Goal: Task Accomplishment & Management: Manage account settings

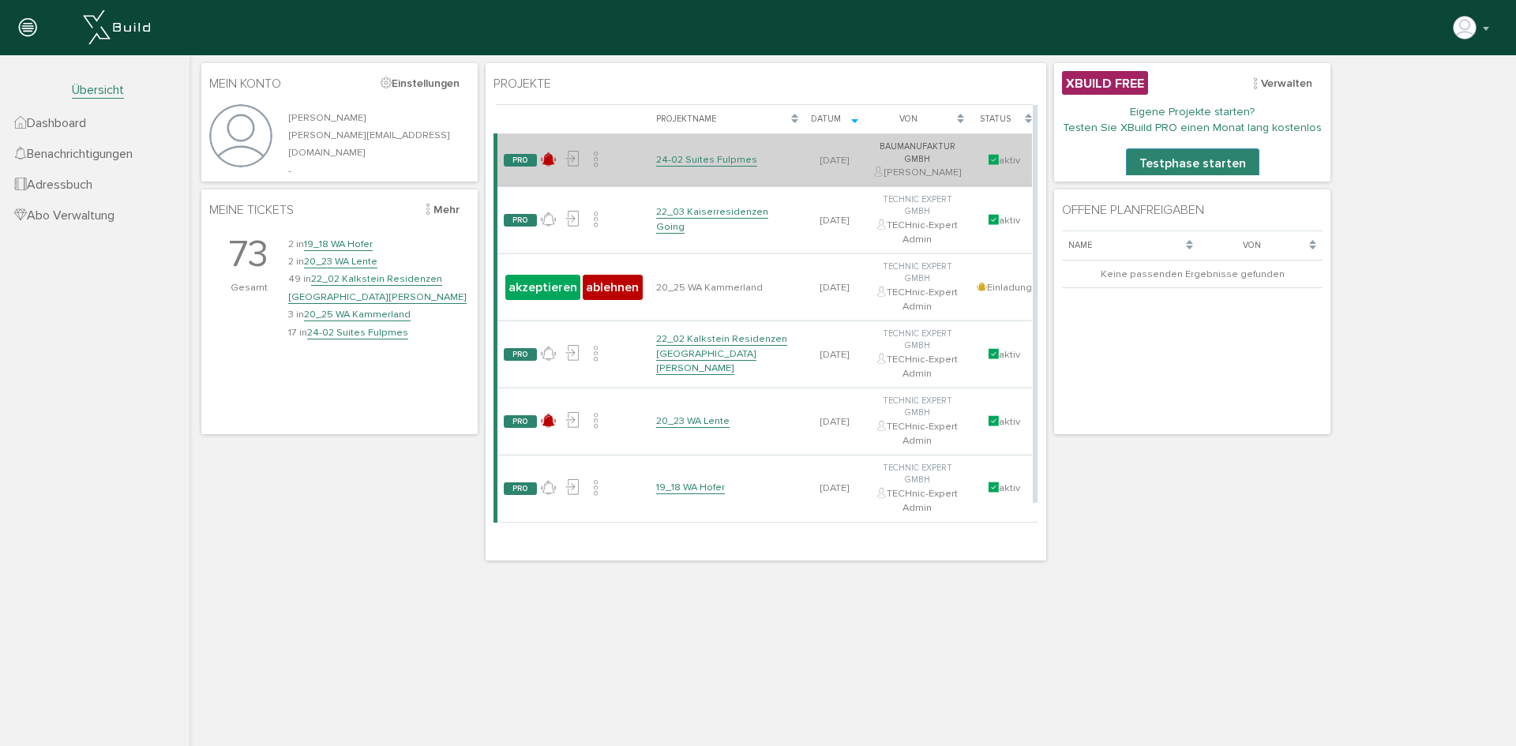
click at [706, 167] on td "24-02 Suites Fulpmes" at bounding box center [727, 160] width 155 height 53
click at [715, 163] on link "24-02 Suites Fulpmes" at bounding box center [706, 159] width 101 height 13
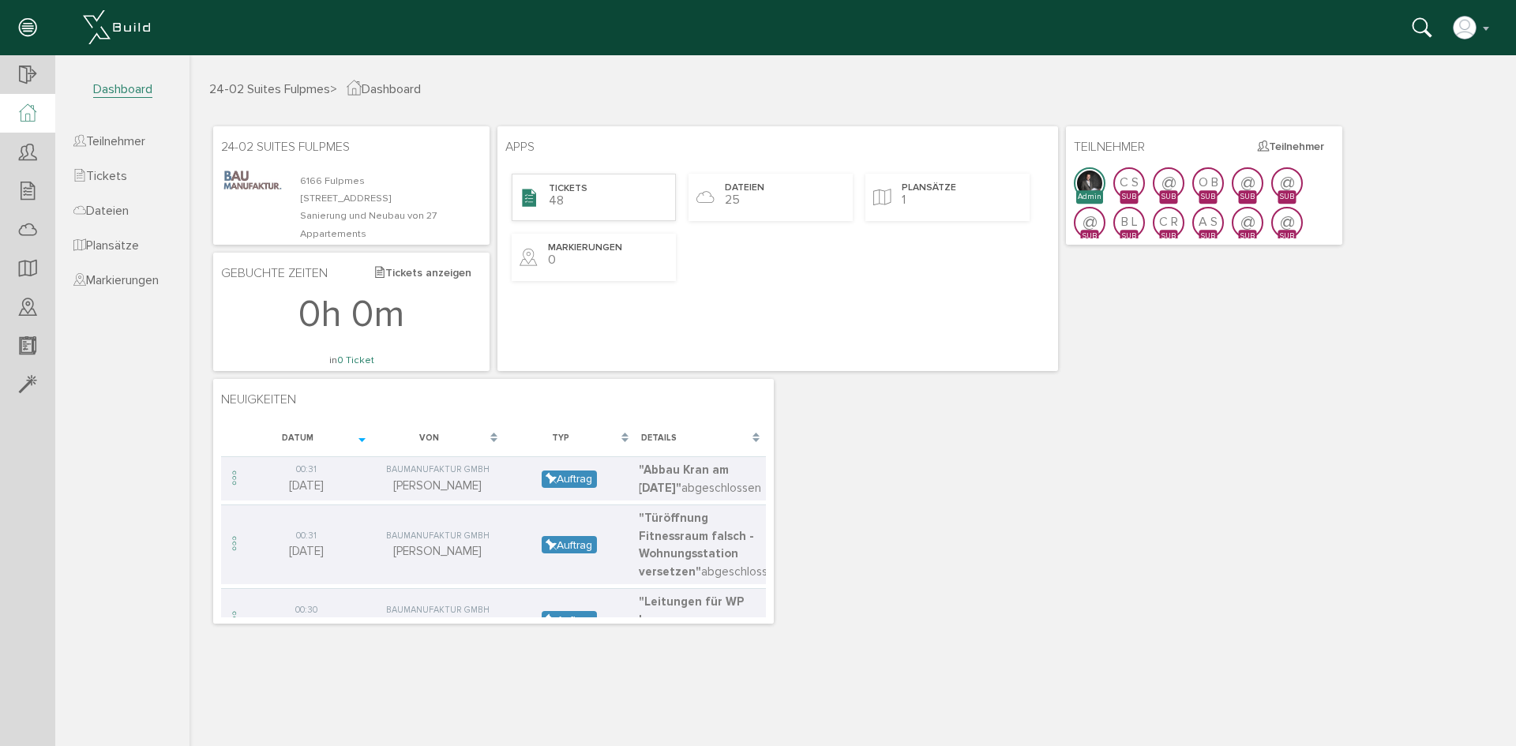
click at [644, 203] on div "Tickets 48" at bounding box center [593, 197] width 164 height 47
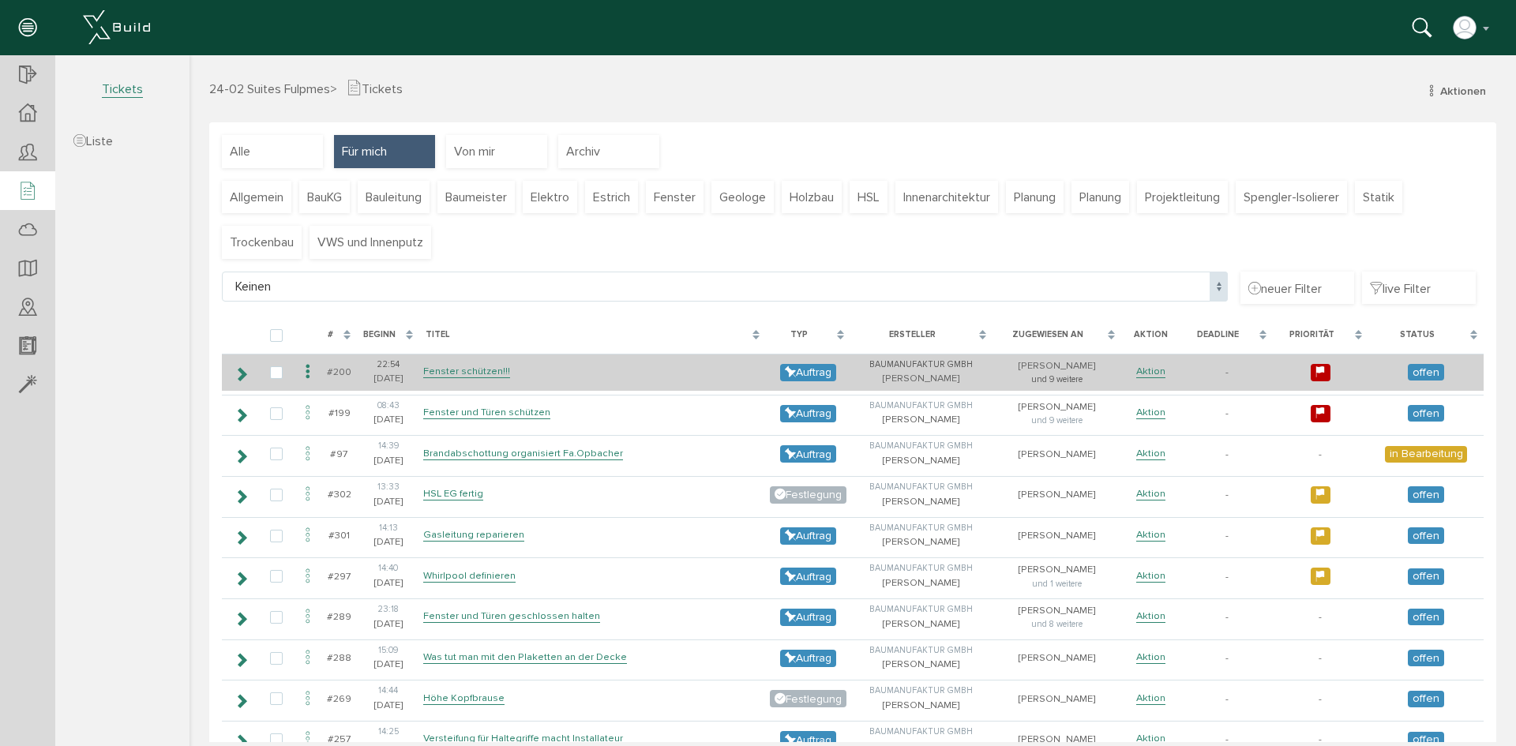
click at [1051, 377] on div "und 9 weitere" at bounding box center [1056, 379] width 121 height 13
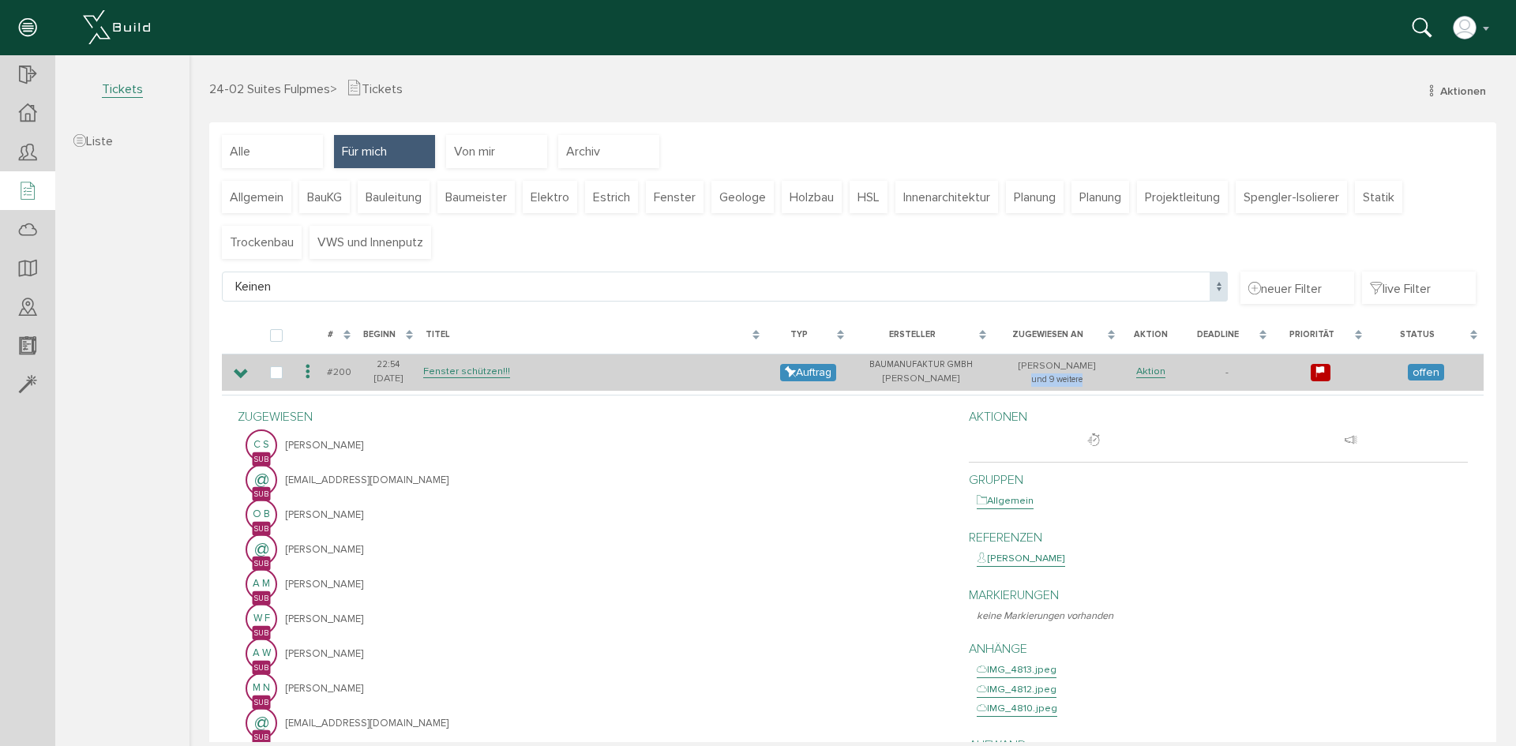
click at [1051, 377] on div "und 9 weitere" at bounding box center [1056, 379] width 121 height 13
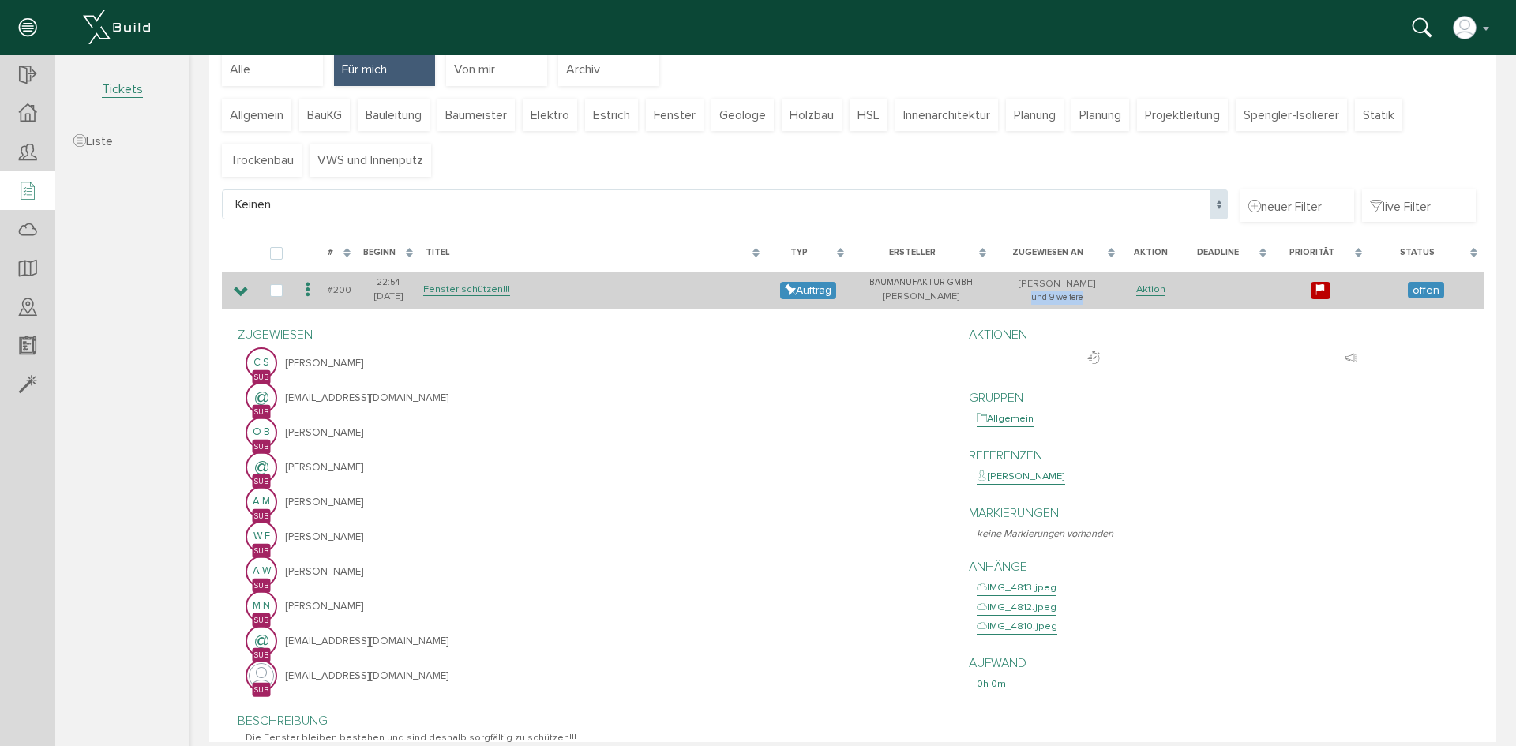
scroll to position [79, 0]
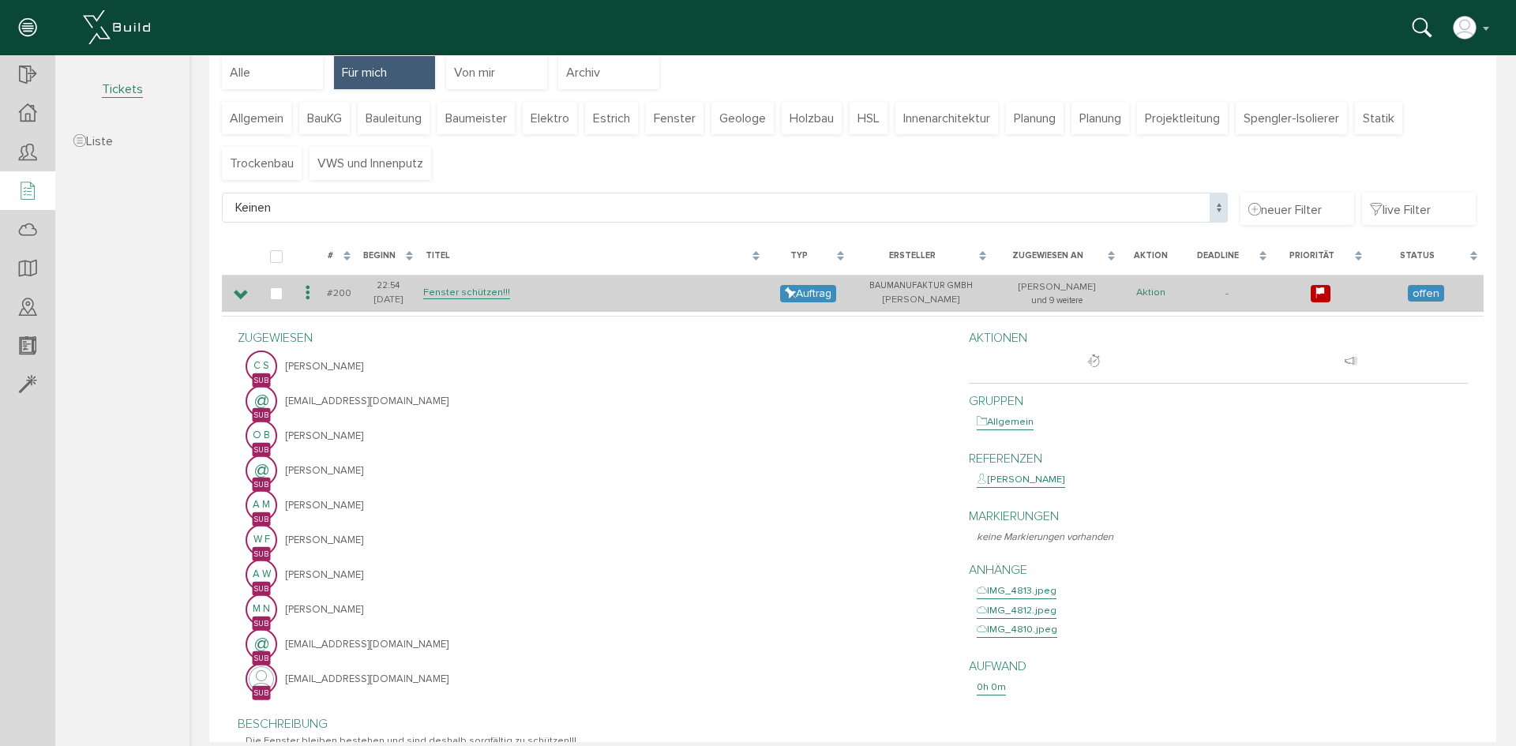
click at [1136, 298] on link "Aktion" at bounding box center [1150, 292] width 29 height 13
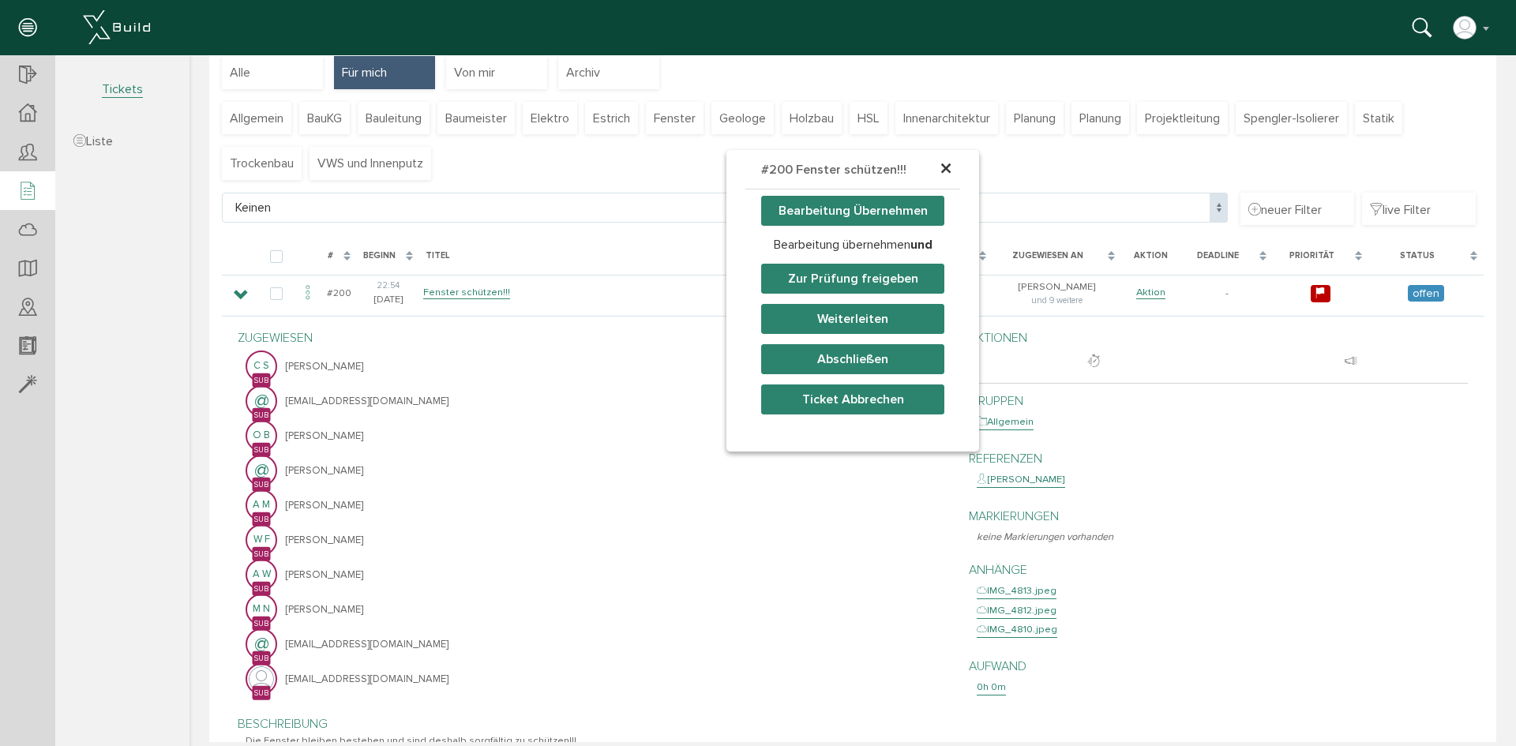
click at [940, 170] on span "×" at bounding box center [945, 169] width 13 height 31
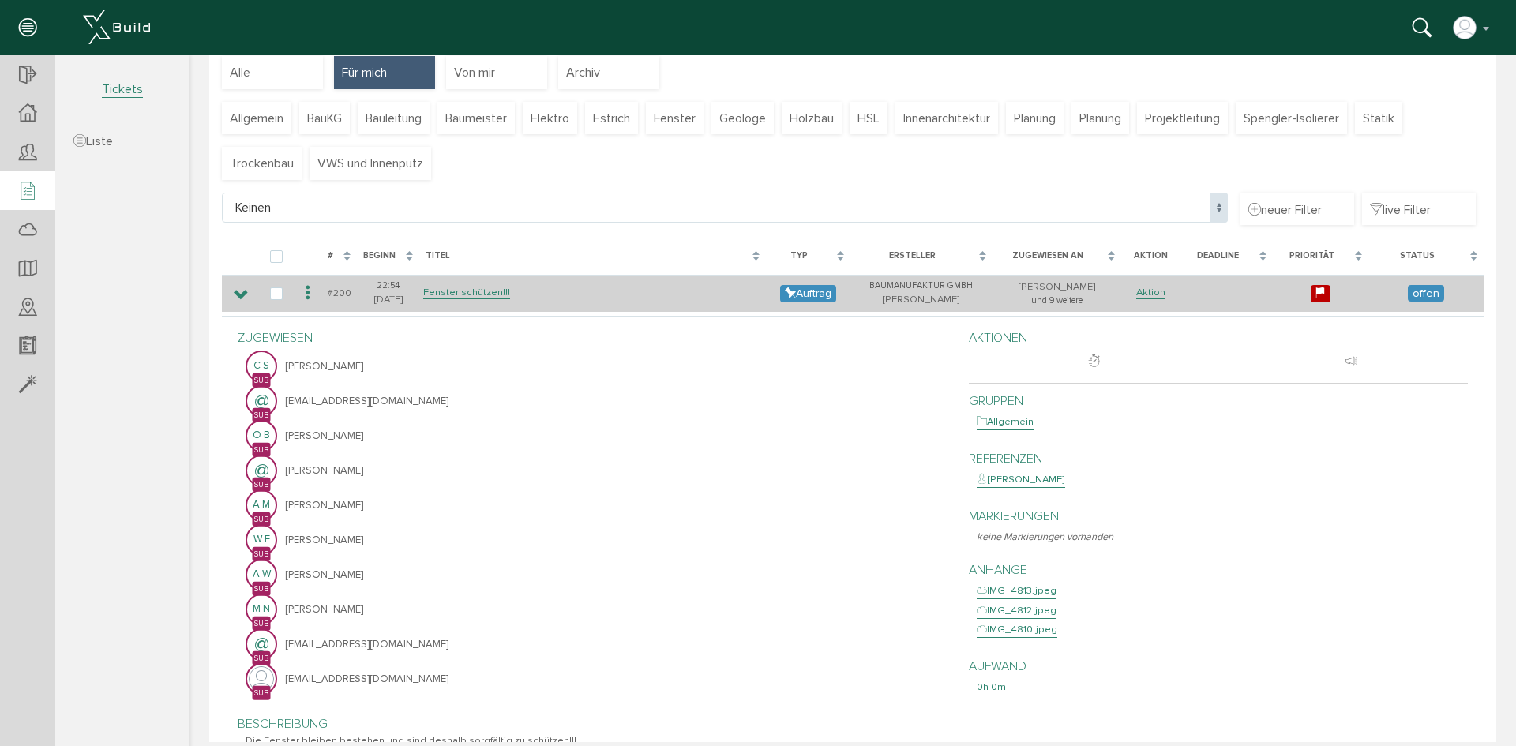
click at [250, 303] on td at bounding box center [240, 293] width 36 height 37
click at [227, 294] on td at bounding box center [240, 293] width 36 height 37
click at [232, 290] on td at bounding box center [240, 293] width 36 height 37
click at [245, 292] on icon at bounding box center [241, 295] width 15 height 13
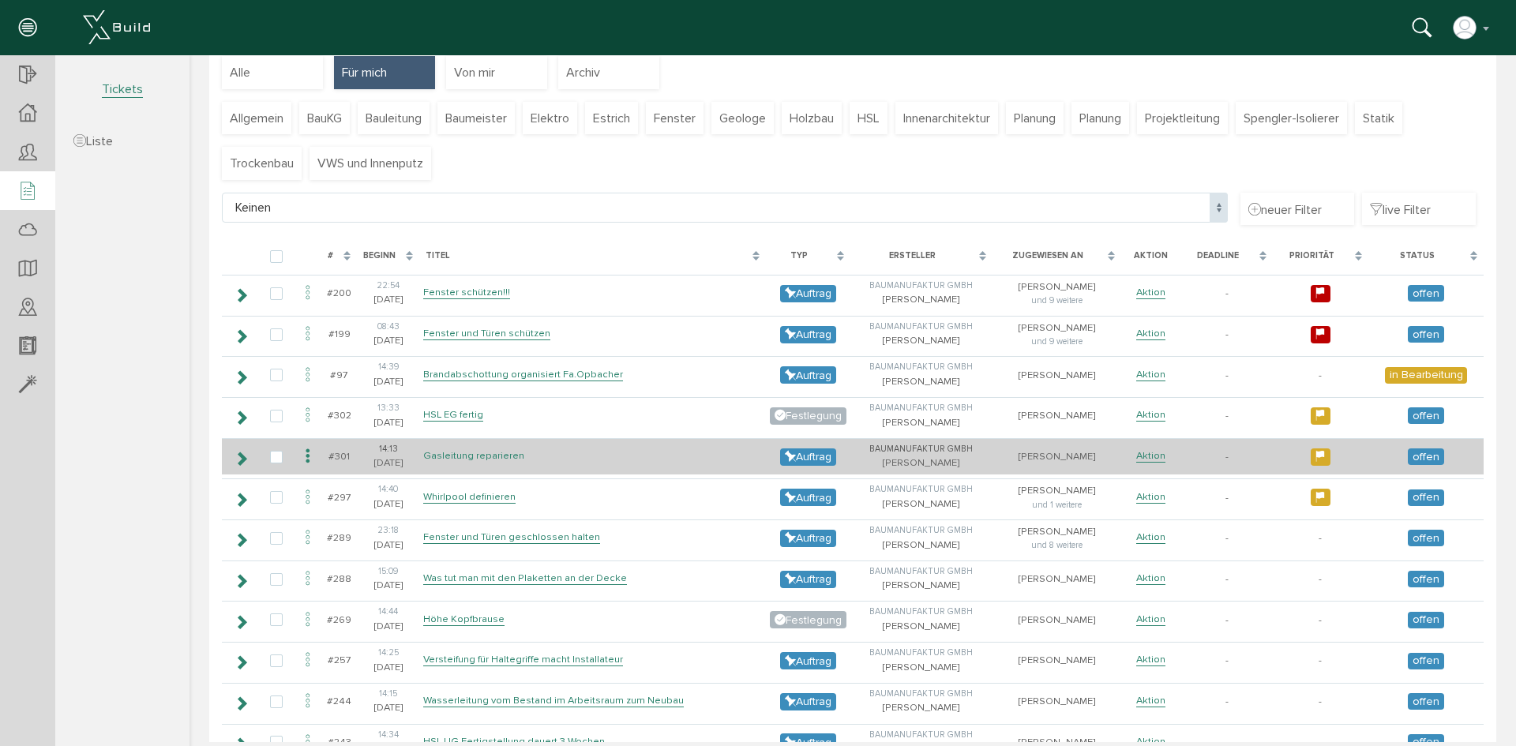
click at [497, 456] on link "Gasleitung reparieren" at bounding box center [473, 455] width 101 height 13
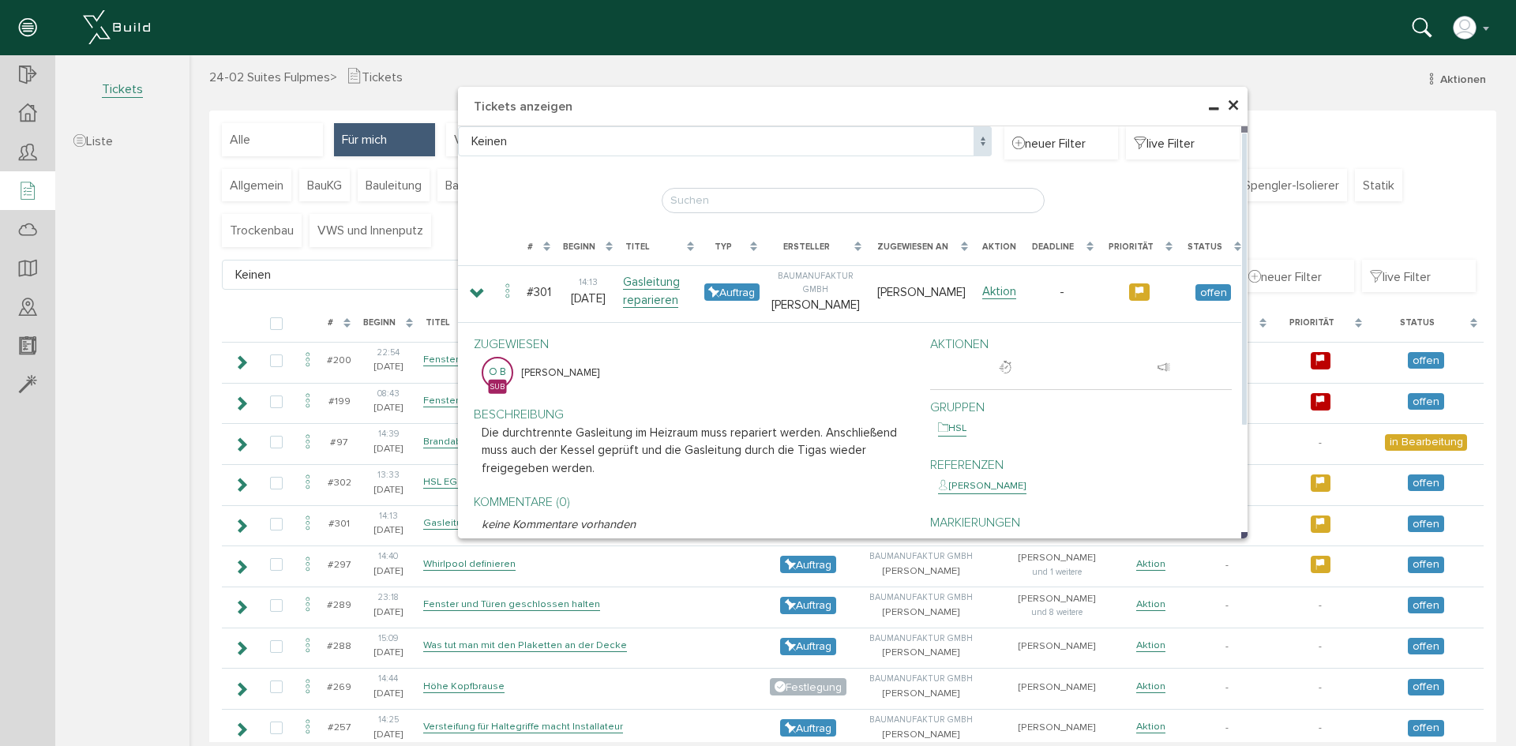
scroll to position [0, 0]
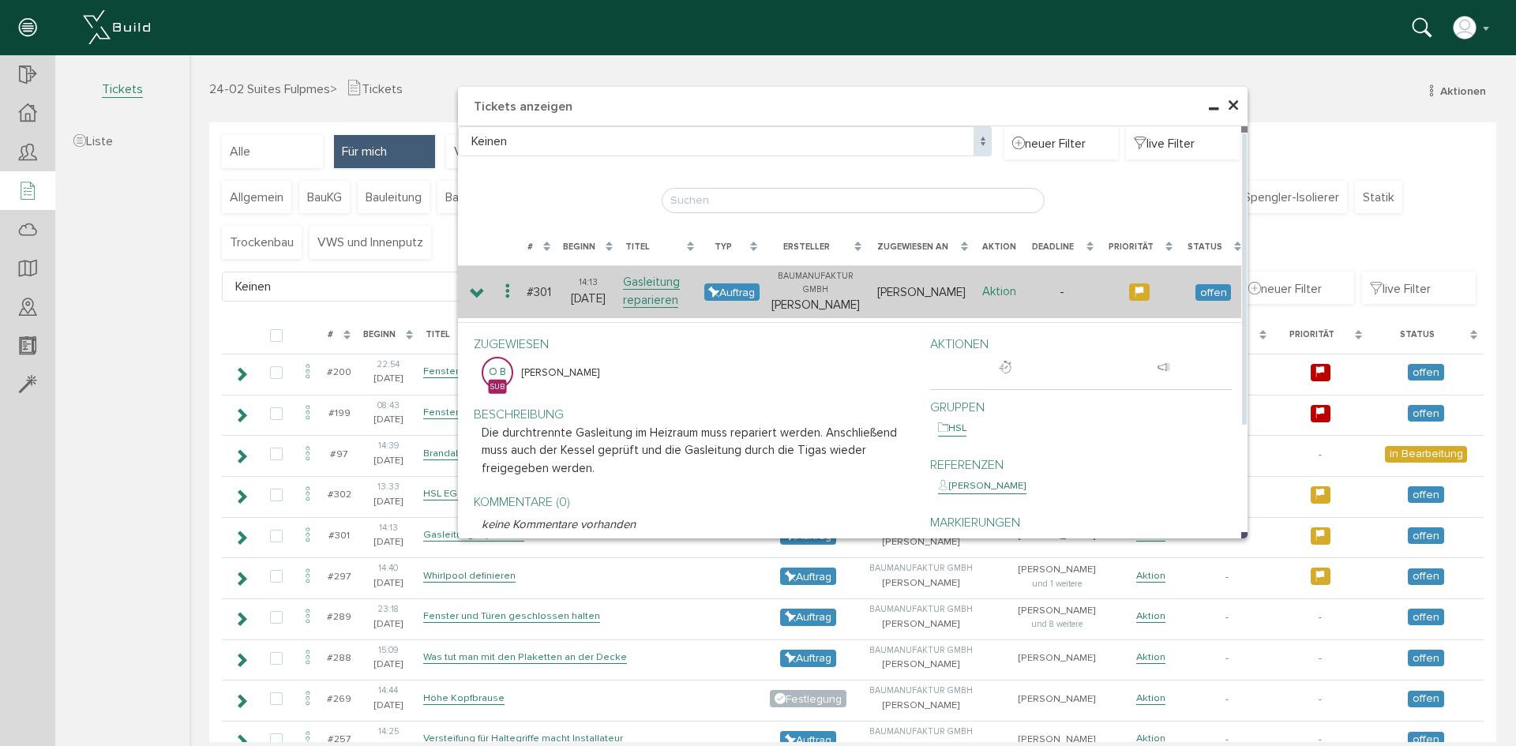
click at [1000, 292] on link "Aktion" at bounding box center [999, 291] width 34 height 15
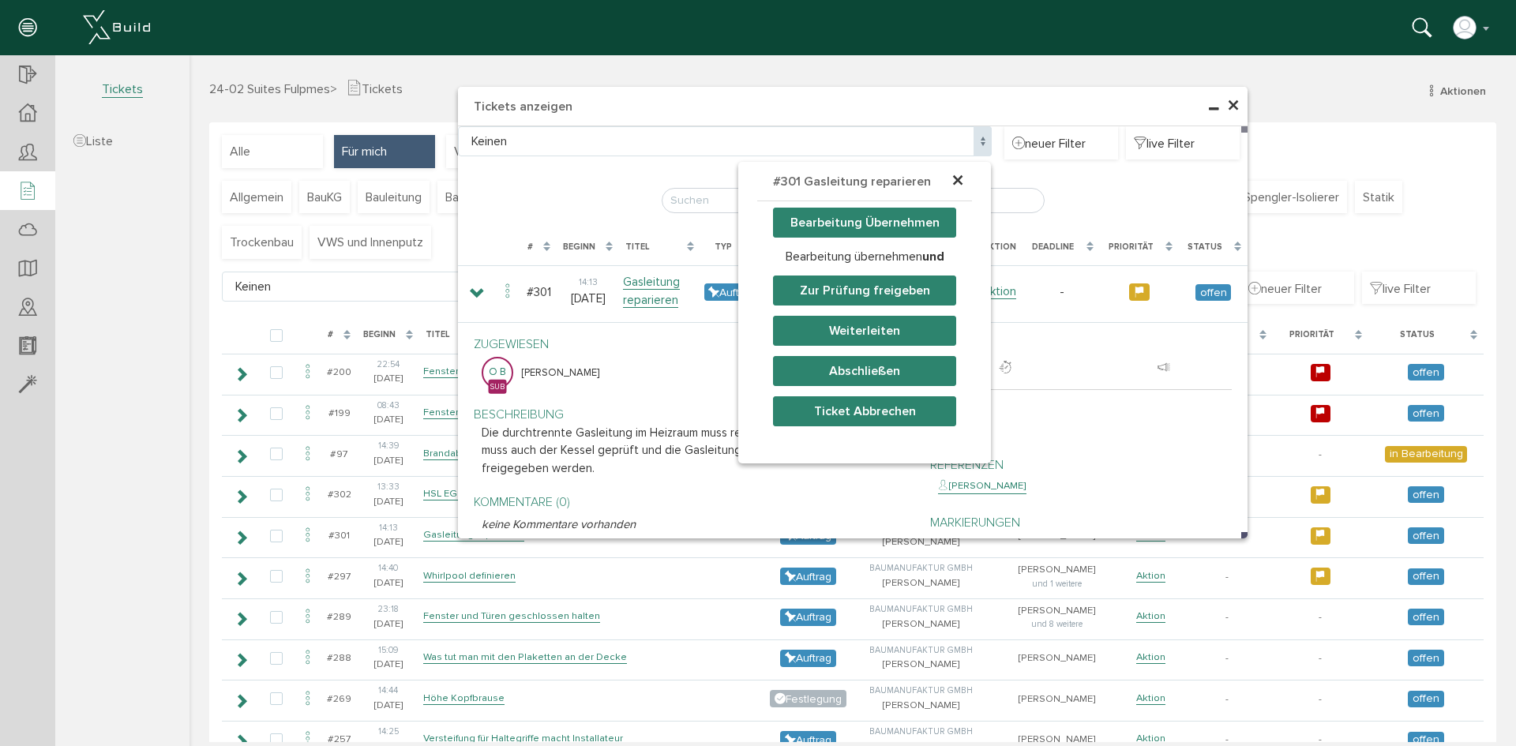
click at [887, 215] on button "Bearbeitung Übernehmen" at bounding box center [864, 223] width 183 height 30
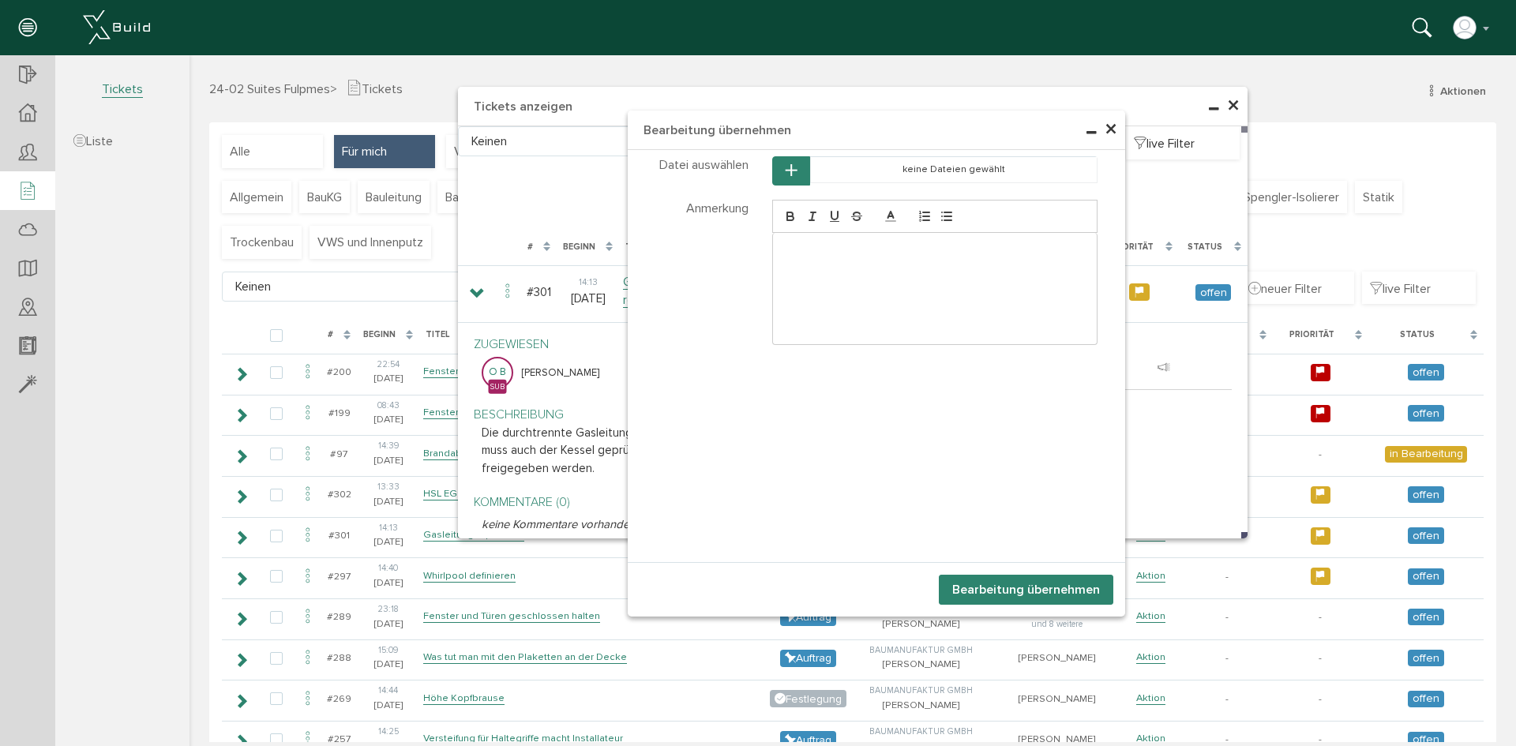
click at [811, 246] on p at bounding box center [935, 249] width 301 height 14
click at [1045, 593] on button "Bearbeitung übernehmen" at bounding box center [1026, 590] width 174 height 30
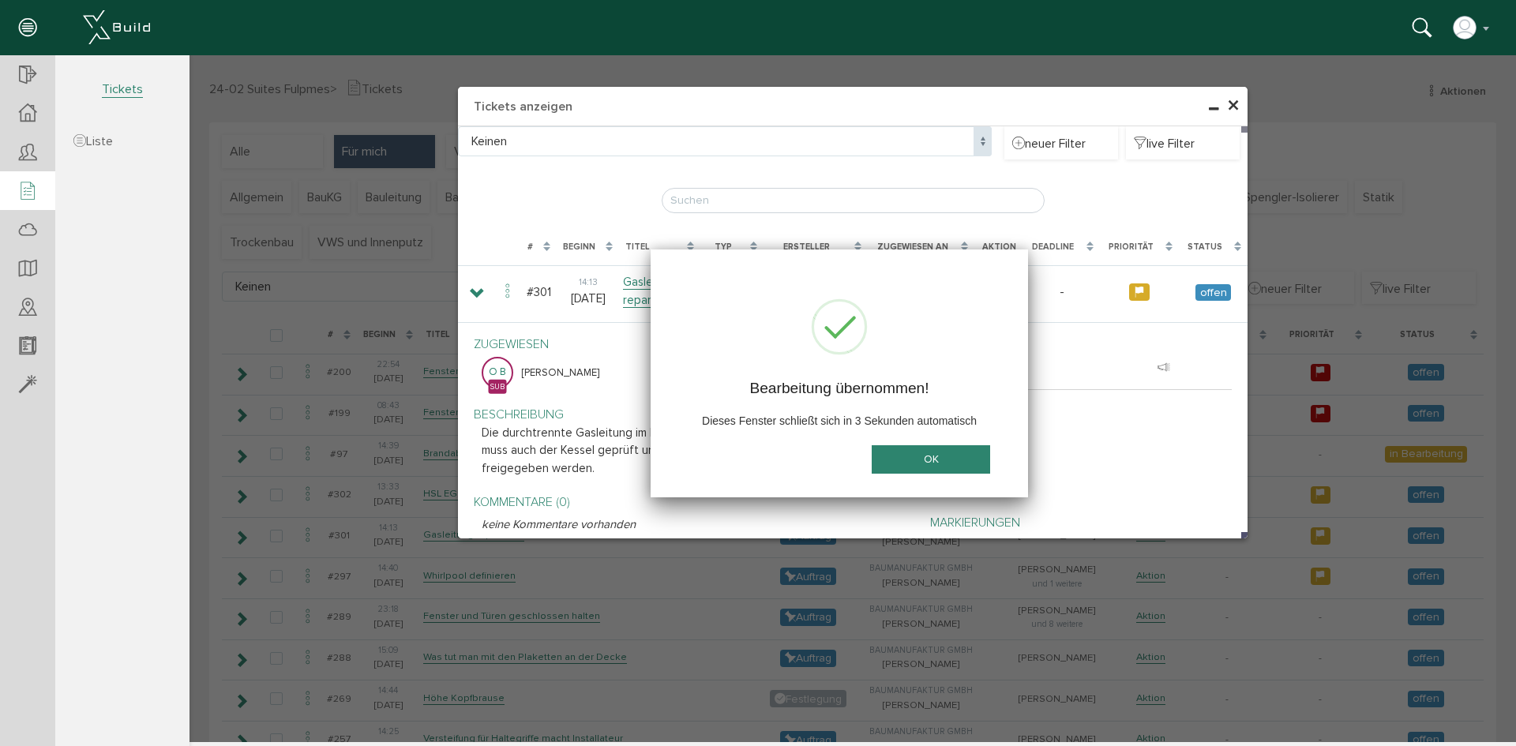
click at [931, 459] on button "OK" at bounding box center [930, 459] width 118 height 29
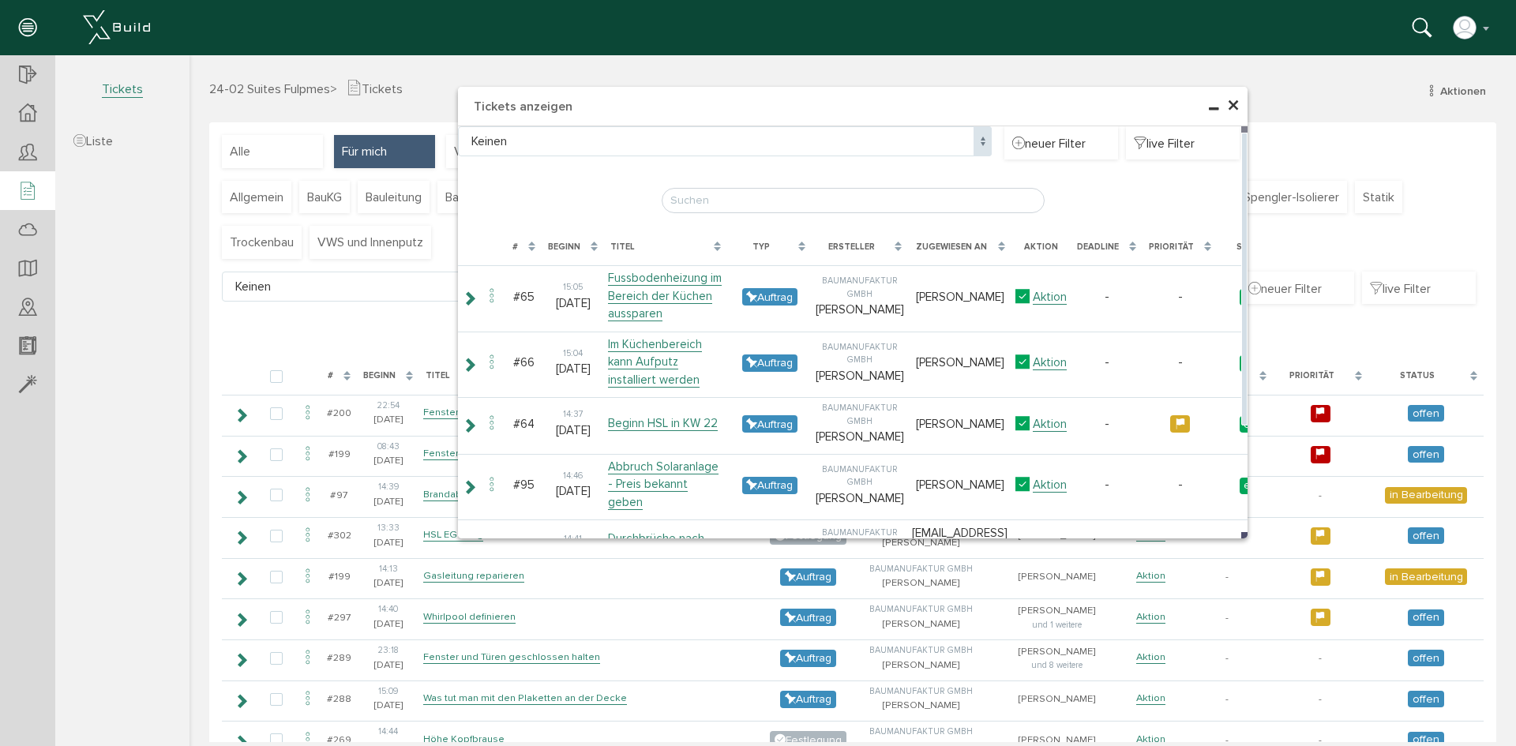
drag, startPoint x: 1223, startPoint y: 103, endPoint x: 989, endPoint y: 238, distance: 270.9
click at [1227, 103] on span "×" at bounding box center [1233, 106] width 13 height 31
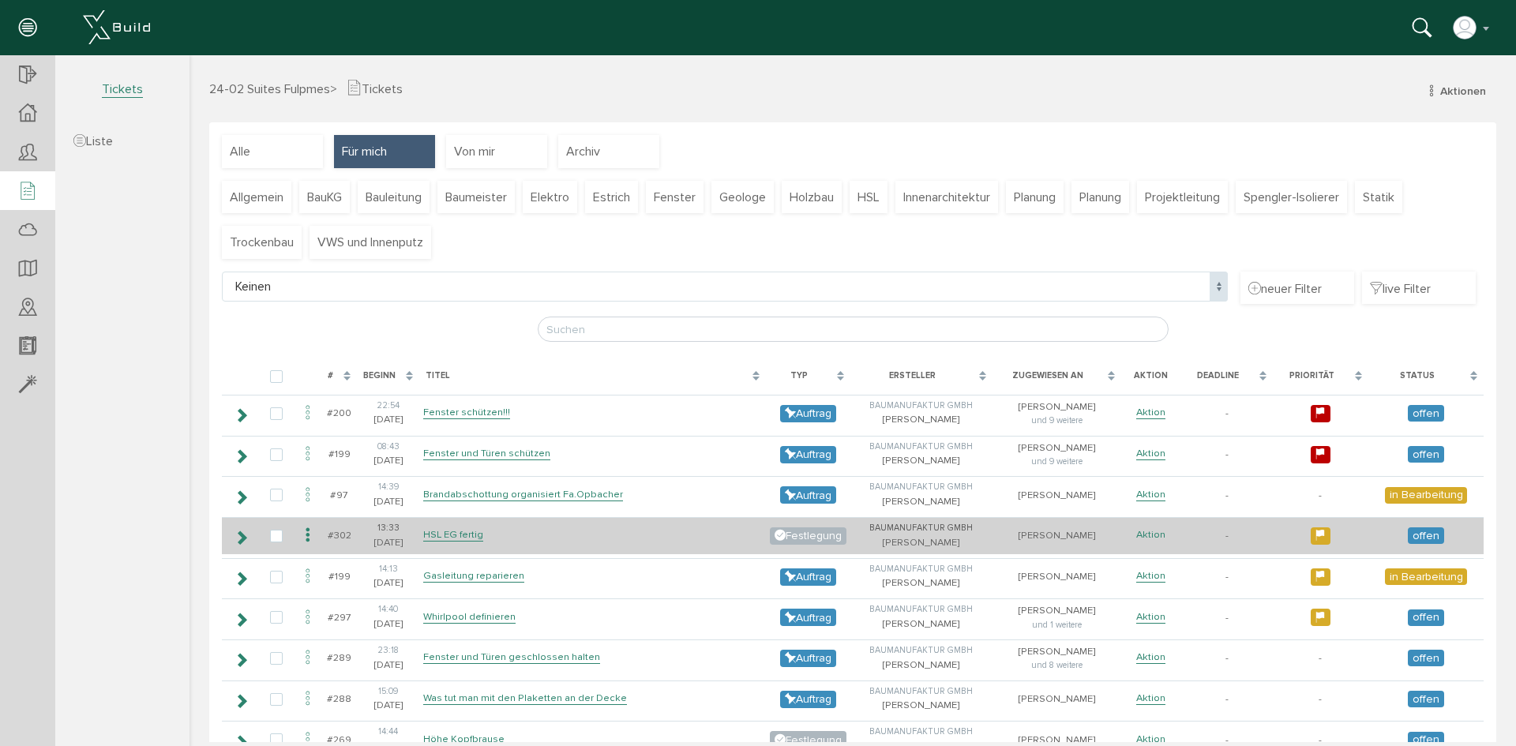
click at [1145, 538] on link "Aktion" at bounding box center [1150, 534] width 29 height 13
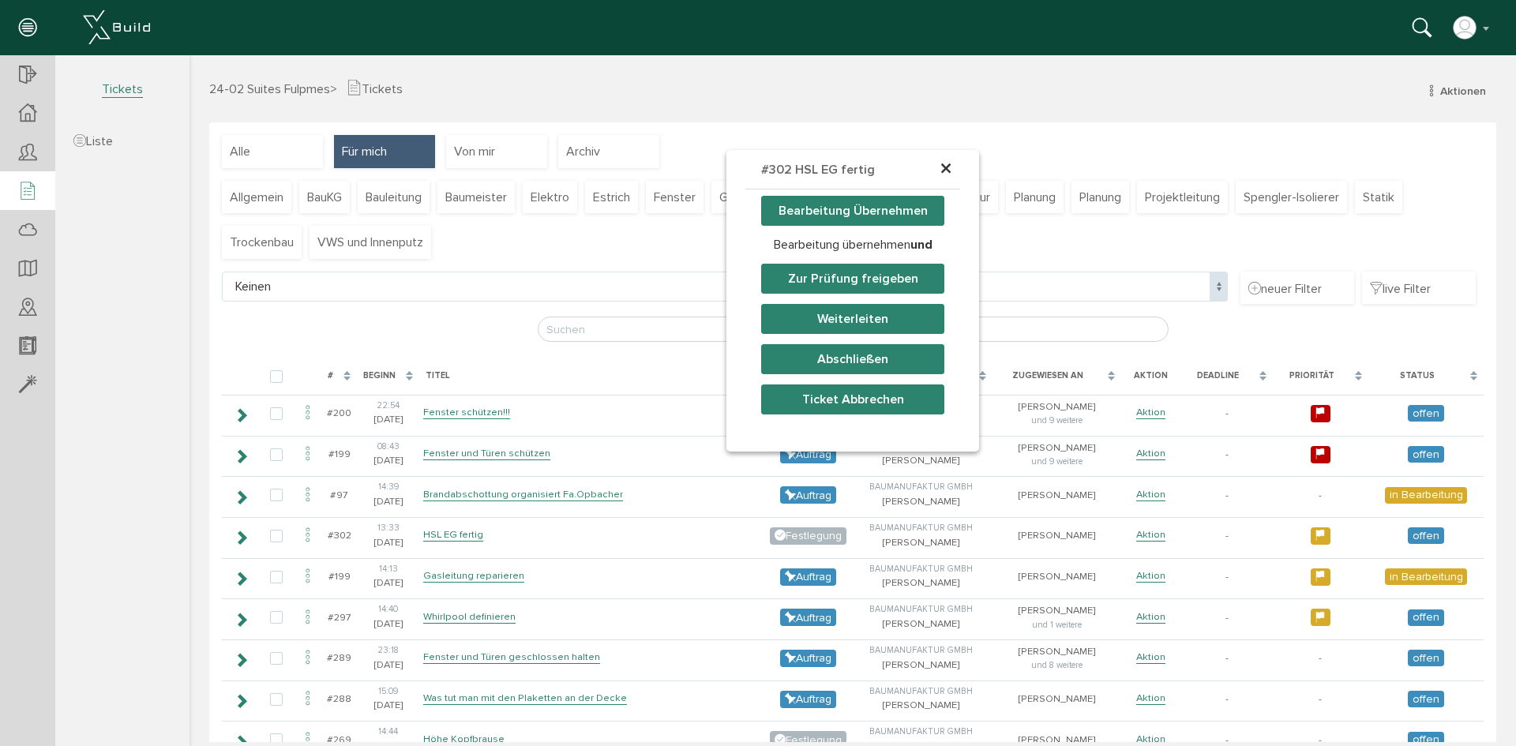
click at [830, 355] on button "Abschließen" at bounding box center [852, 359] width 183 height 30
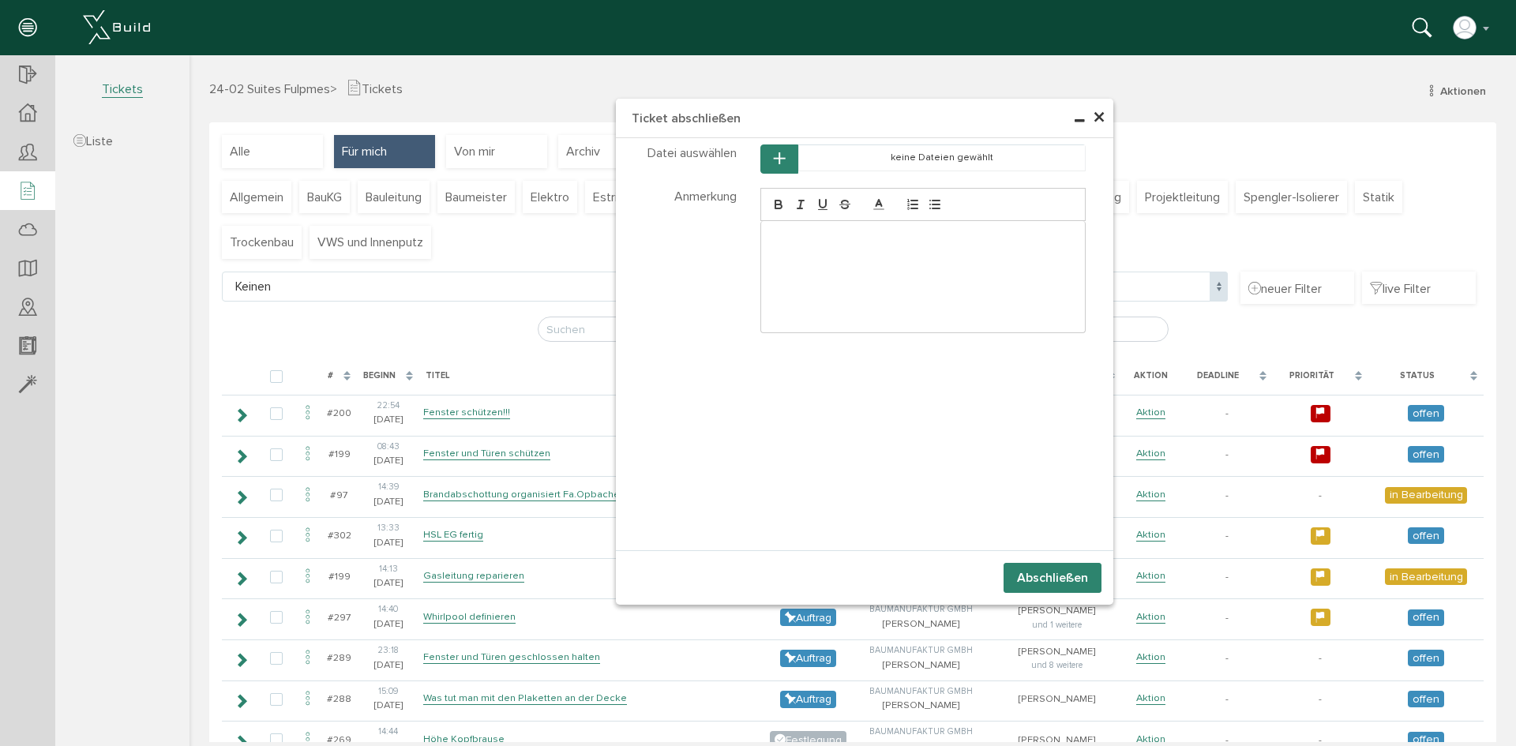
click at [1038, 567] on button "Abschließen" at bounding box center [1052, 578] width 98 height 30
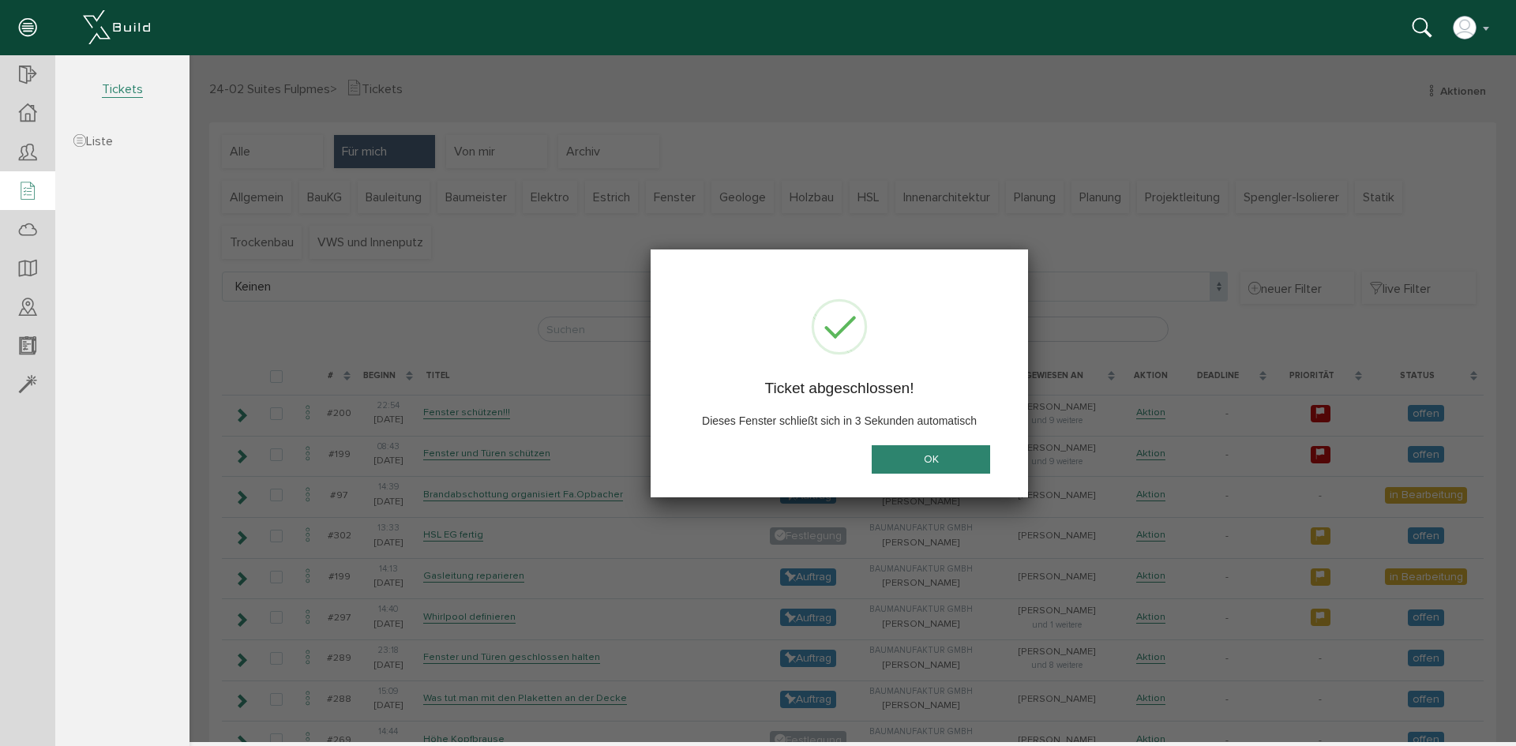
click at [947, 465] on button "OK" at bounding box center [930, 459] width 118 height 29
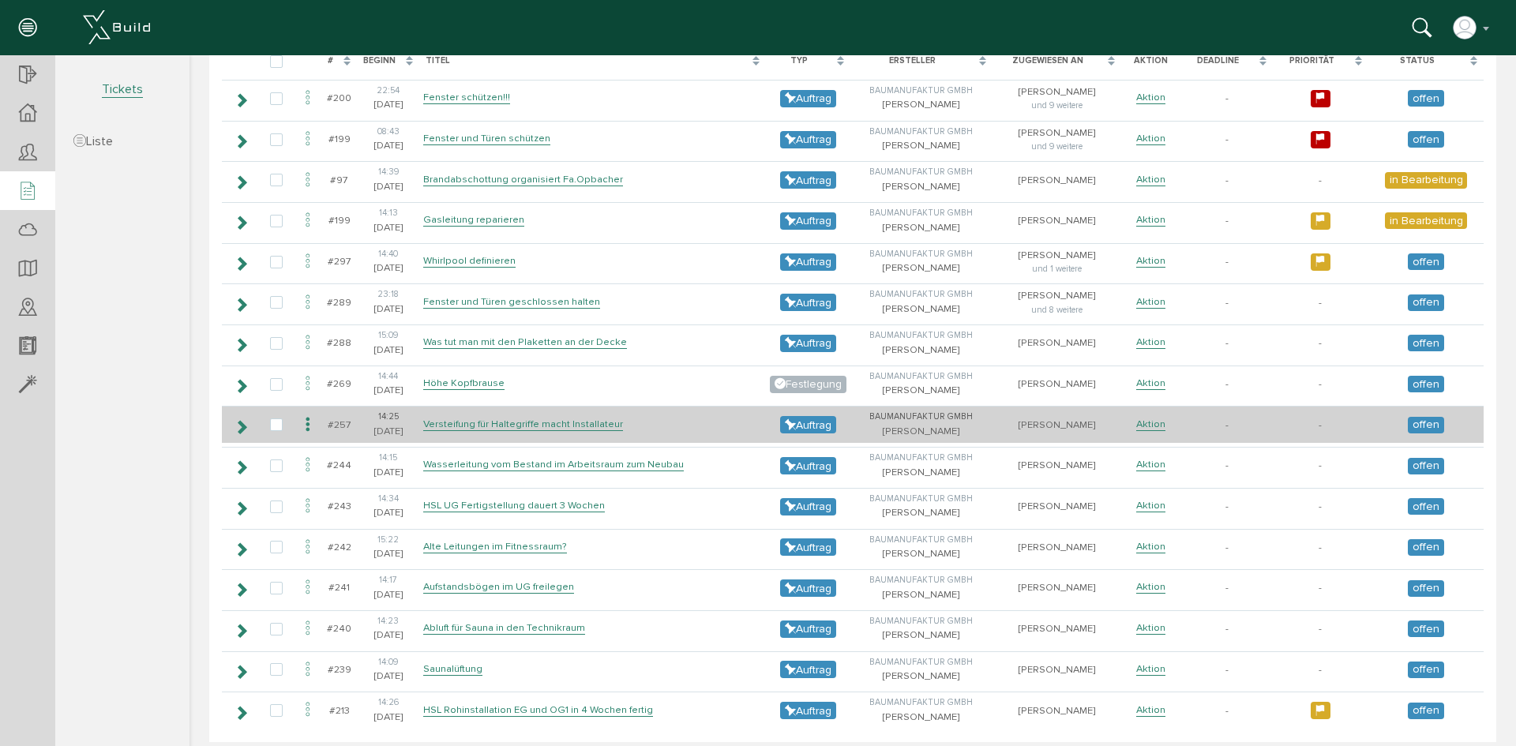
scroll to position [331, 0]
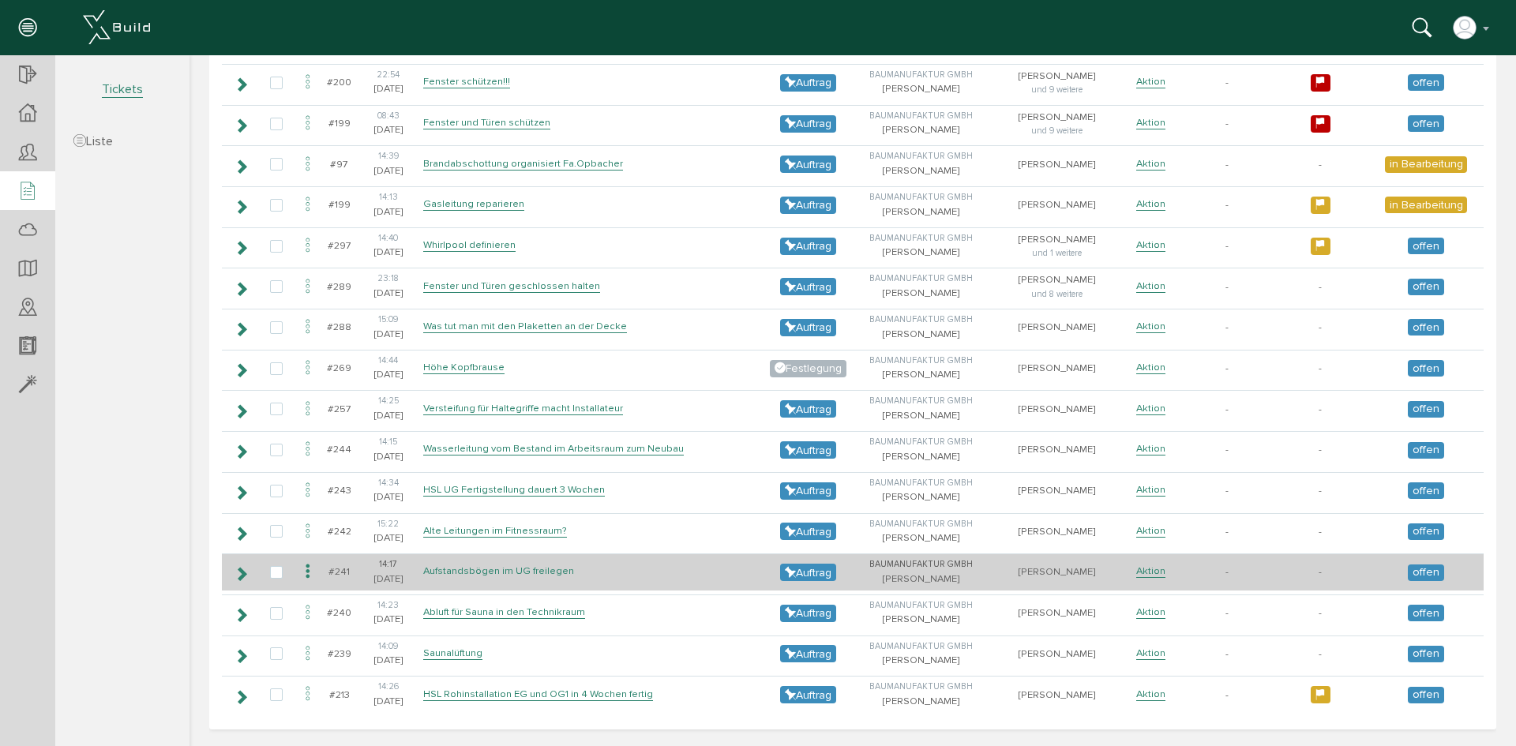
click at [519, 576] on link "Aufstandsbögen im UG freilegen" at bounding box center [498, 570] width 151 height 13
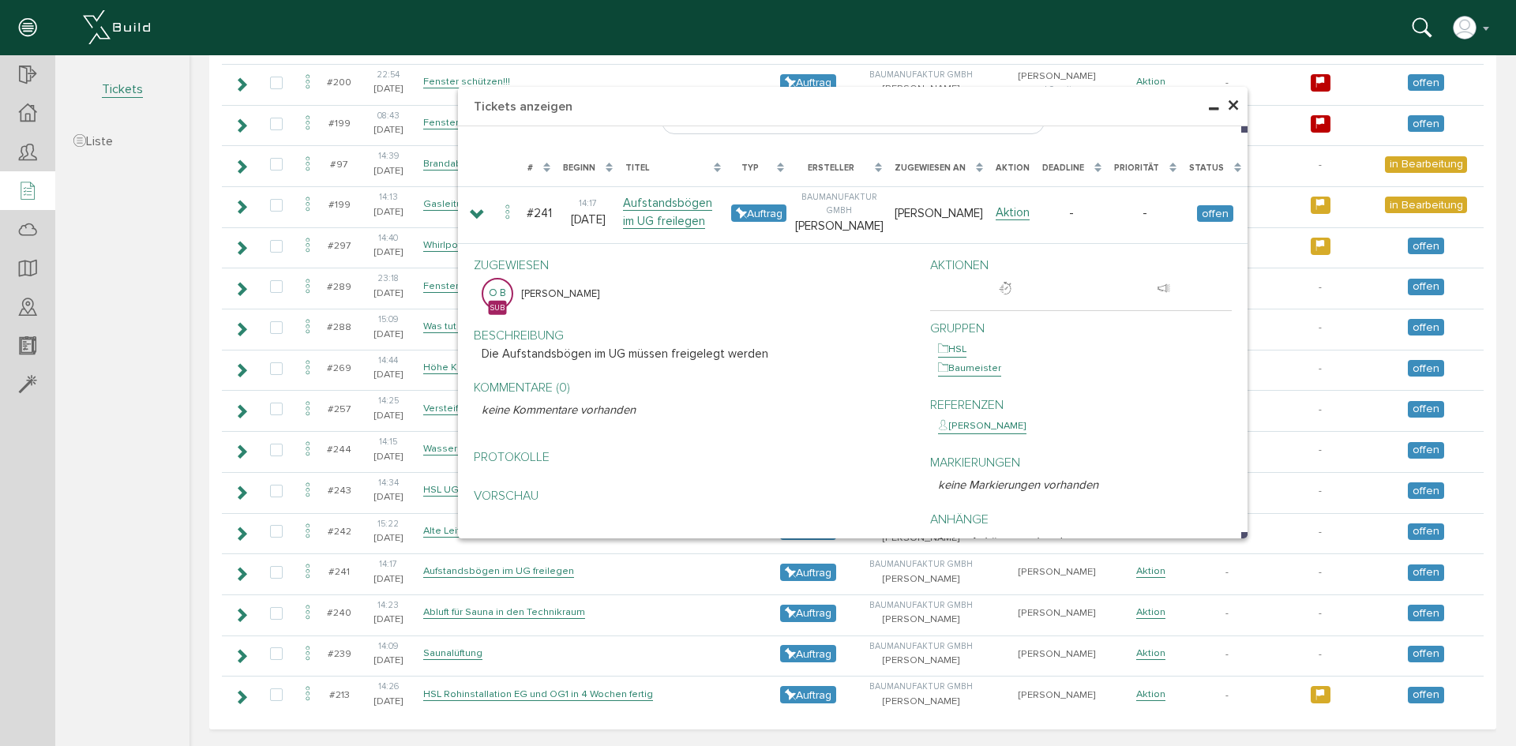
click at [1230, 110] on span "×" at bounding box center [1233, 106] width 13 height 31
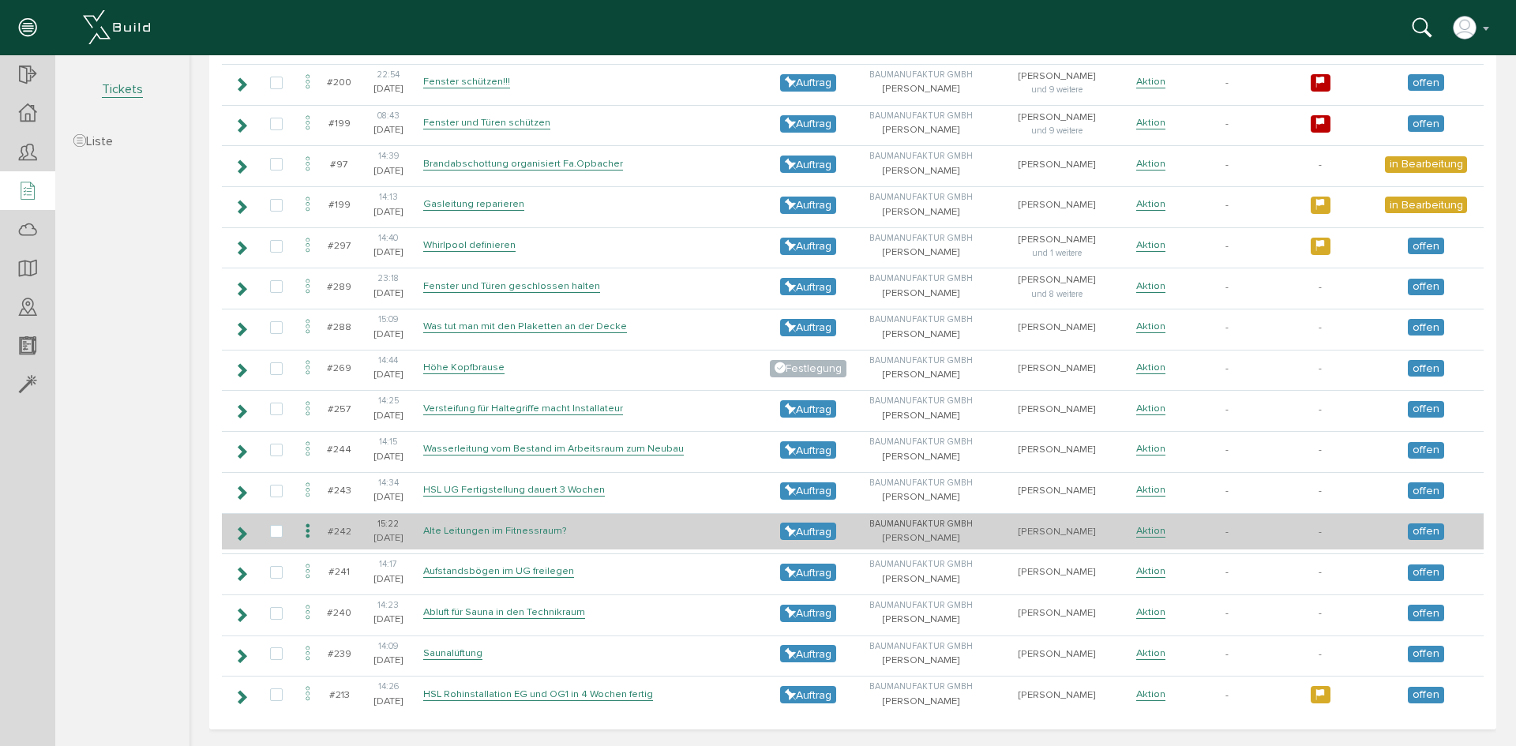
click at [523, 529] on link "Alte Leitungen im Fitnessraum?" at bounding box center [495, 530] width 144 height 13
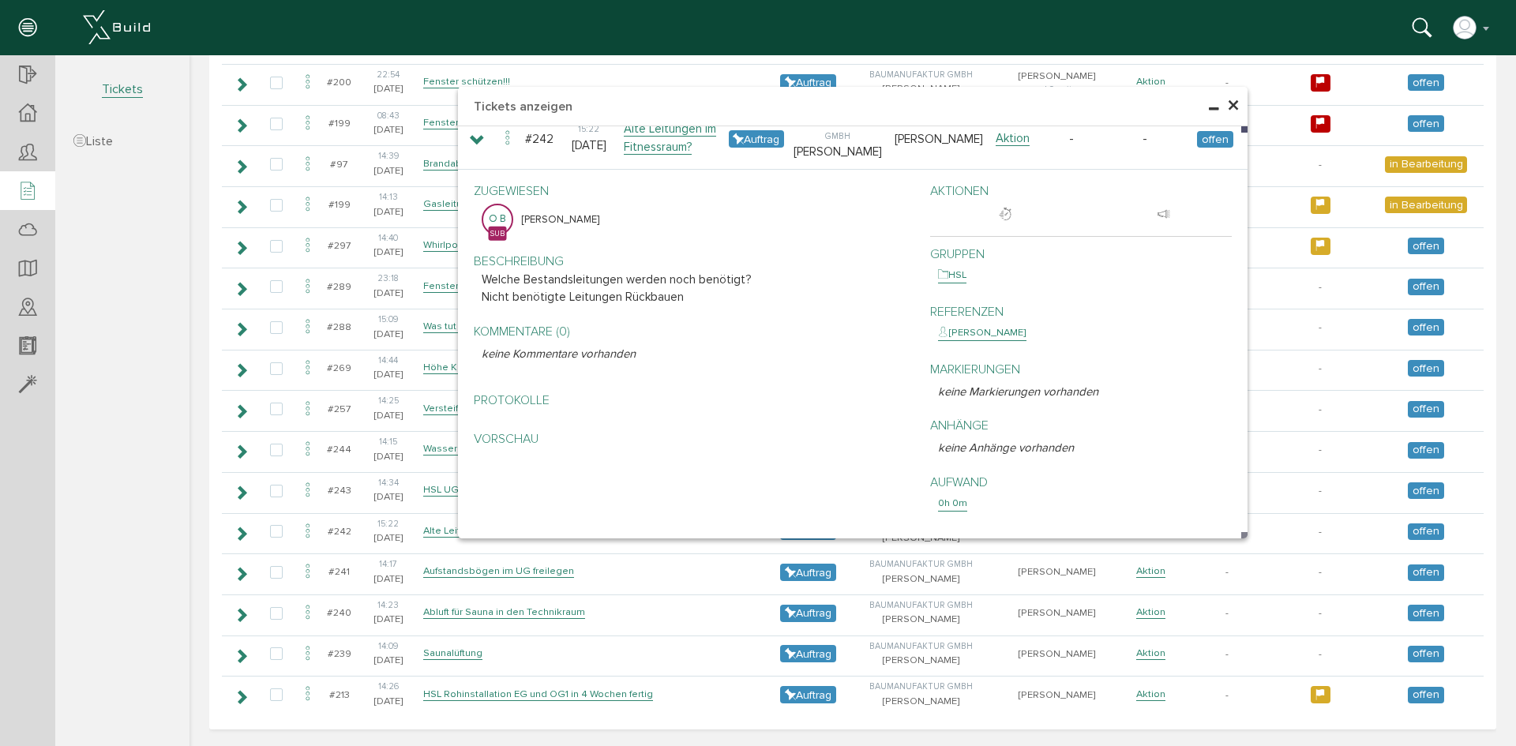
click at [1231, 104] on span "×" at bounding box center [1233, 106] width 13 height 31
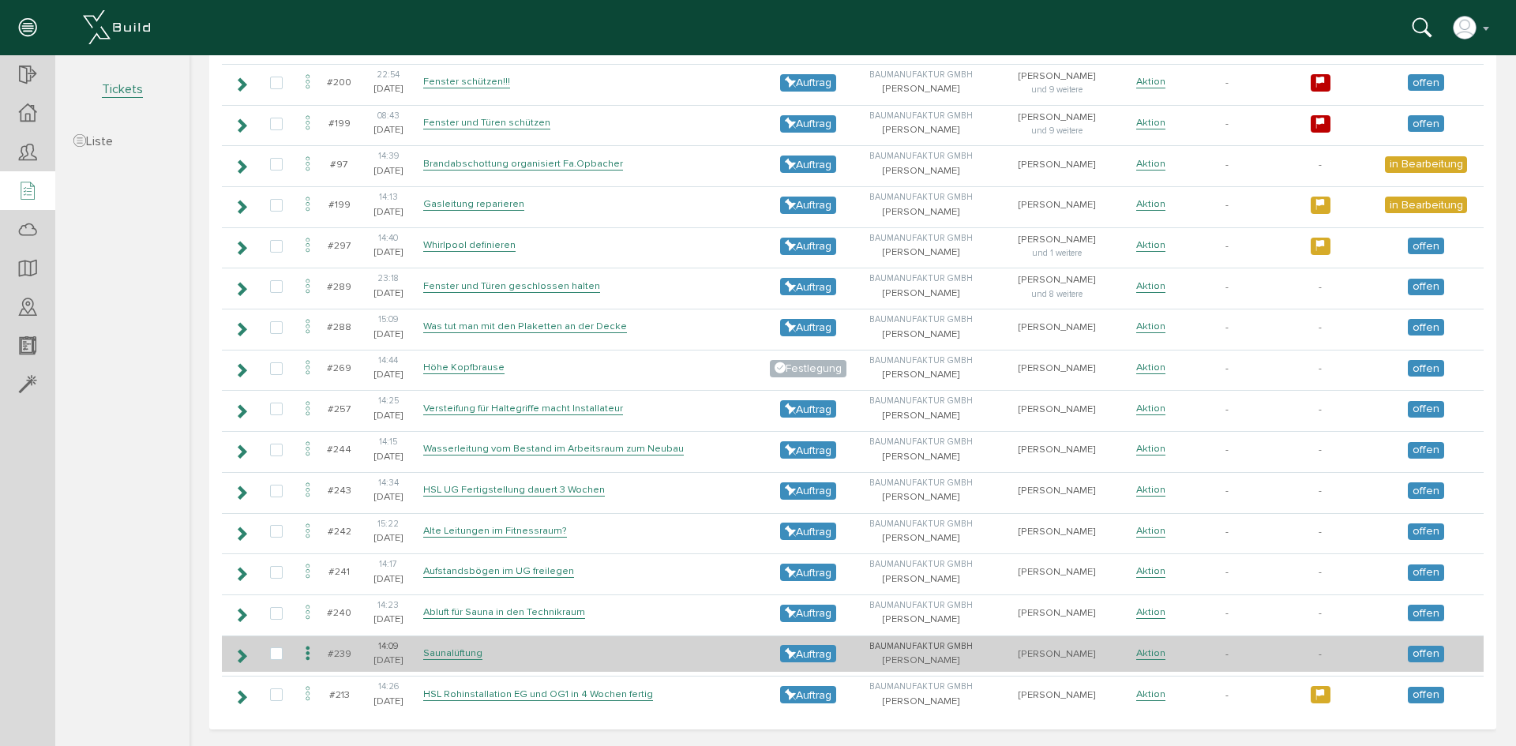
drag, startPoint x: 530, startPoint y: 690, endPoint x: 559, endPoint y: 672, distance: 33.7
click at [530, 690] on link "HSL Rohinstallation EG und OG1 in 4 Wochen fertig" at bounding box center [538, 694] width 230 height 13
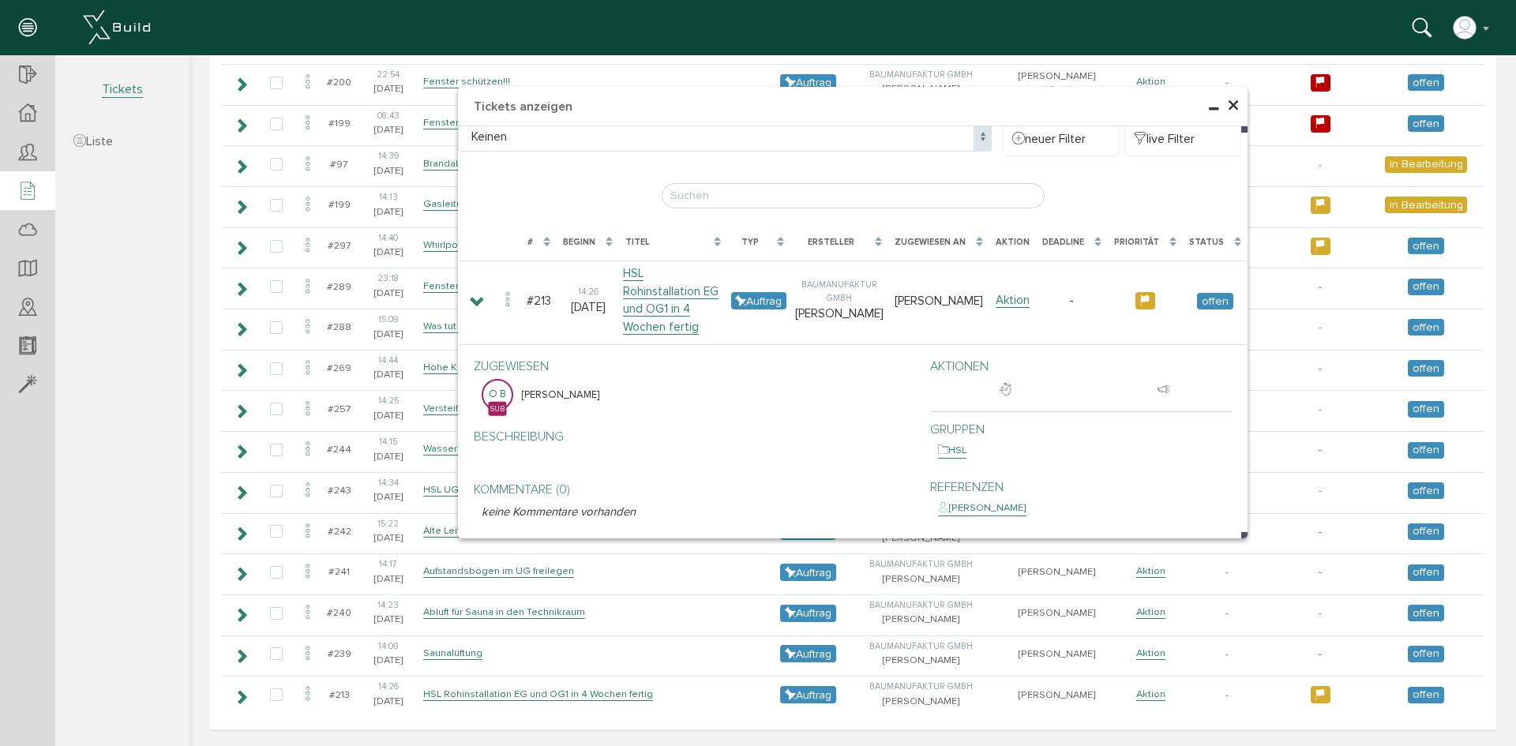
click at [1229, 103] on span "×" at bounding box center [1233, 106] width 13 height 31
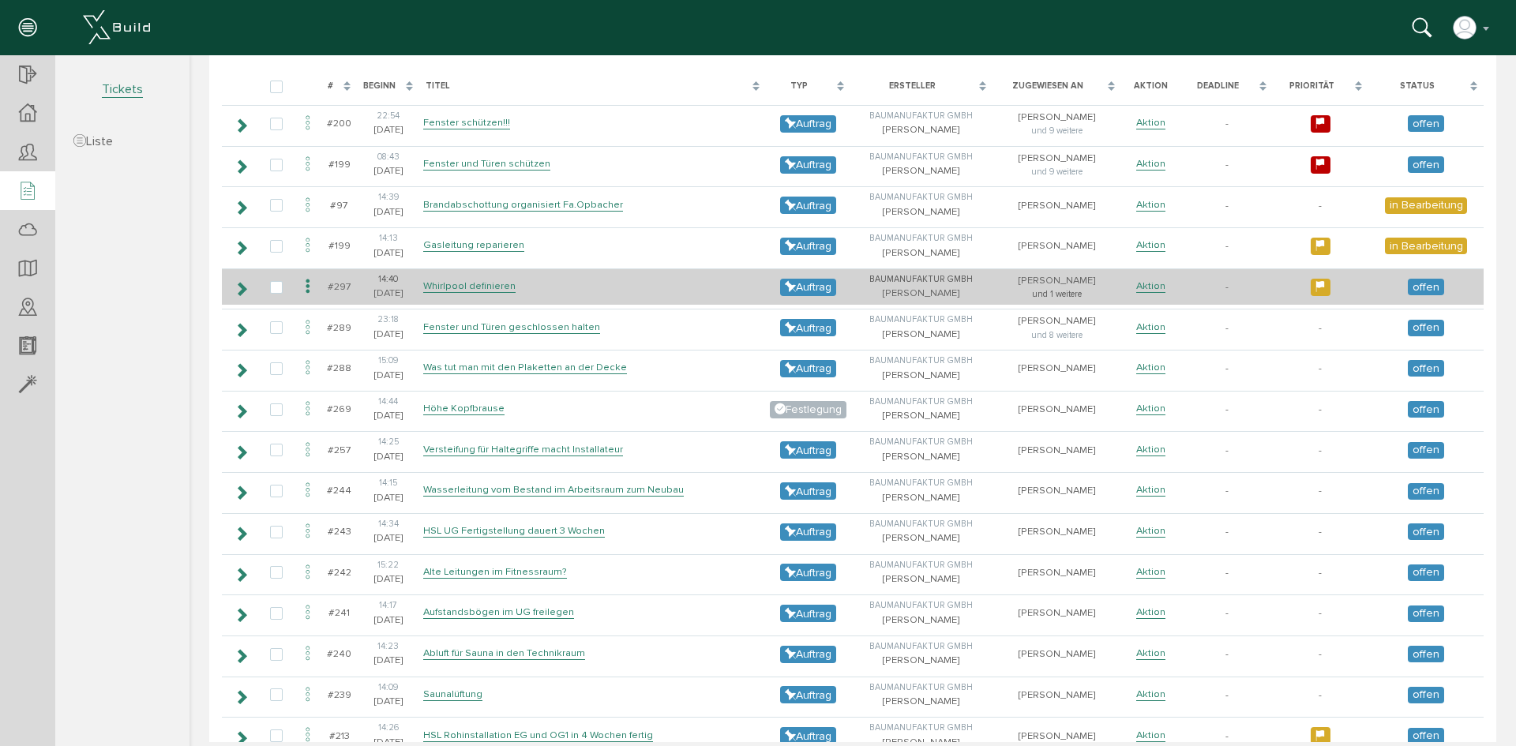
scroll to position [252, 0]
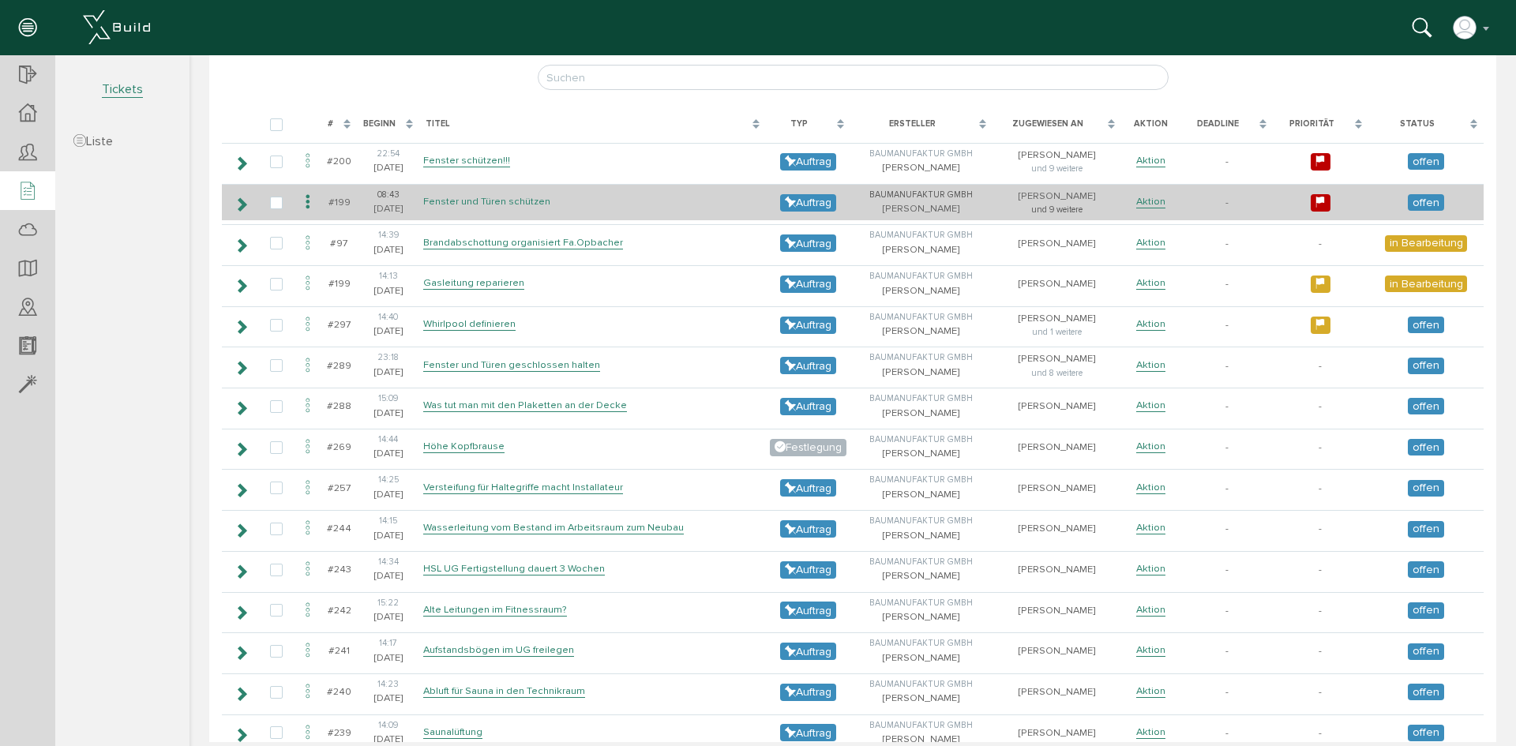
click at [526, 197] on link "Fenster und Türen schützen" at bounding box center [486, 201] width 127 height 13
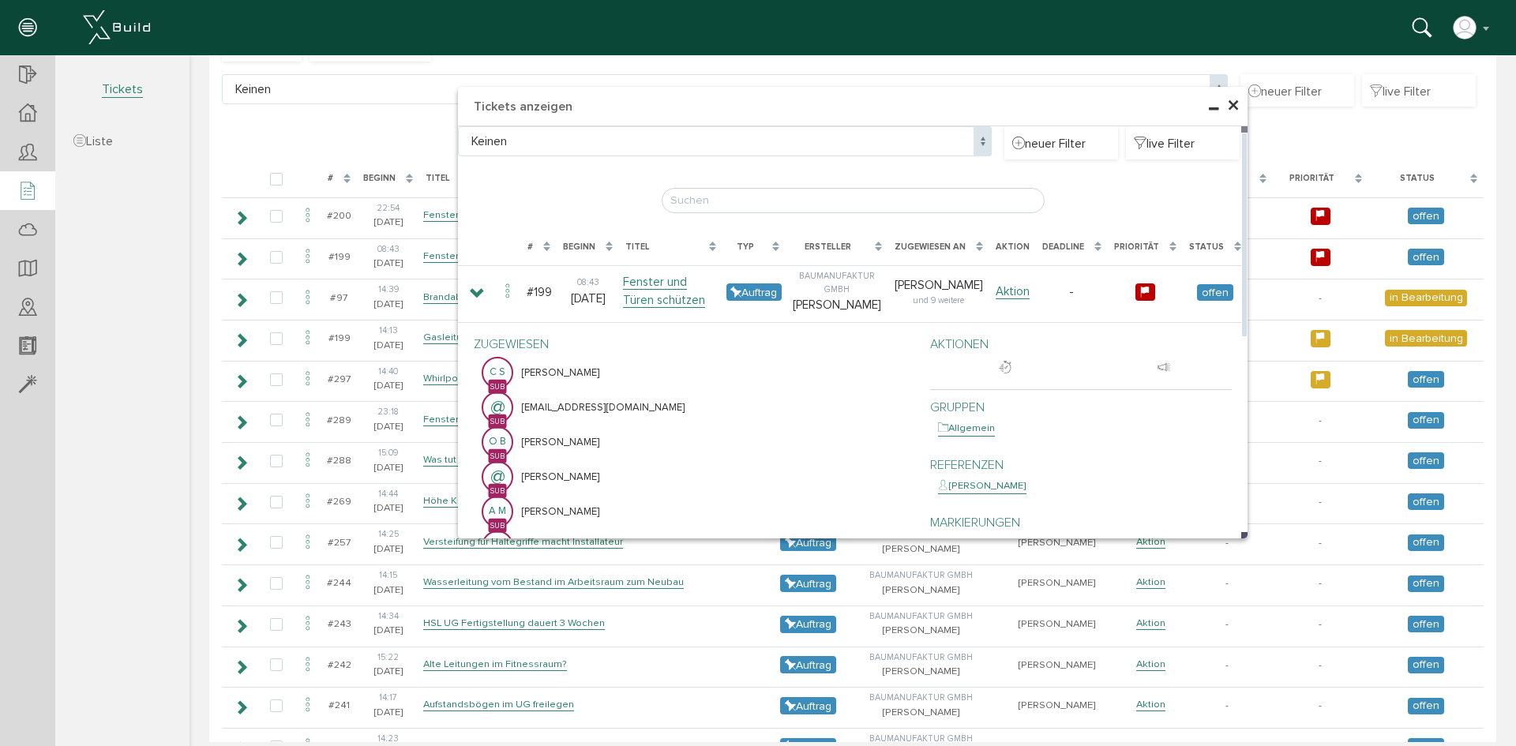
scroll to position [173, 0]
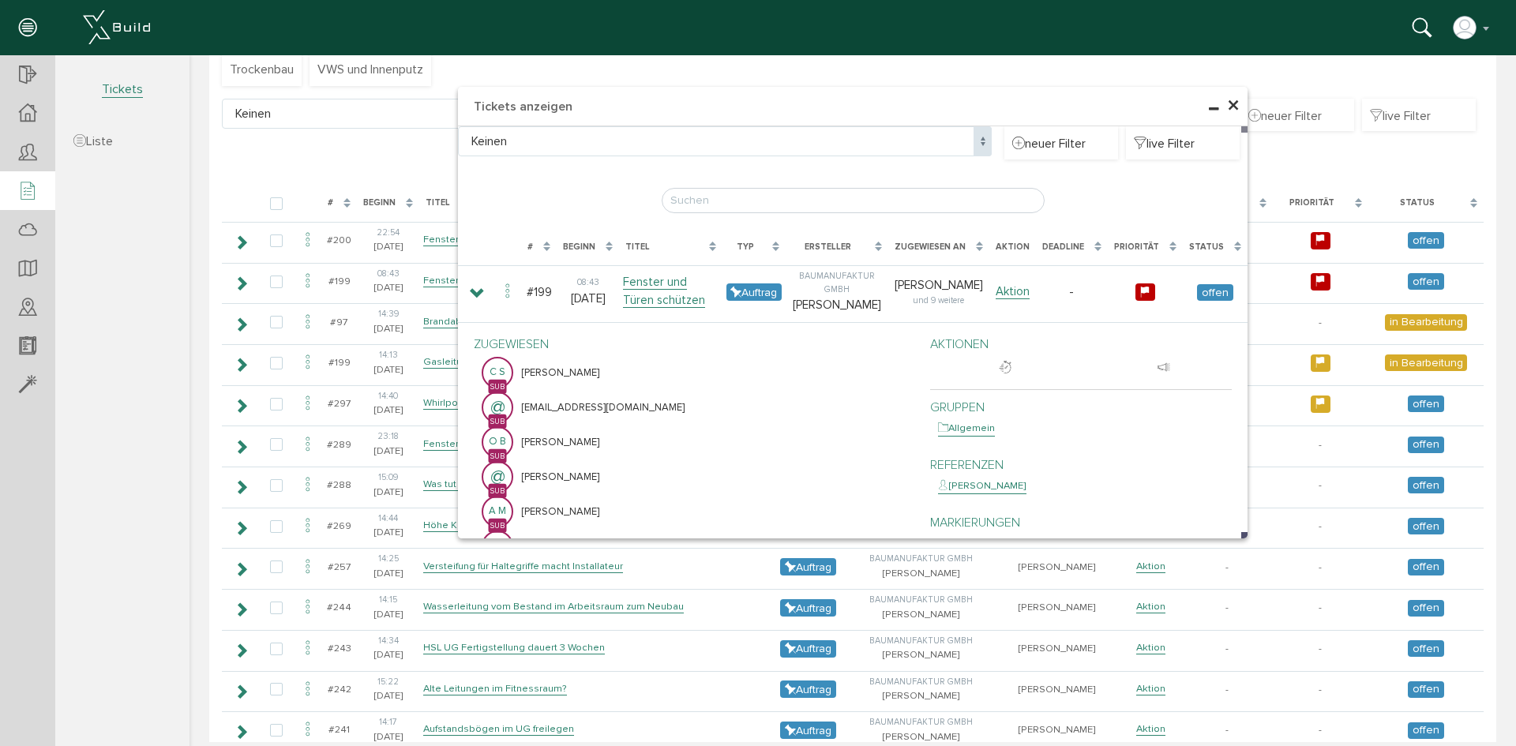
click at [1227, 101] on span "×" at bounding box center [1233, 106] width 13 height 31
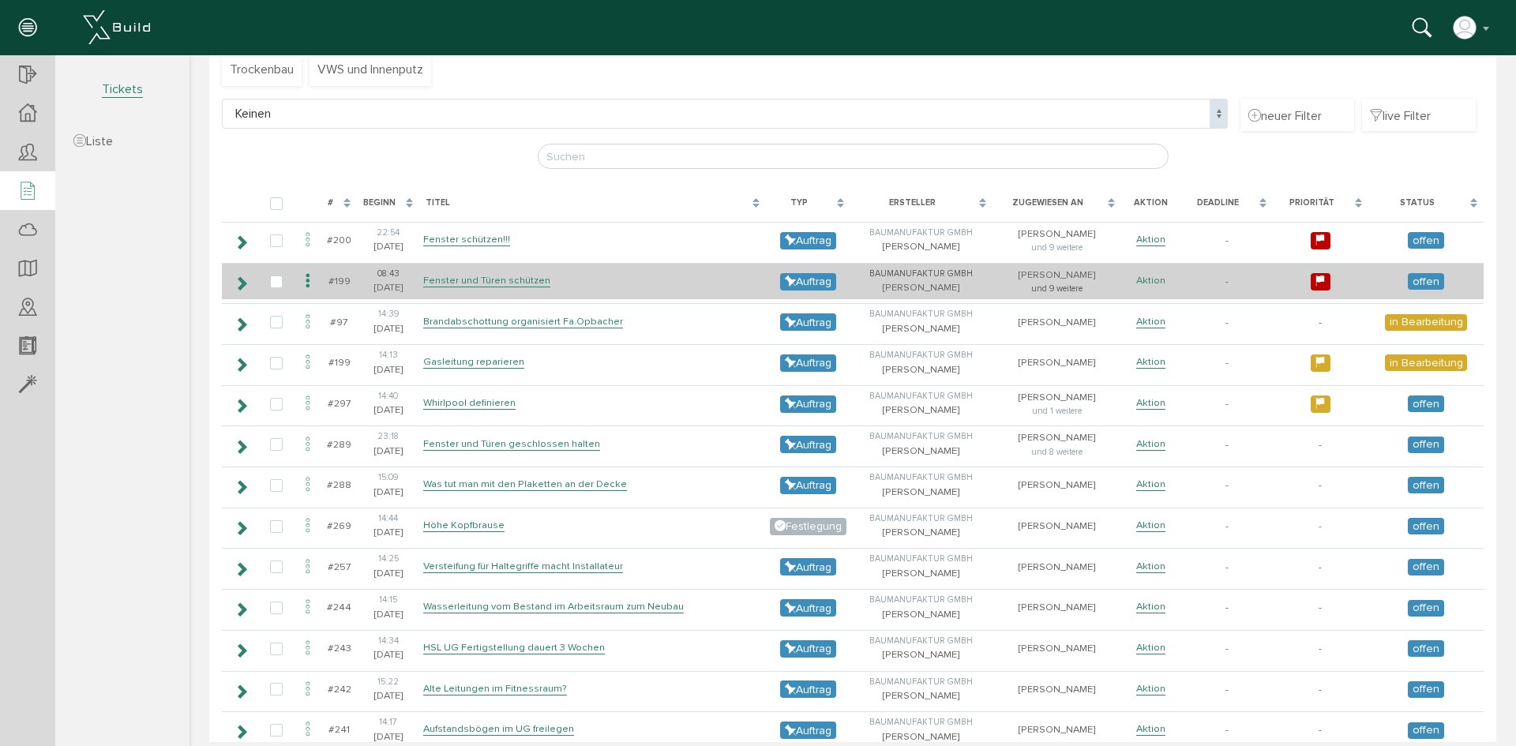
click at [1136, 284] on link "Aktion" at bounding box center [1150, 280] width 29 height 13
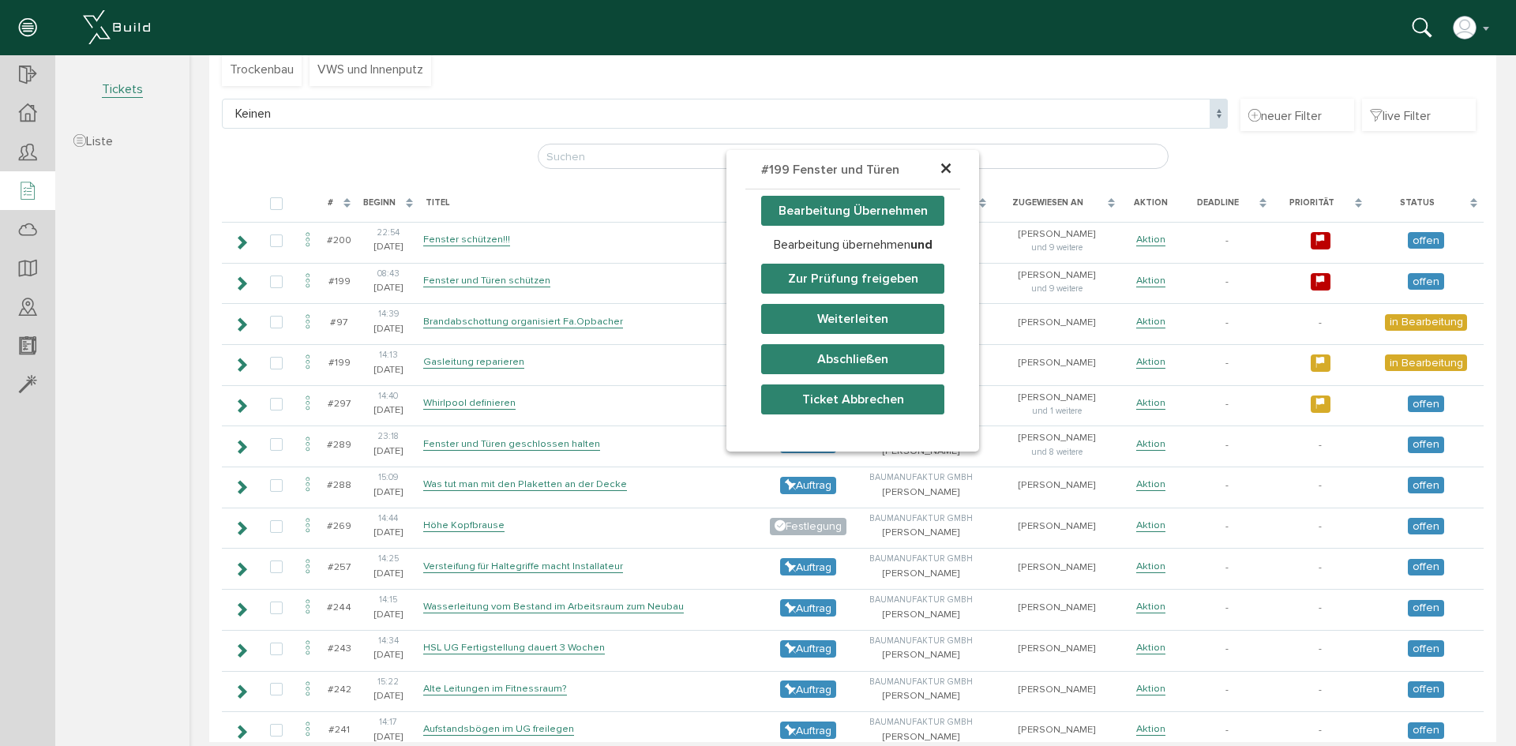
click at [843, 360] on button "Abschließen" at bounding box center [852, 359] width 183 height 30
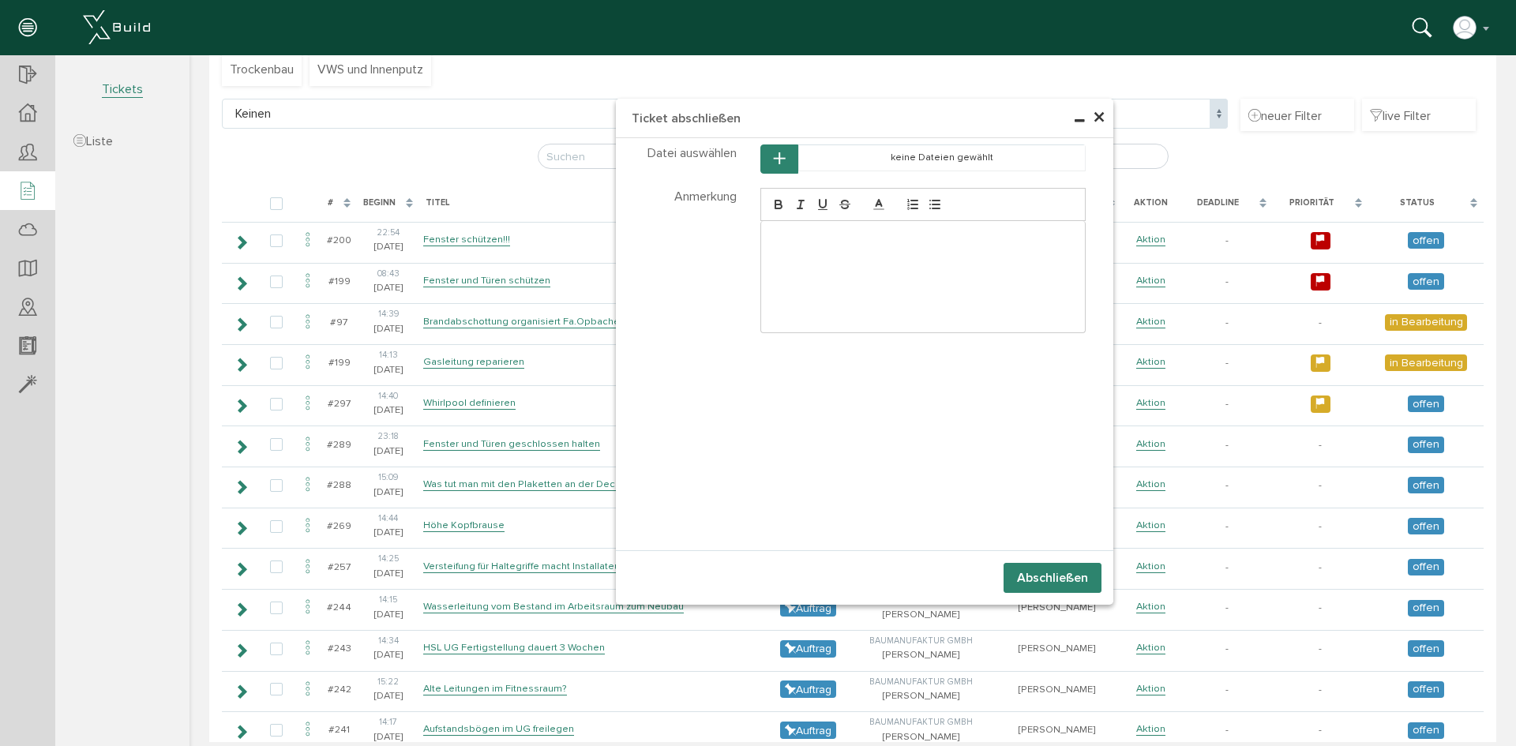
click at [1036, 583] on button "Abschließen" at bounding box center [1052, 578] width 98 height 30
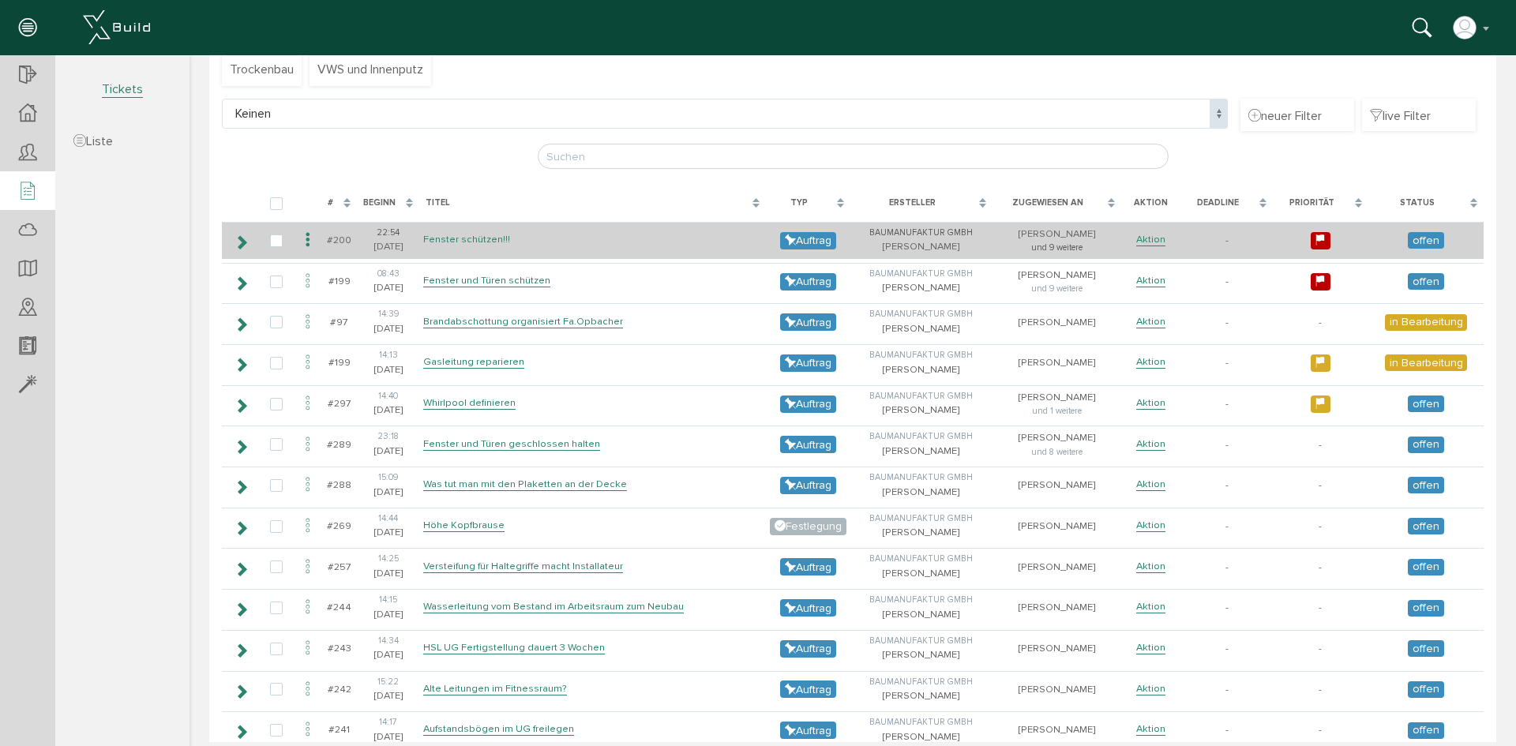
click at [478, 238] on link "Fenster schützen!!!" at bounding box center [466, 239] width 87 height 13
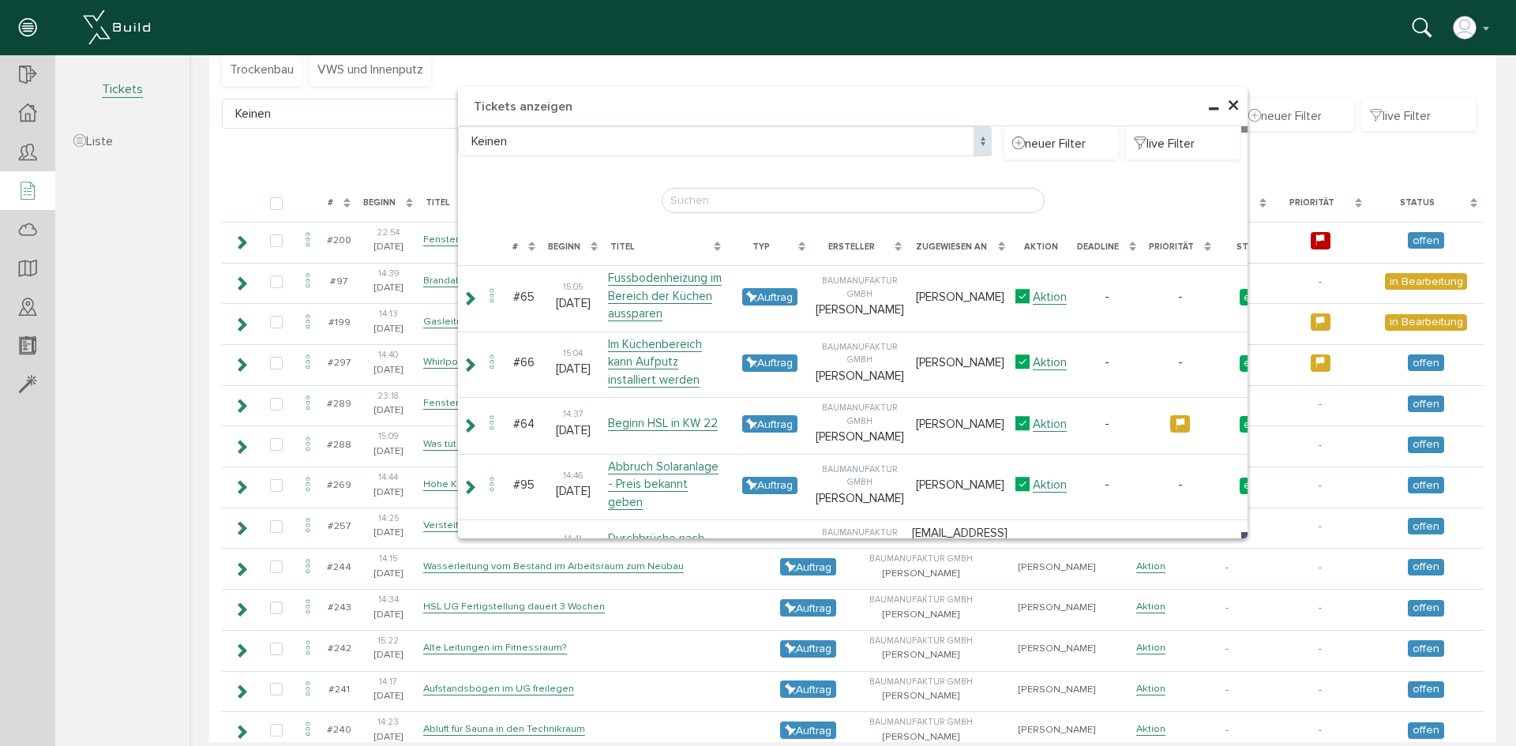
click at [1227, 105] on span "×" at bounding box center [1233, 106] width 13 height 31
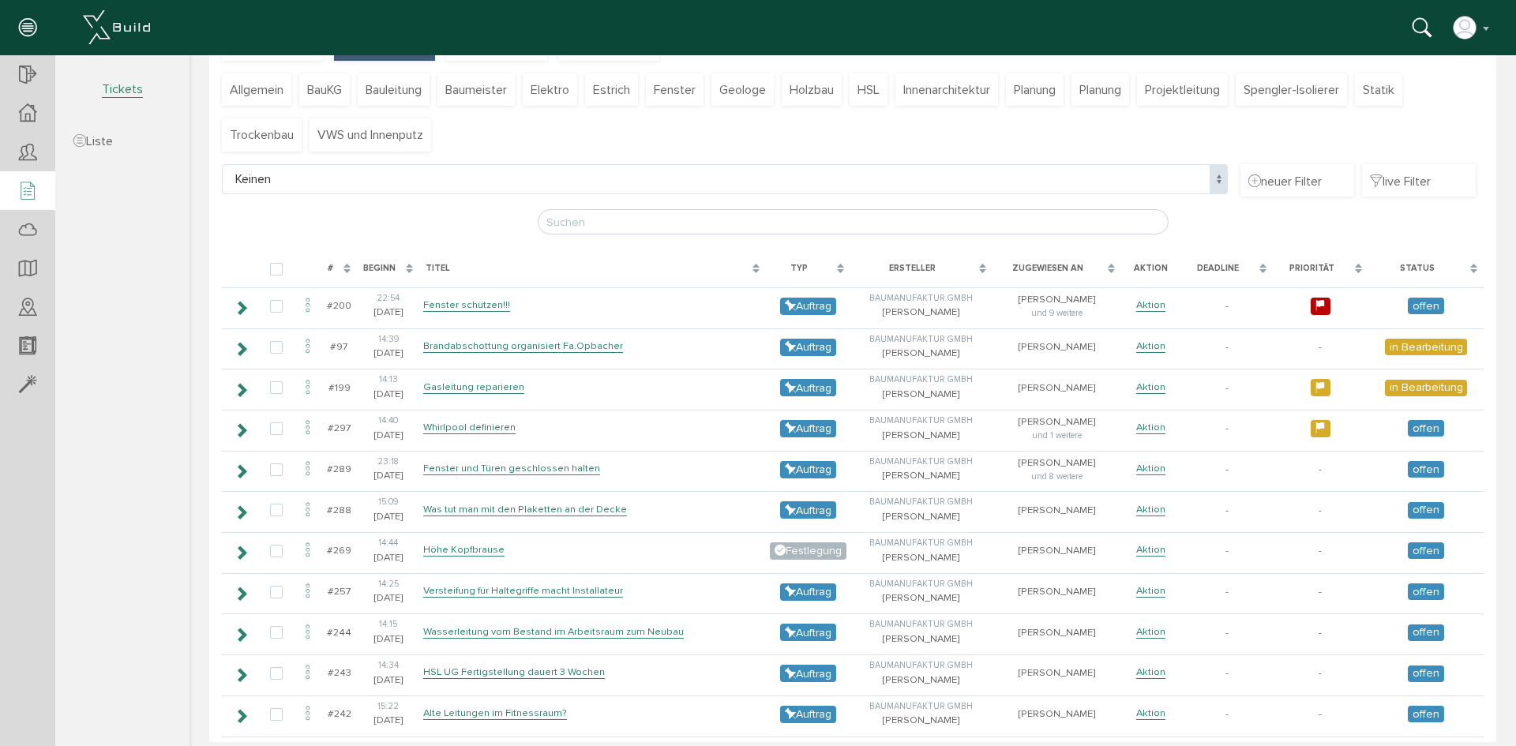
scroll to position [53, 0]
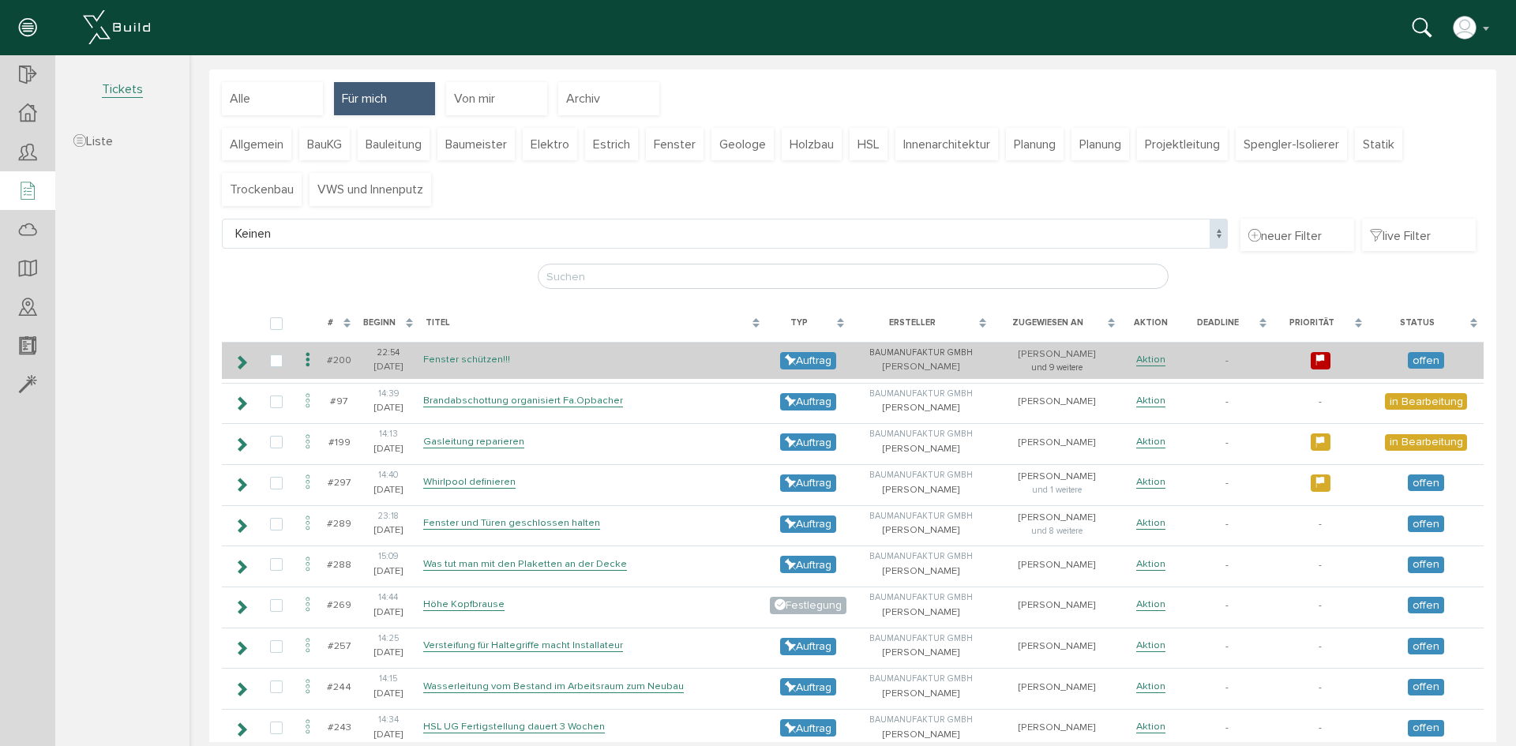
click at [472, 362] on link "Fenster schützen!!!" at bounding box center [466, 359] width 87 height 13
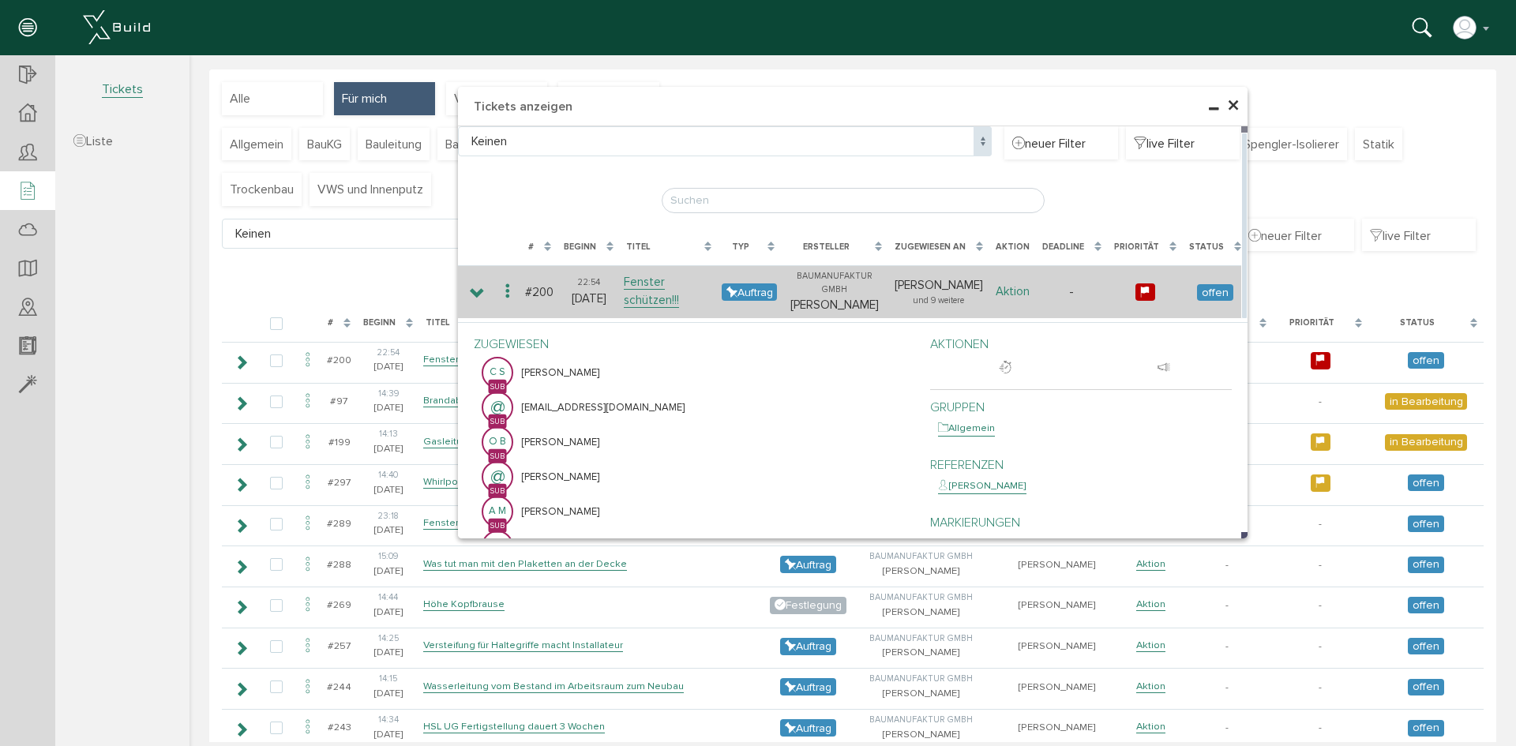
click at [1018, 292] on link "Aktion" at bounding box center [1012, 291] width 34 height 15
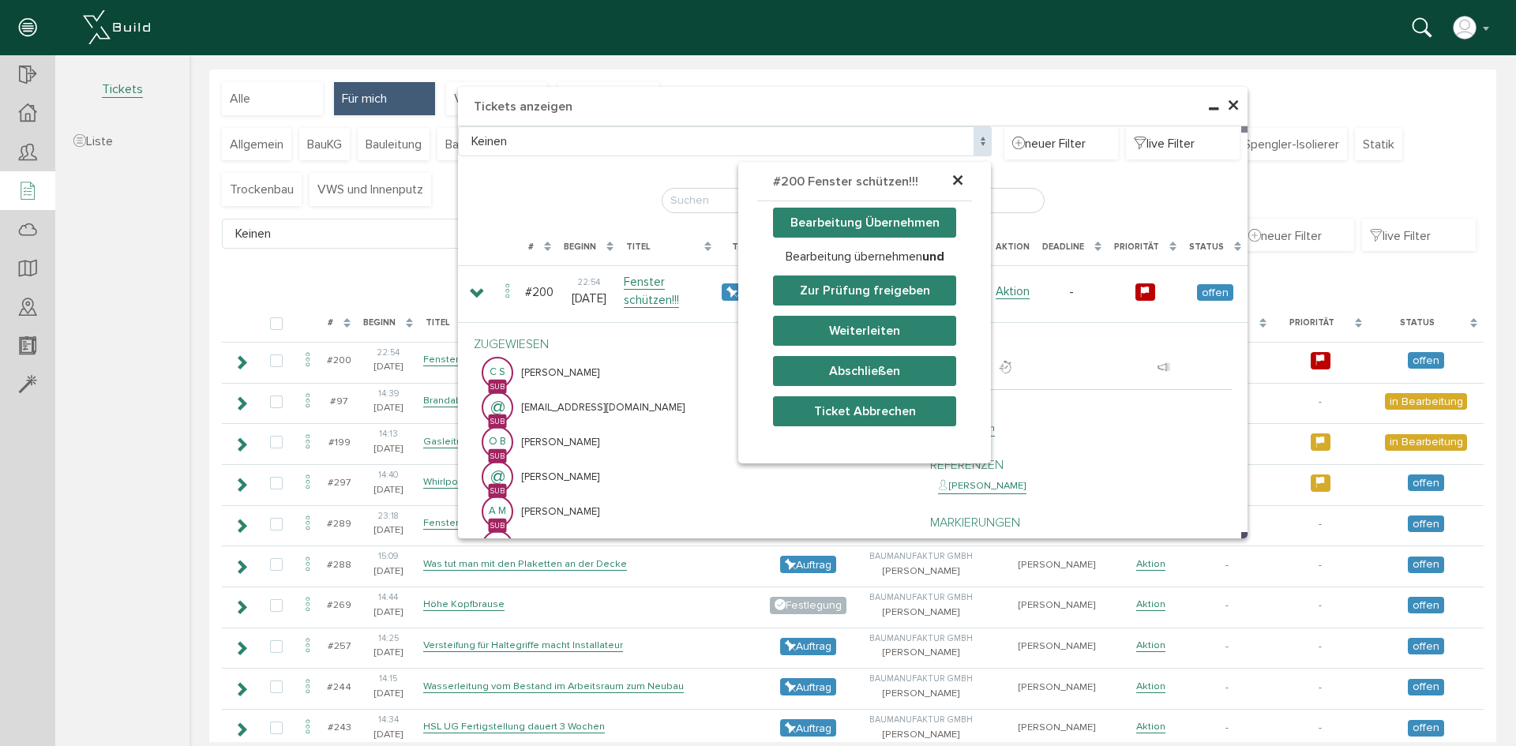
click at [854, 372] on button "Abschließen" at bounding box center [864, 371] width 183 height 30
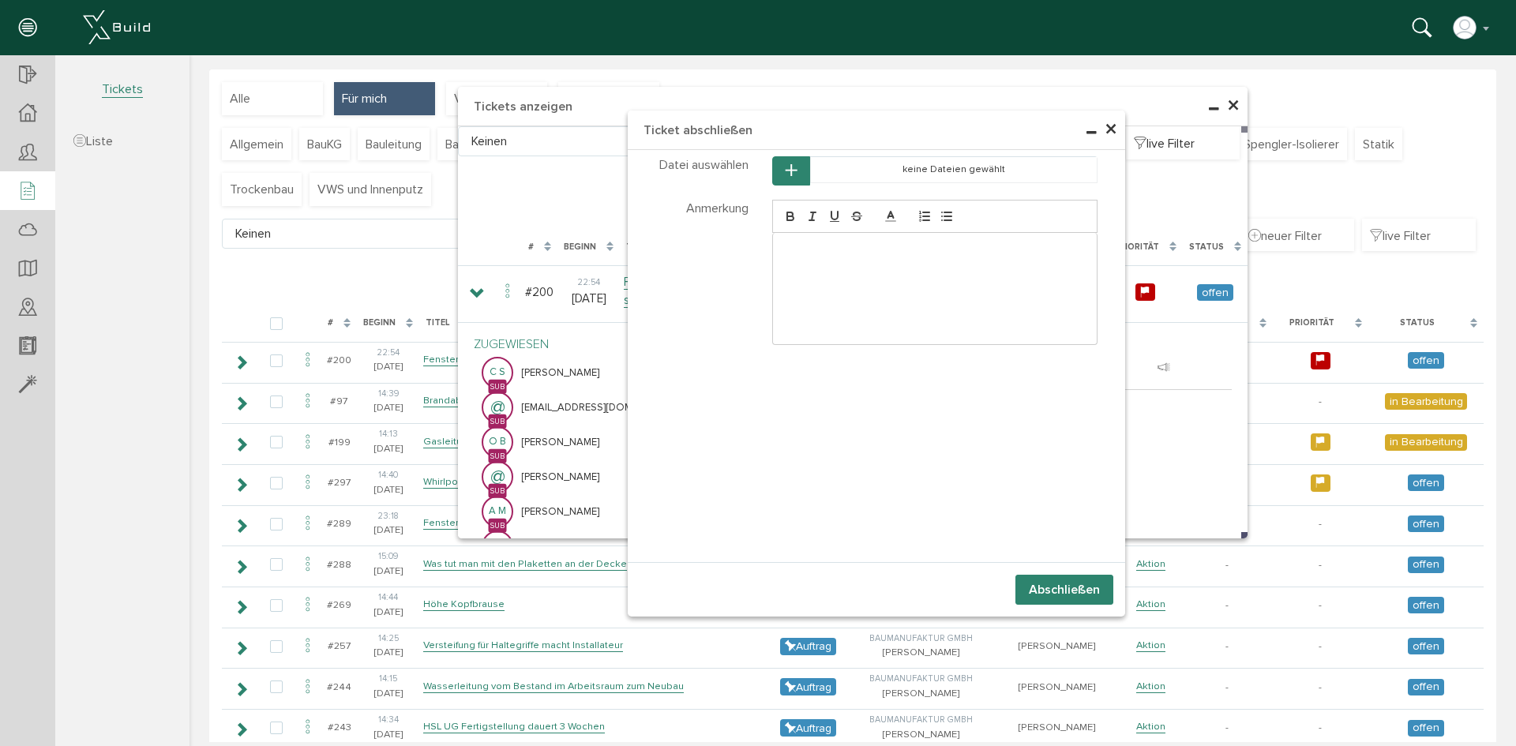
click at [1040, 593] on button "Abschließen" at bounding box center [1064, 590] width 98 height 30
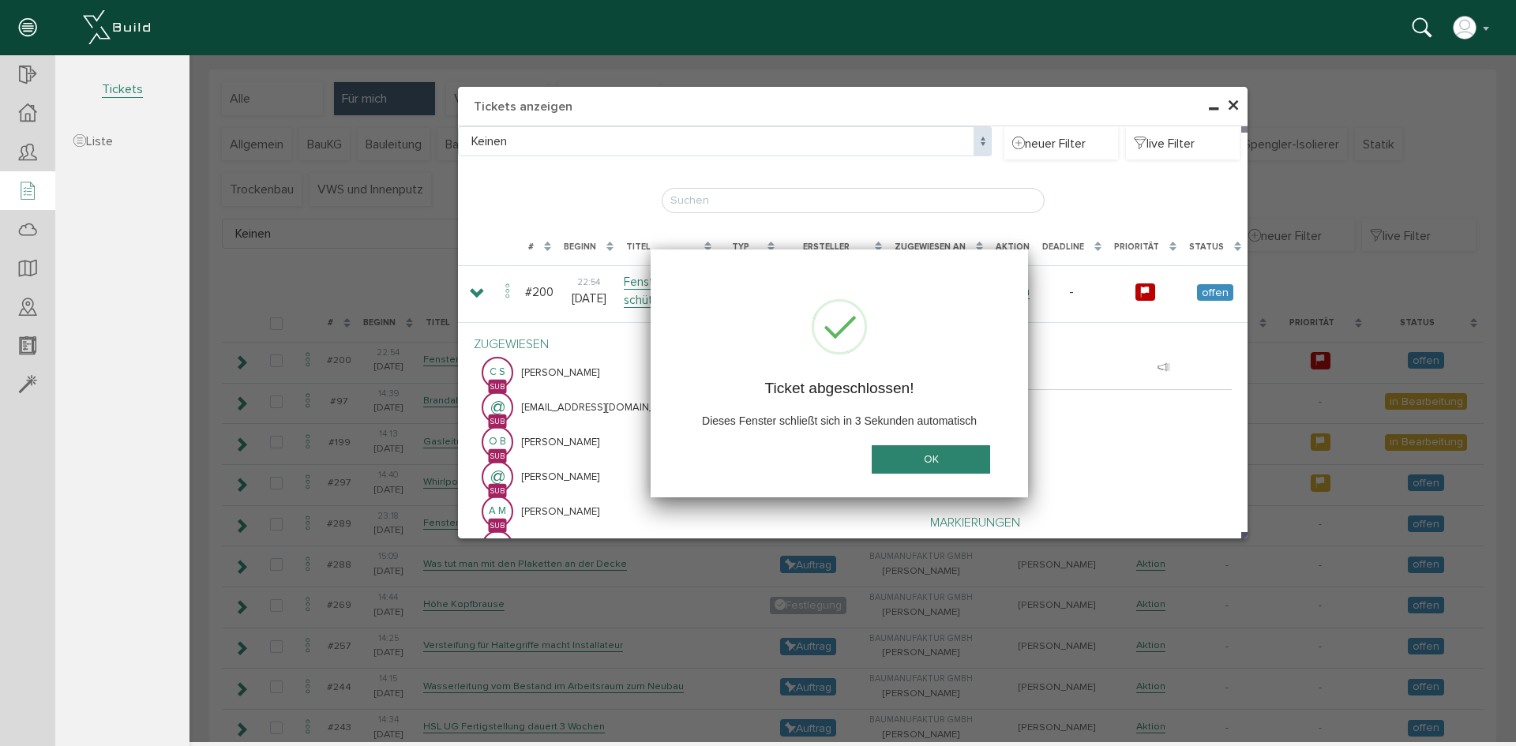
click at [1235, 104] on span "×" at bounding box center [1233, 106] width 13 height 31
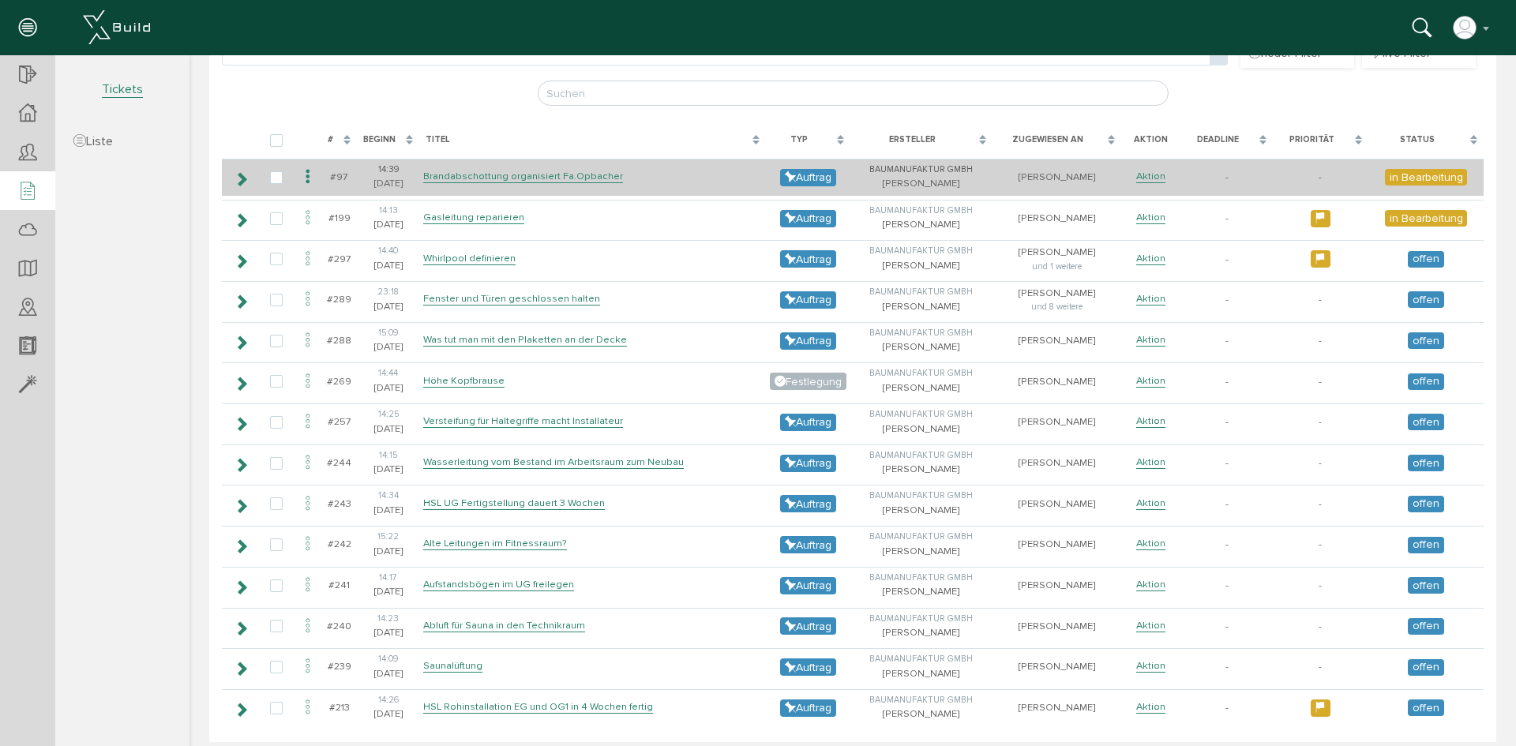
scroll to position [249, 0]
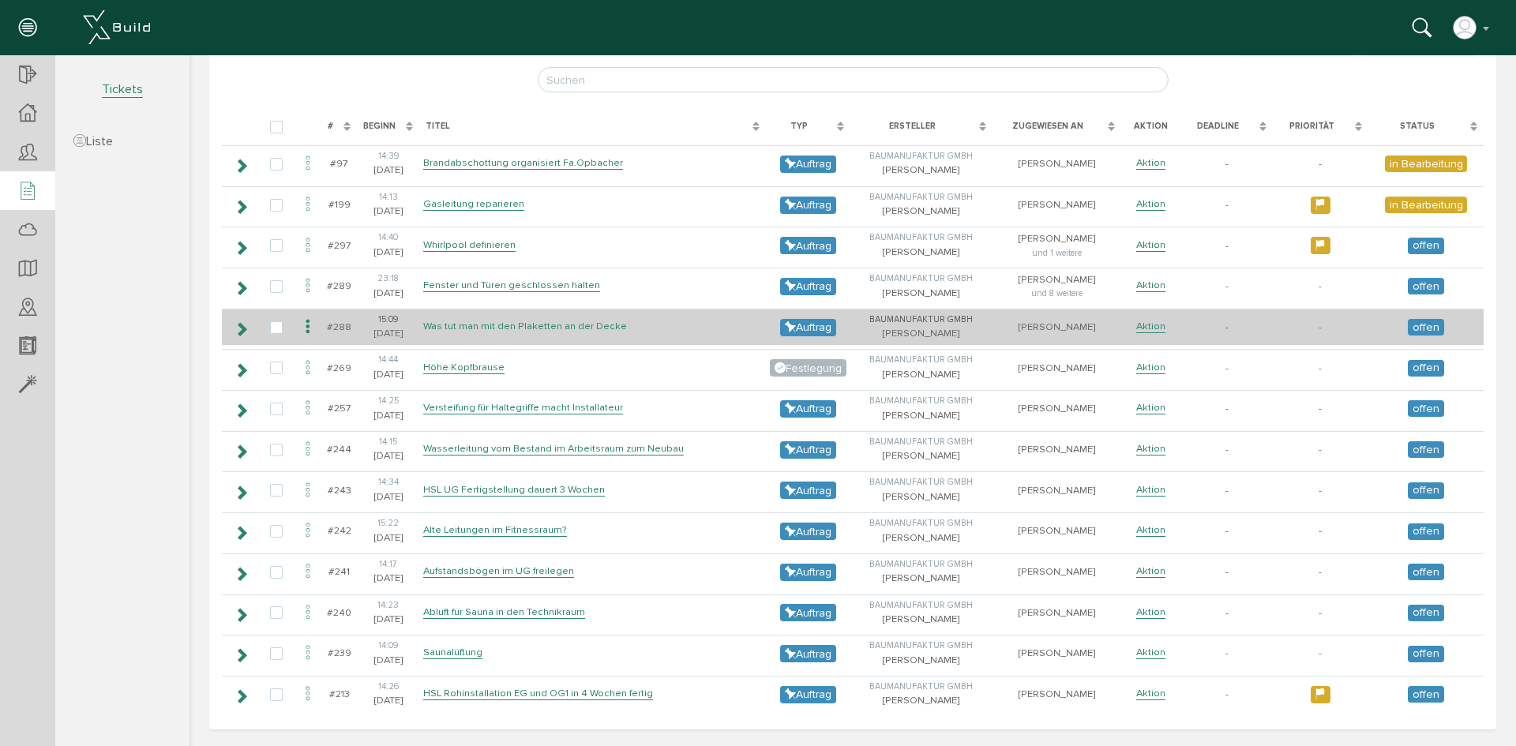
click at [569, 327] on link "Was tut man mit den Plaketten an der Decke" at bounding box center [525, 326] width 204 height 13
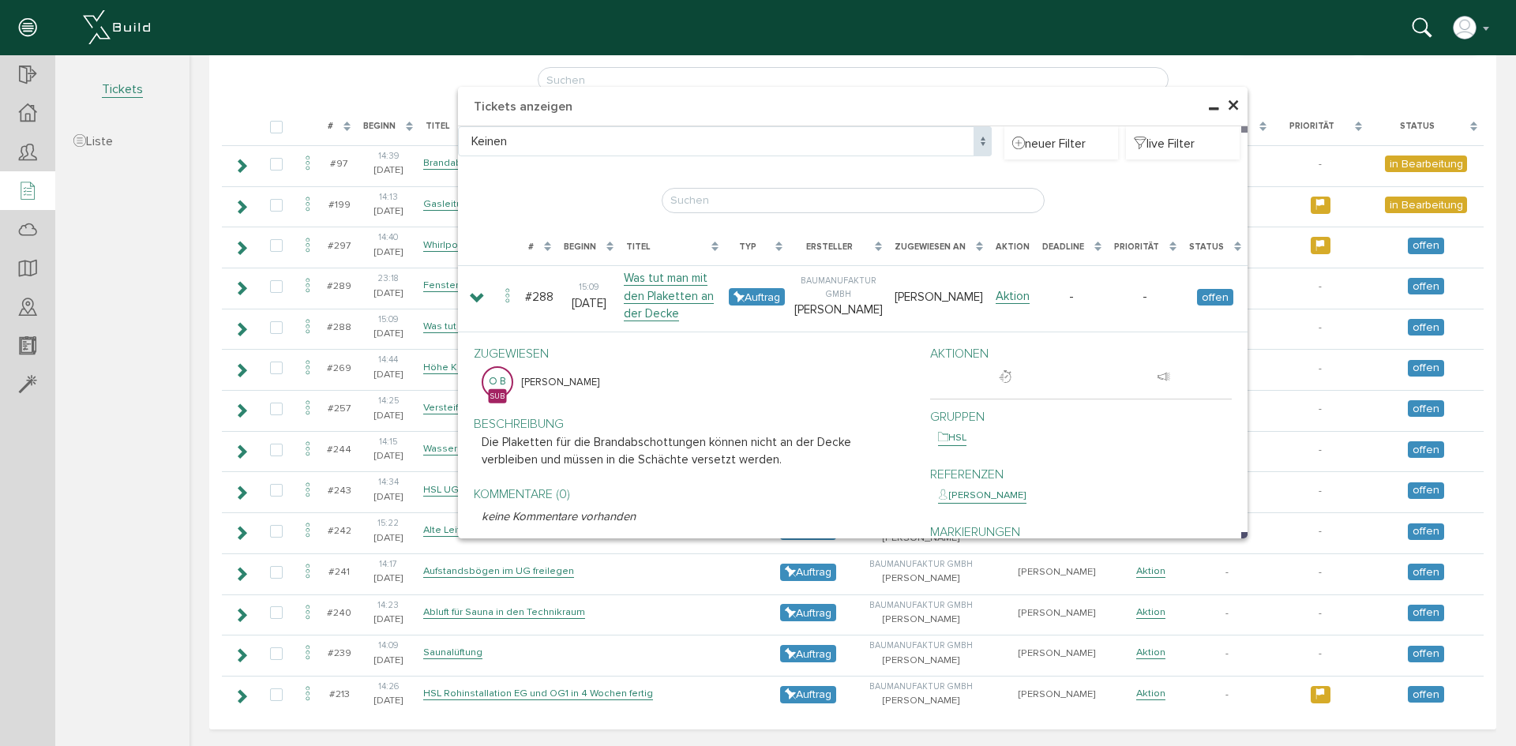
click at [1227, 103] on span "×" at bounding box center [1233, 106] width 13 height 31
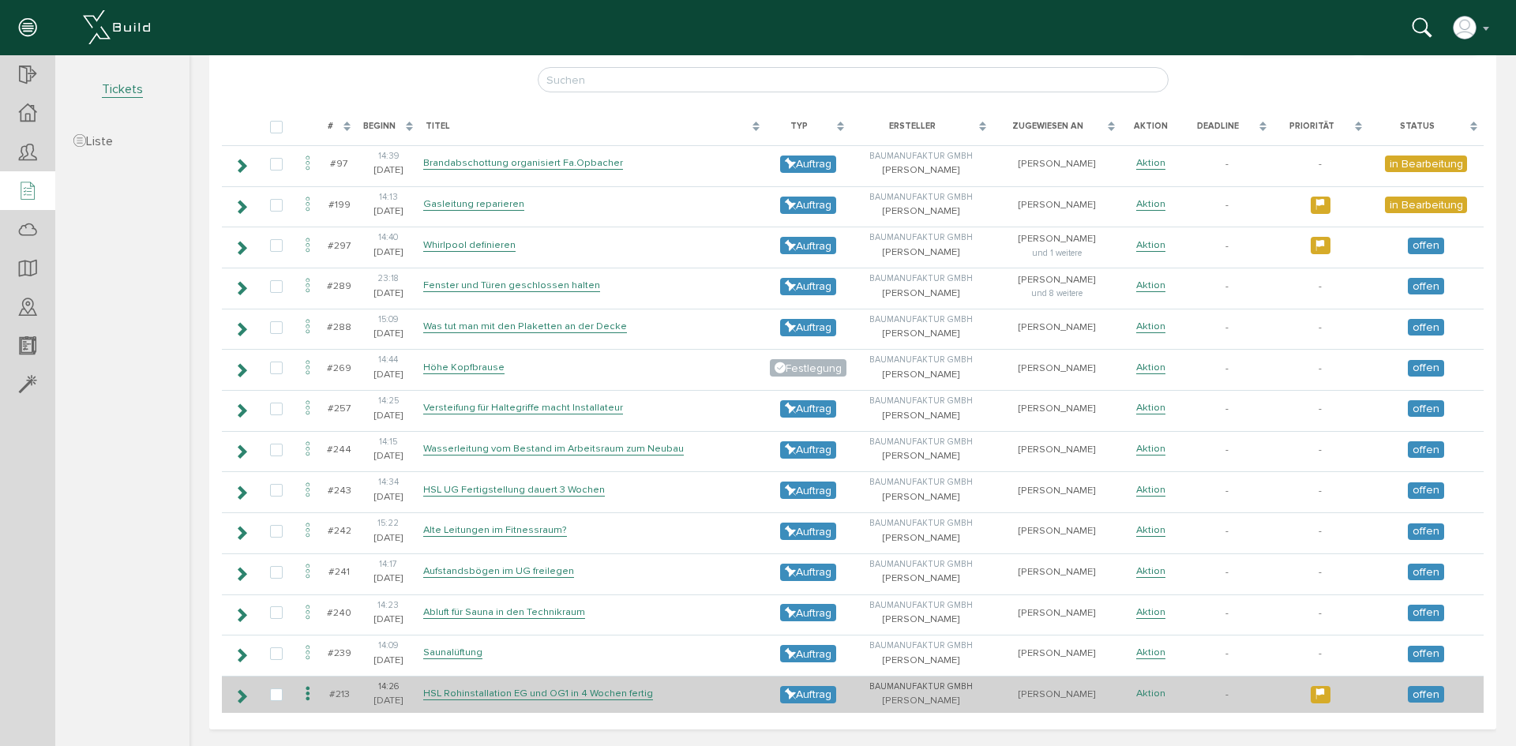
click at [1145, 697] on link "Aktion" at bounding box center [1150, 693] width 29 height 13
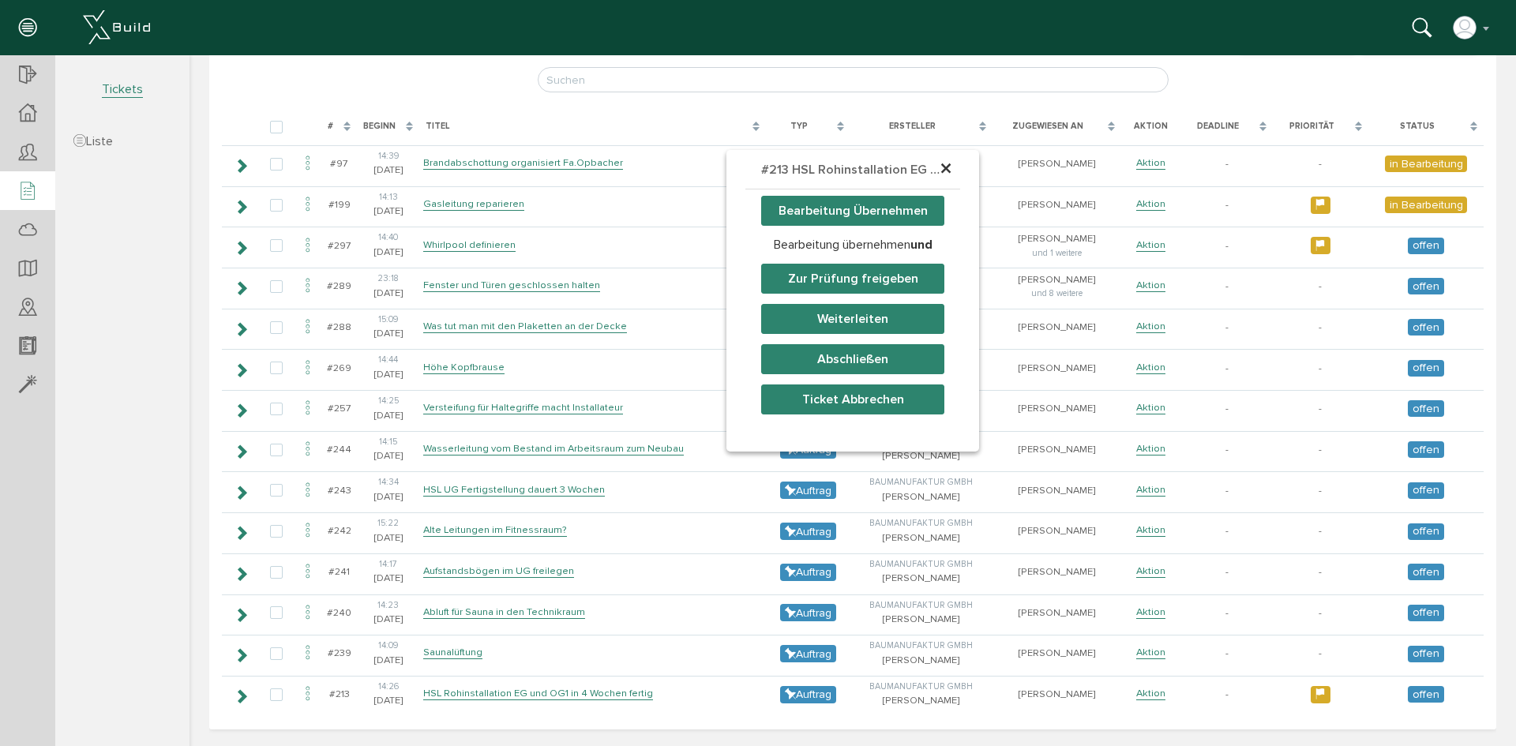
click at [838, 356] on button "Abschließen" at bounding box center [852, 359] width 183 height 30
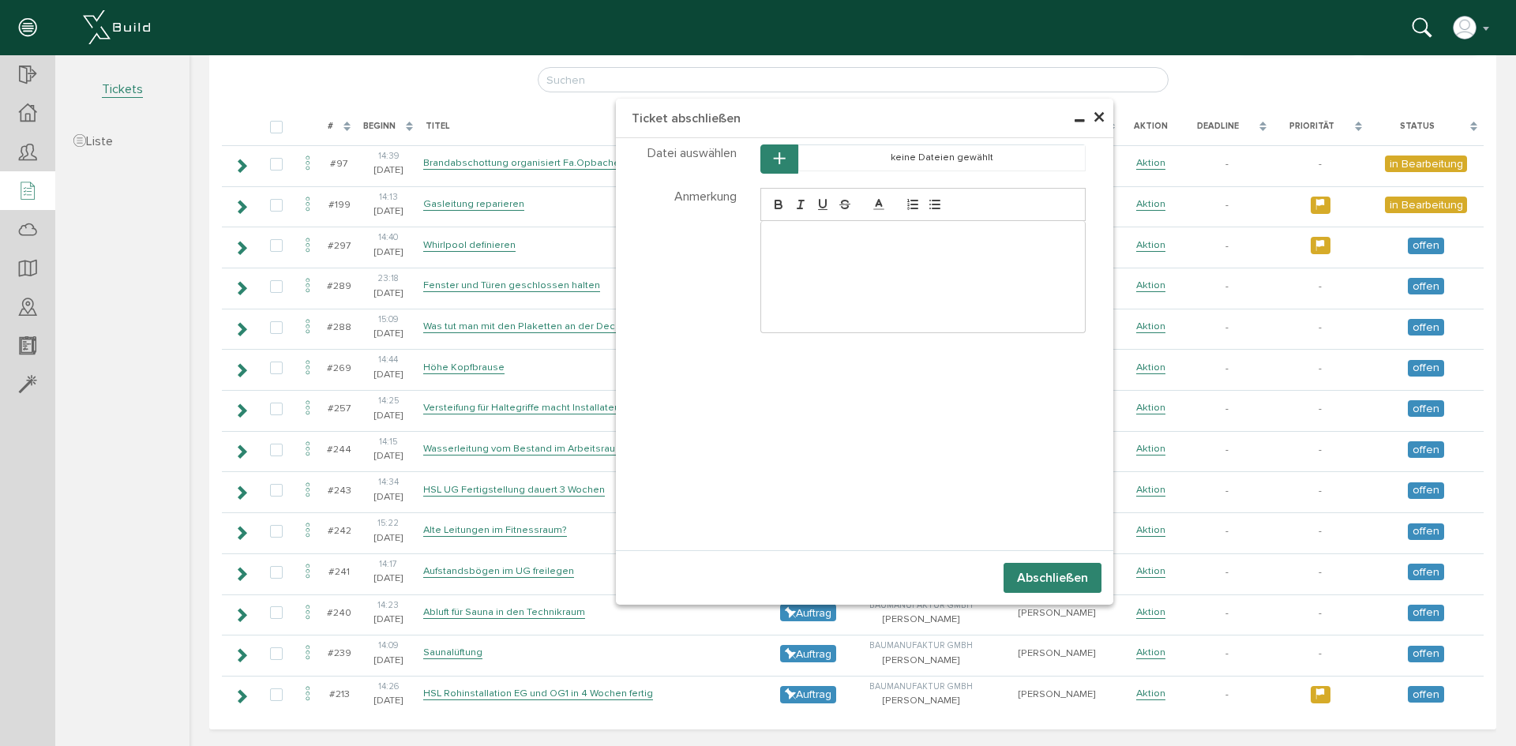
click at [1043, 586] on button "Abschließen" at bounding box center [1052, 578] width 98 height 30
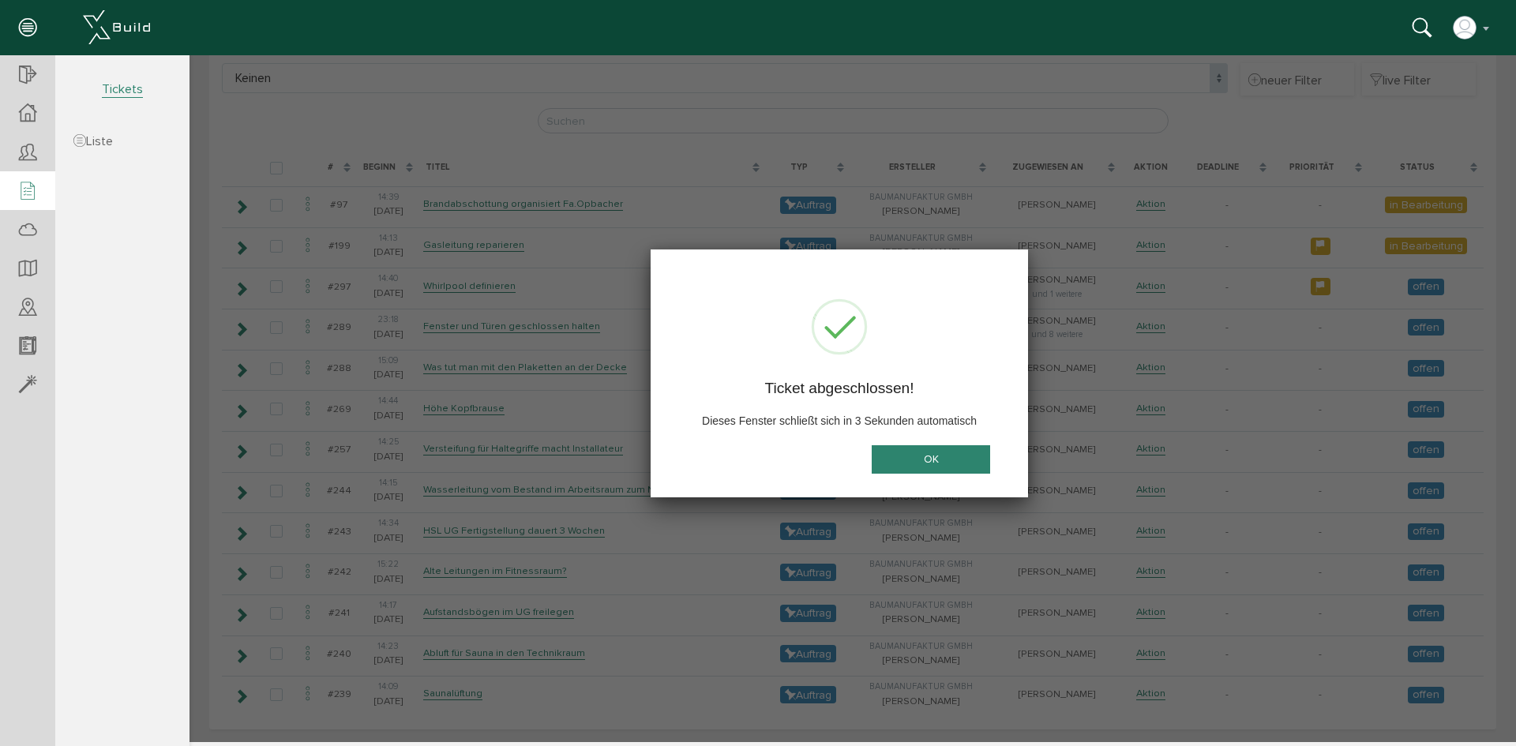
scroll to position [208, 0]
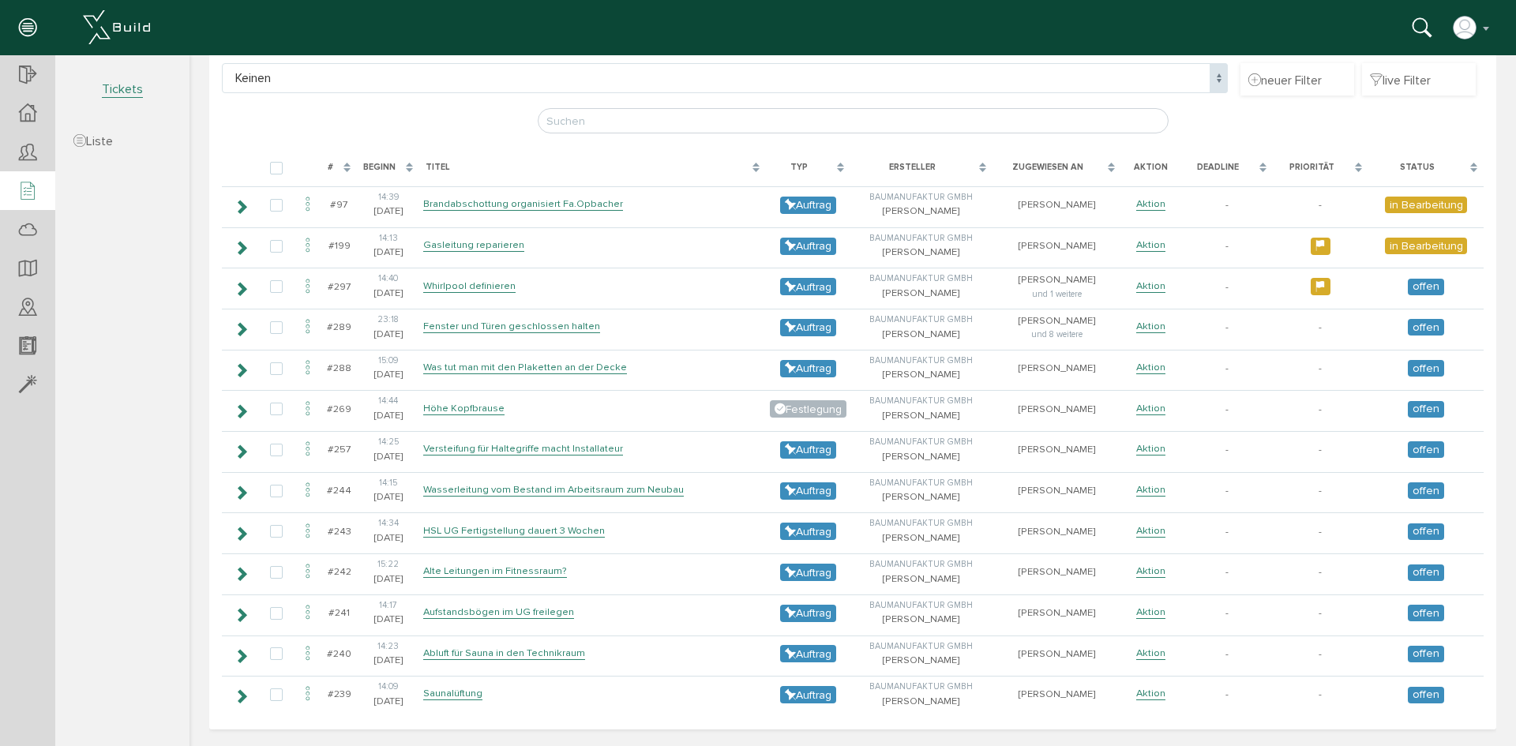
click at [466, 691] on link "Saunalüftung" at bounding box center [452, 693] width 59 height 13
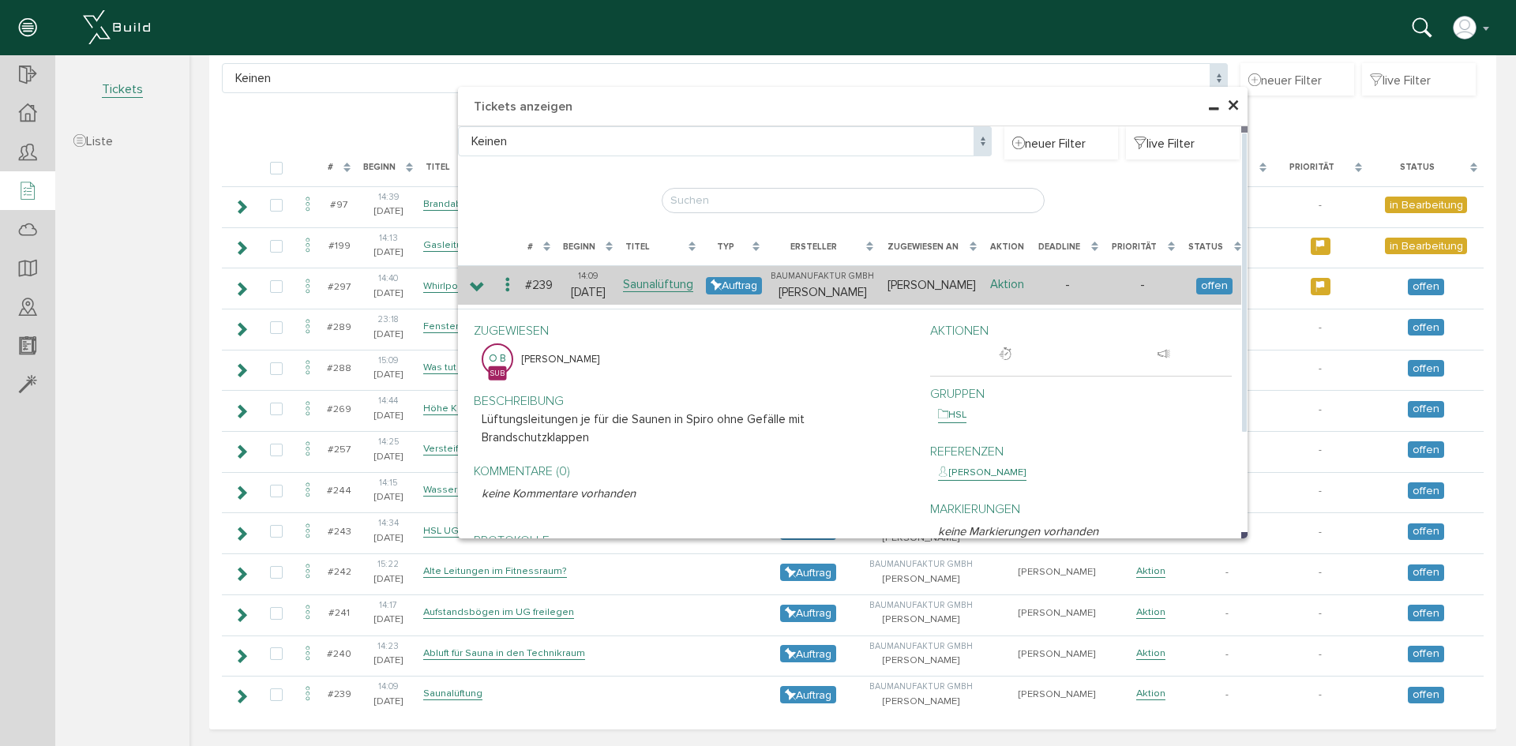
click at [1002, 281] on link "Aktion" at bounding box center [1007, 284] width 34 height 15
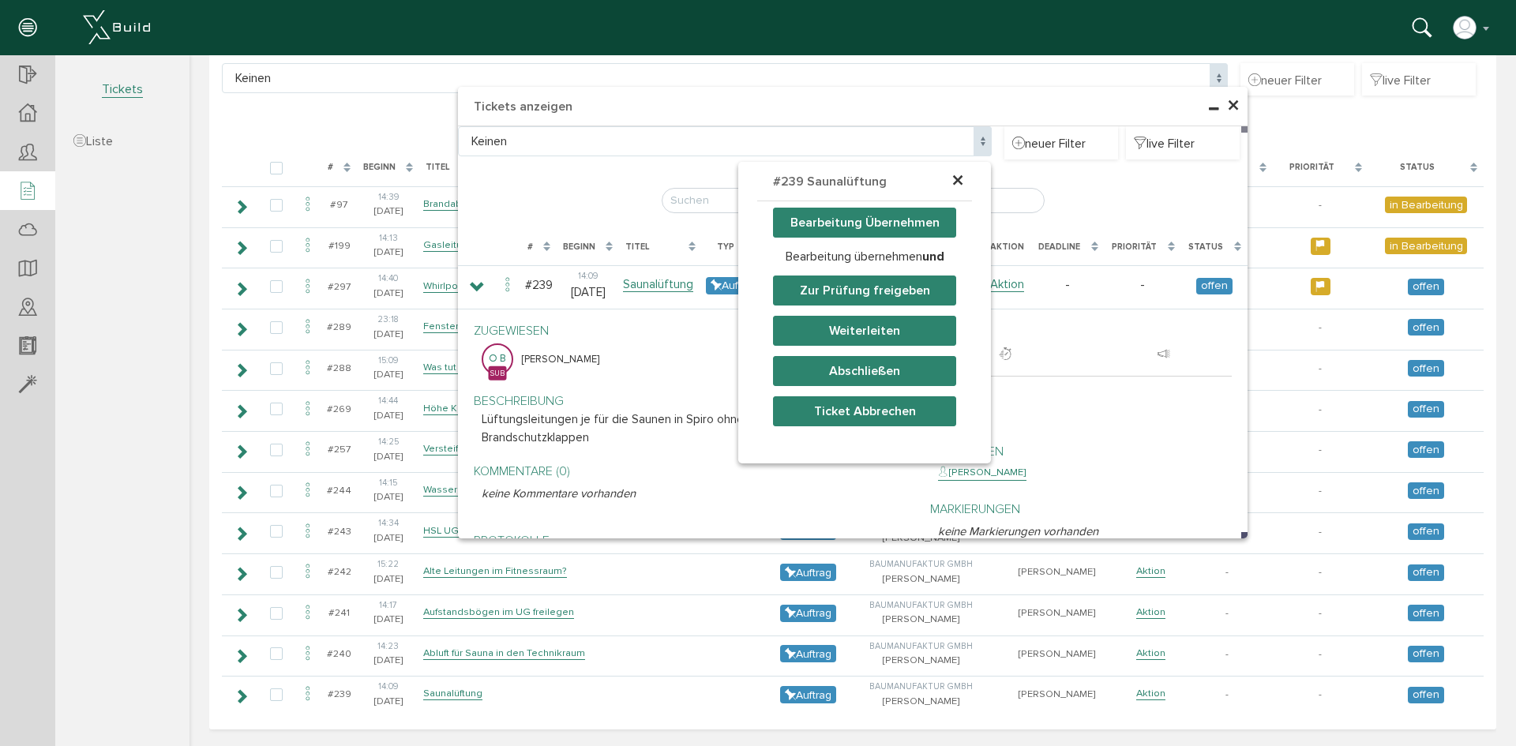
click at [844, 222] on button "Bearbeitung Übernehmen" at bounding box center [864, 223] width 183 height 30
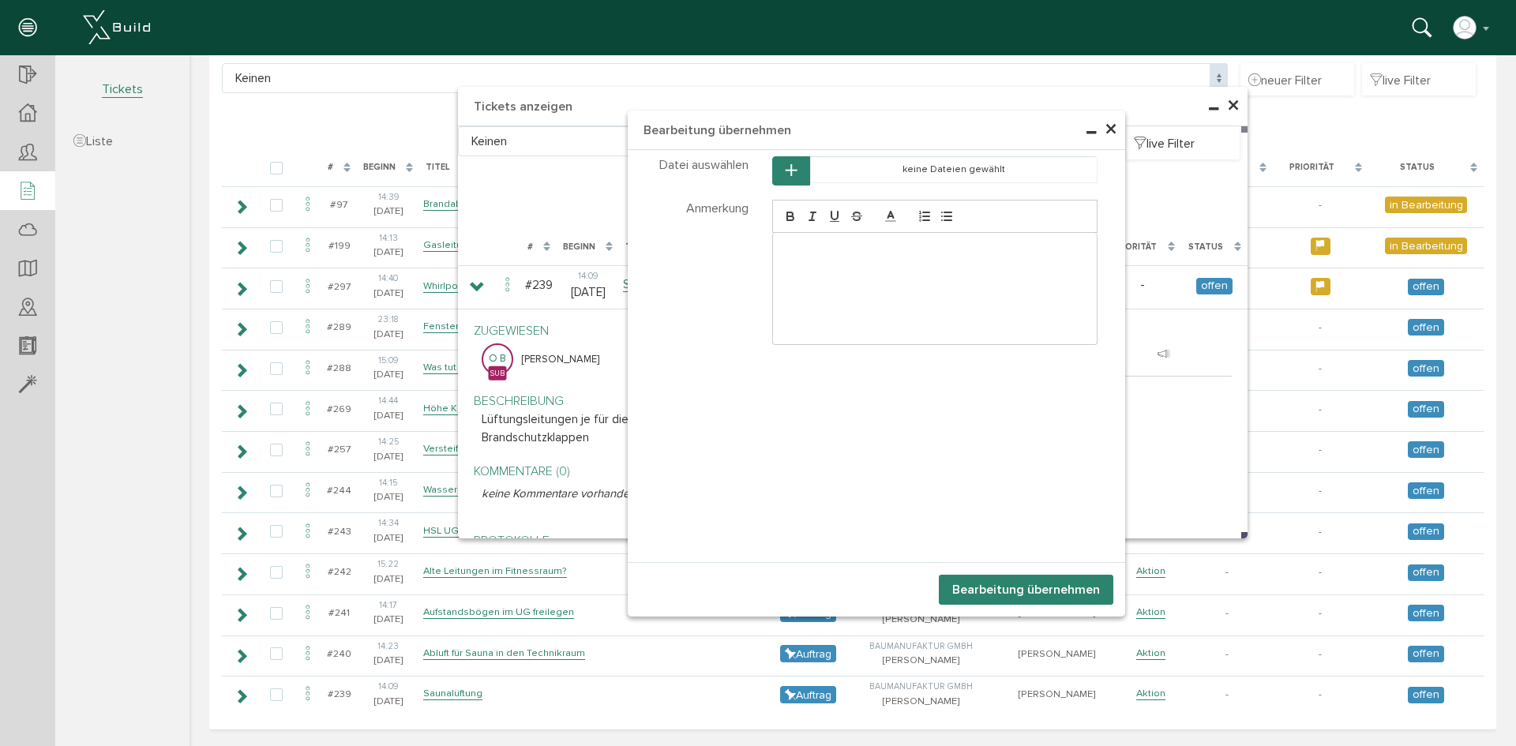
click at [849, 303] on div at bounding box center [935, 288] width 324 height 111
click at [1065, 590] on button "Bearbeitung übernehmen" at bounding box center [1026, 590] width 174 height 30
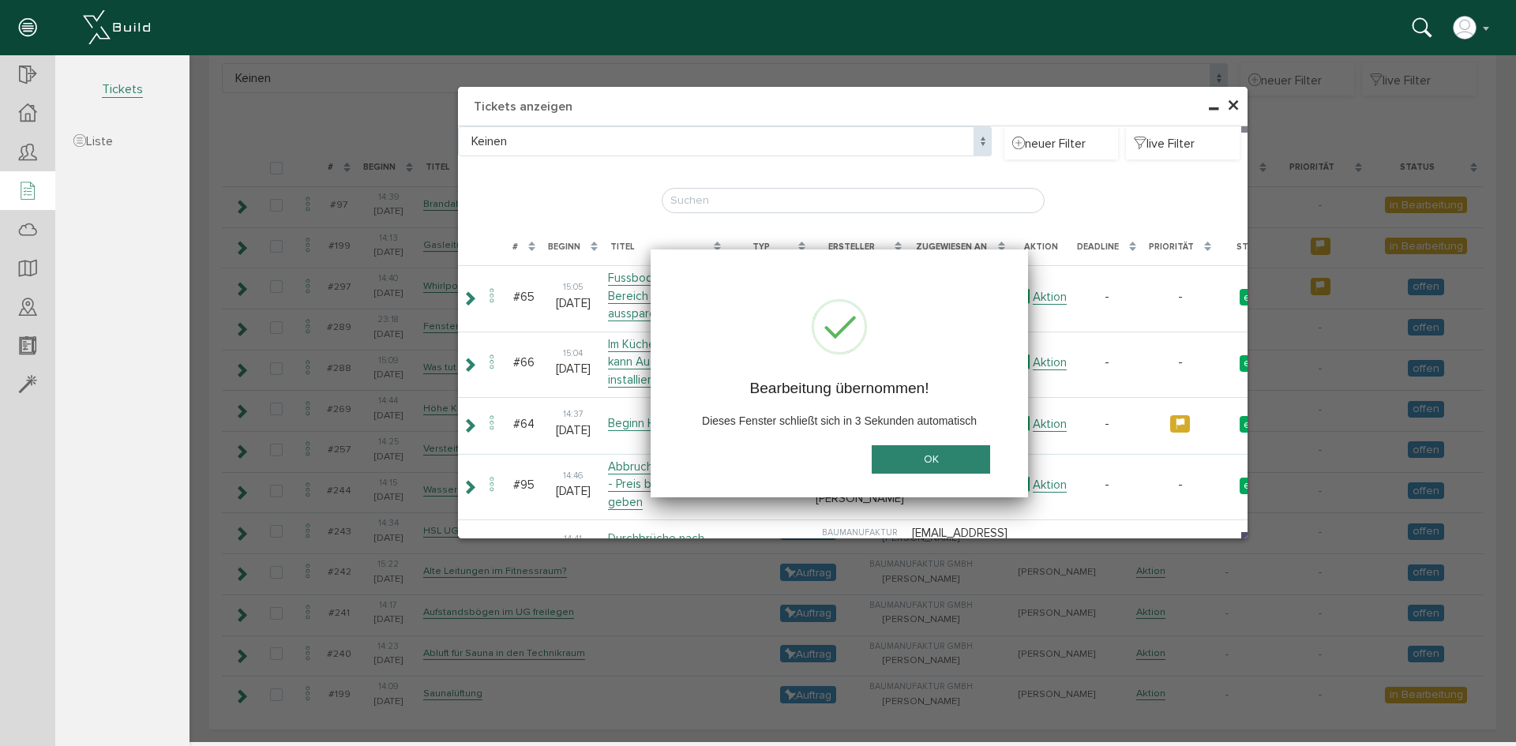
click at [1234, 105] on span "×" at bounding box center [1233, 106] width 13 height 31
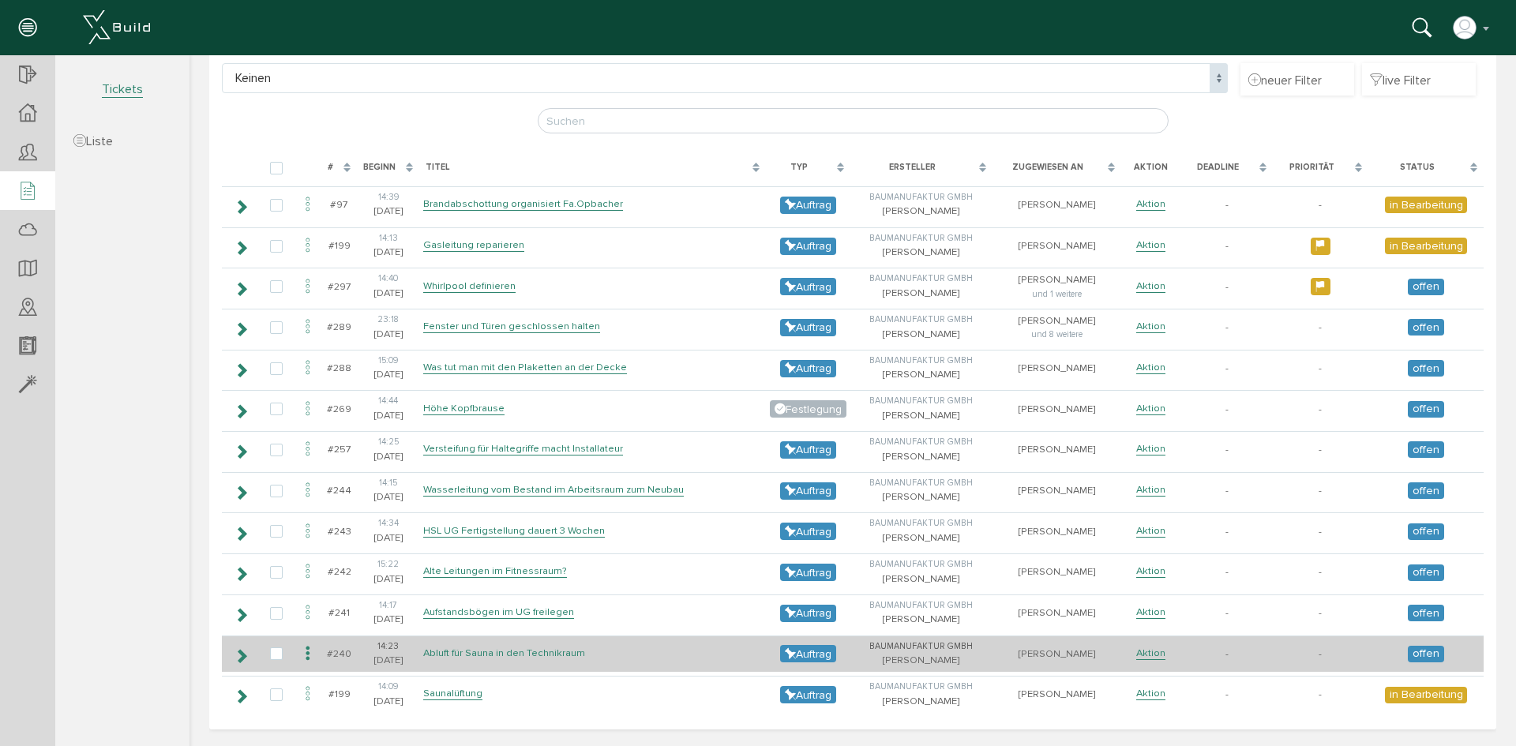
click at [493, 656] on link "Abluft für Sauna in den Technikraum" at bounding box center [504, 652] width 162 height 13
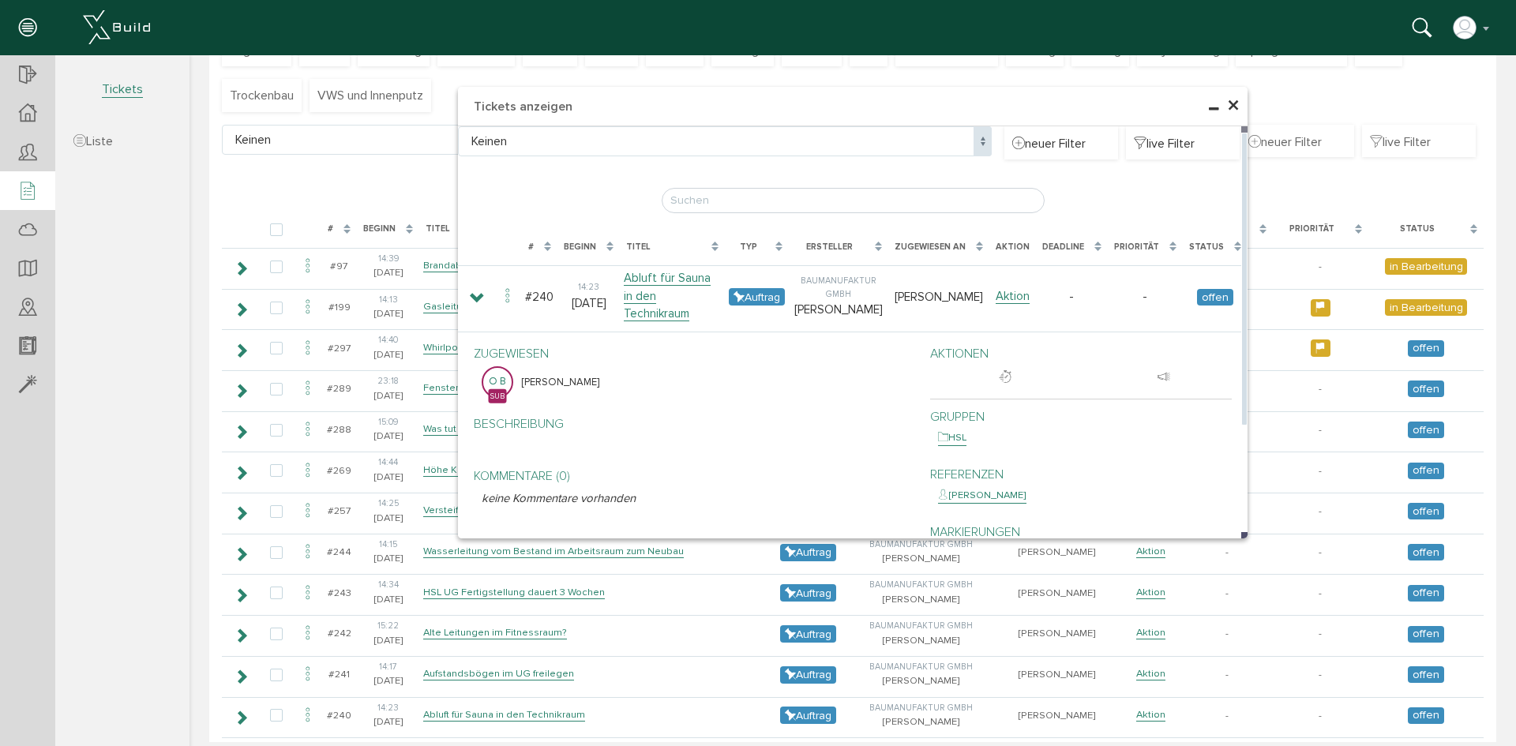
scroll to position [129, 0]
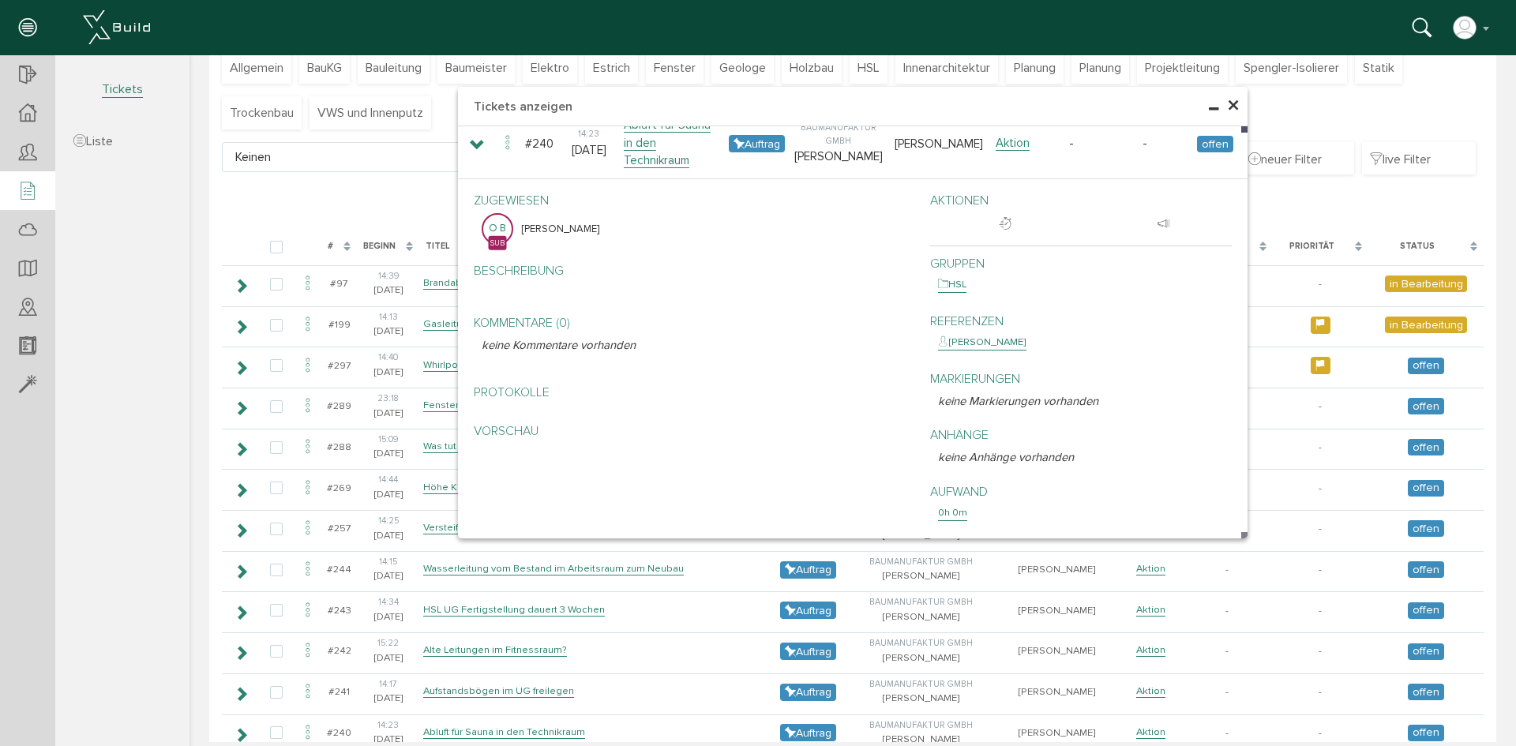
click at [1231, 106] on span "×" at bounding box center [1233, 106] width 13 height 31
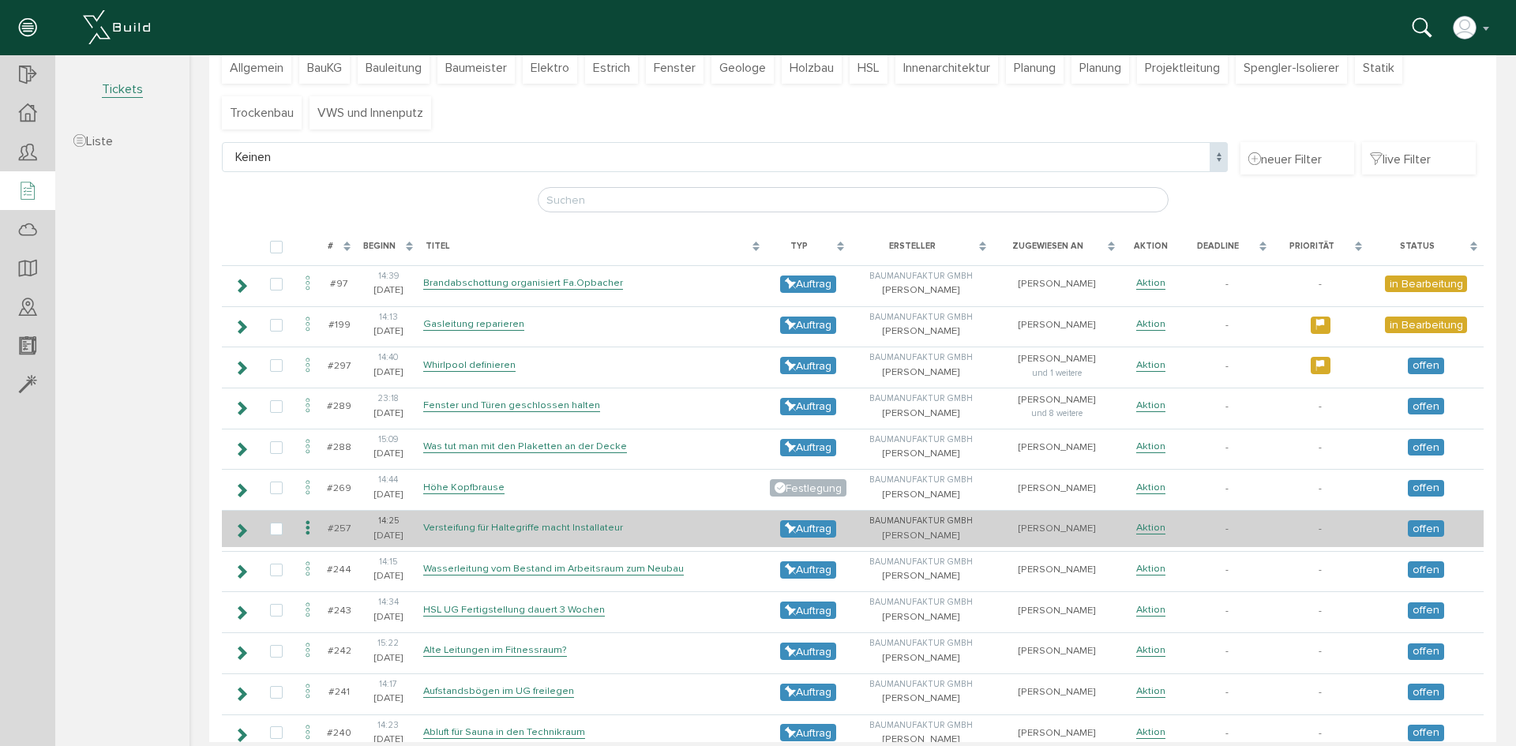
scroll to position [208, 0]
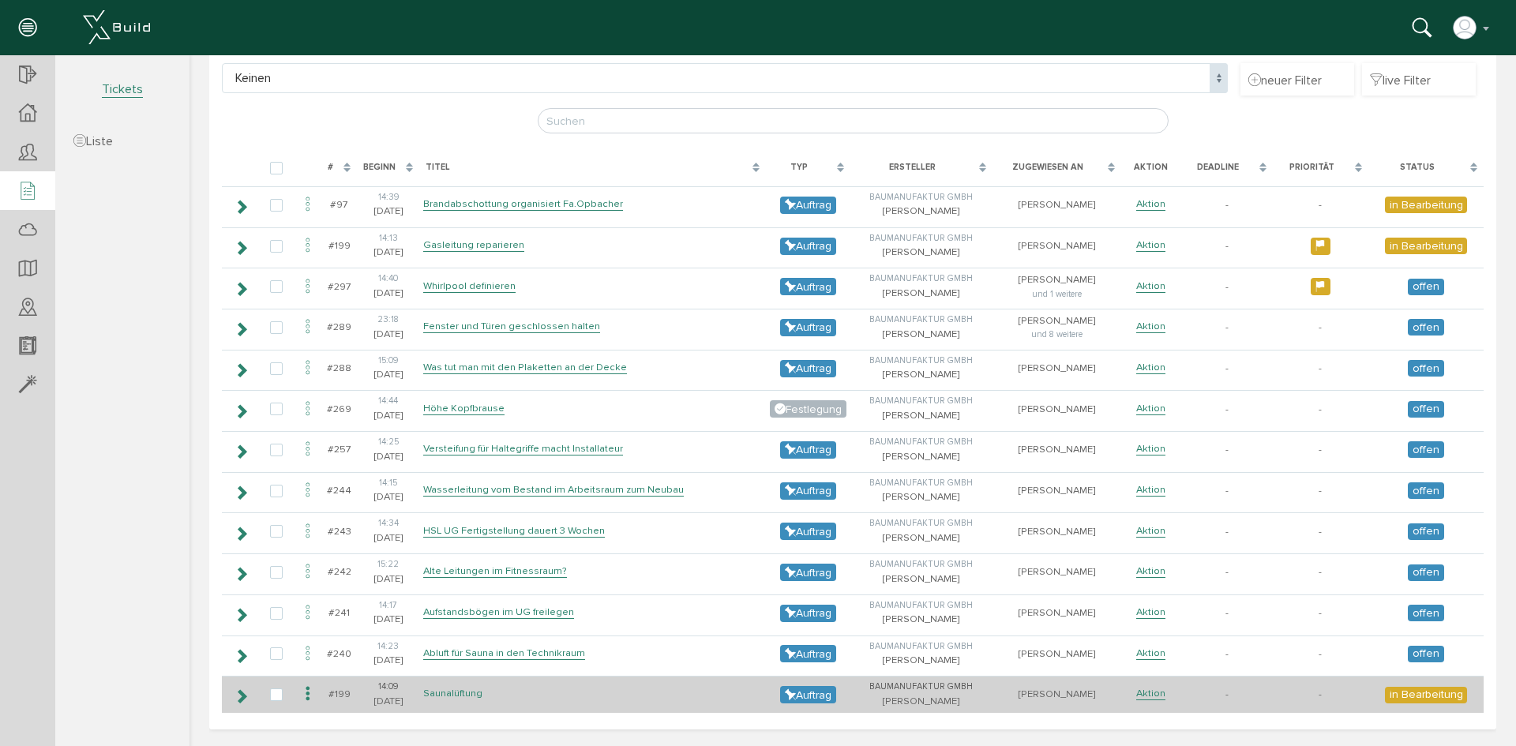
click at [478, 688] on link "Saunalüftung" at bounding box center [452, 693] width 59 height 13
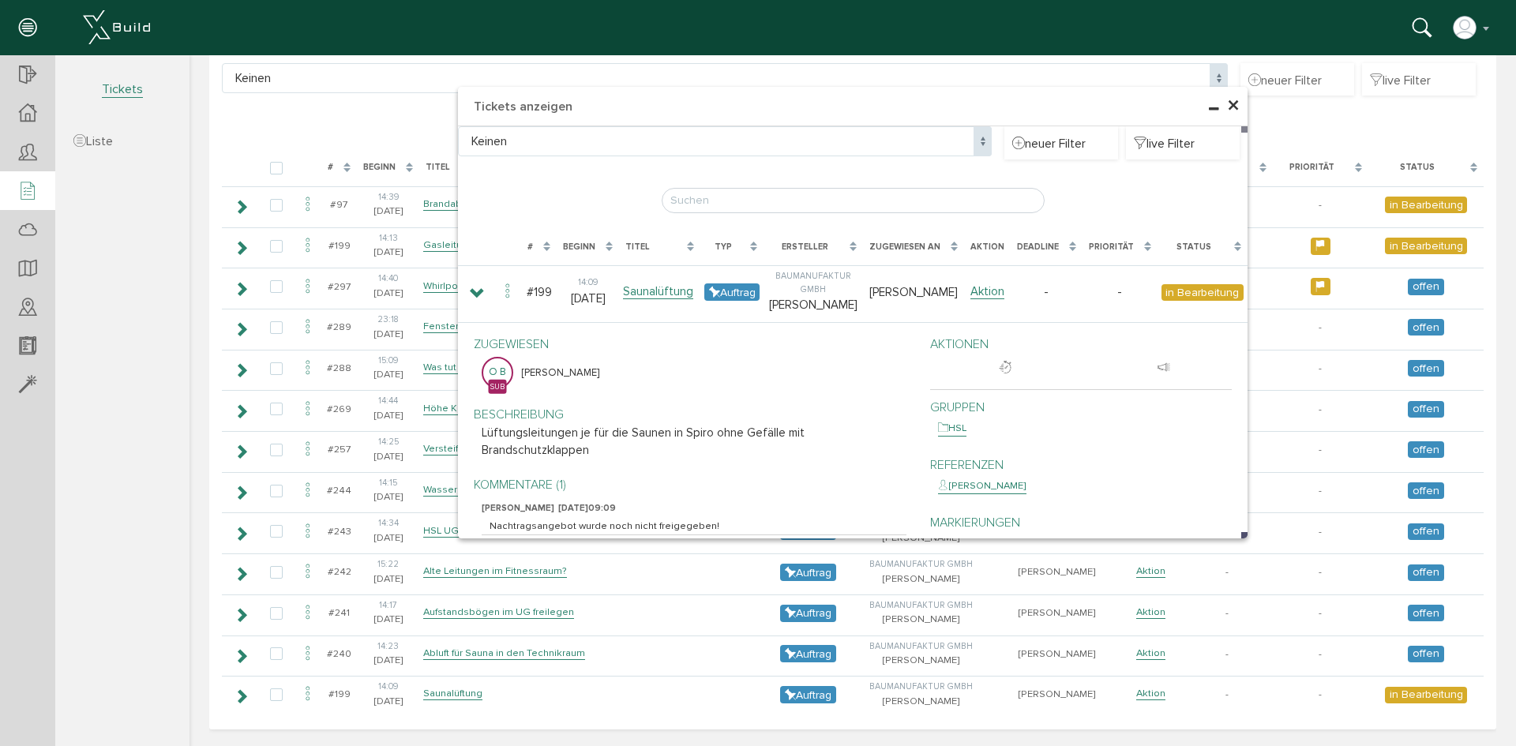
drag, startPoint x: 1228, startPoint y: 111, endPoint x: 1201, endPoint y: 126, distance: 30.4
click at [1228, 111] on span "×" at bounding box center [1233, 106] width 13 height 31
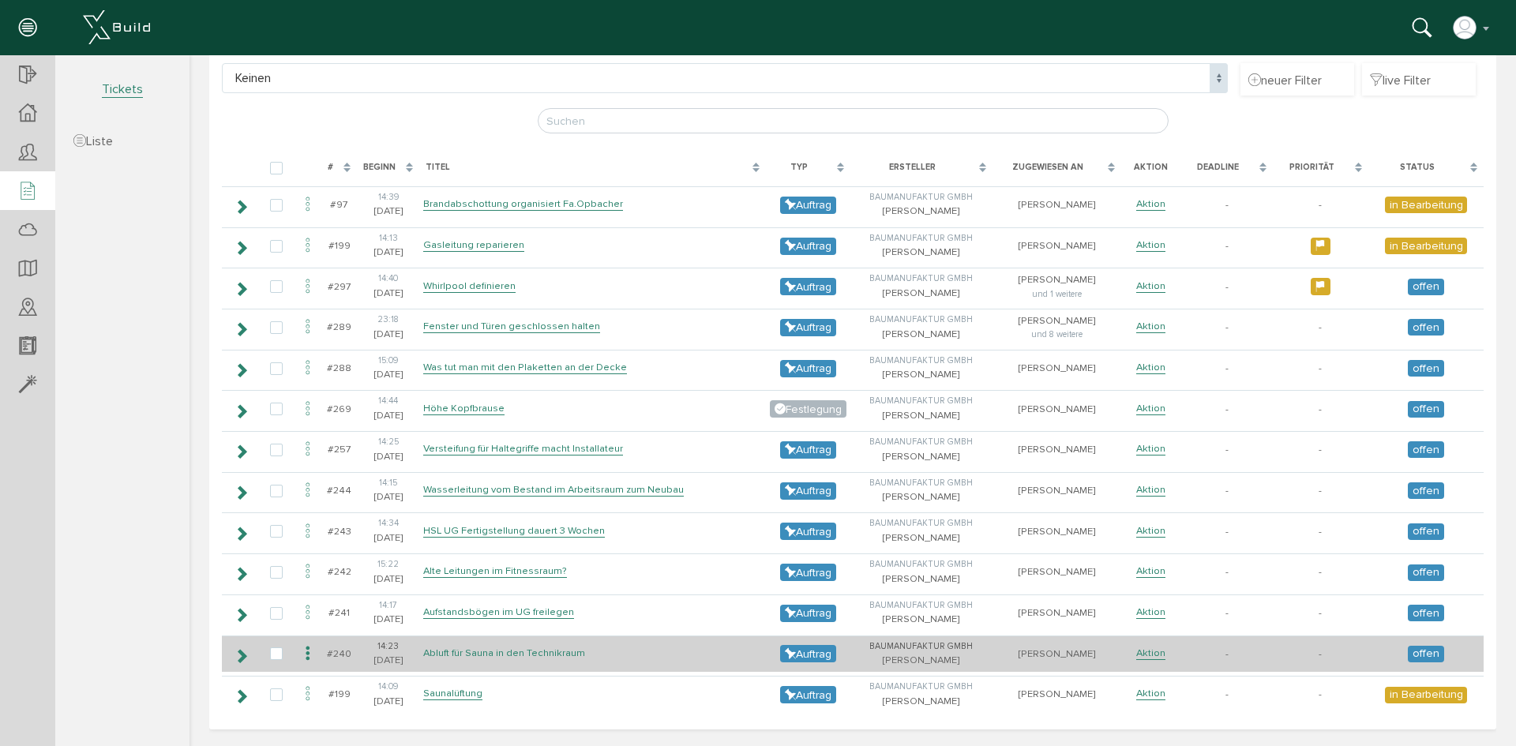
click at [469, 653] on link "Abluft für Sauna in den Technikraum" at bounding box center [504, 652] width 162 height 13
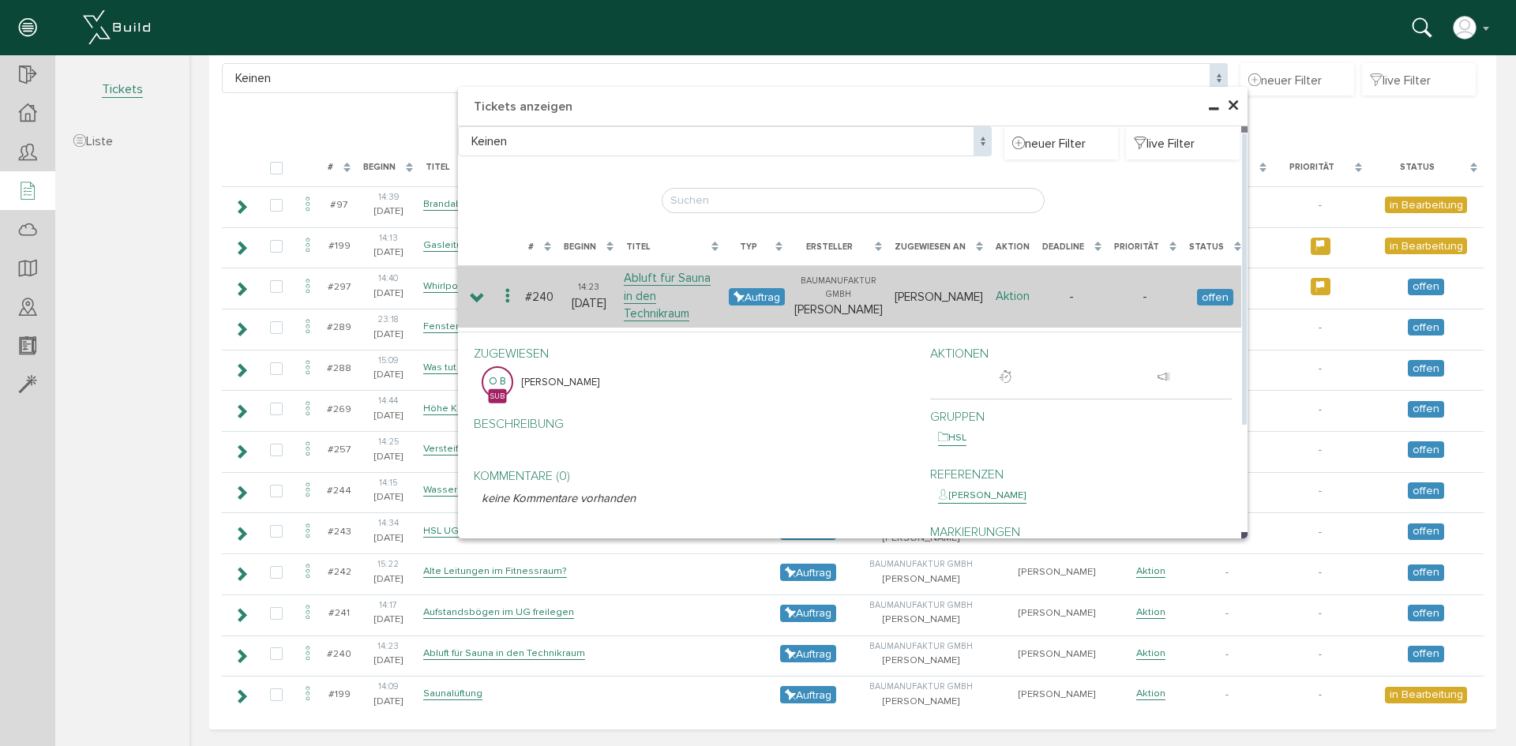
click at [1011, 291] on link "Aktion" at bounding box center [1012, 296] width 34 height 15
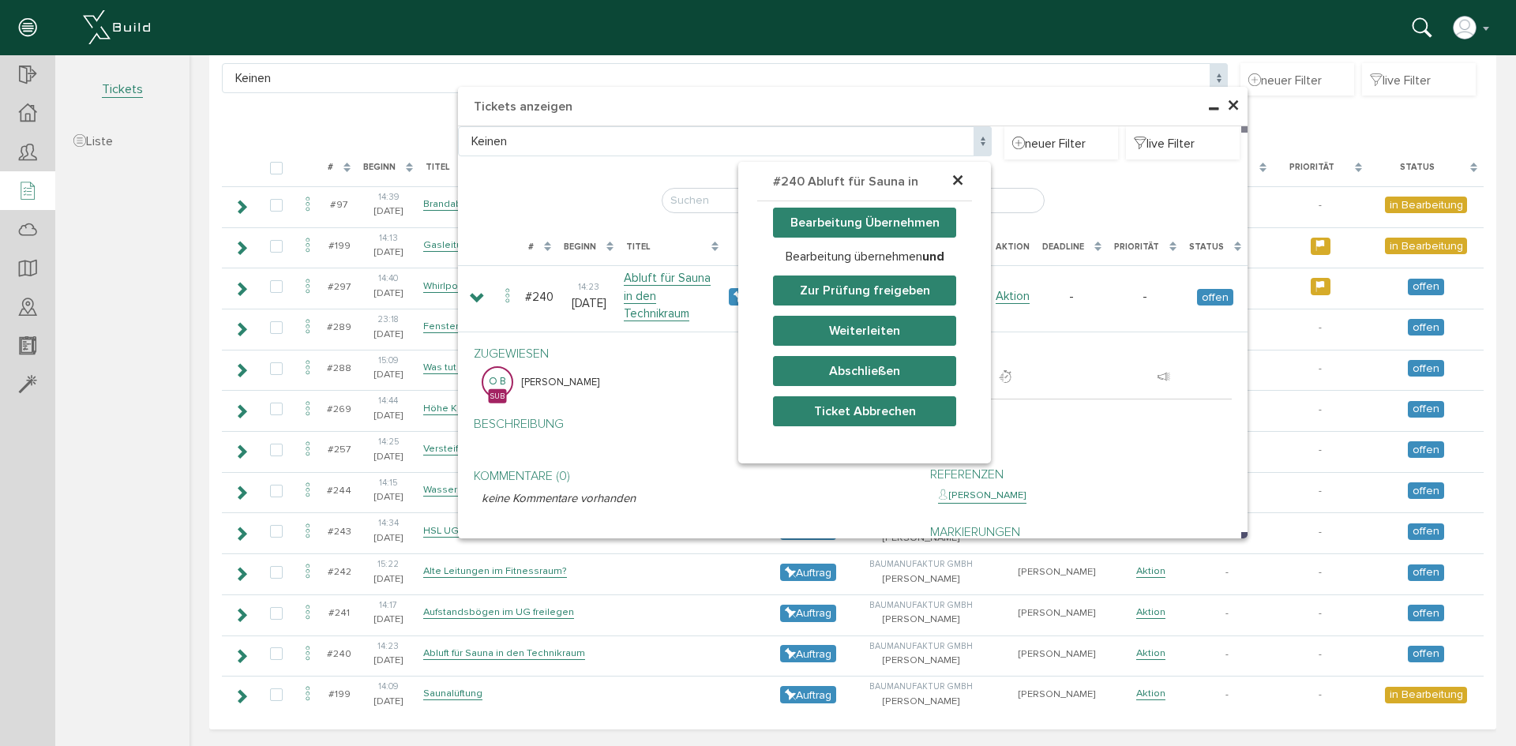
click at [849, 212] on button "Bearbeitung Übernehmen" at bounding box center [864, 223] width 183 height 30
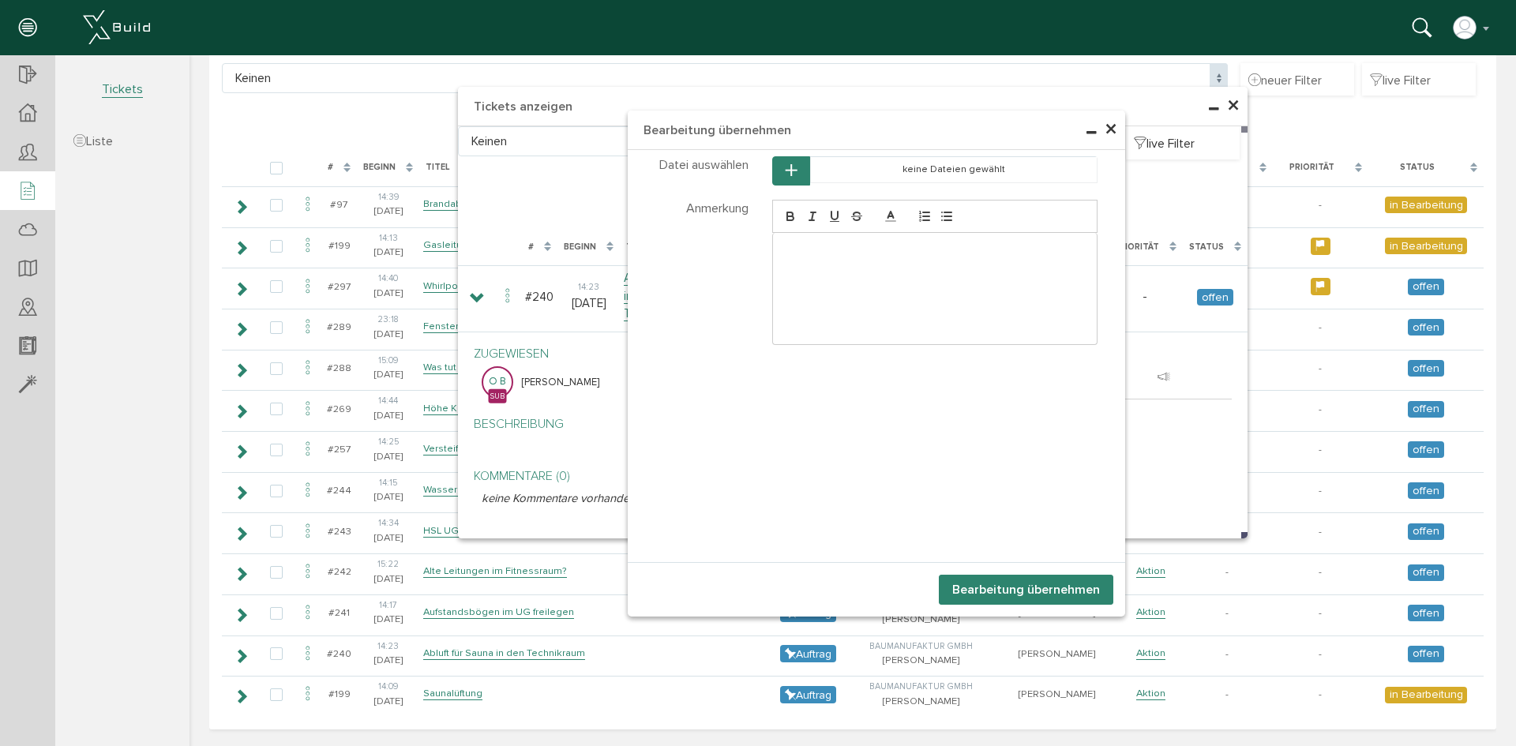
click at [827, 268] on div at bounding box center [935, 288] width 324 height 111
drag, startPoint x: 1080, startPoint y: 245, endPoint x: 626, endPoint y: 251, distance: 453.9
click at [628, 251] on div "Anmerkung G:\Techniker\[PERSON_NAME]\01_Schulung Max\Arbeitsunterlagen" at bounding box center [876, 254] width 497 height 114
drag, startPoint x: 1008, startPoint y: 584, endPoint x: 1114, endPoint y: 483, distance: 146.3
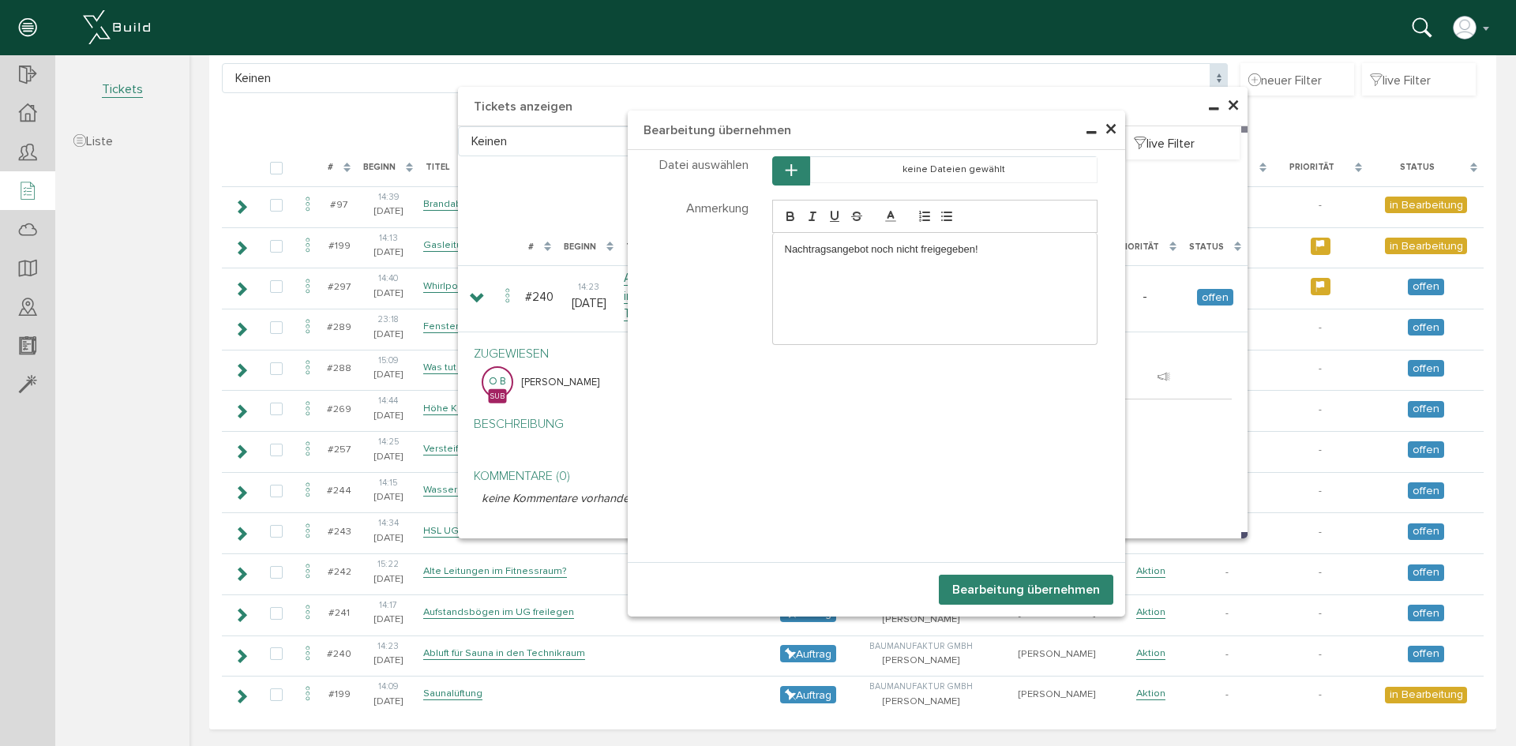
click at [1009, 586] on button "Bearbeitung übernehmen" at bounding box center [1026, 590] width 174 height 30
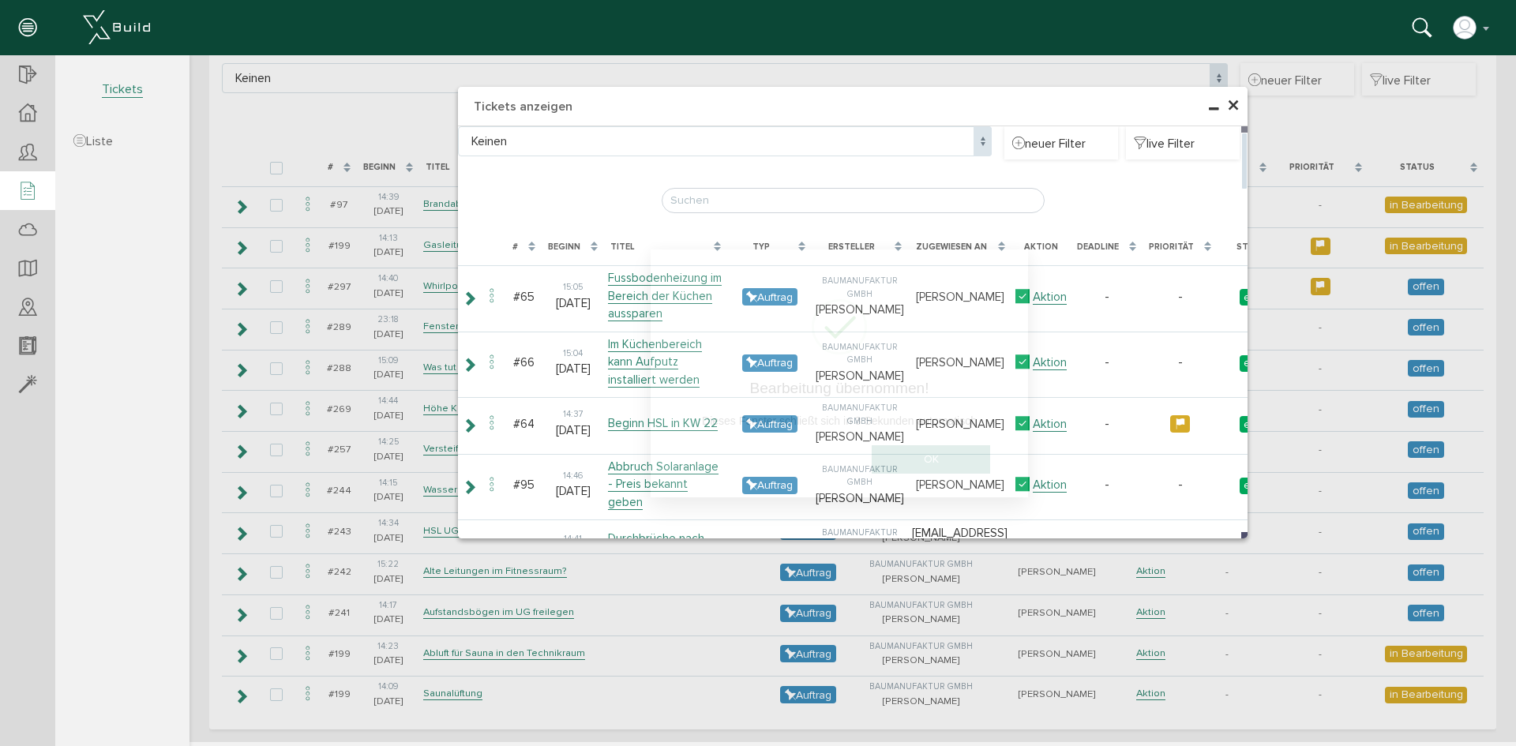
click at [1229, 100] on span "×" at bounding box center [1233, 106] width 13 height 31
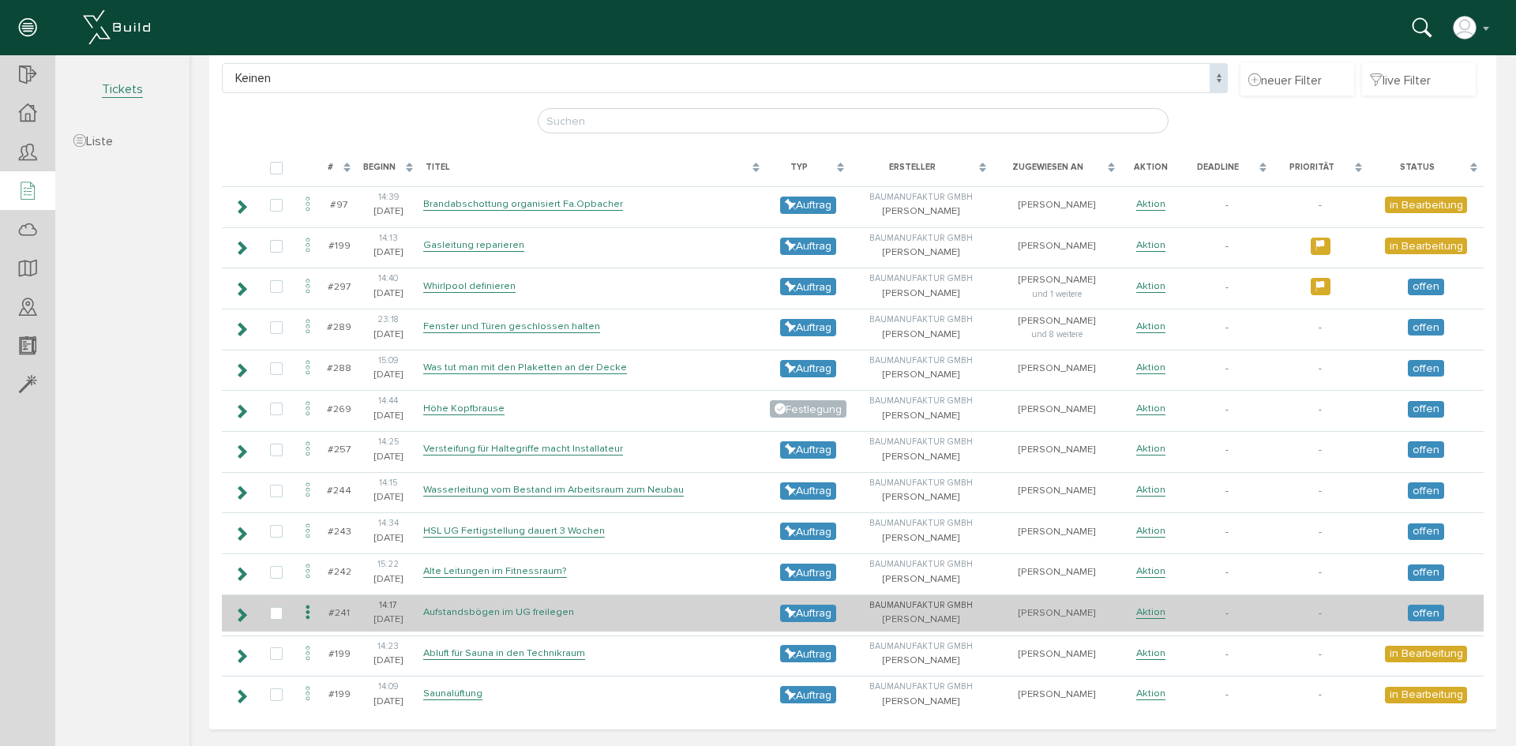
click at [503, 610] on link "Aufstandsbögen im UG freilegen" at bounding box center [498, 611] width 151 height 13
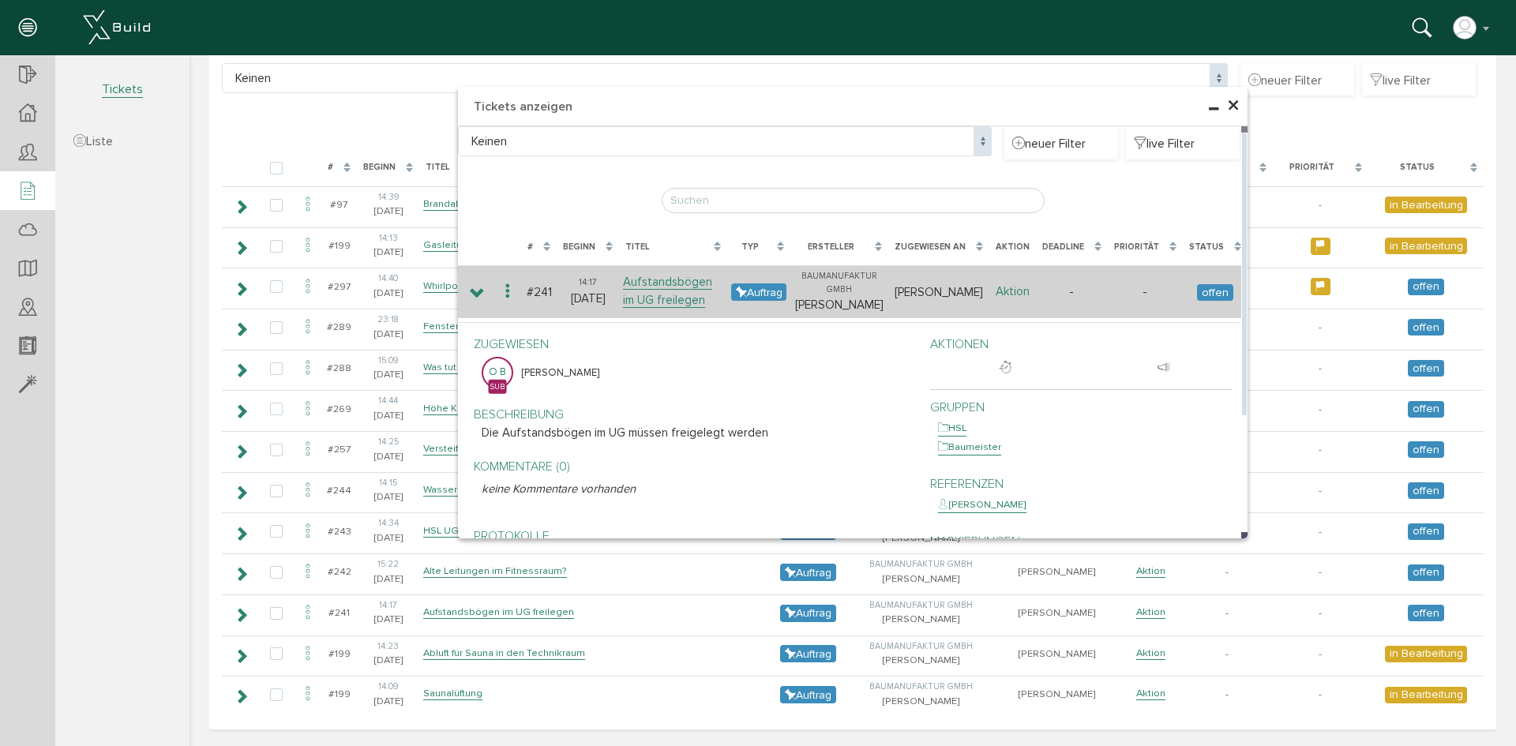
click at [1000, 290] on link "Aktion" at bounding box center [1012, 291] width 34 height 15
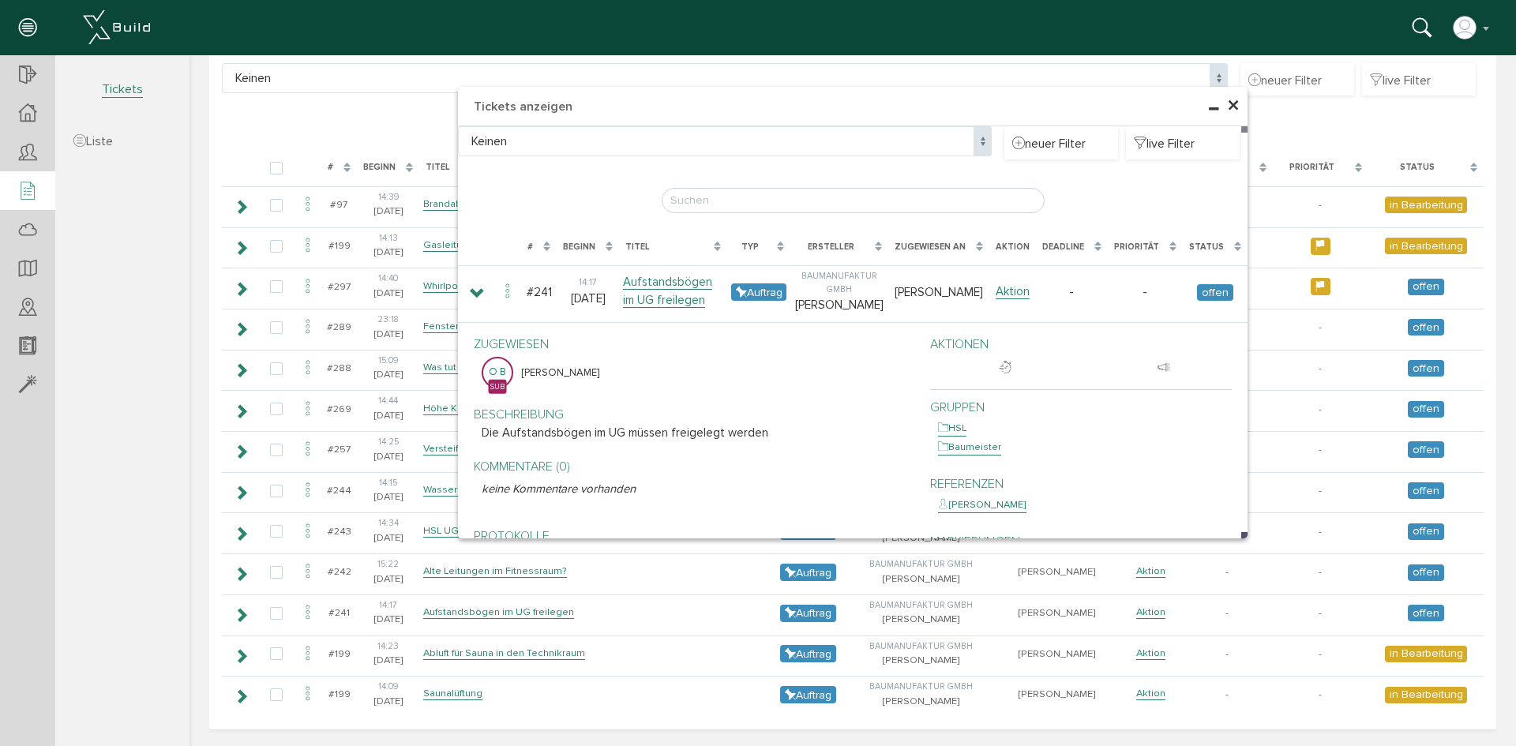
scroll to position [208, 0]
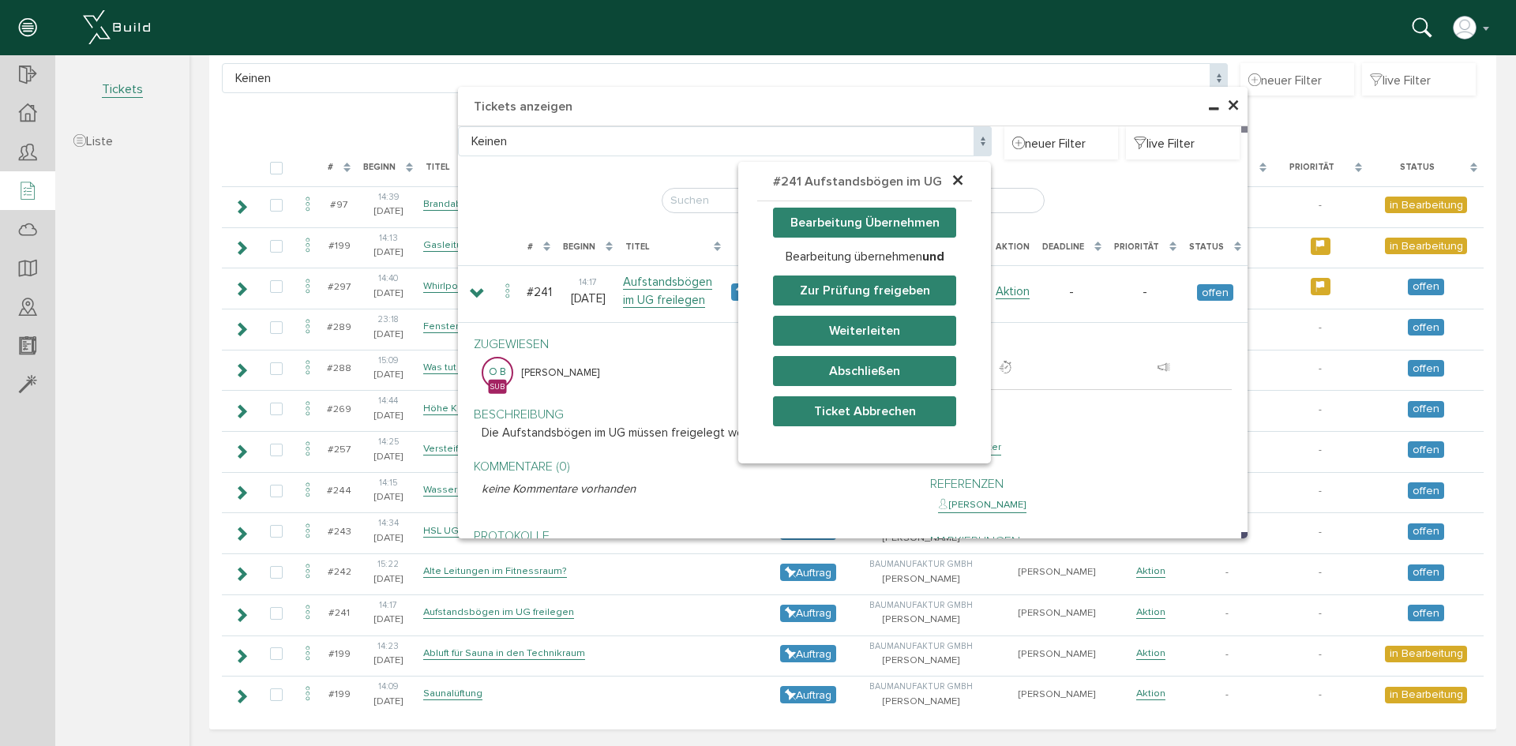
click at [856, 218] on button "Bearbeitung Übernehmen" at bounding box center [864, 223] width 183 height 30
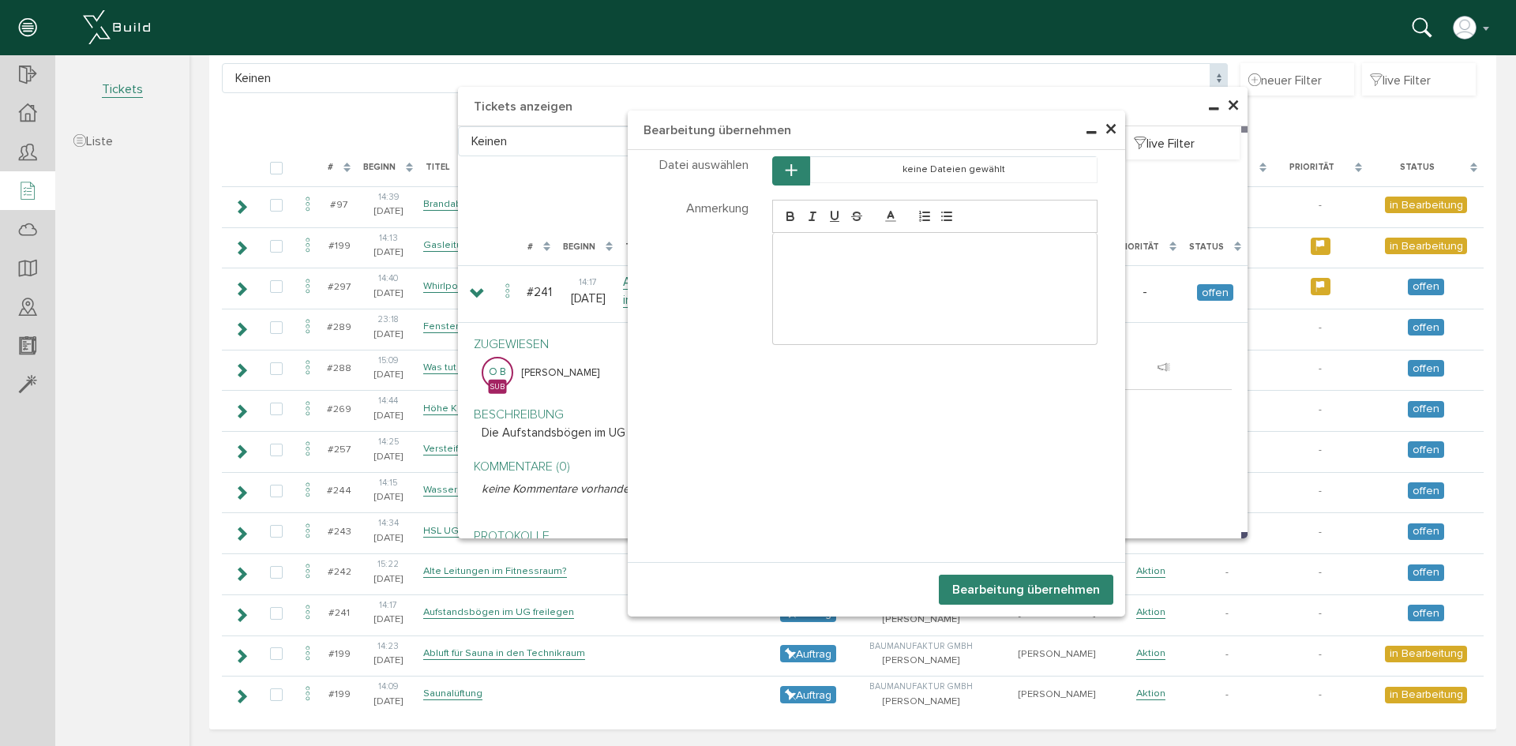
click at [881, 308] on div at bounding box center [935, 288] width 324 height 111
click at [993, 595] on button "Bearbeitung übernehmen" at bounding box center [1026, 590] width 174 height 30
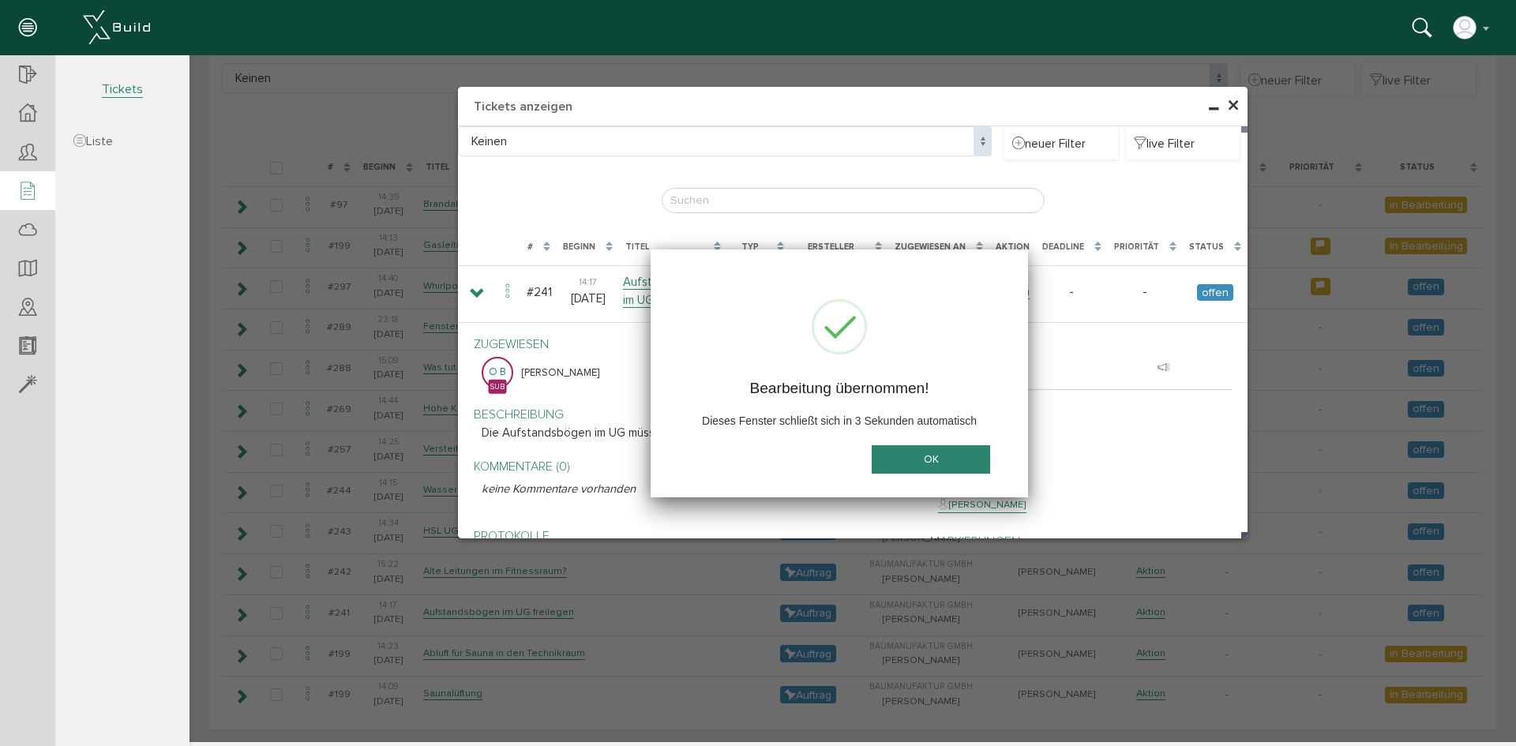
click at [941, 461] on button "OK" at bounding box center [930, 459] width 118 height 29
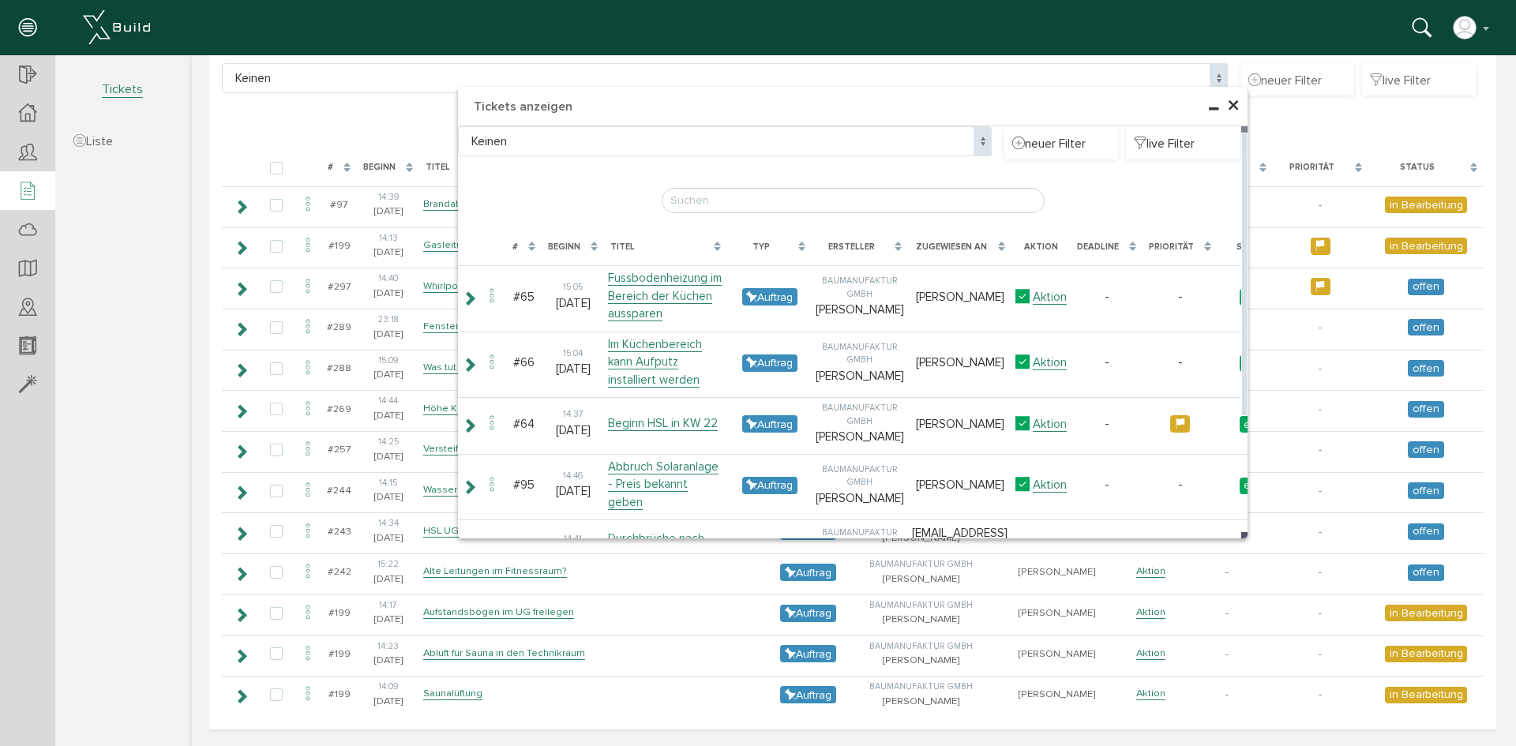
drag, startPoint x: 1227, startPoint y: 107, endPoint x: 1010, endPoint y: 173, distance: 227.0
click at [1227, 107] on span "×" at bounding box center [1233, 106] width 13 height 31
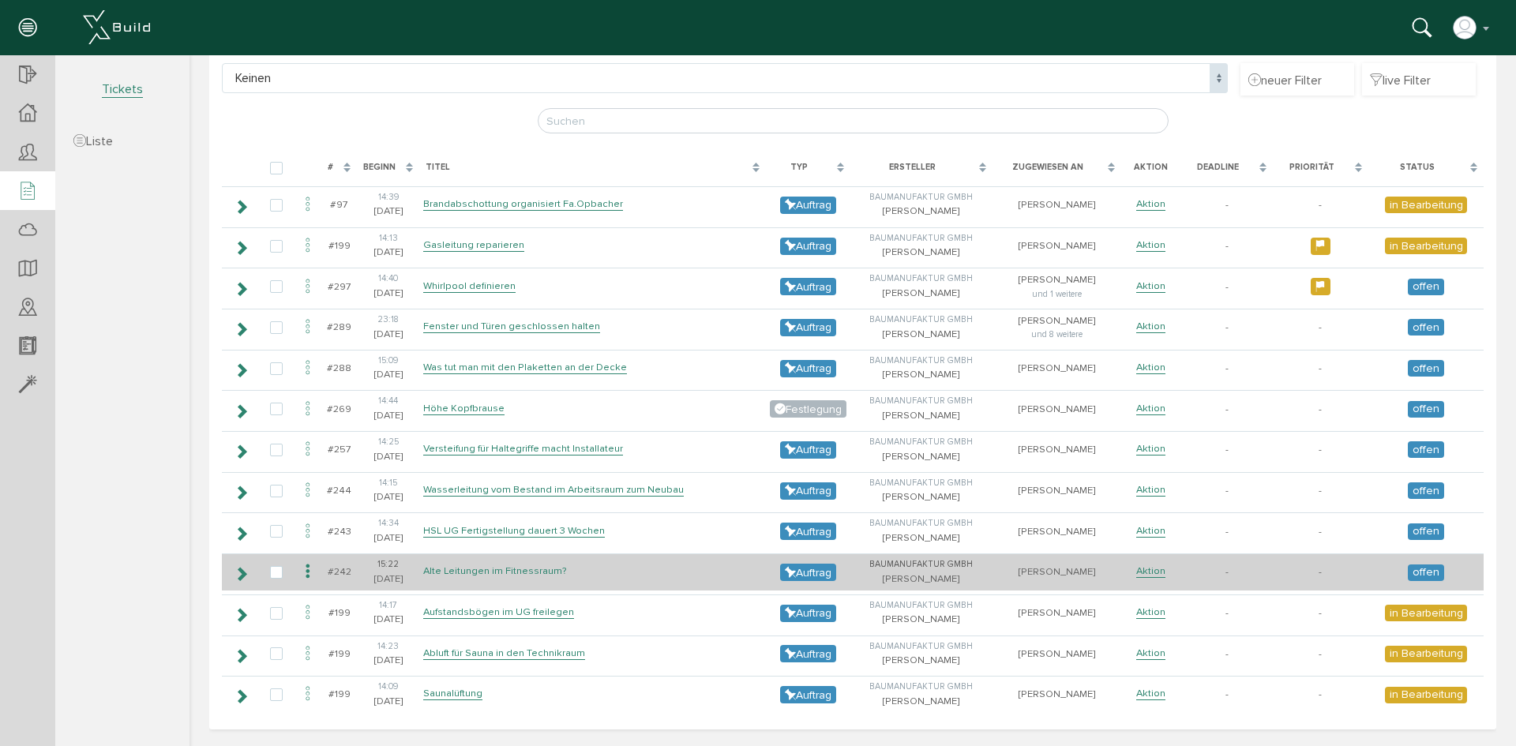
click at [511, 571] on link "Alte Leitungen im Fitnessraum?" at bounding box center [495, 570] width 144 height 13
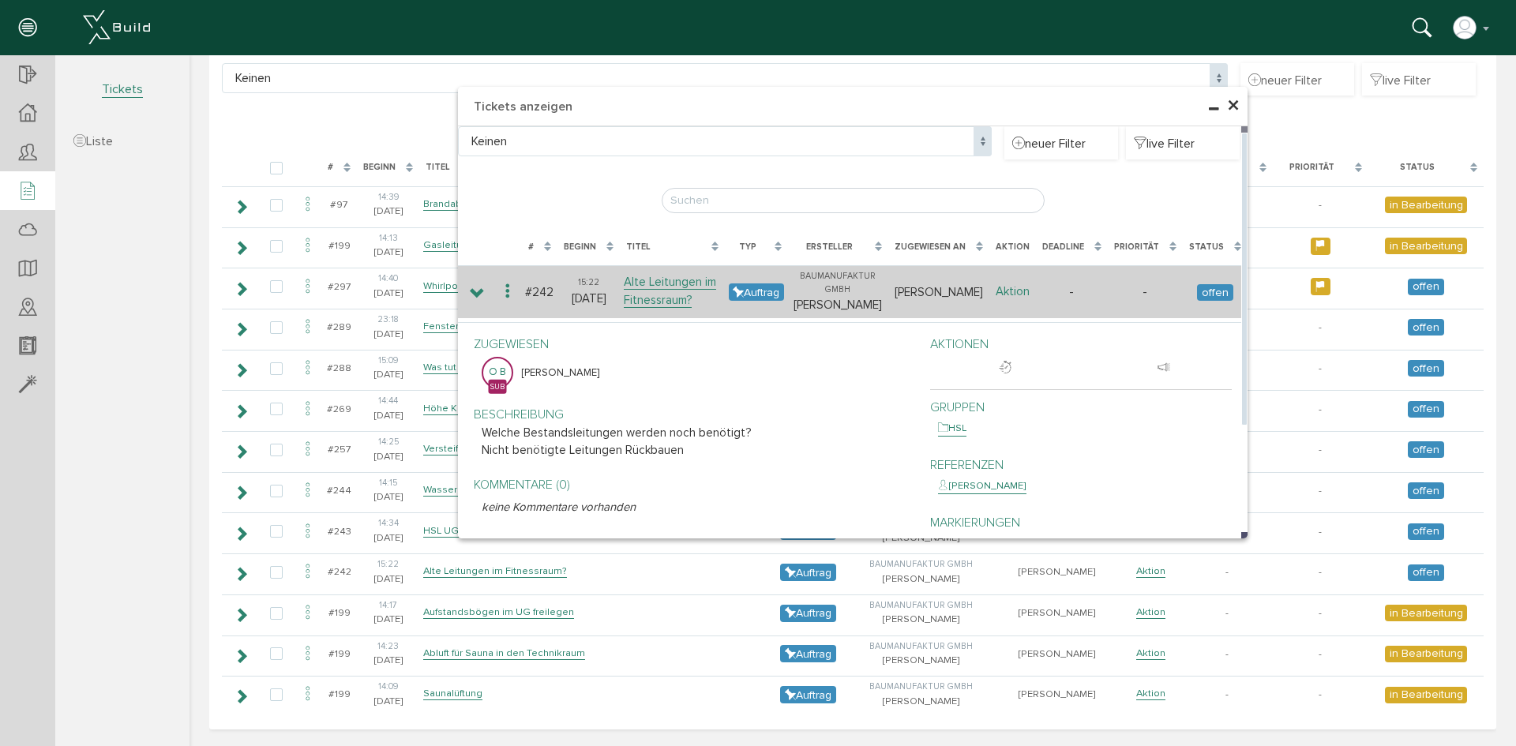
click at [999, 286] on link "Aktion" at bounding box center [1012, 291] width 34 height 15
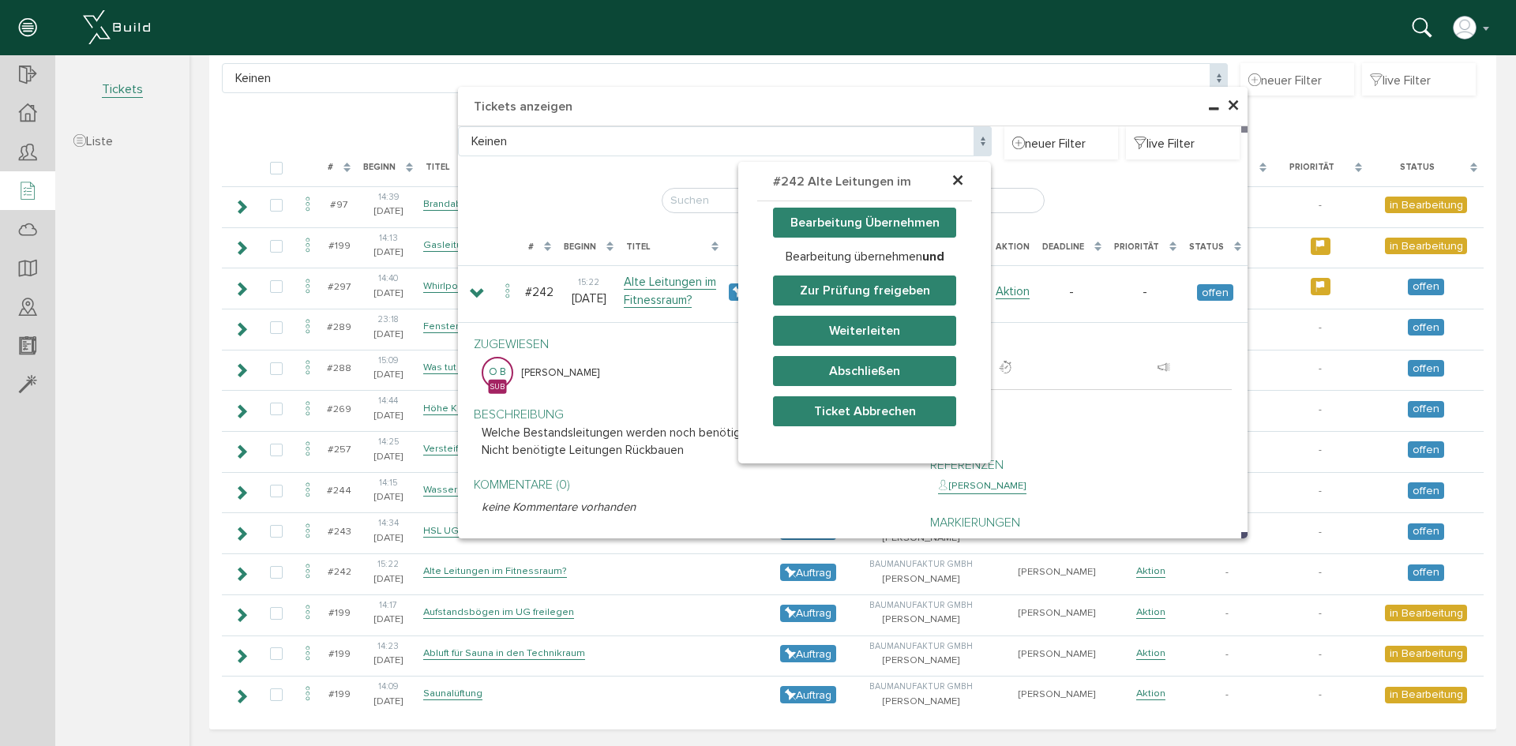
click at [845, 219] on button "Bearbeitung Übernehmen" at bounding box center [864, 223] width 183 height 30
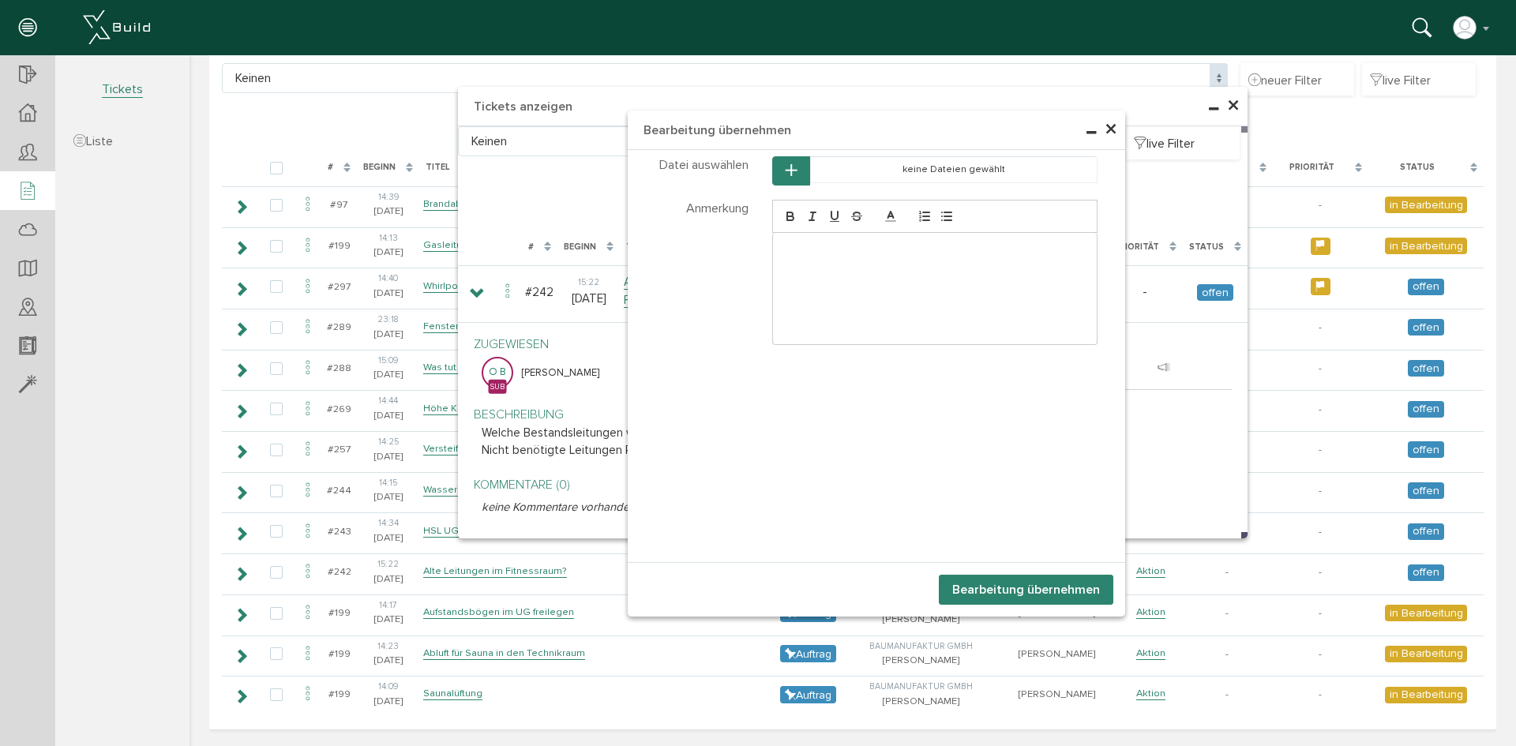
drag, startPoint x: 800, startPoint y: 250, endPoint x: 909, endPoint y: 245, distance: 109.8
click at [800, 250] on p at bounding box center [935, 249] width 301 height 14
click at [994, 586] on button "Bearbeitung übernehmen" at bounding box center [1026, 590] width 174 height 30
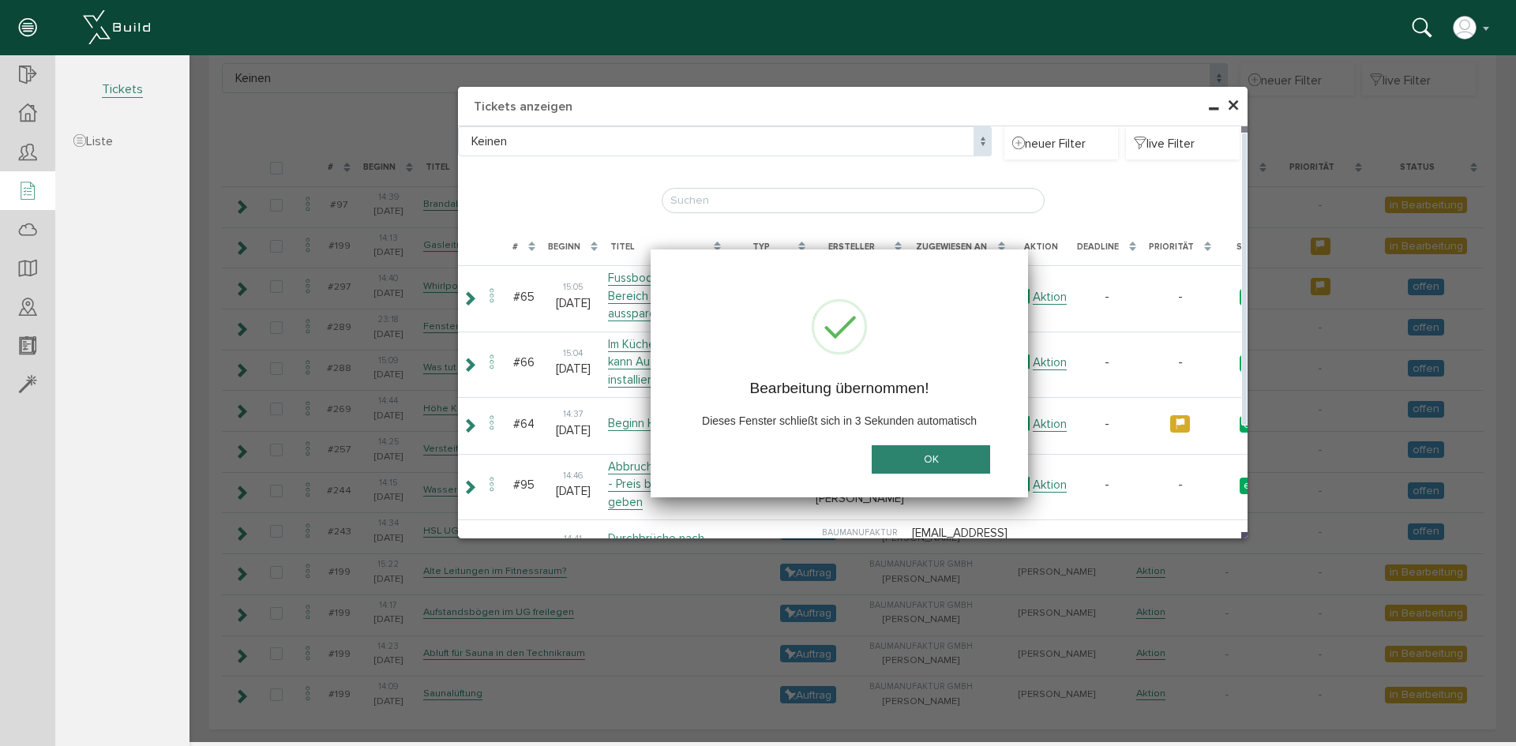
click at [917, 451] on button "OK" at bounding box center [930, 459] width 118 height 29
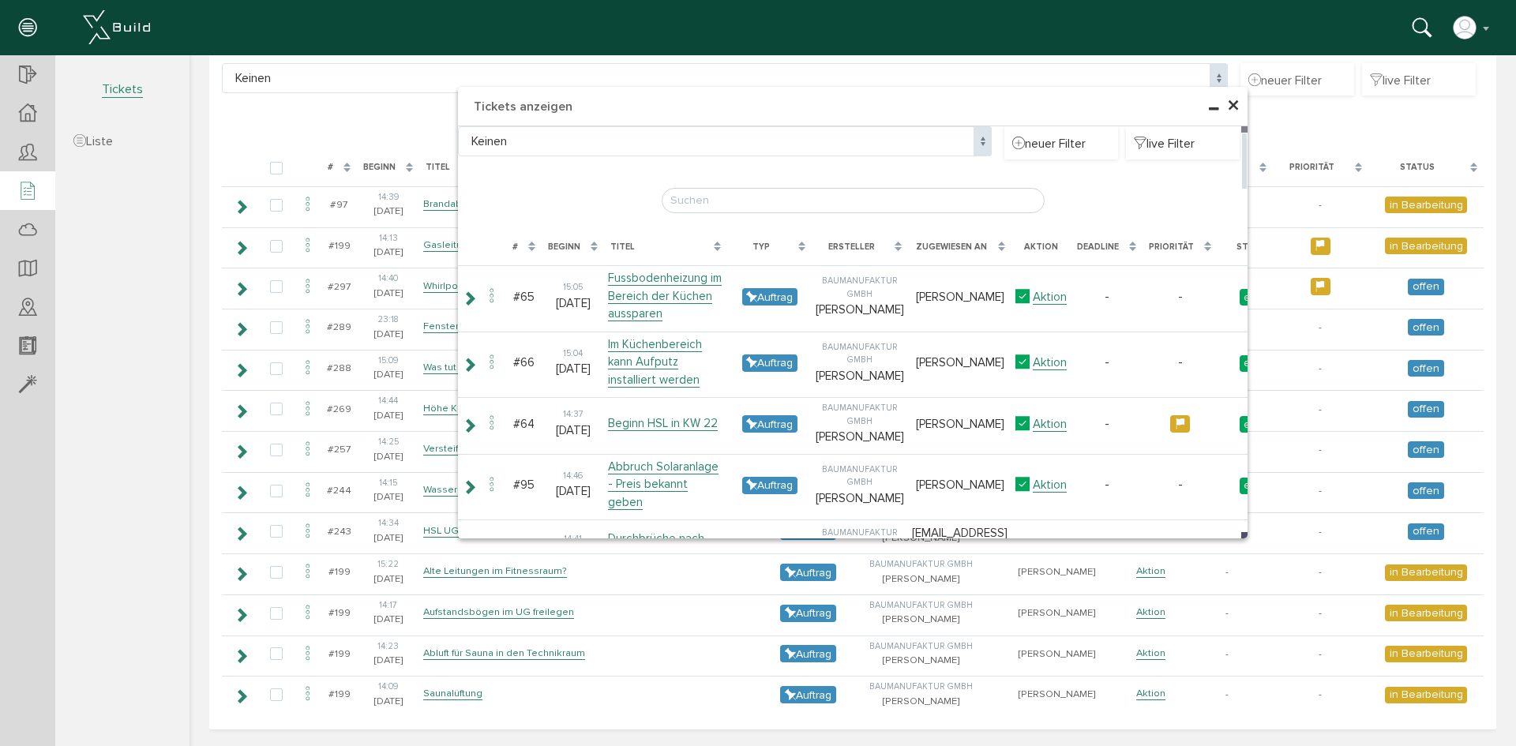
click at [1227, 100] on span "×" at bounding box center [1233, 106] width 13 height 31
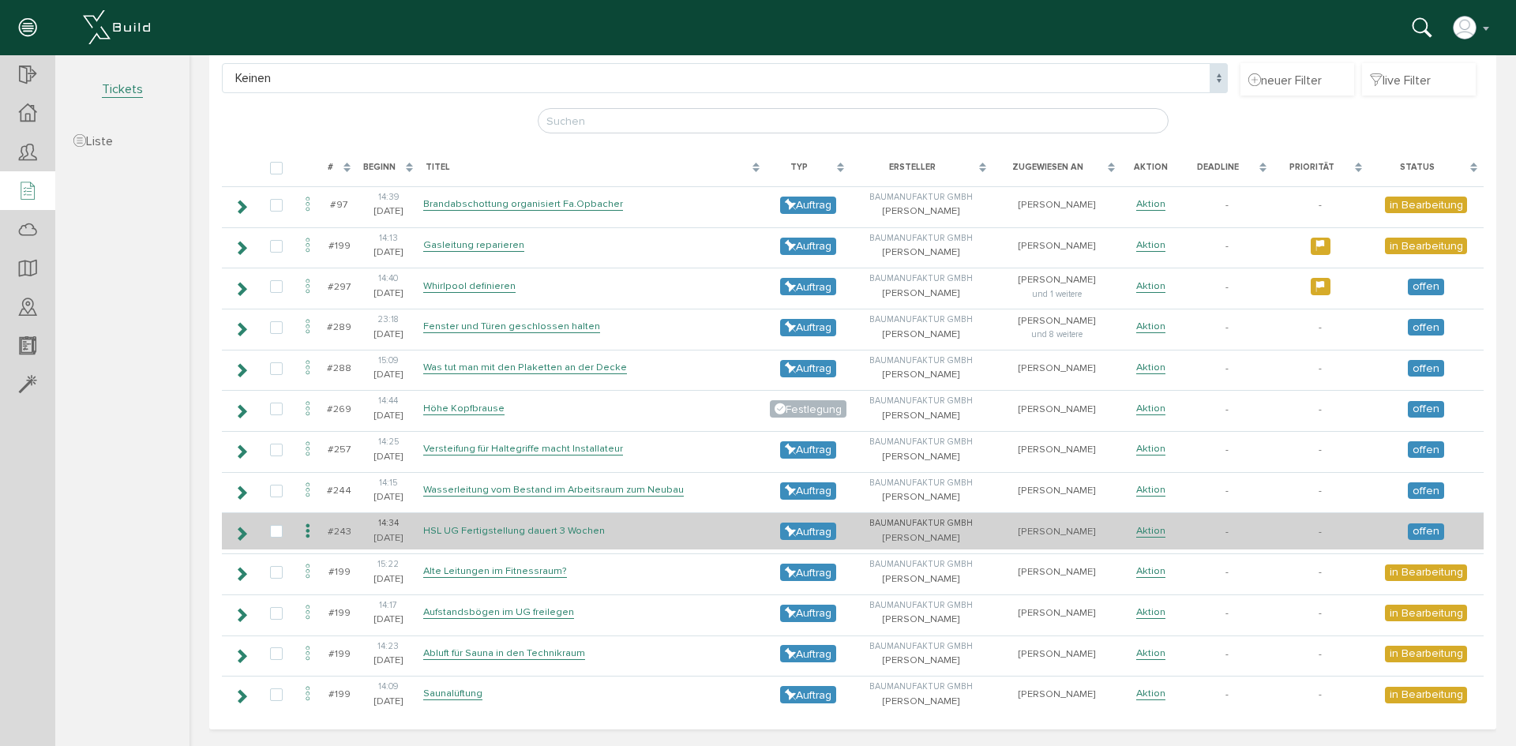
click at [493, 530] on link "HSL UG Fertigstellung dauert 3 Wochen" at bounding box center [514, 530] width 182 height 13
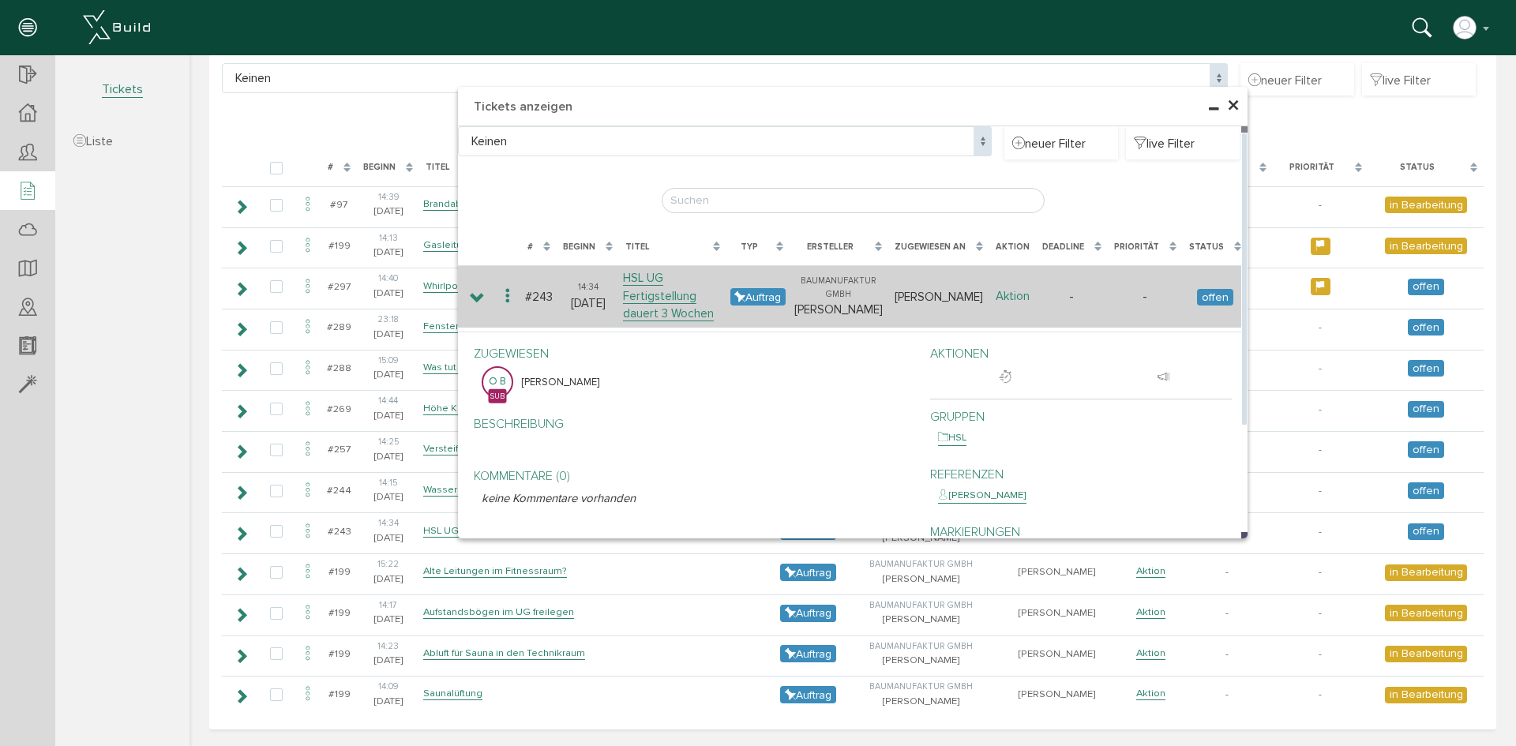
click at [1023, 294] on link "Aktion" at bounding box center [1012, 296] width 34 height 15
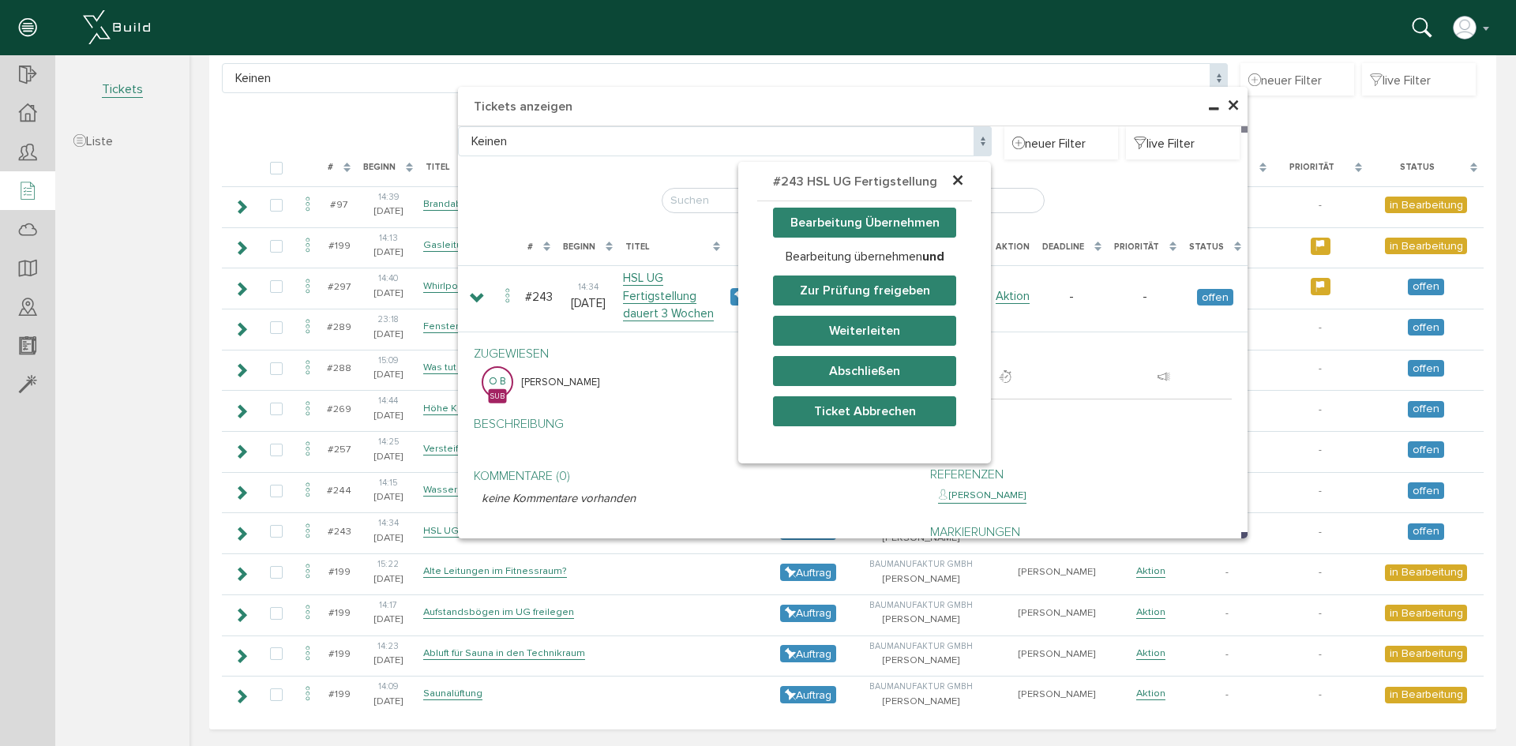
click at [831, 225] on button "Bearbeitung Übernehmen" at bounding box center [864, 223] width 183 height 30
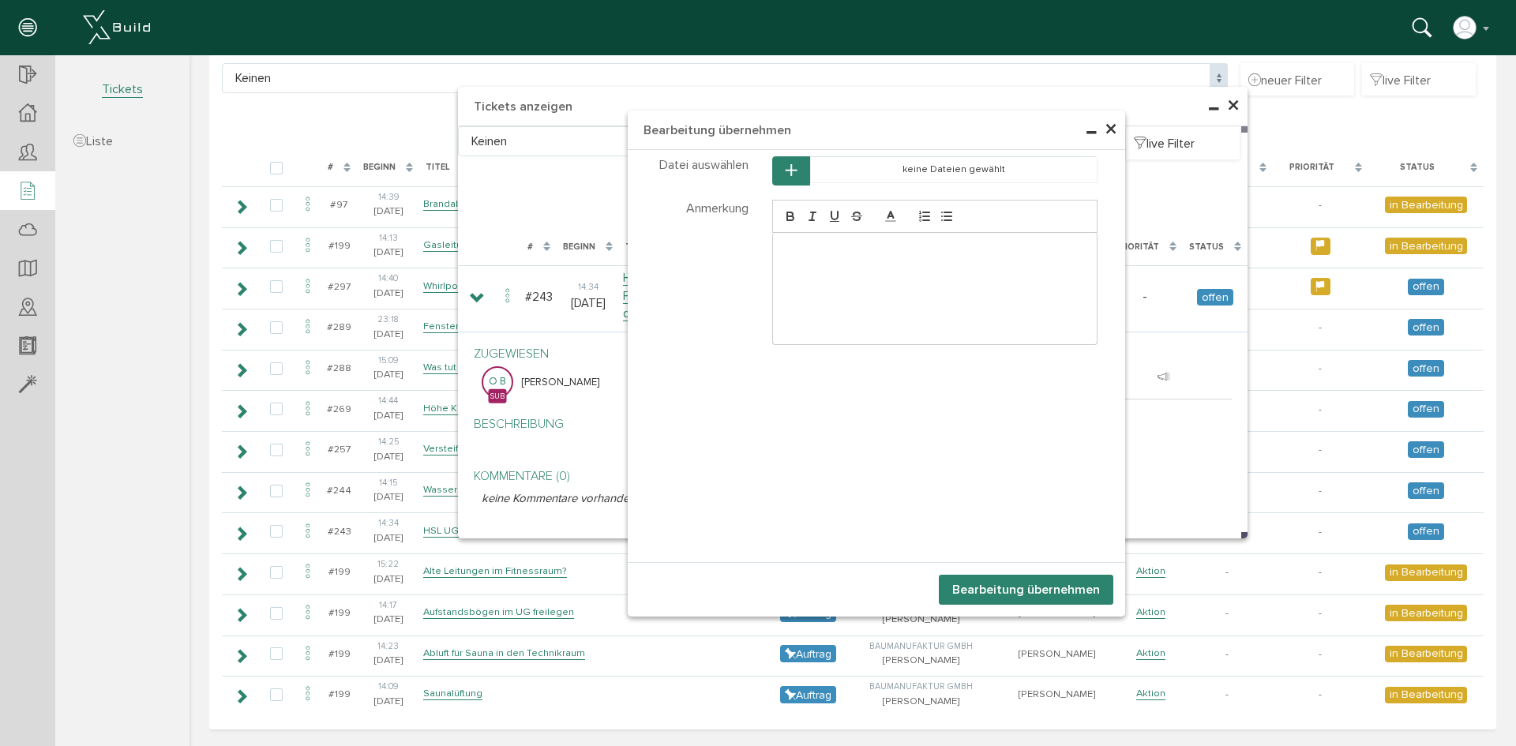
click at [810, 242] on p at bounding box center [935, 249] width 301 height 14
click at [981, 604] on button "Bearbeitung übernehmen" at bounding box center [1026, 590] width 174 height 30
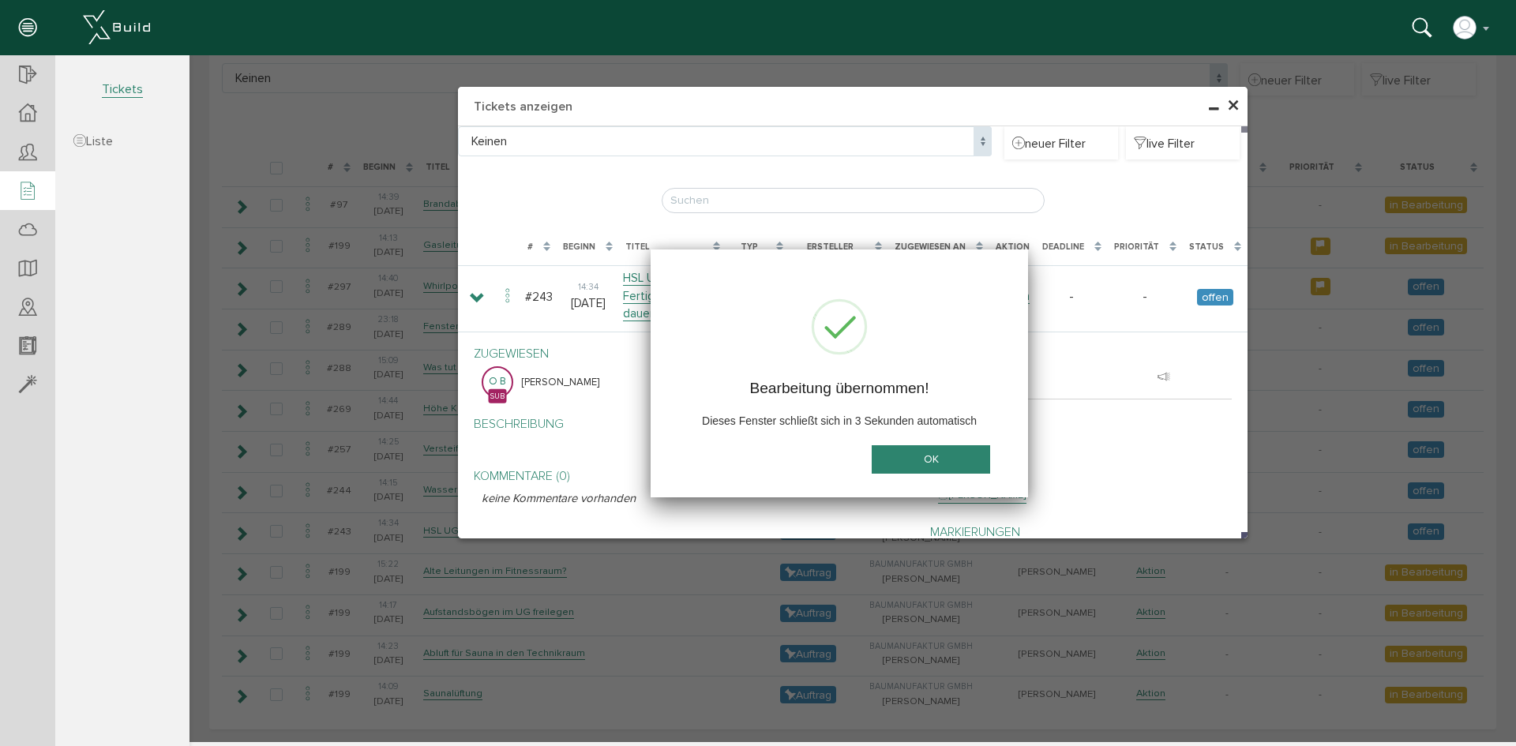
click at [960, 468] on button "OK" at bounding box center [930, 459] width 118 height 29
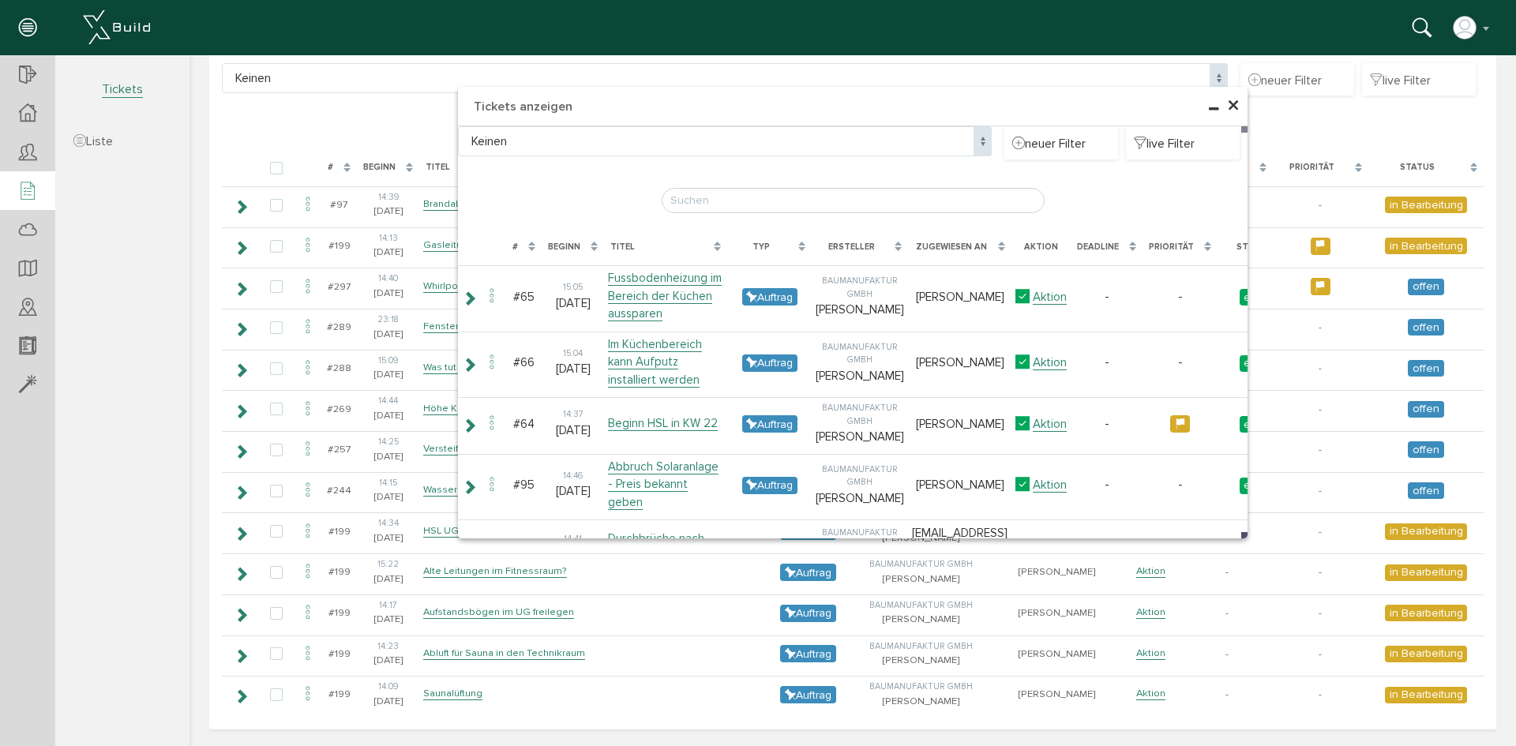
click at [1227, 104] on span "×" at bounding box center [1233, 106] width 13 height 31
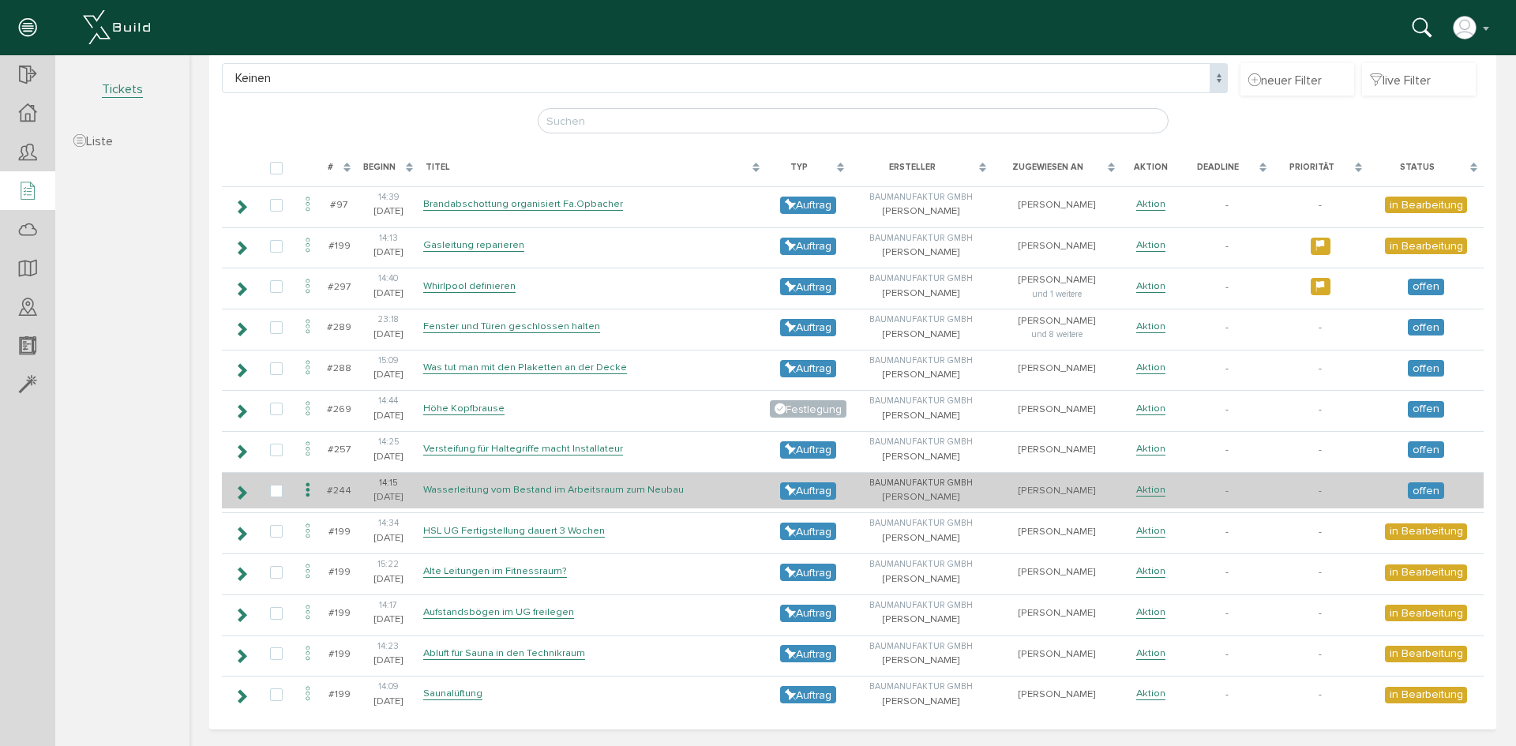
click at [523, 490] on link "Wasserleitung vom Bestand im Arbeitsraum zum Neubau" at bounding box center [553, 489] width 260 height 13
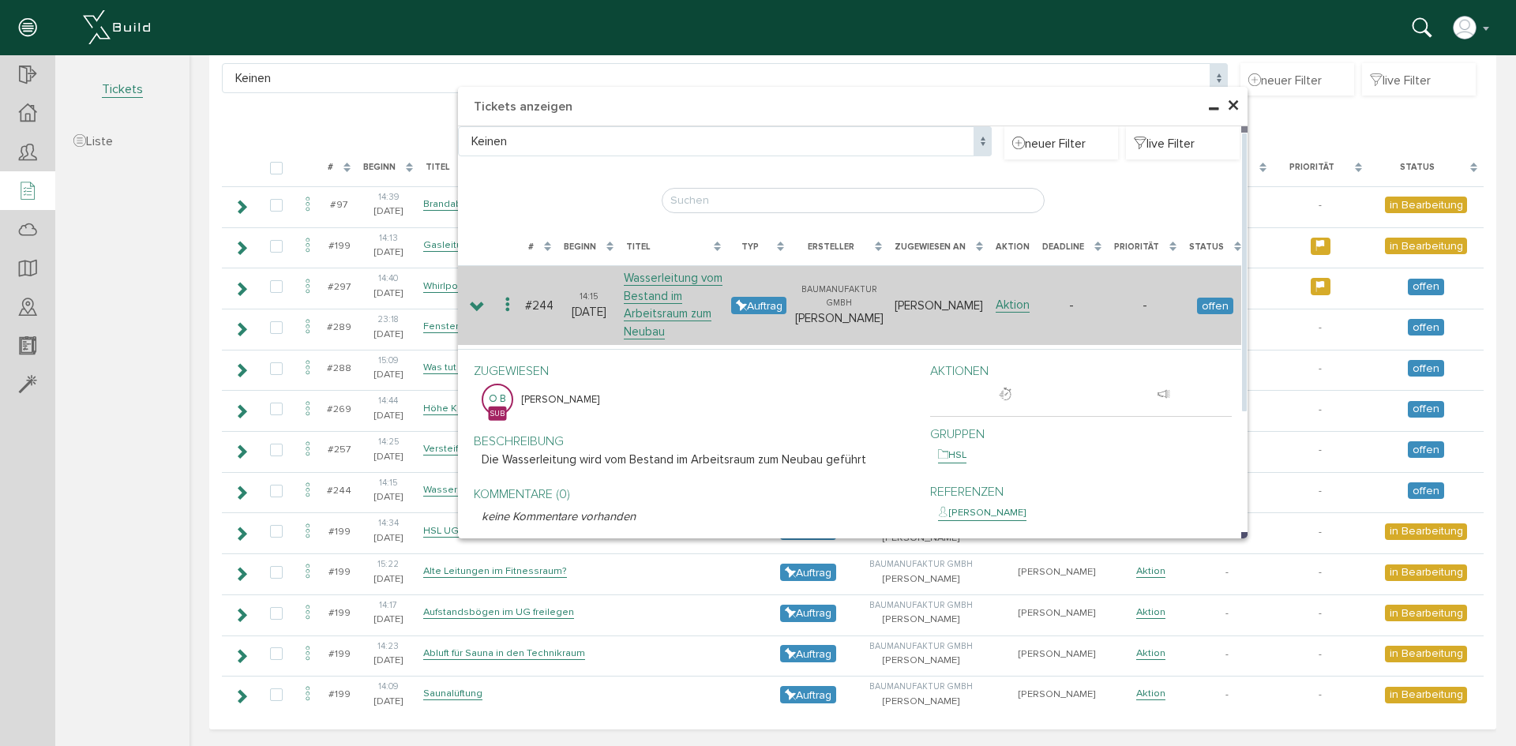
click at [1010, 317] on td "Aktion" at bounding box center [1012, 305] width 47 height 80
click at [1012, 308] on link "Aktion" at bounding box center [1012, 305] width 34 height 15
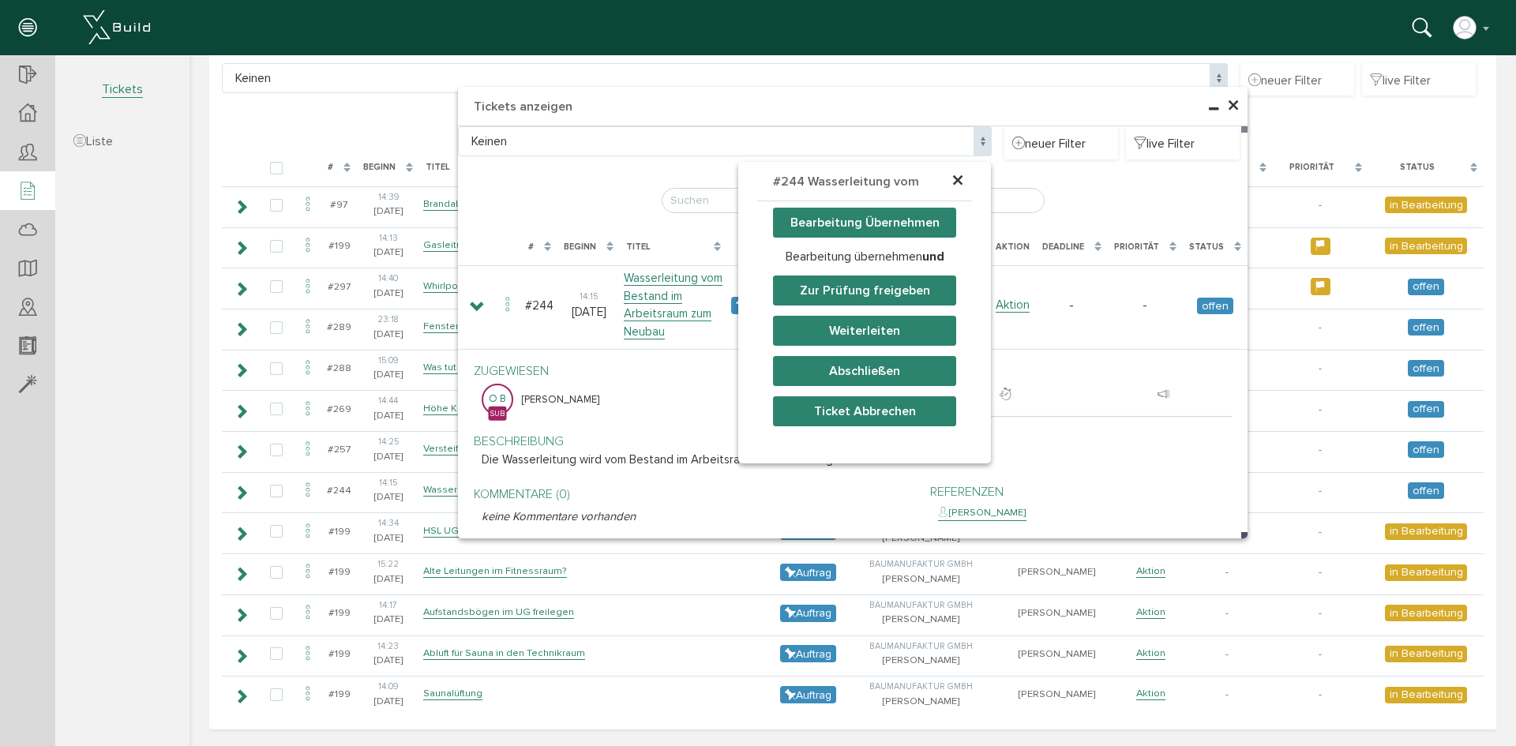
click at [883, 366] on button "Abschließen" at bounding box center [864, 371] width 183 height 30
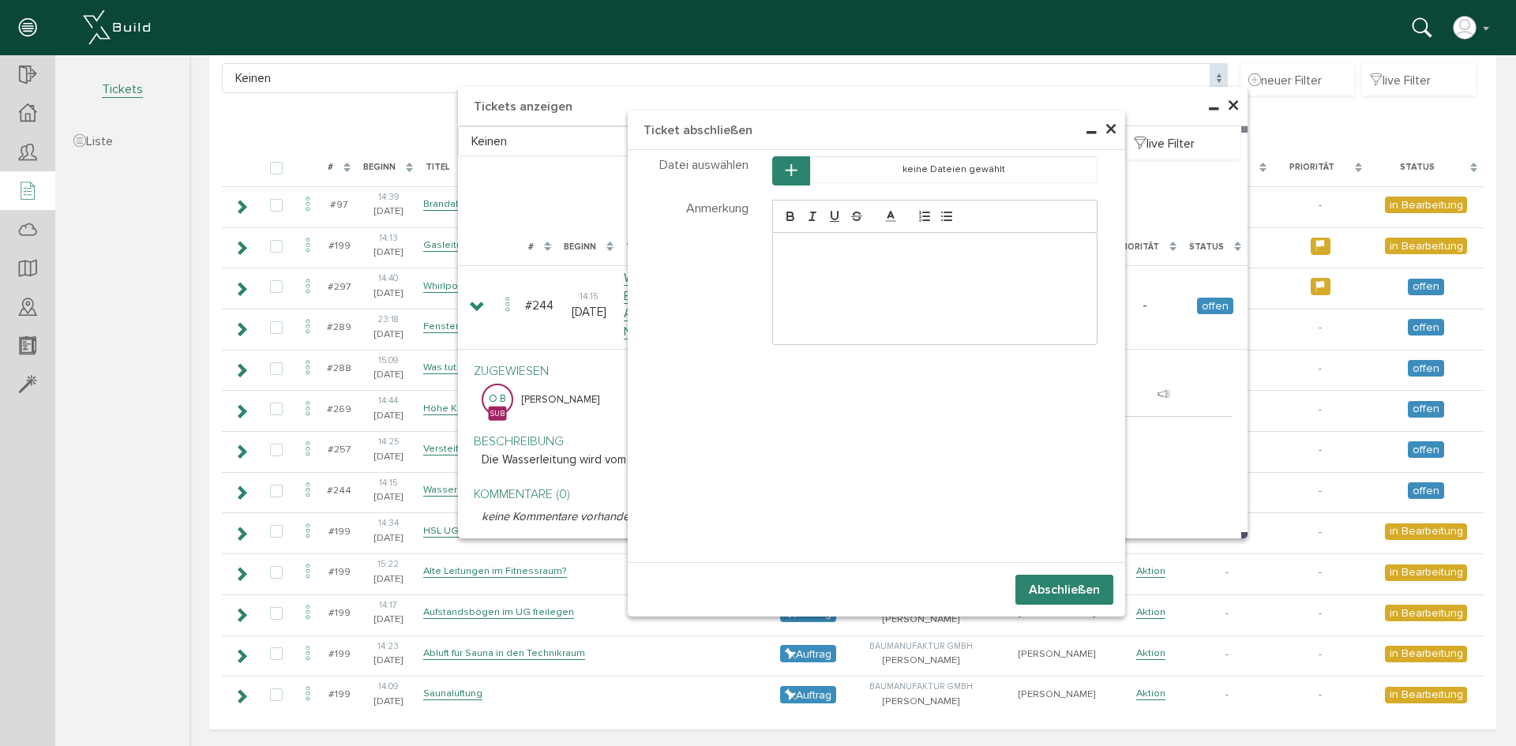
click at [1043, 591] on button "Abschließen" at bounding box center [1064, 590] width 98 height 30
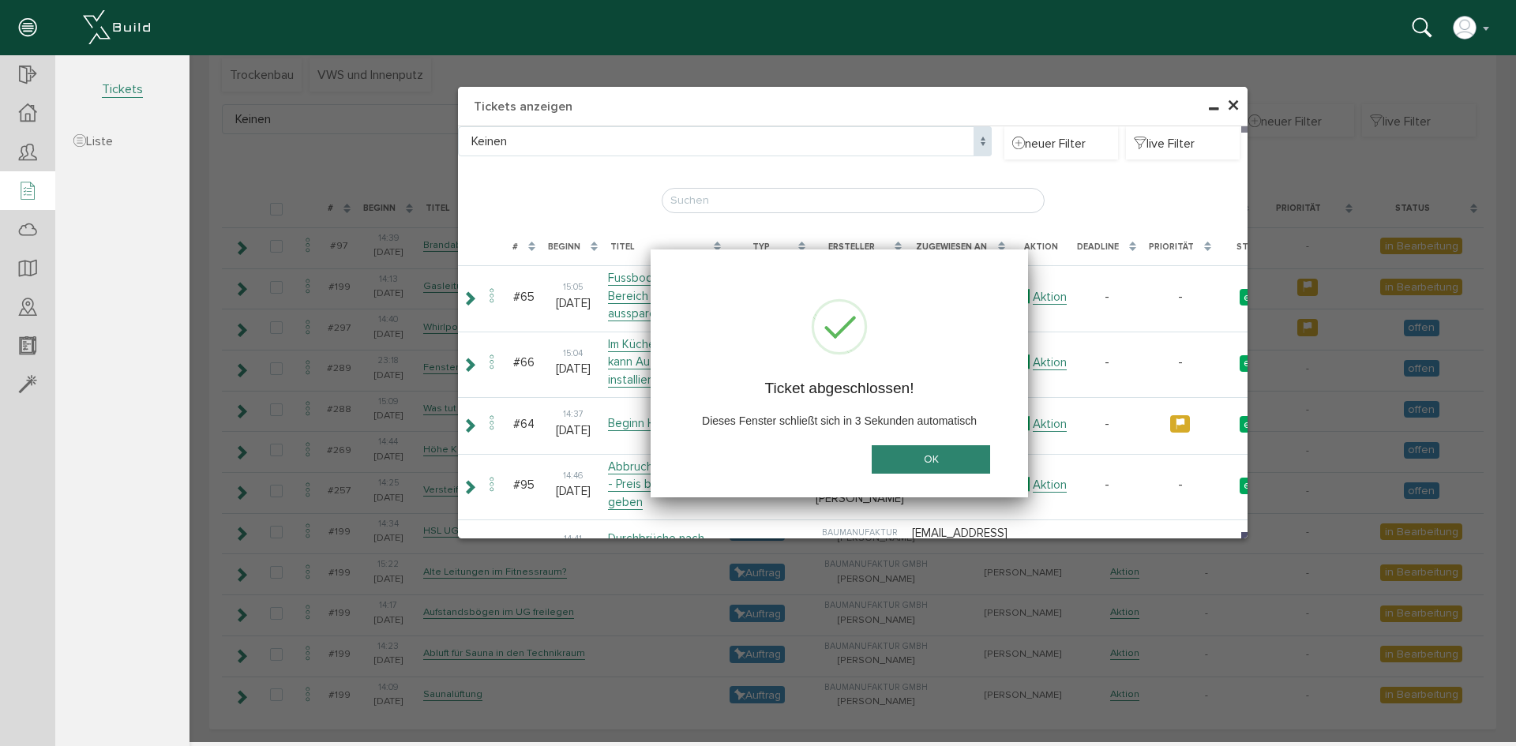
scroll to position [167, 0]
click at [1235, 110] on span "×" at bounding box center [1233, 106] width 13 height 31
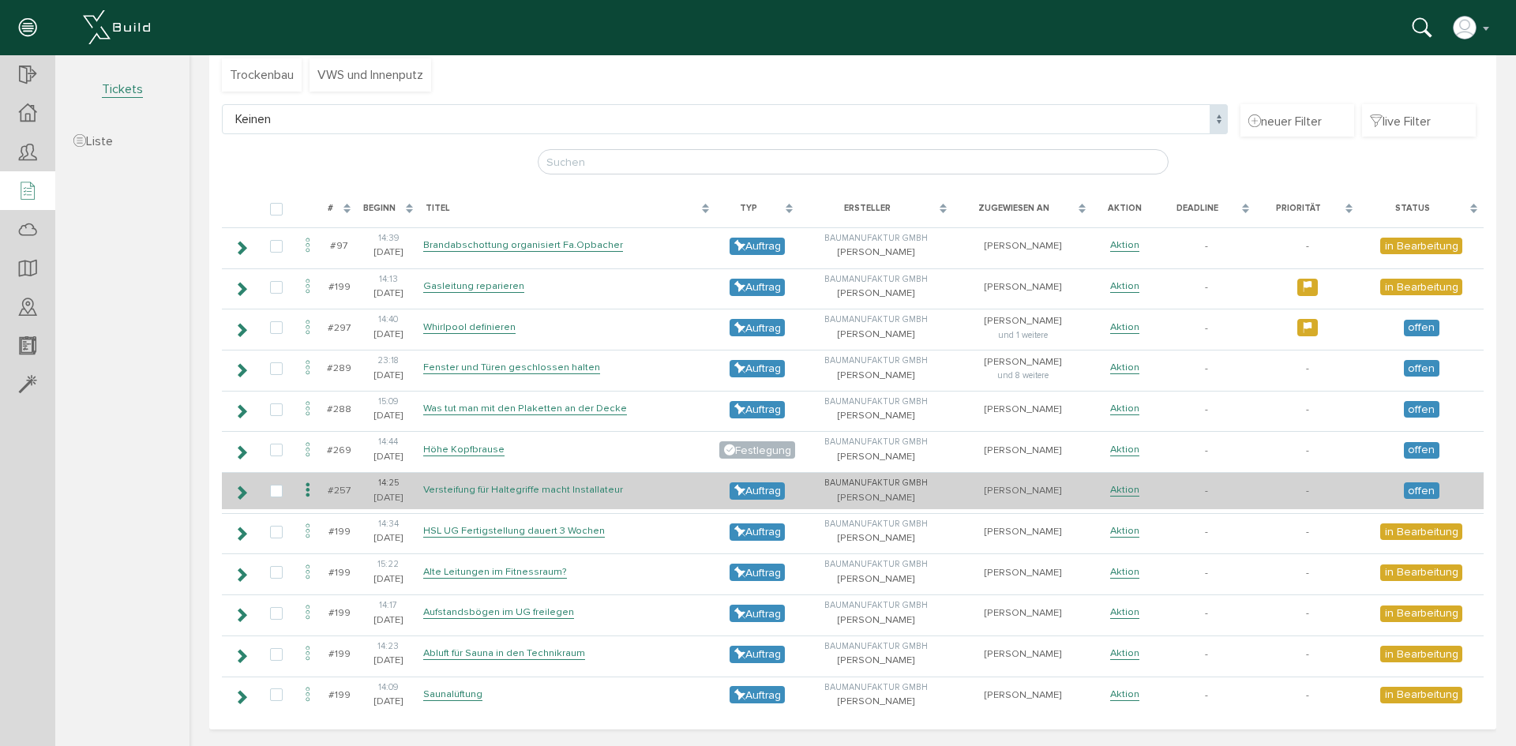
click at [549, 493] on link "Versteifung für Haltegriffe macht Installateur" at bounding box center [523, 489] width 200 height 13
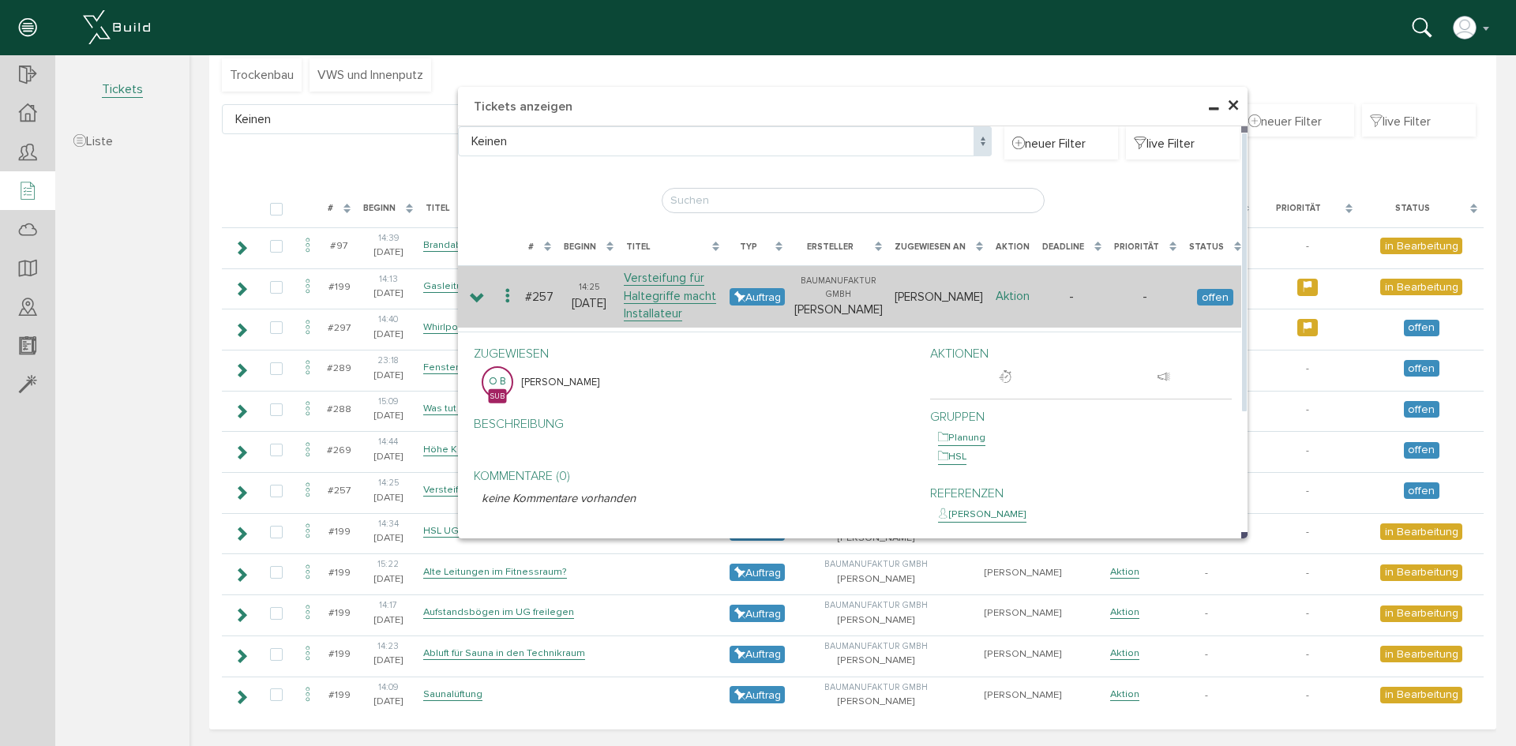
click at [1013, 295] on link "Aktion" at bounding box center [1012, 296] width 34 height 15
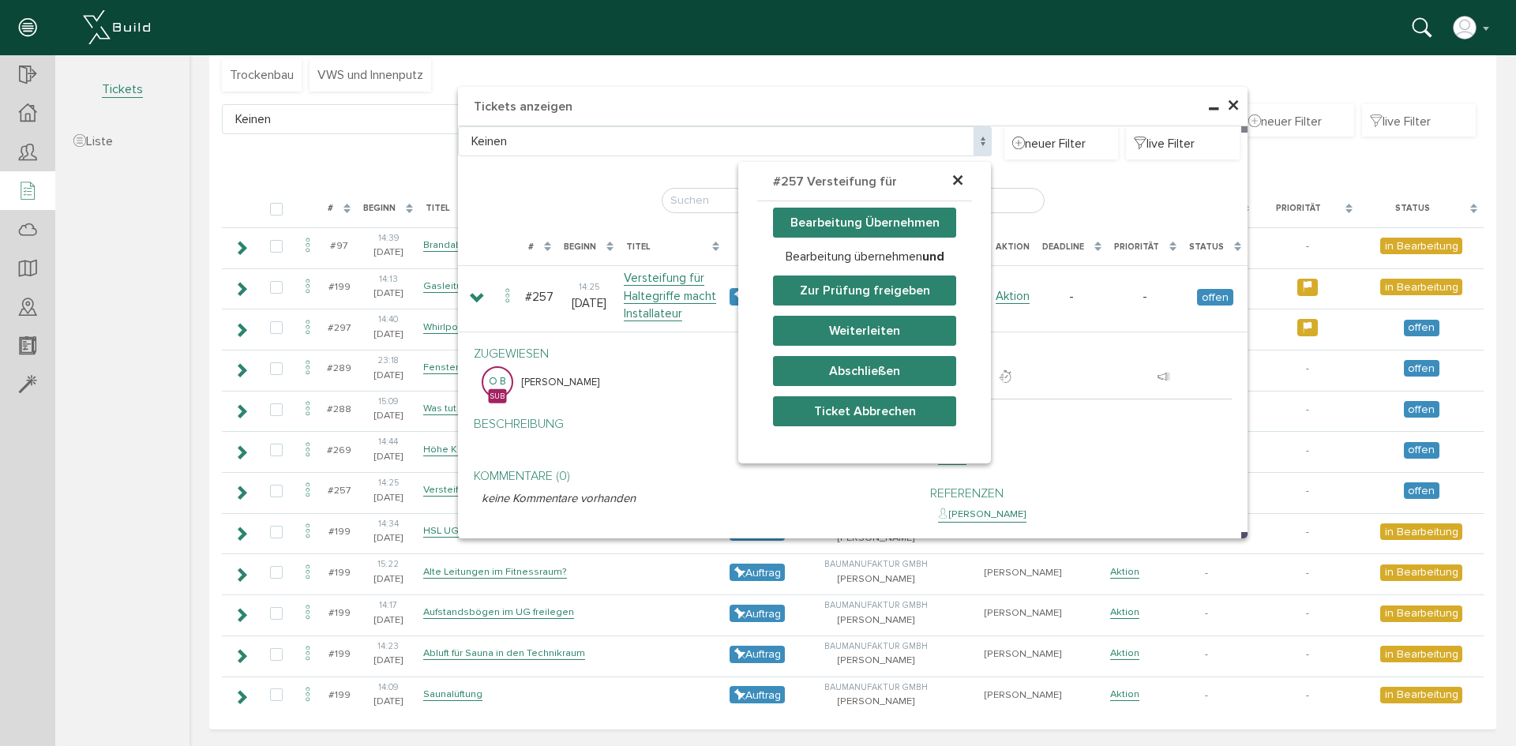
click at [699, 409] on div "× #257 Versteifung für Haltegr… Bearbeitung Übernehmen Bearbeitung übernehmen u…" at bounding box center [852, 263] width 1326 height 624
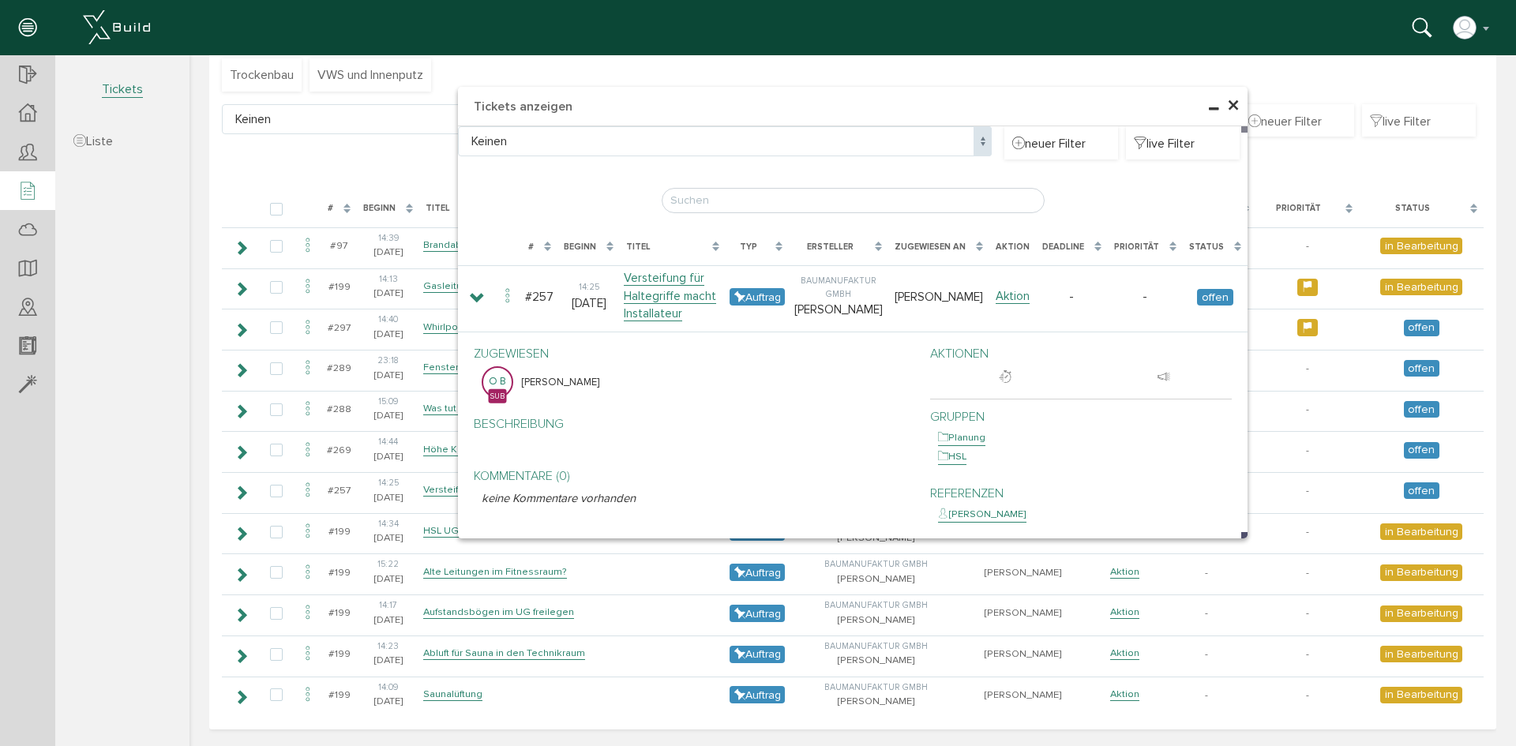
click at [1227, 102] on span "×" at bounding box center [1233, 106] width 13 height 31
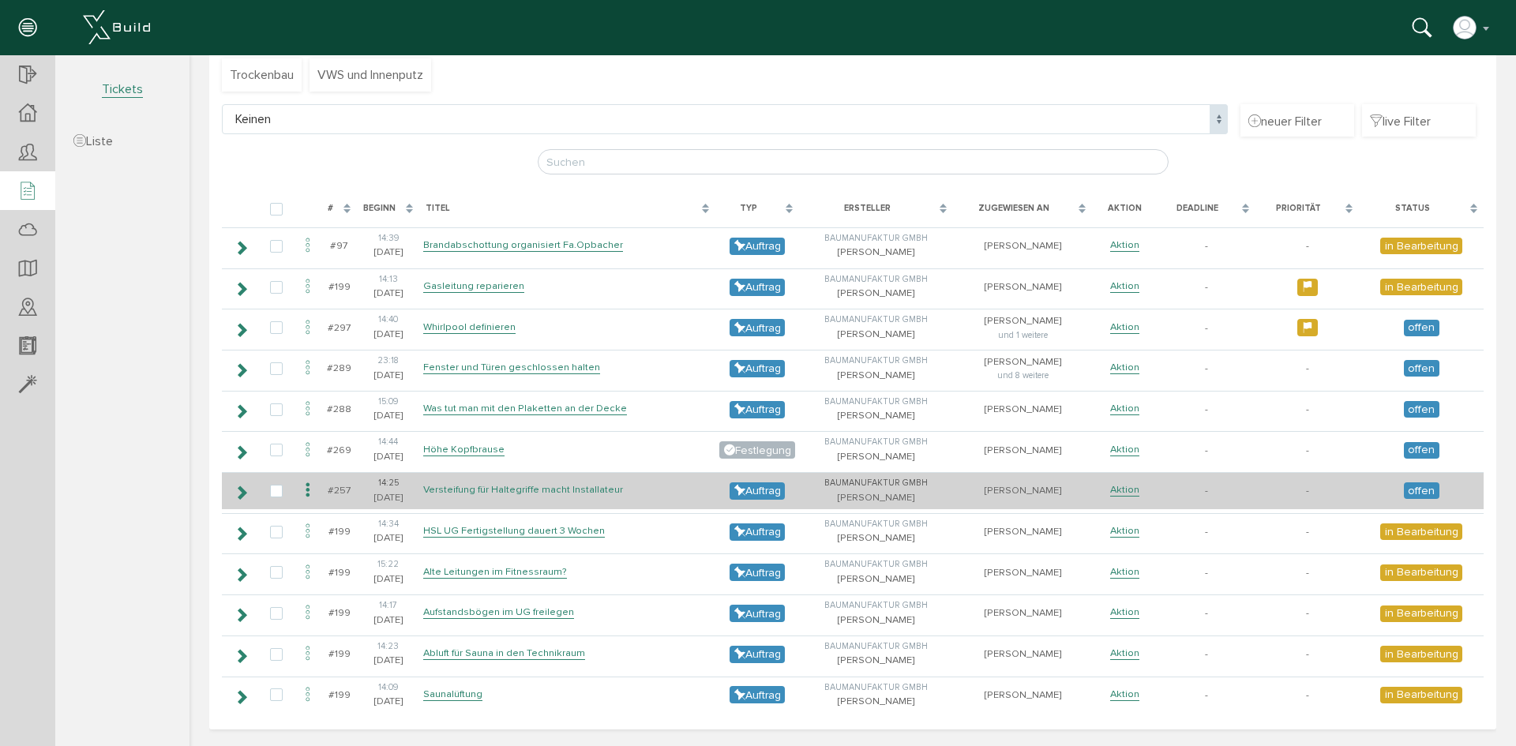
click at [584, 487] on link "Versteifung für Haltegriffe macht Installateur" at bounding box center [523, 489] width 200 height 13
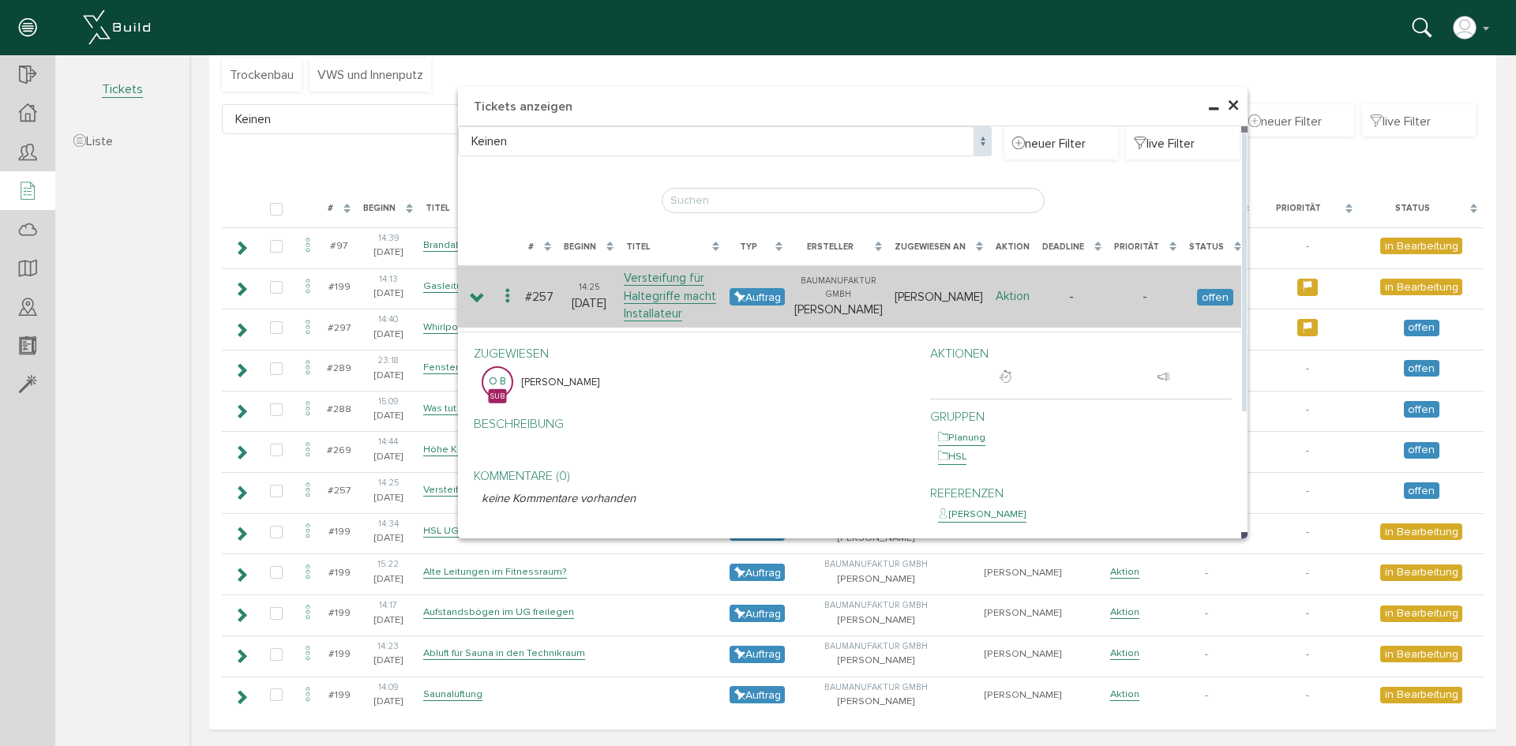
click at [1006, 295] on link "Aktion" at bounding box center [1012, 296] width 34 height 15
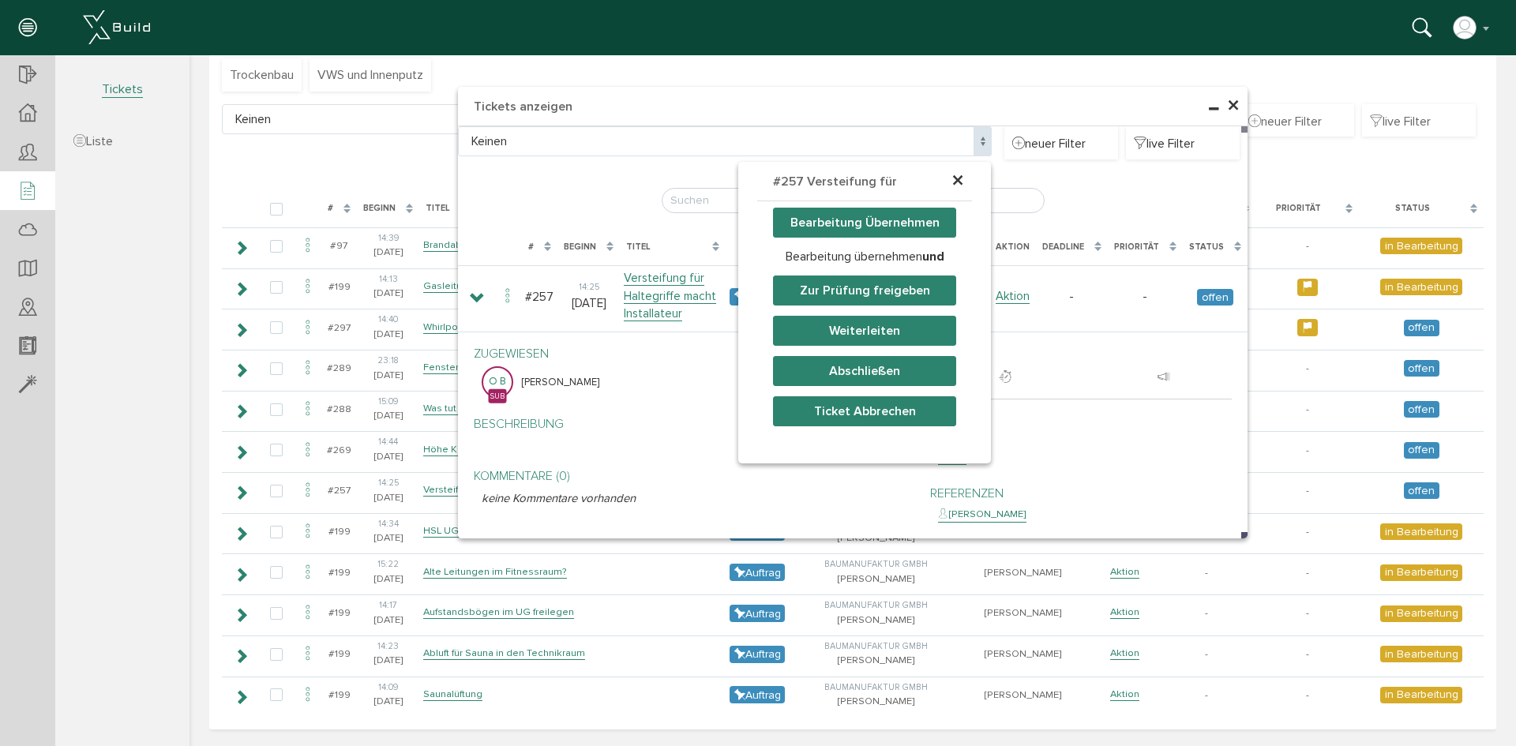
click at [853, 218] on button "Bearbeitung Übernehmen" at bounding box center [864, 223] width 183 height 30
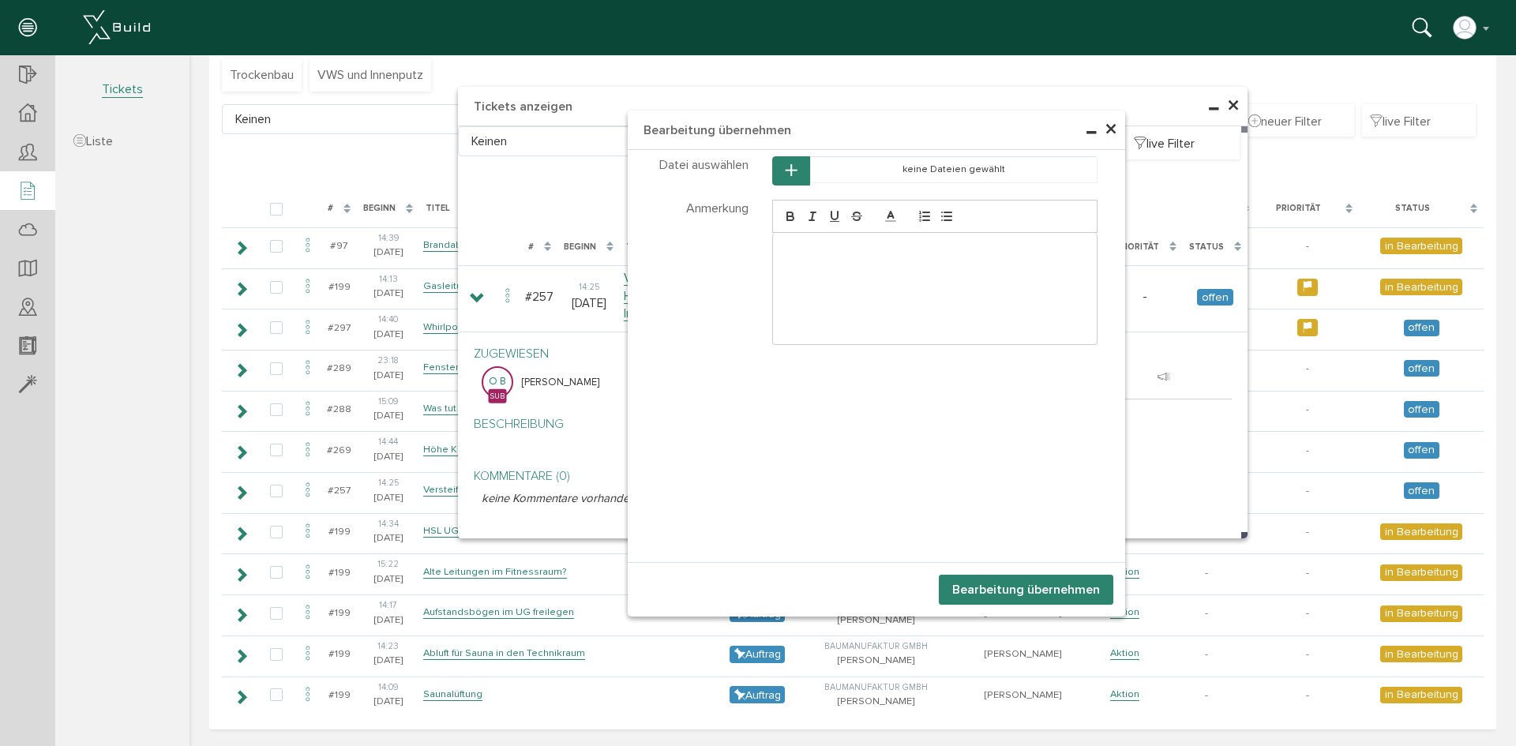
click at [815, 263] on div at bounding box center [935, 288] width 324 height 111
click at [1104, 133] on span "×" at bounding box center [1110, 129] width 13 height 31
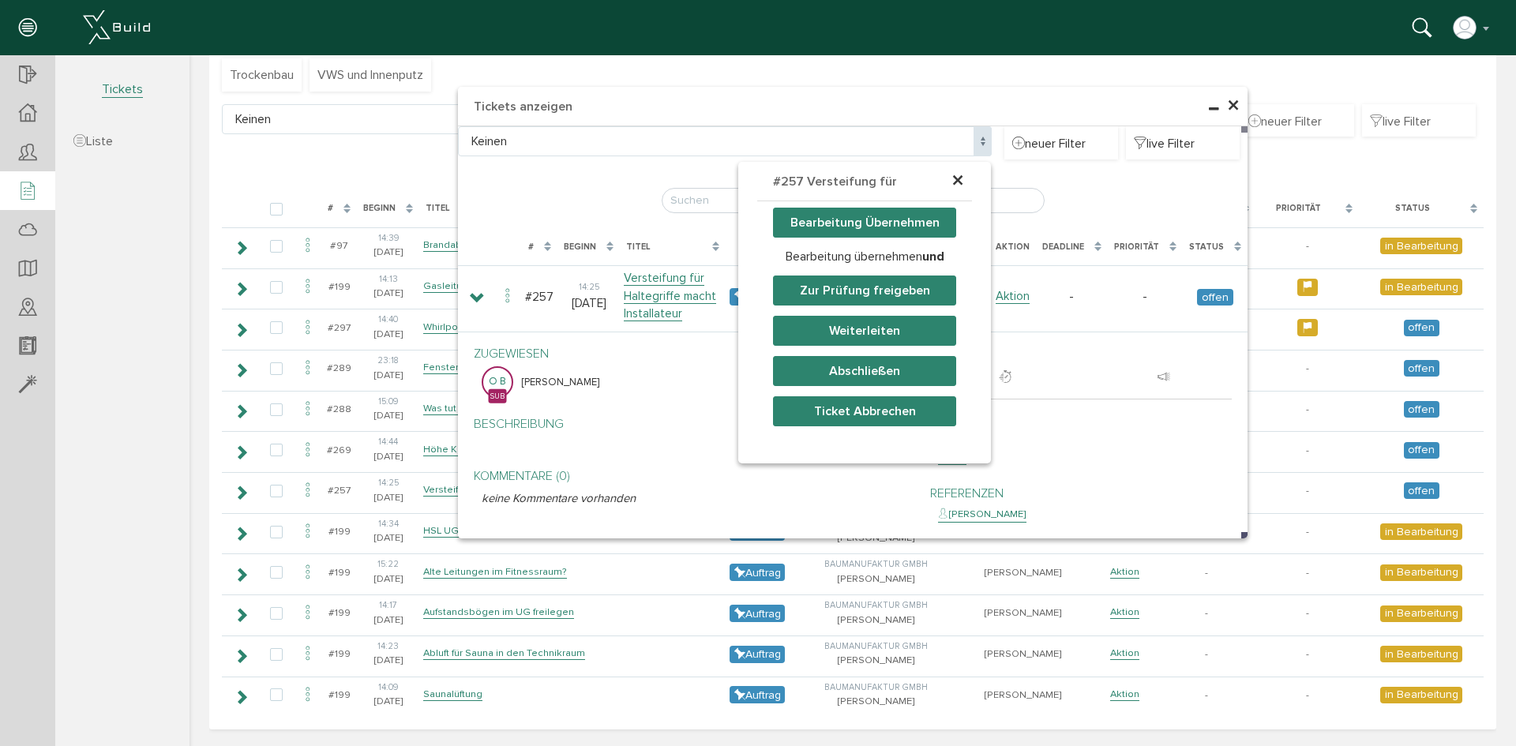
click at [953, 179] on span "×" at bounding box center [957, 181] width 13 height 31
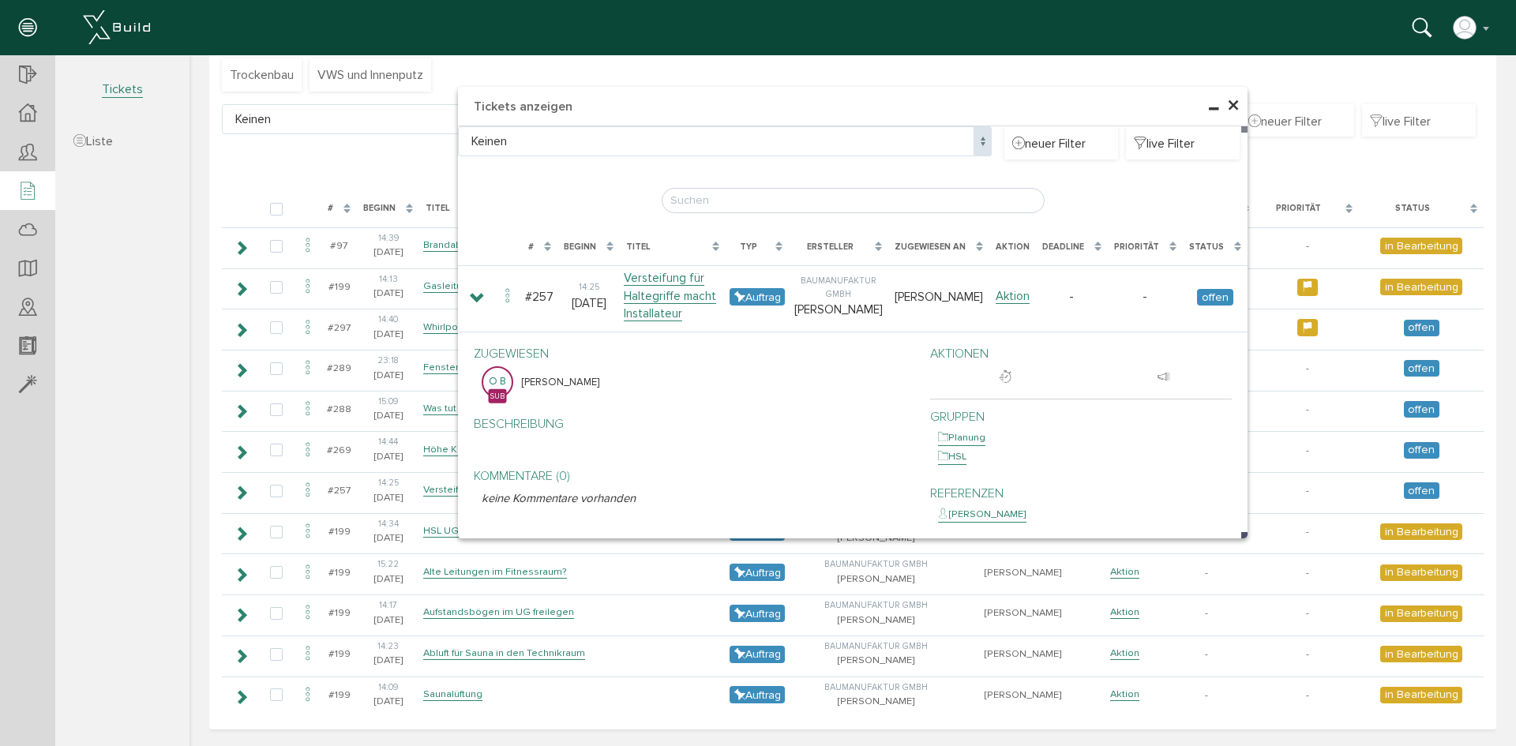
click at [1228, 108] on span "×" at bounding box center [1233, 106] width 13 height 31
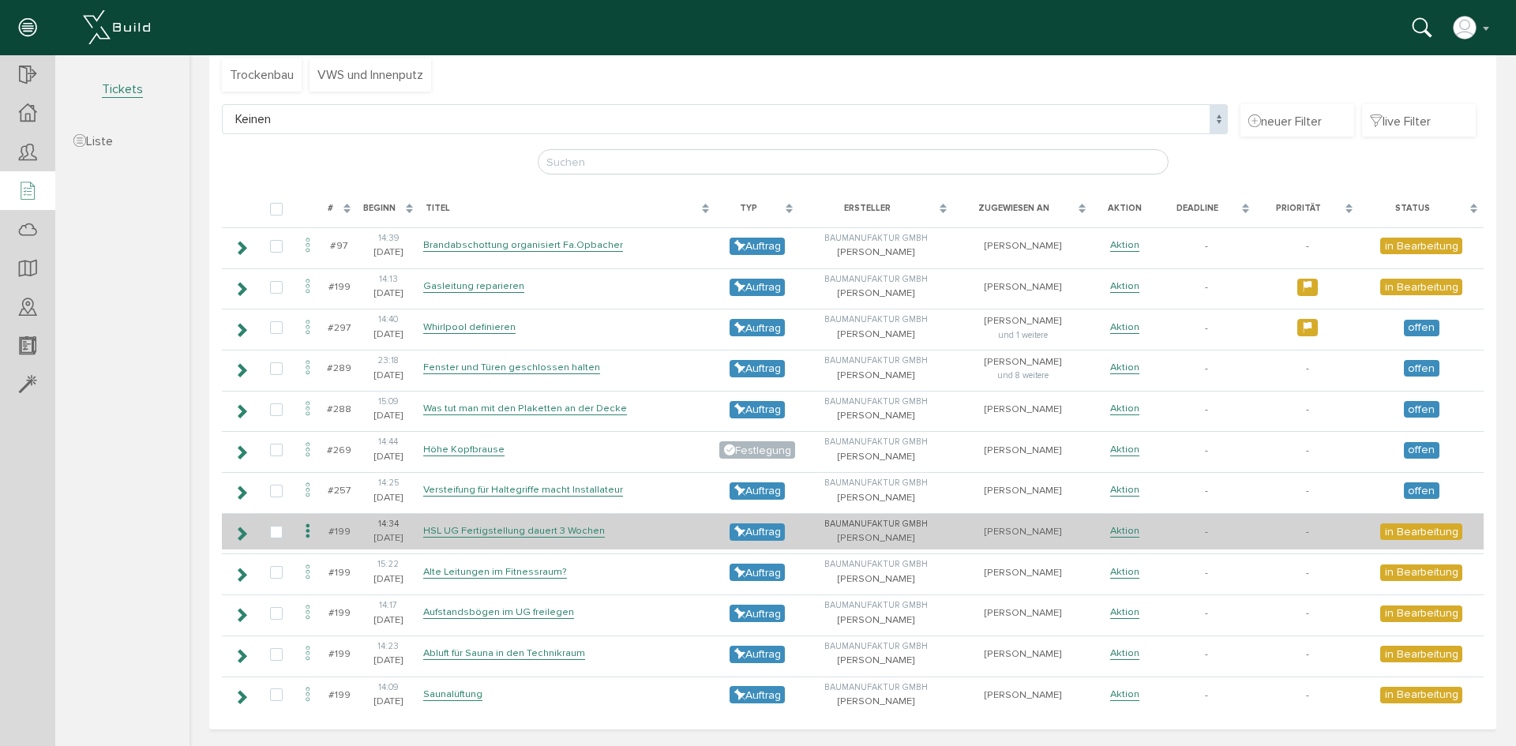
click at [1403, 526] on span "in Bearbeitung" at bounding box center [1421, 531] width 82 height 17
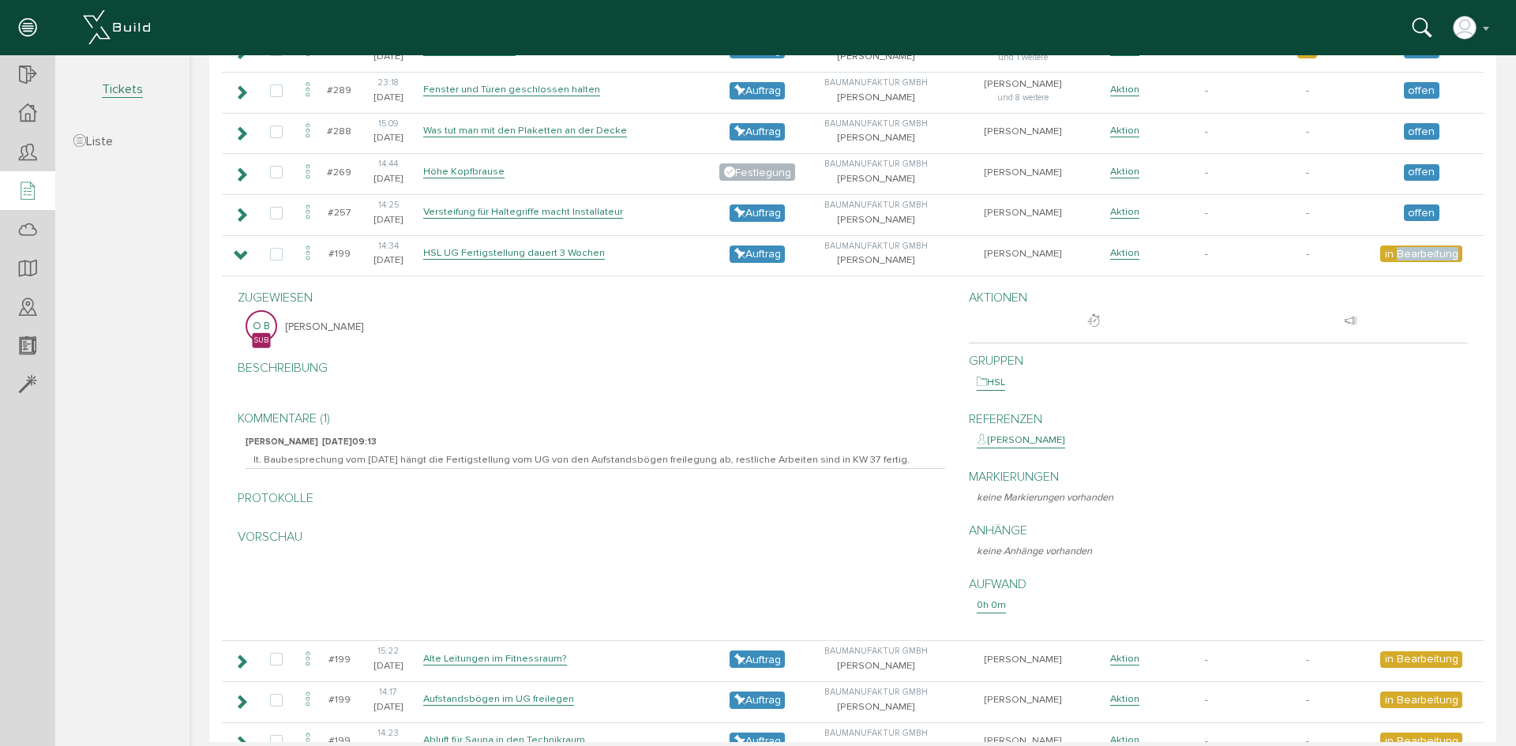
scroll to position [216, 0]
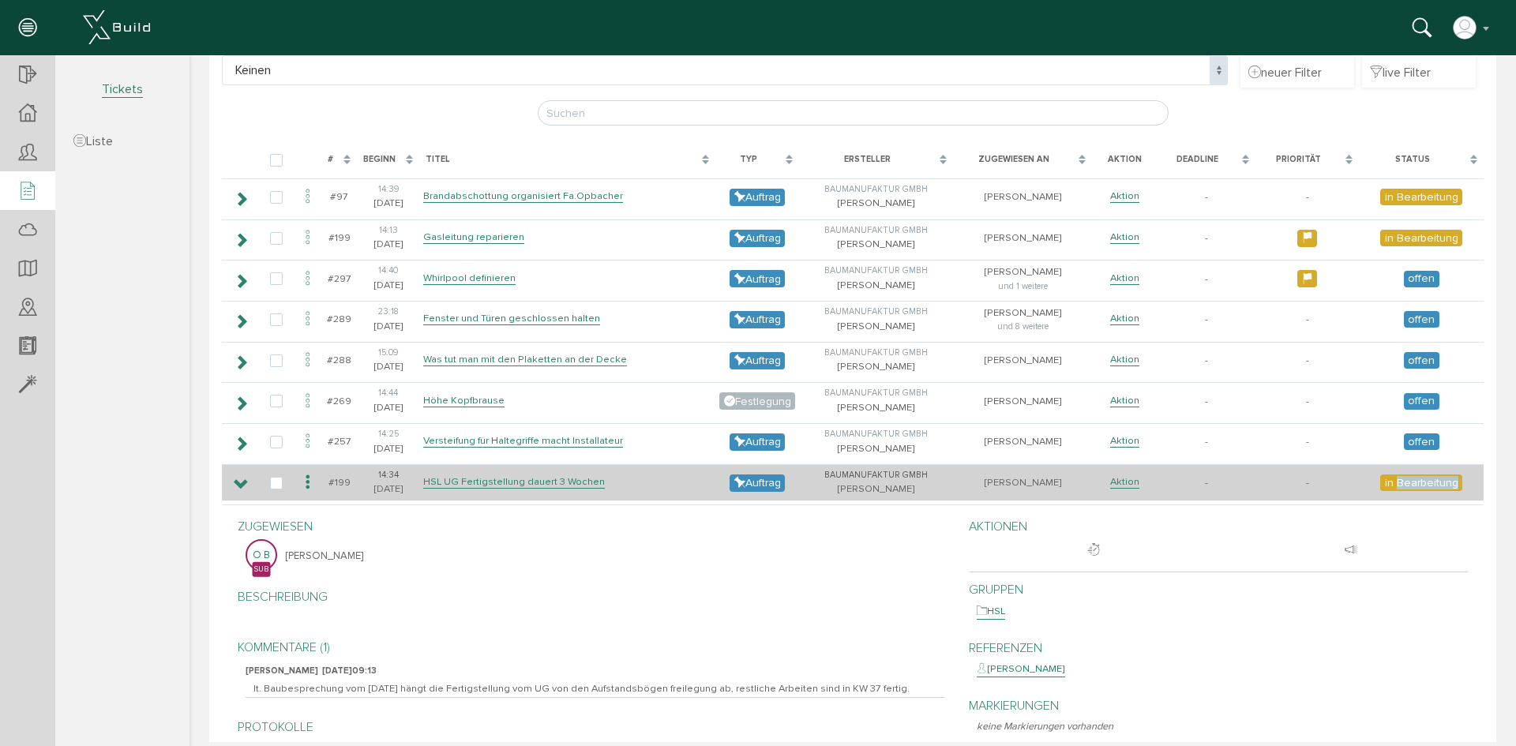
click at [1392, 483] on span "in Bearbeitung" at bounding box center [1421, 482] width 82 height 17
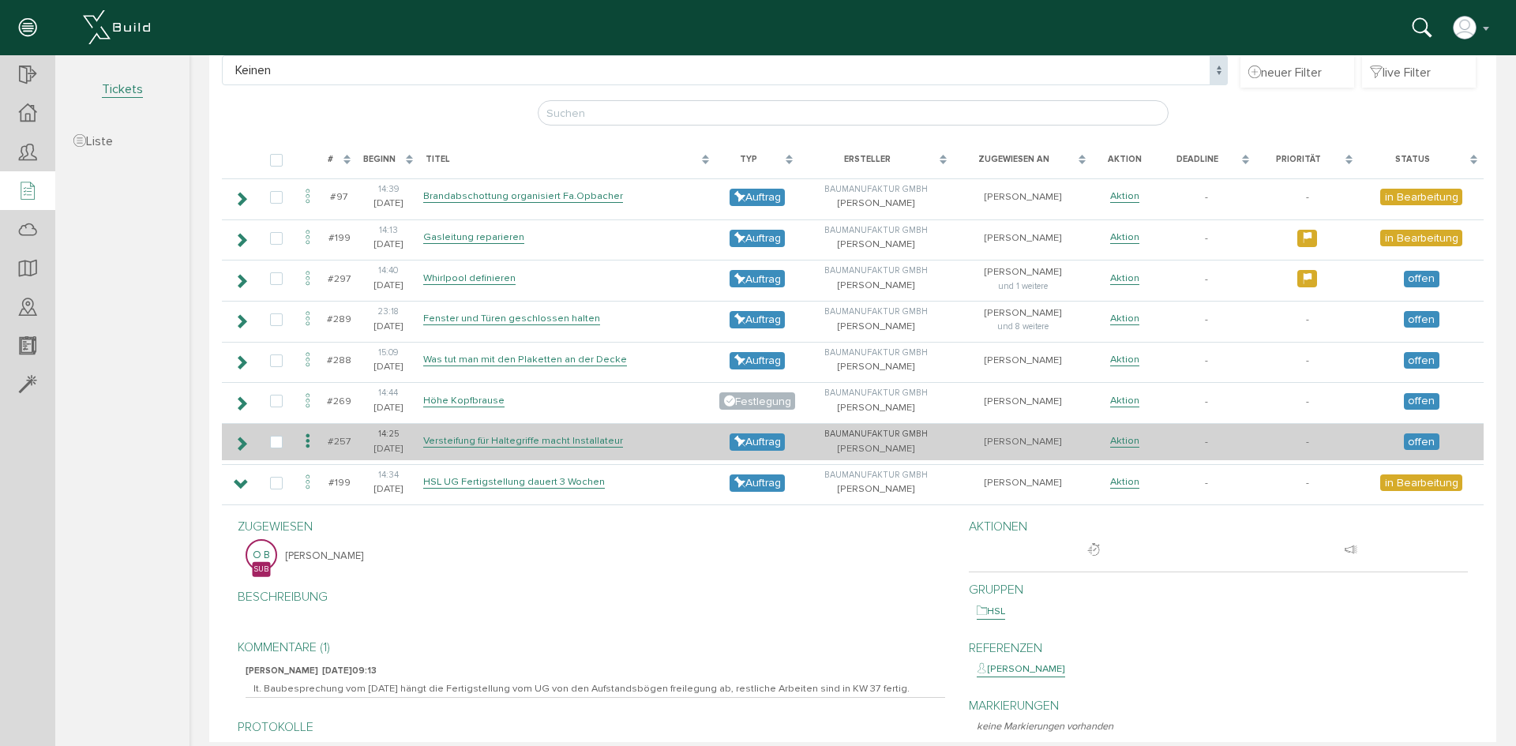
click at [245, 487] on icon at bounding box center [241, 484] width 15 height 13
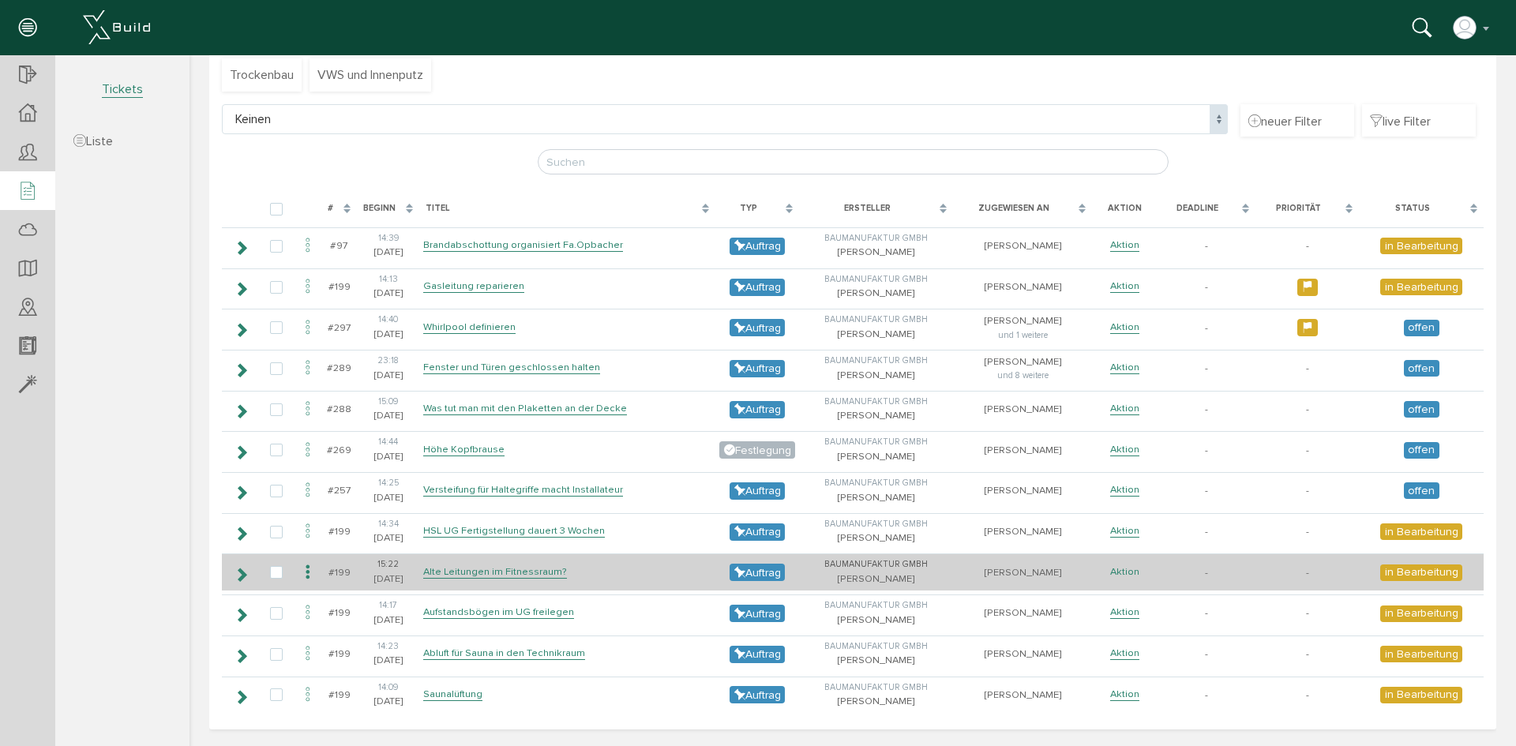
click at [1124, 571] on link "Aktion" at bounding box center [1124, 571] width 29 height 13
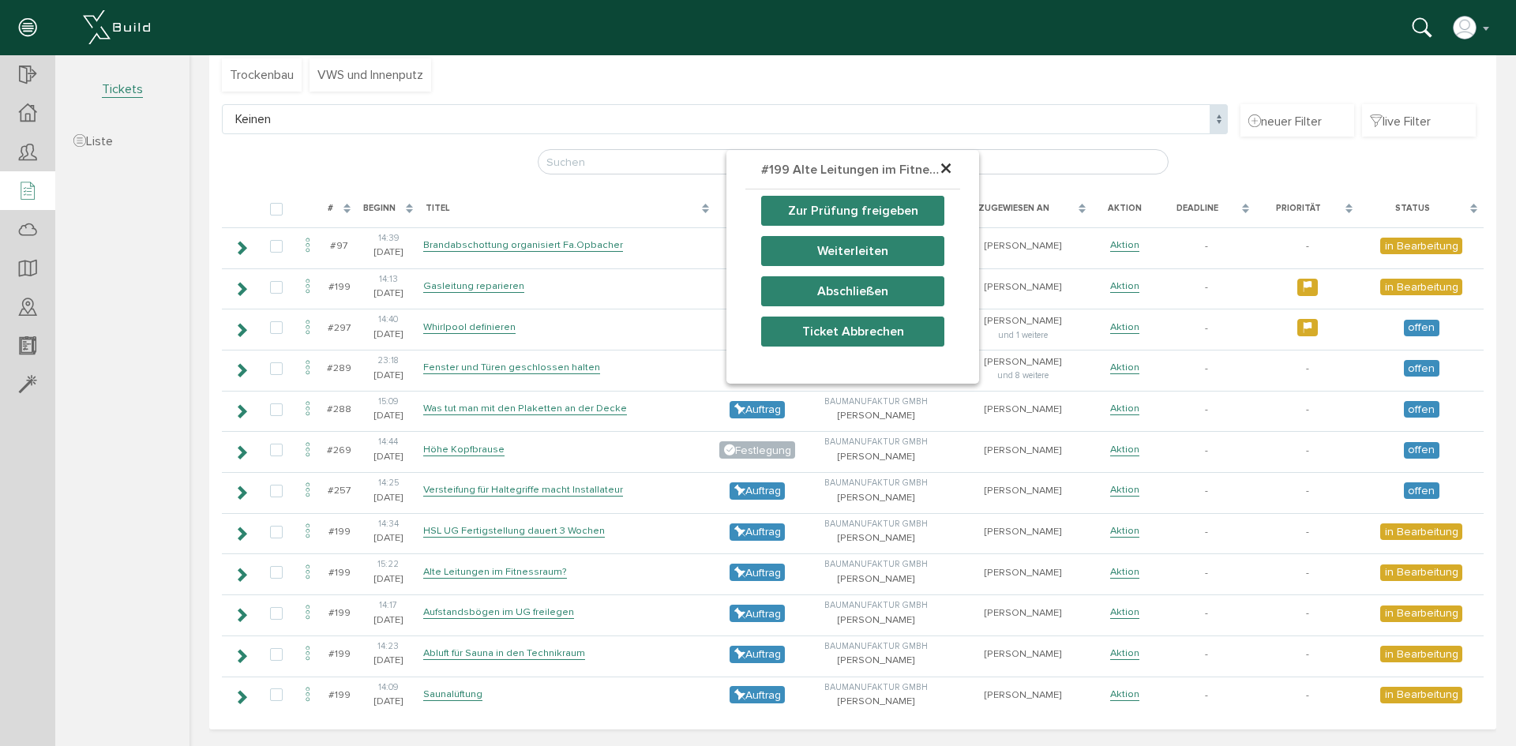
click at [882, 213] on button "Zur Prüfung freigeben" at bounding box center [852, 211] width 183 height 30
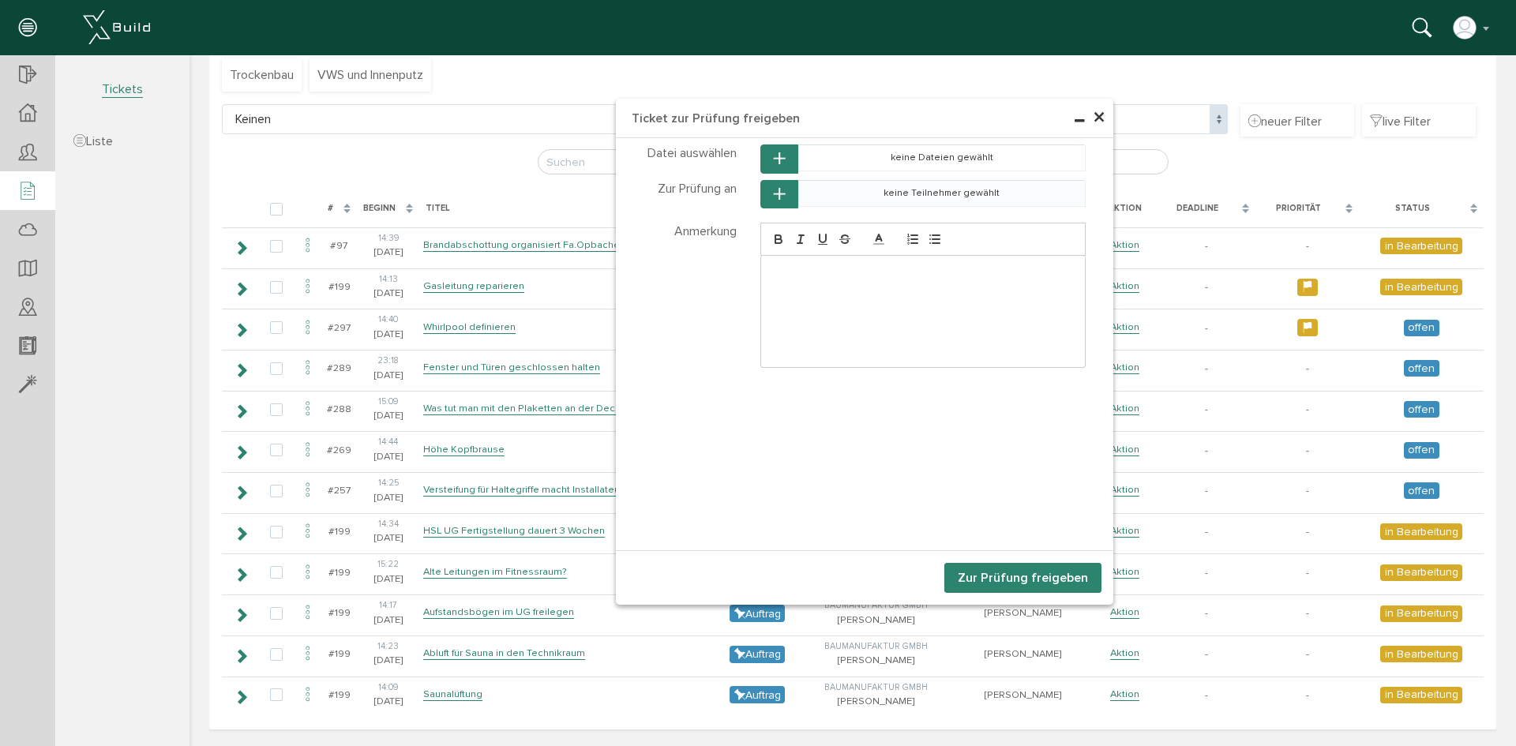
click at [931, 198] on td "keine Teilnehmer gewählt" at bounding box center [941, 193] width 287 height 26
click at [777, 199] on icon "button" at bounding box center [779, 194] width 11 height 13
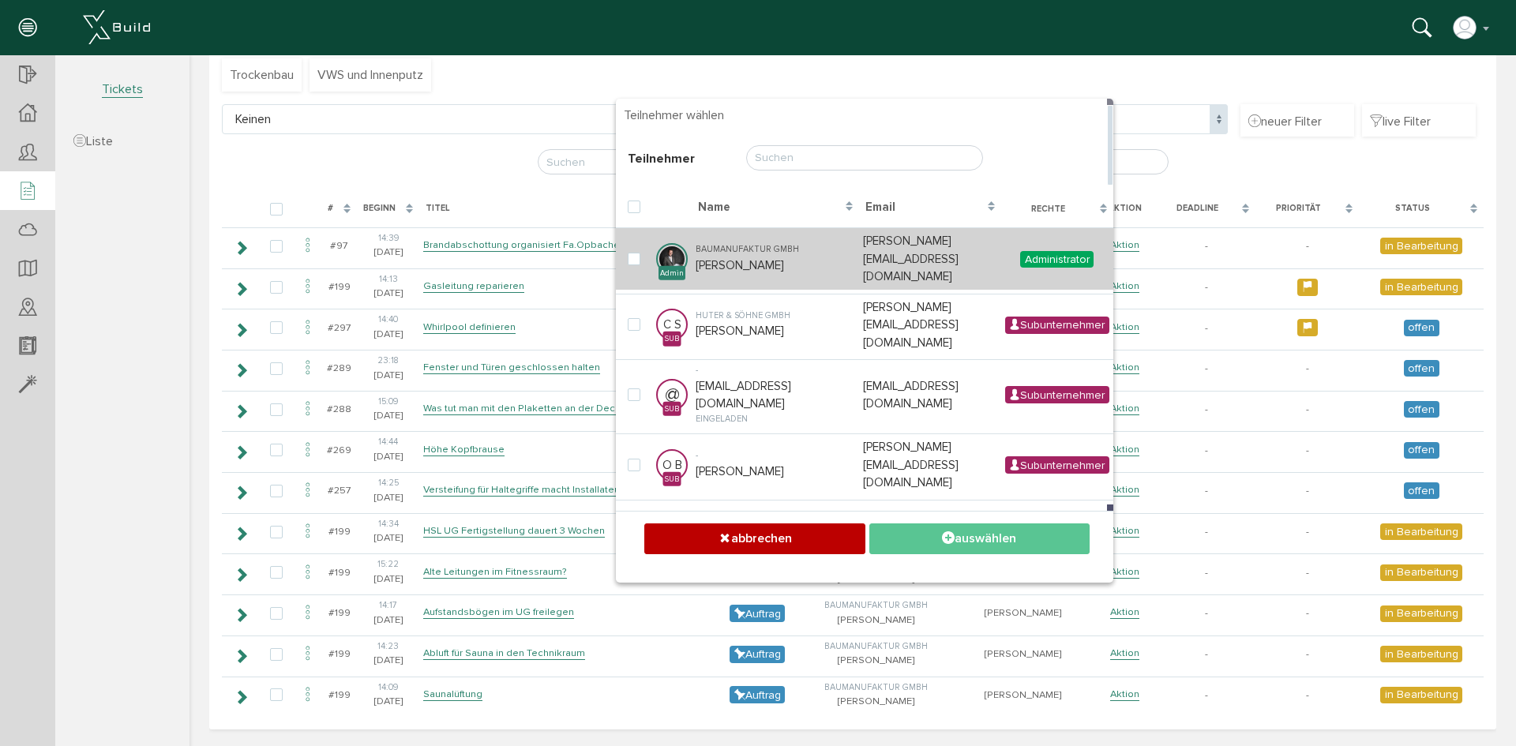
click at [830, 247] on td "Baumanufaktur GmbH [PERSON_NAME]" at bounding box center [774, 258] width 167 height 62
checkbox input "true"
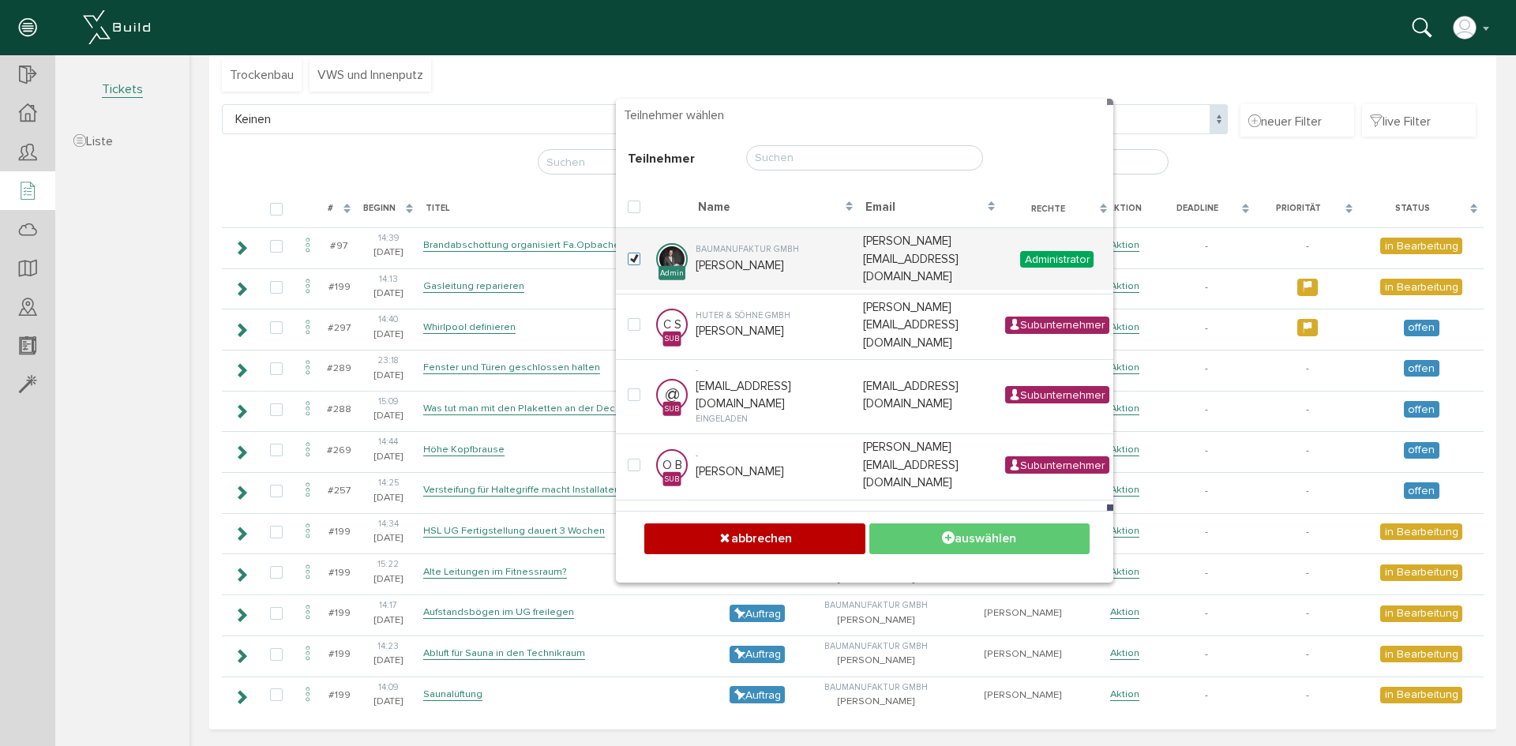
click at [987, 532] on button "auswählen" at bounding box center [979, 538] width 220 height 31
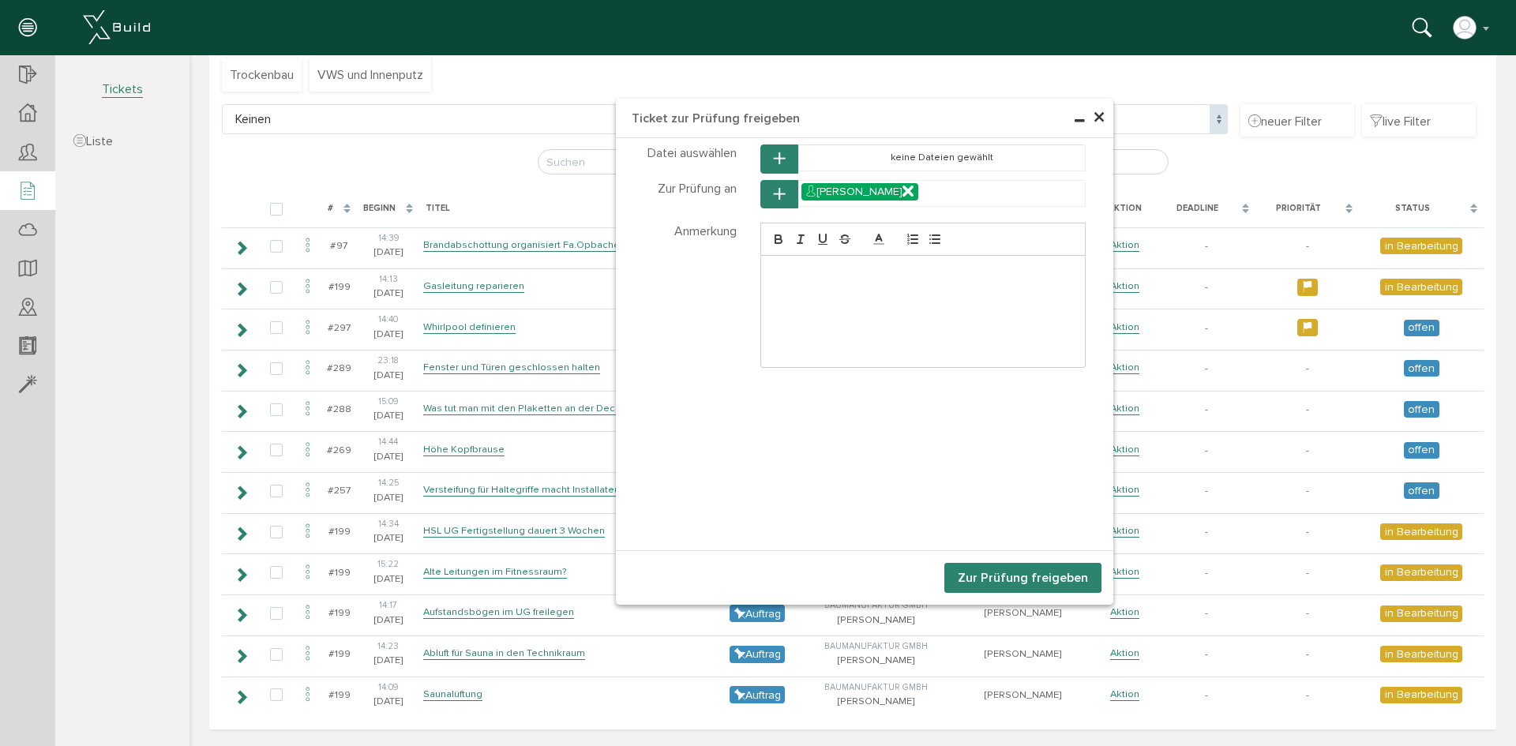
click at [1006, 583] on button "Zur Prüfung freigeben" at bounding box center [1022, 578] width 157 height 30
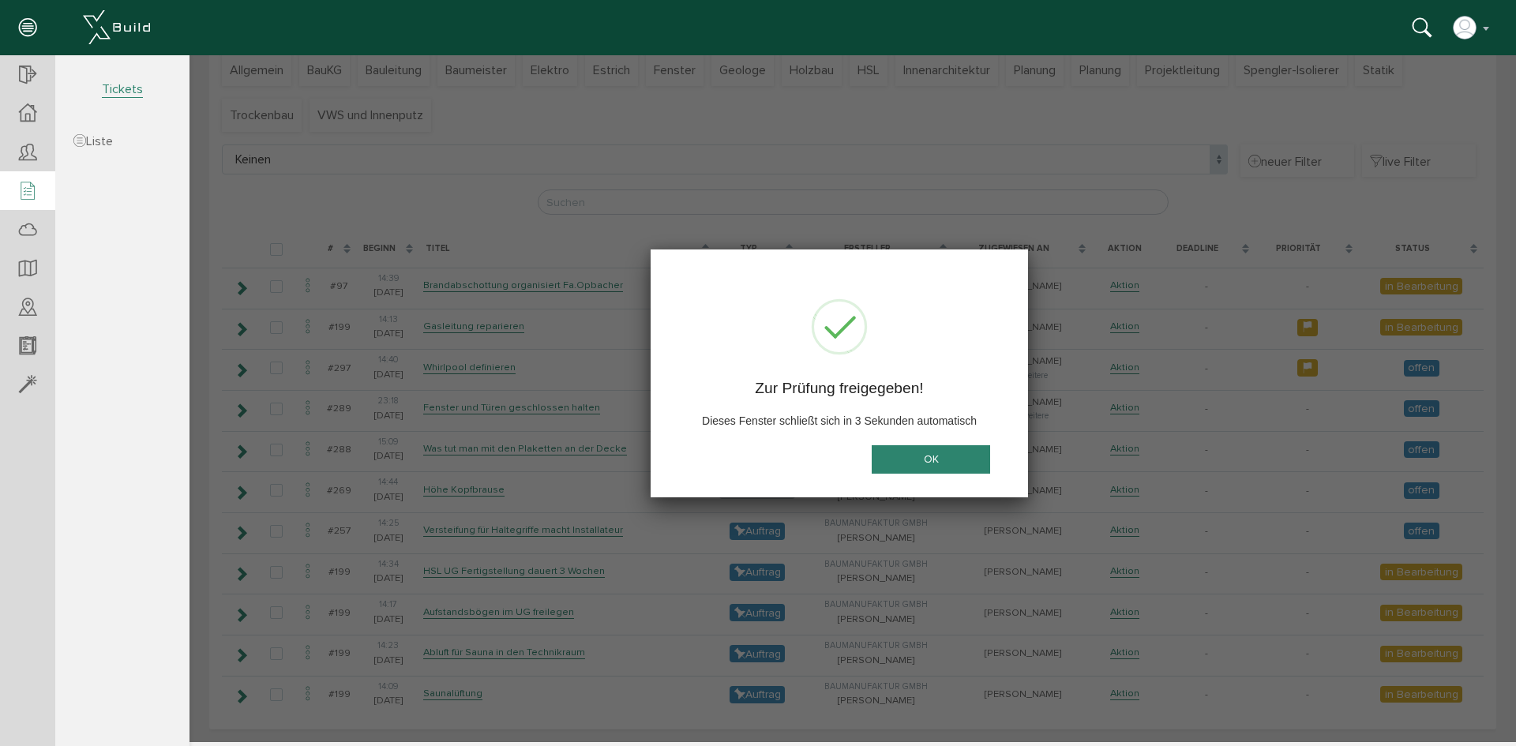
scroll to position [127, 0]
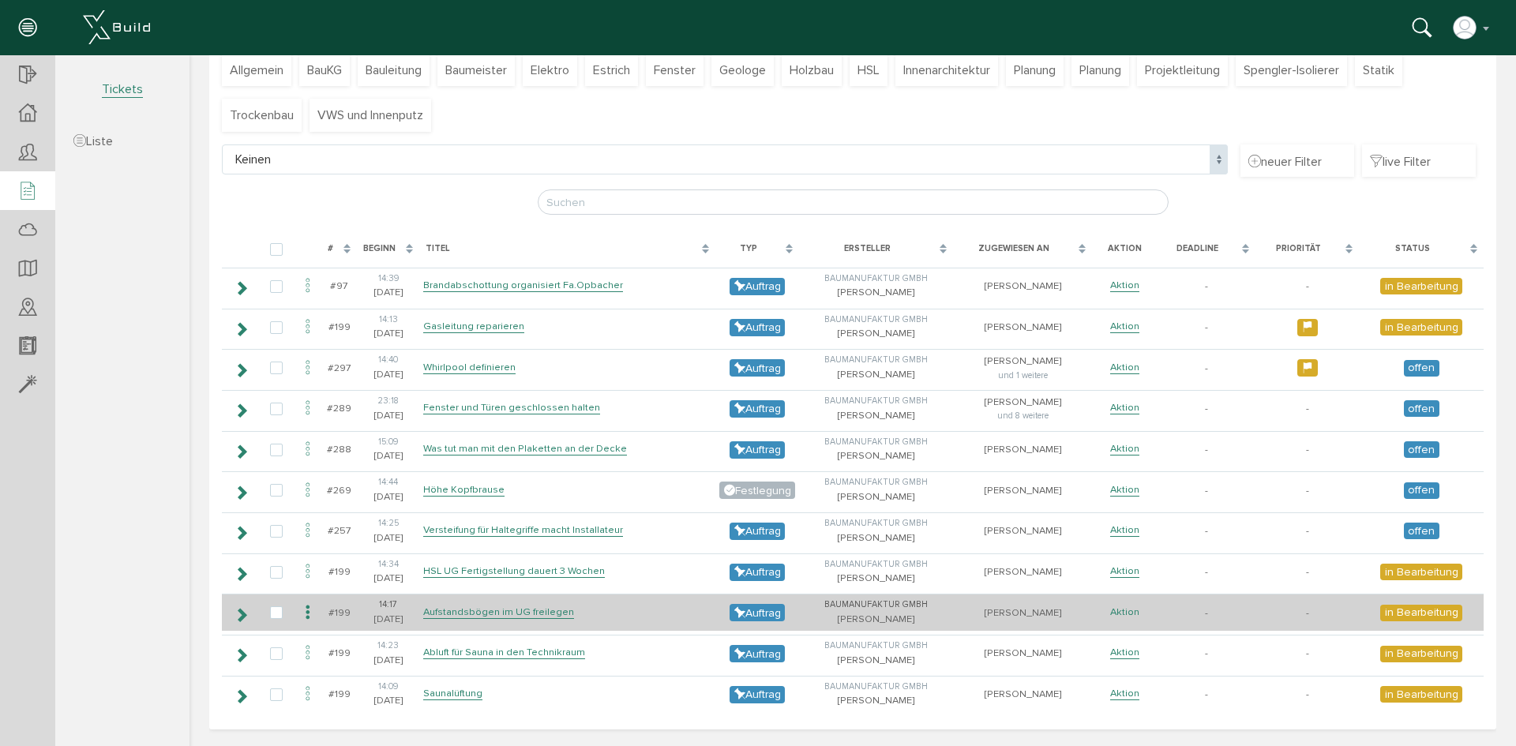
click at [1110, 615] on link "Aktion" at bounding box center [1124, 611] width 29 height 13
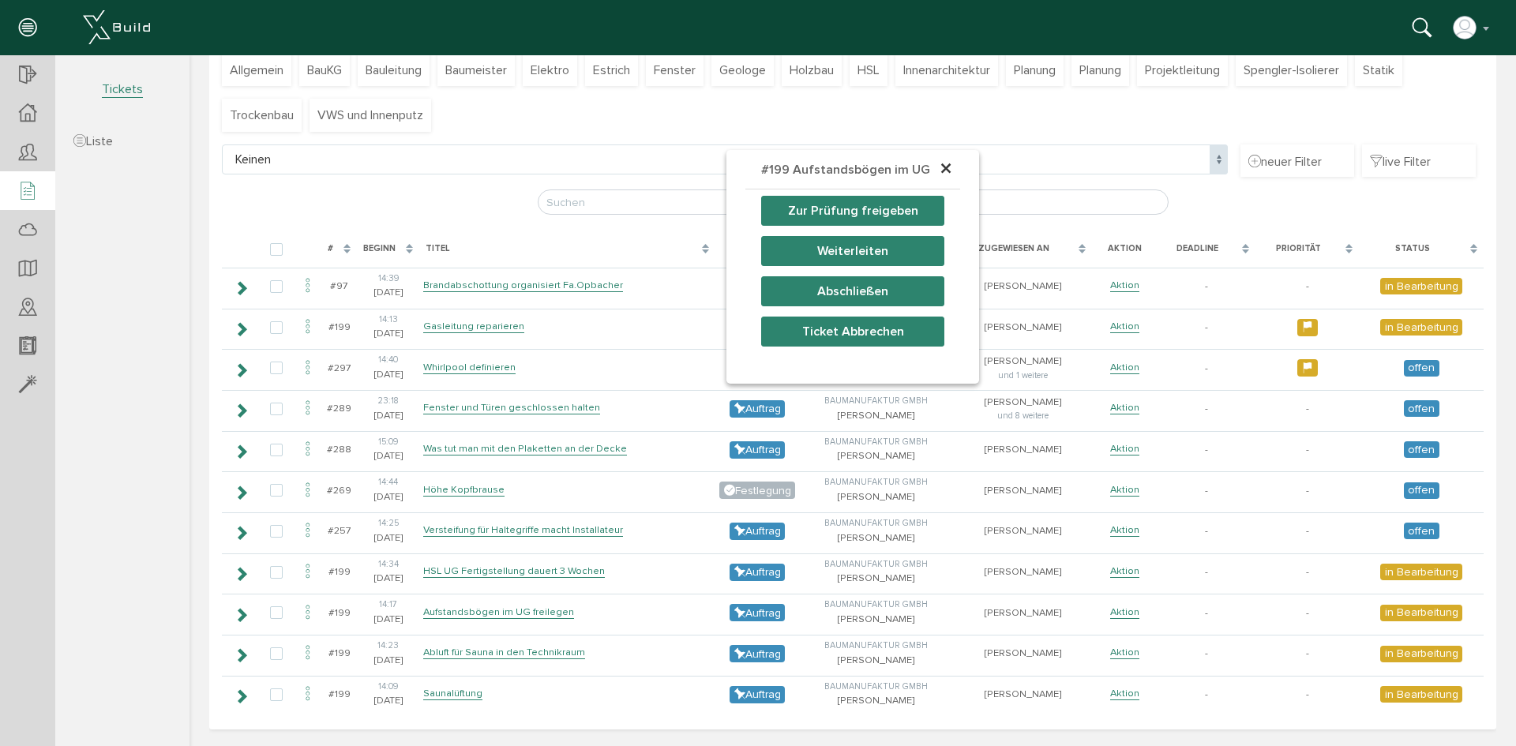
click at [860, 218] on button "Zur Prüfung freigeben" at bounding box center [852, 211] width 183 height 30
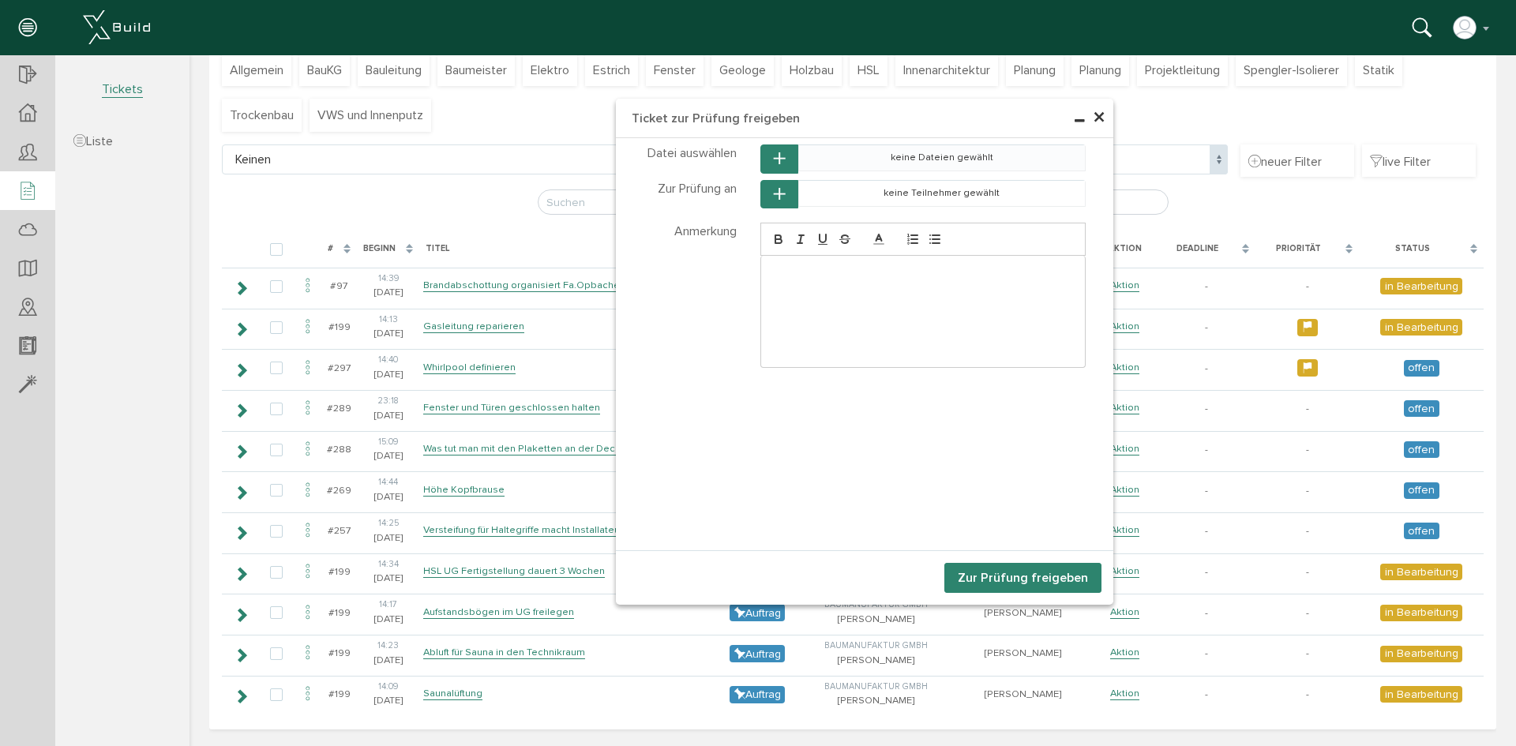
click at [924, 159] on td "keine Dateien gewählt" at bounding box center [941, 158] width 287 height 26
click at [770, 185] on button "button" at bounding box center [779, 194] width 38 height 29
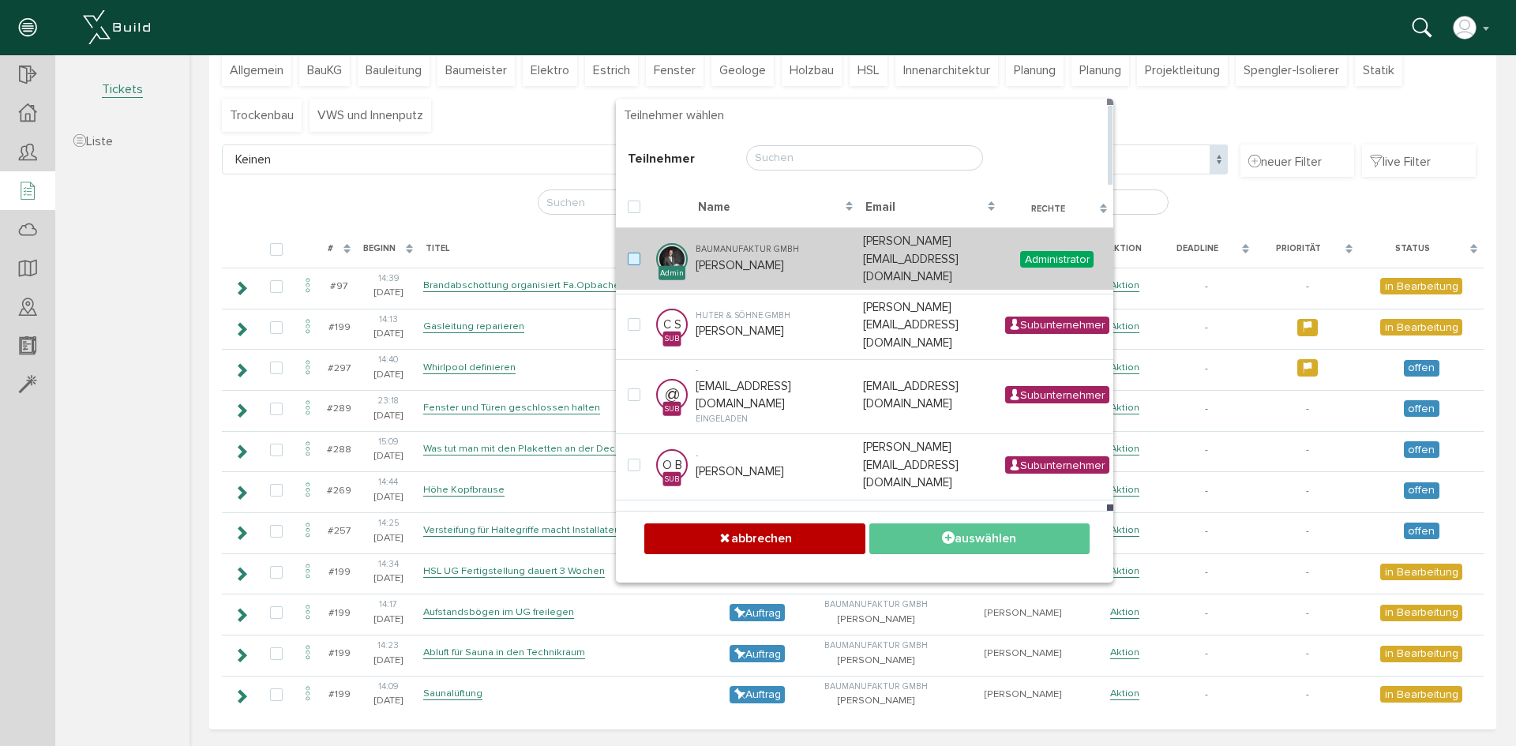
click at [629, 253] on label at bounding box center [637, 260] width 19 height 14
click at [629, 253] on input "checkbox" at bounding box center [633, 258] width 10 height 10
checkbox input "true"
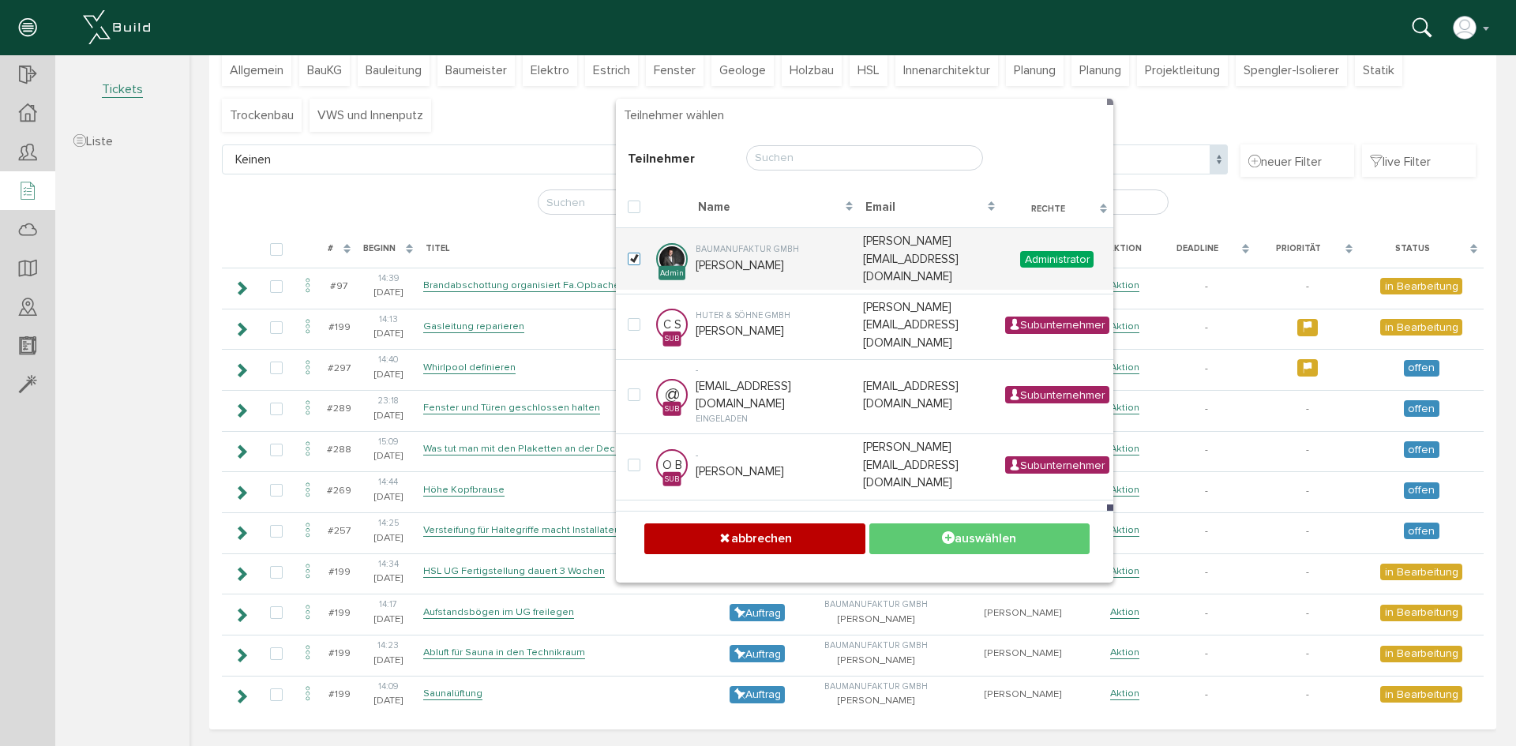
click at [942, 538] on icon at bounding box center [948, 538] width 13 height 16
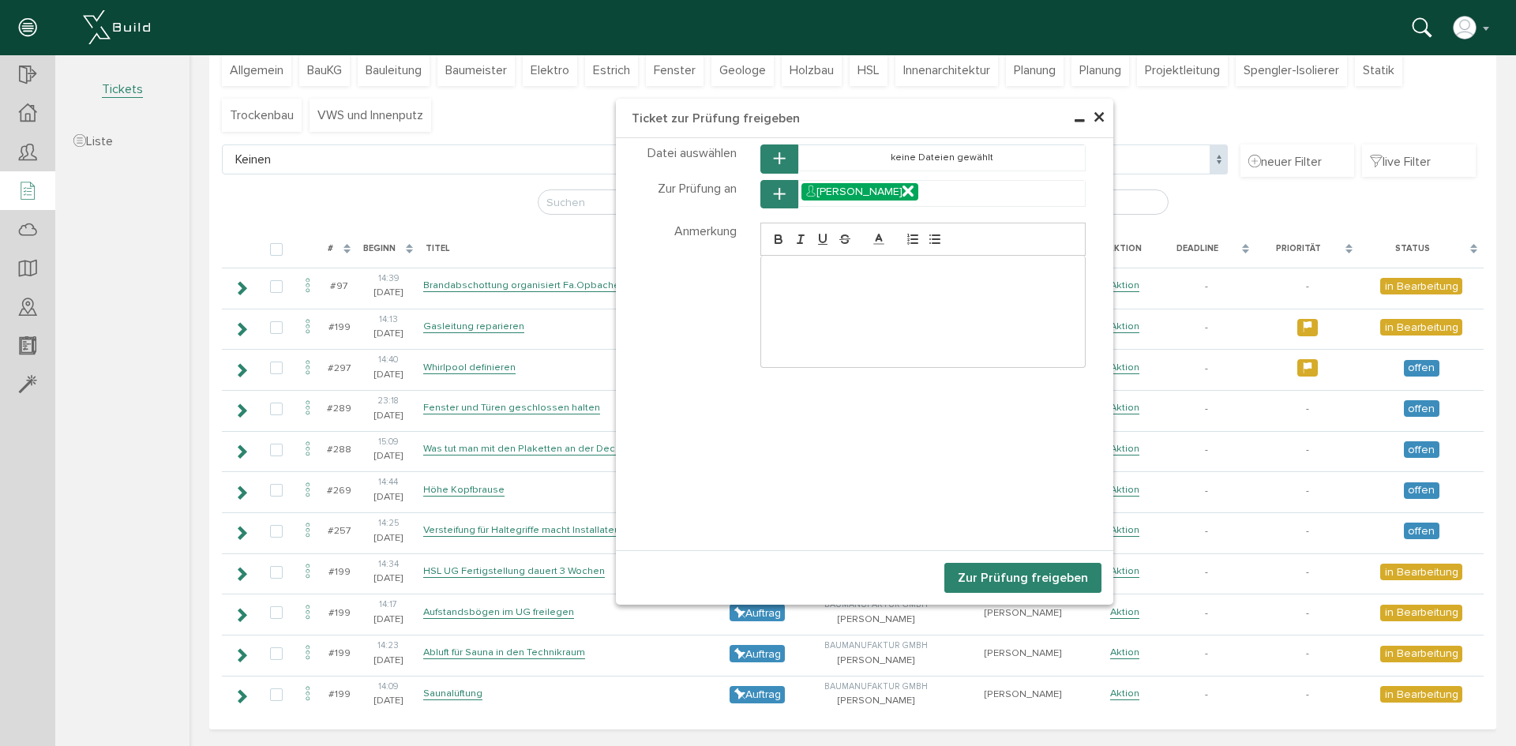
click at [986, 580] on button "Zur Prüfung freigeben" at bounding box center [1022, 578] width 157 height 30
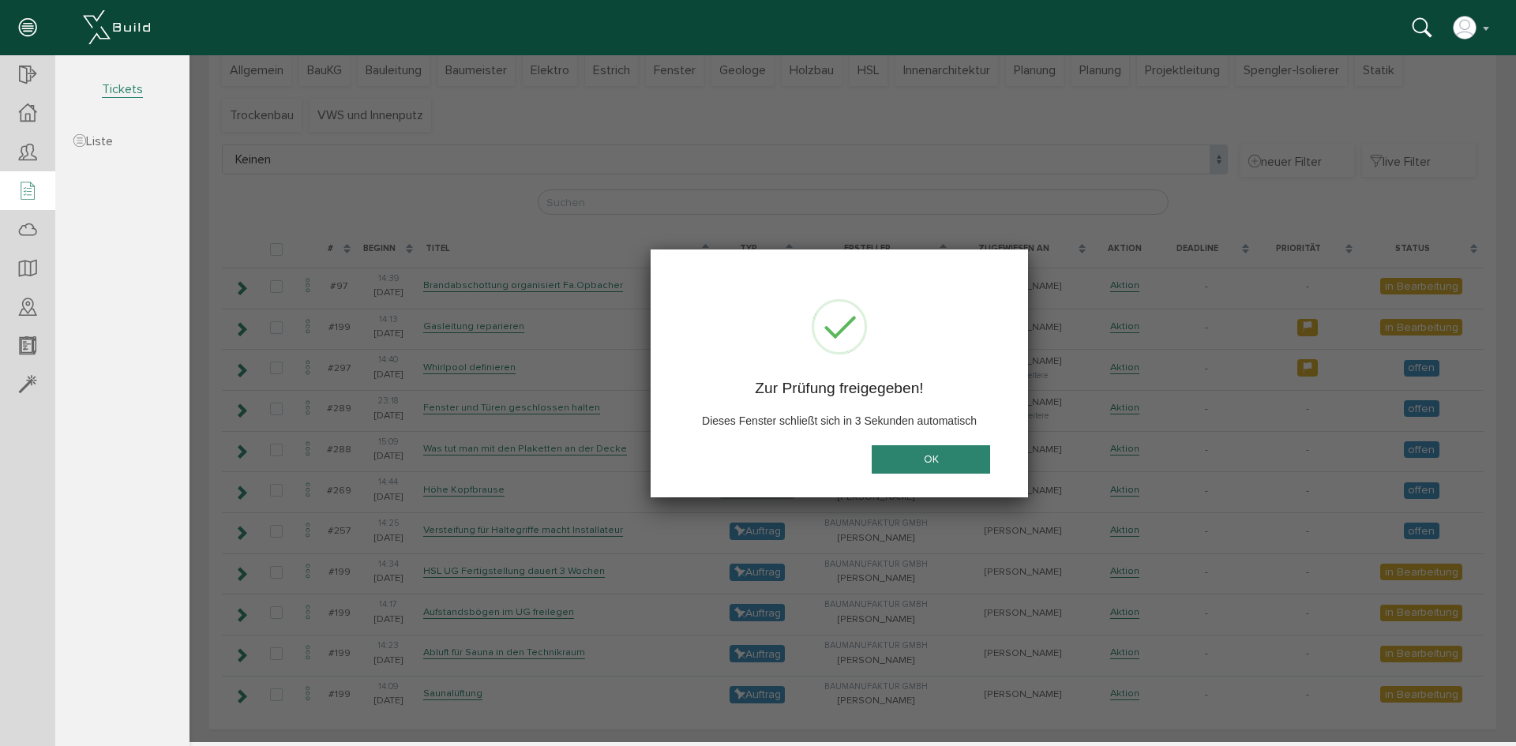
scroll to position [86, 0]
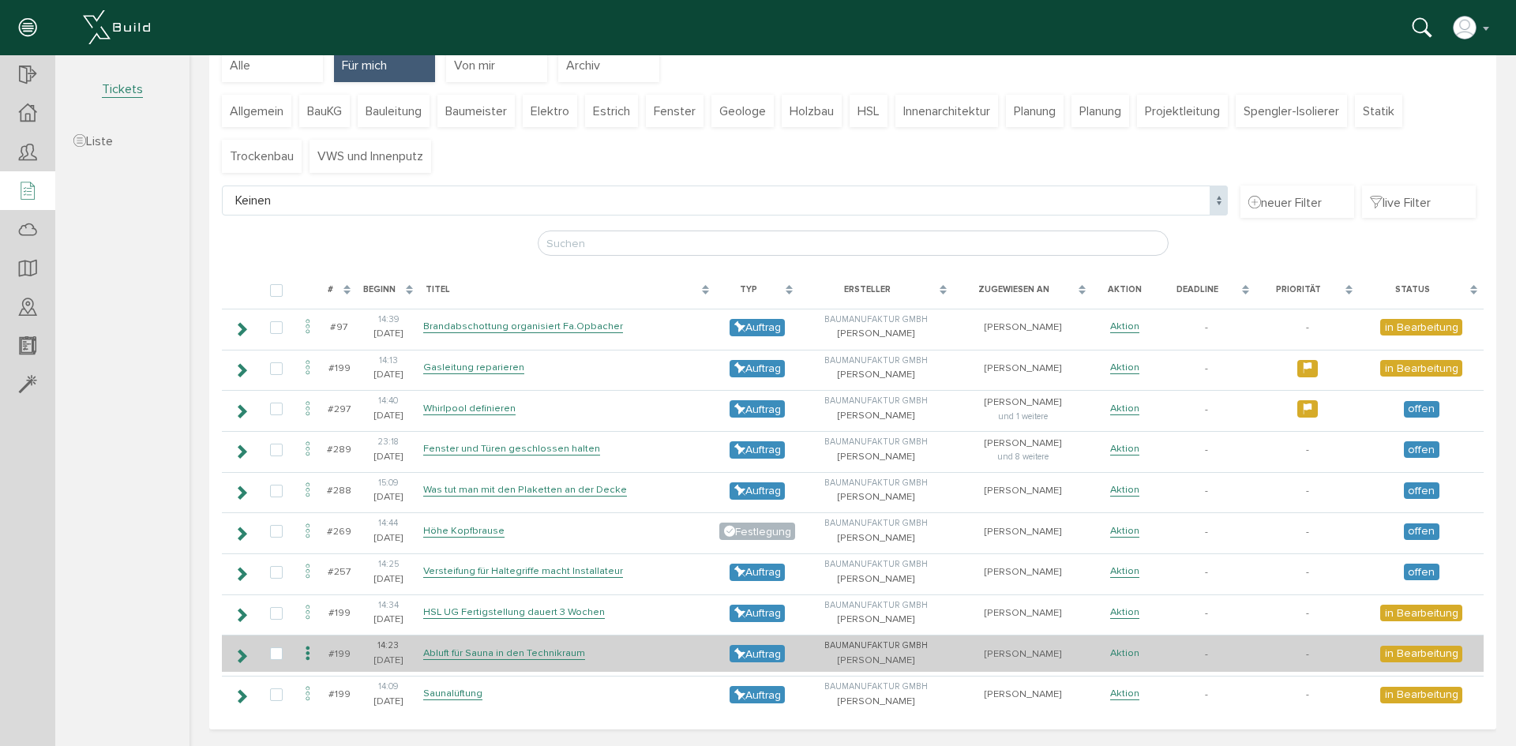
click at [1121, 654] on link "Aktion" at bounding box center [1124, 652] width 29 height 13
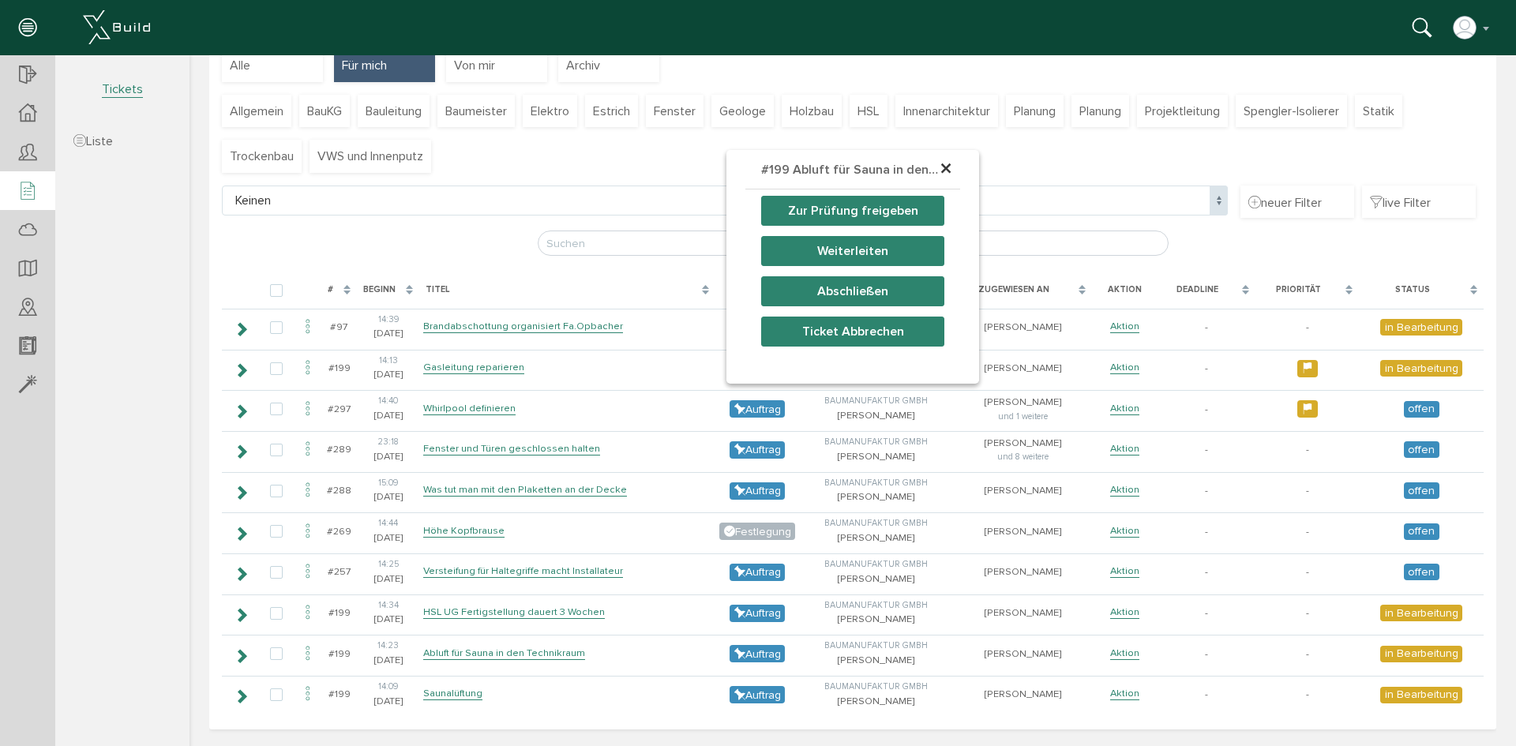
click at [886, 215] on button "Zur Prüfung freigeben" at bounding box center [852, 211] width 183 height 30
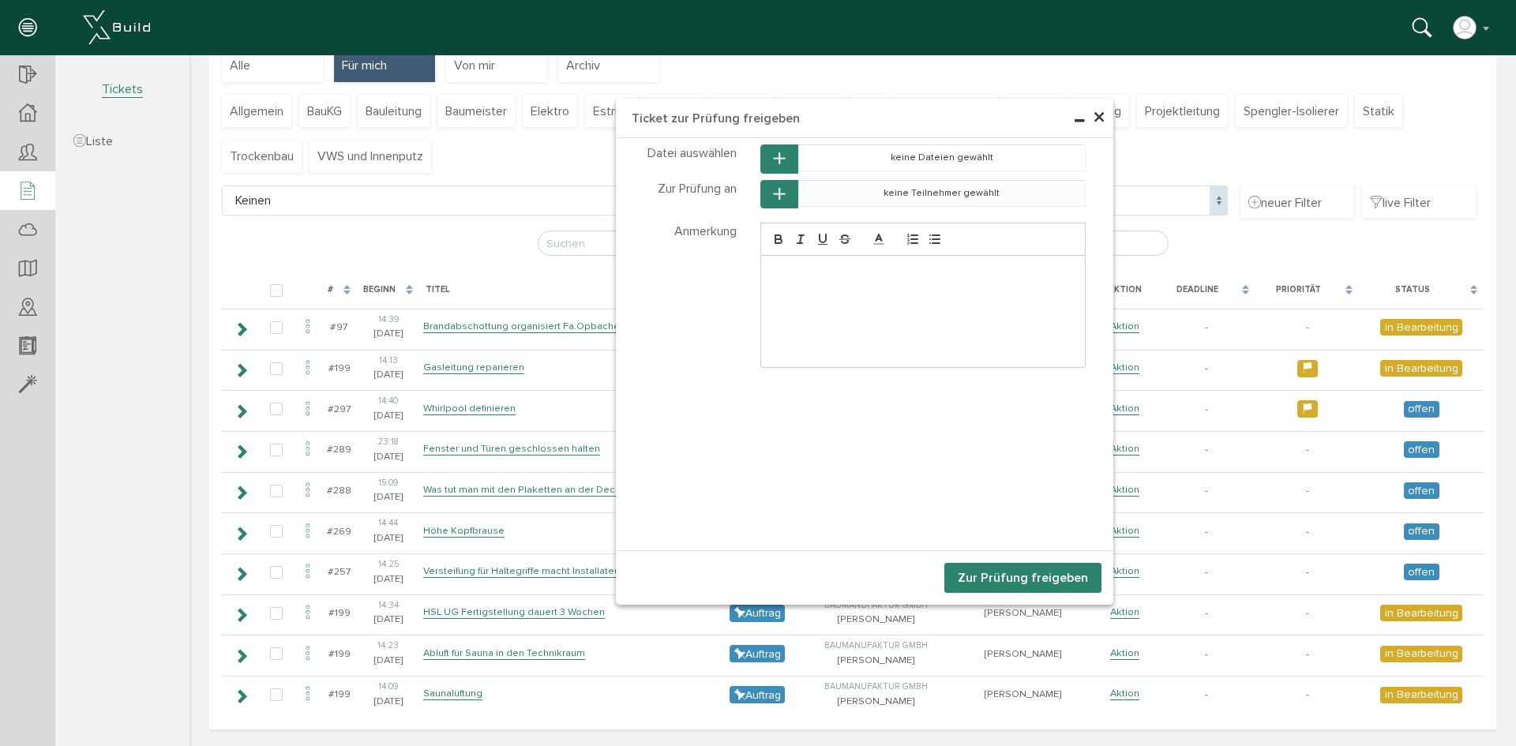
click at [826, 200] on td "keine Teilnehmer gewählt" at bounding box center [941, 193] width 287 height 26
click at [760, 194] on button "button" at bounding box center [779, 194] width 38 height 29
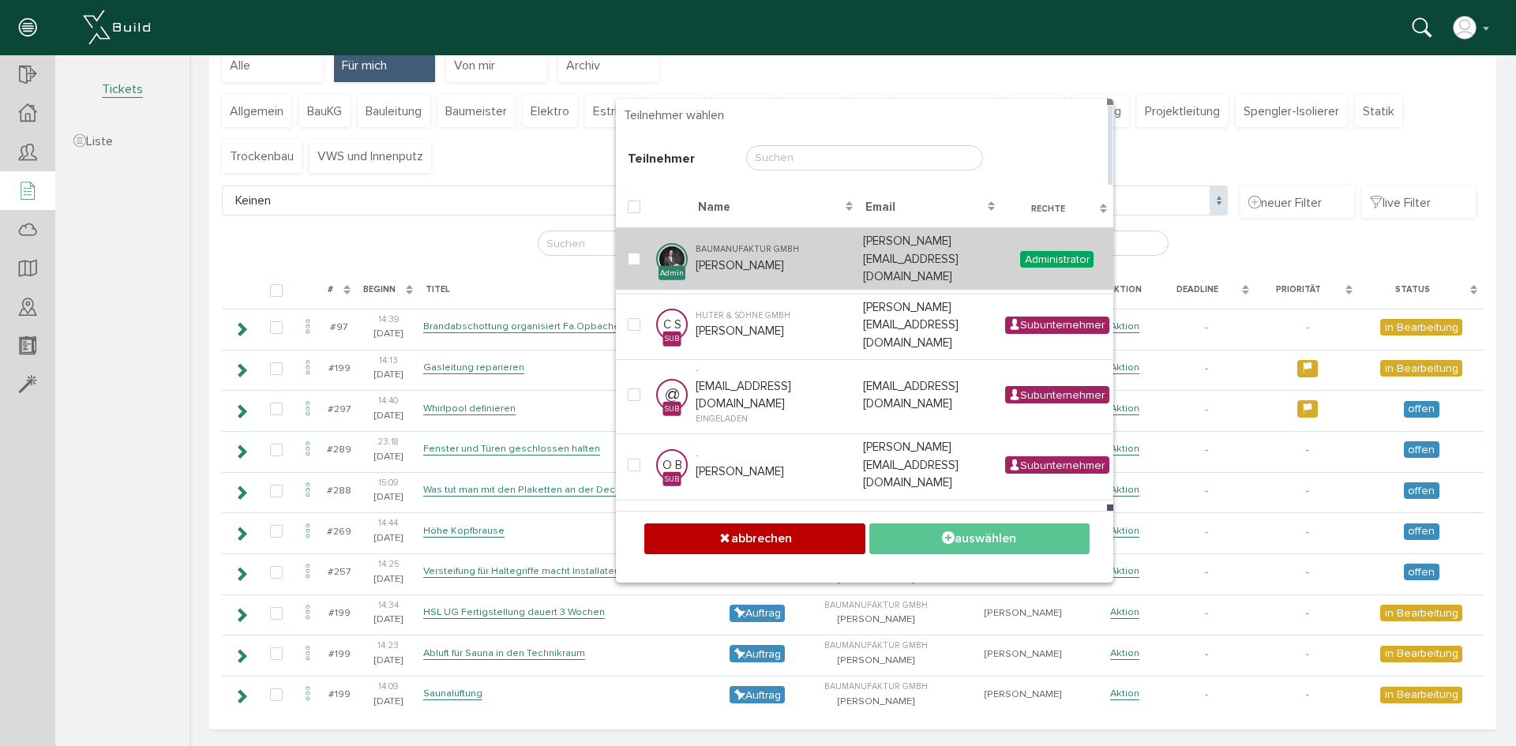
click at [980, 245] on td "[PERSON_NAME][EMAIL_ADDRESS][DOMAIN_NAME]" at bounding box center [929, 258] width 141 height 62
checkbox input "true"
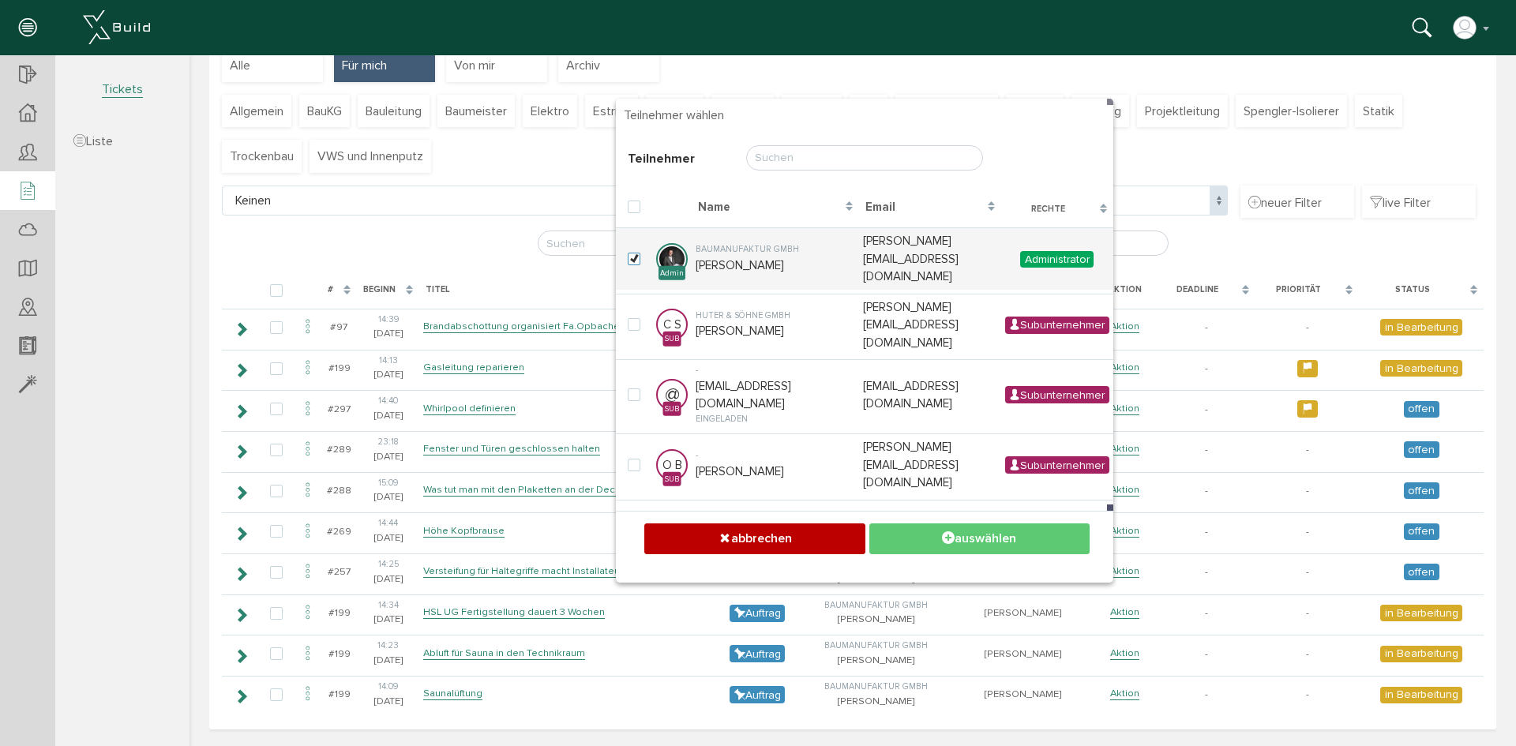
click at [954, 546] on button "auswählen" at bounding box center [979, 538] width 220 height 31
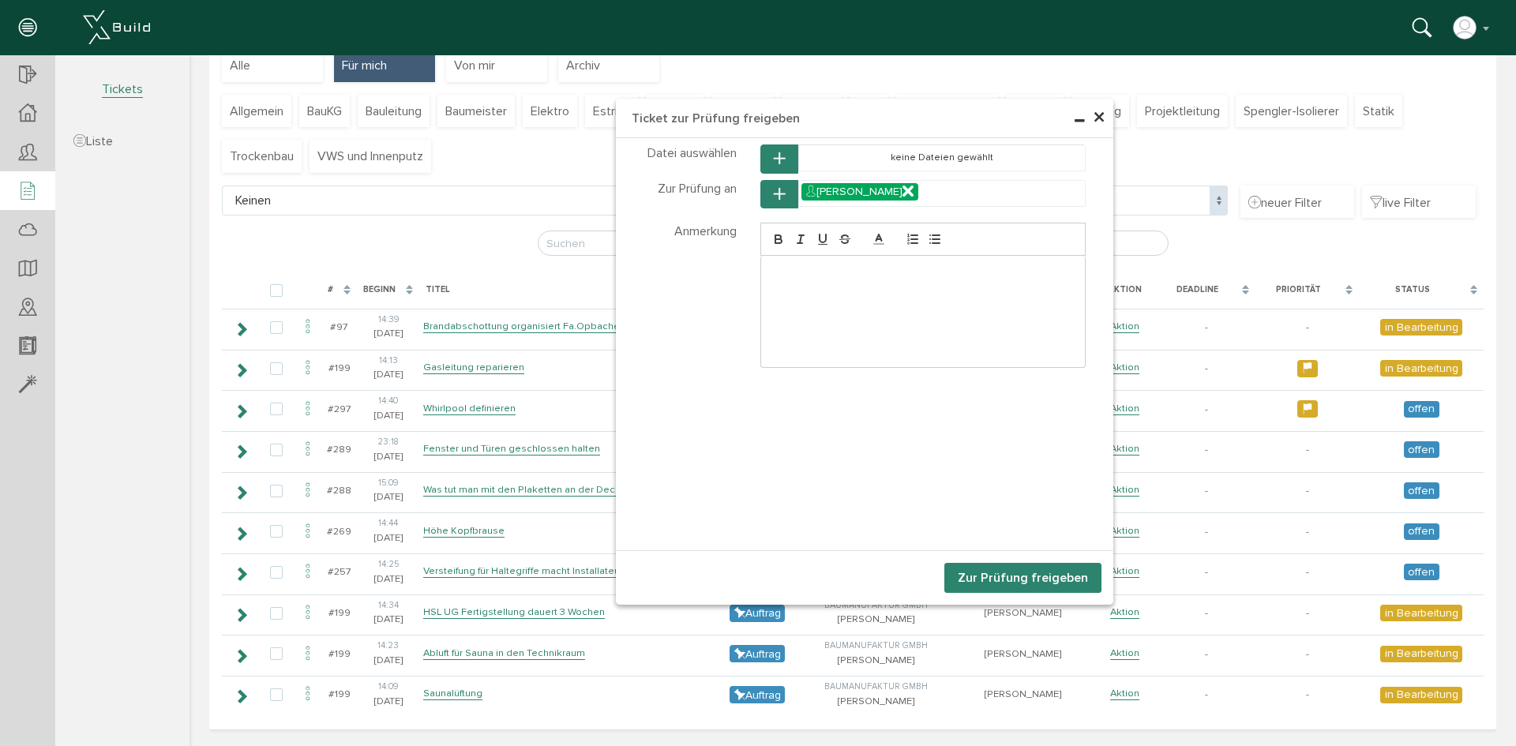
click at [1007, 568] on button "Zur Prüfung freigeben" at bounding box center [1022, 578] width 157 height 30
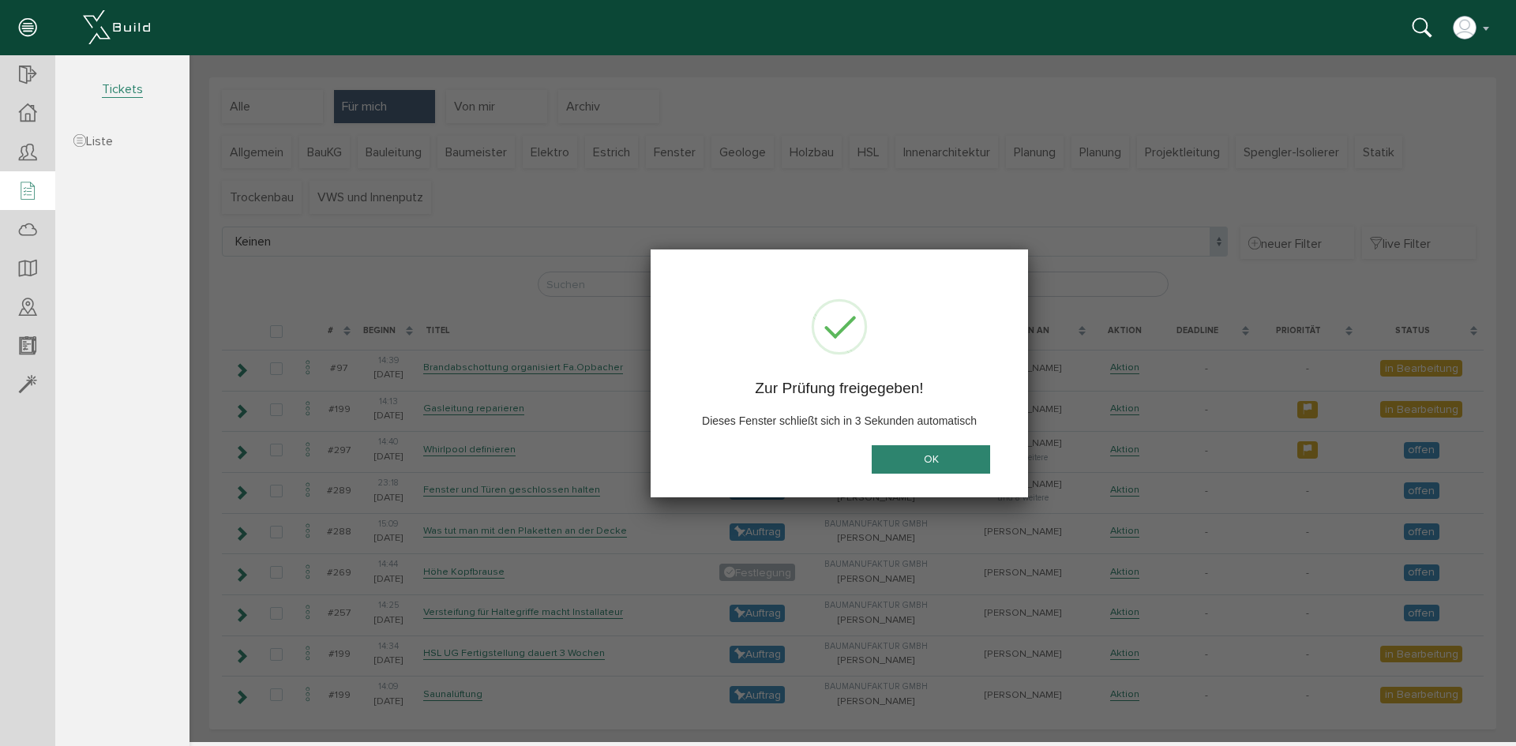
scroll to position [45, 0]
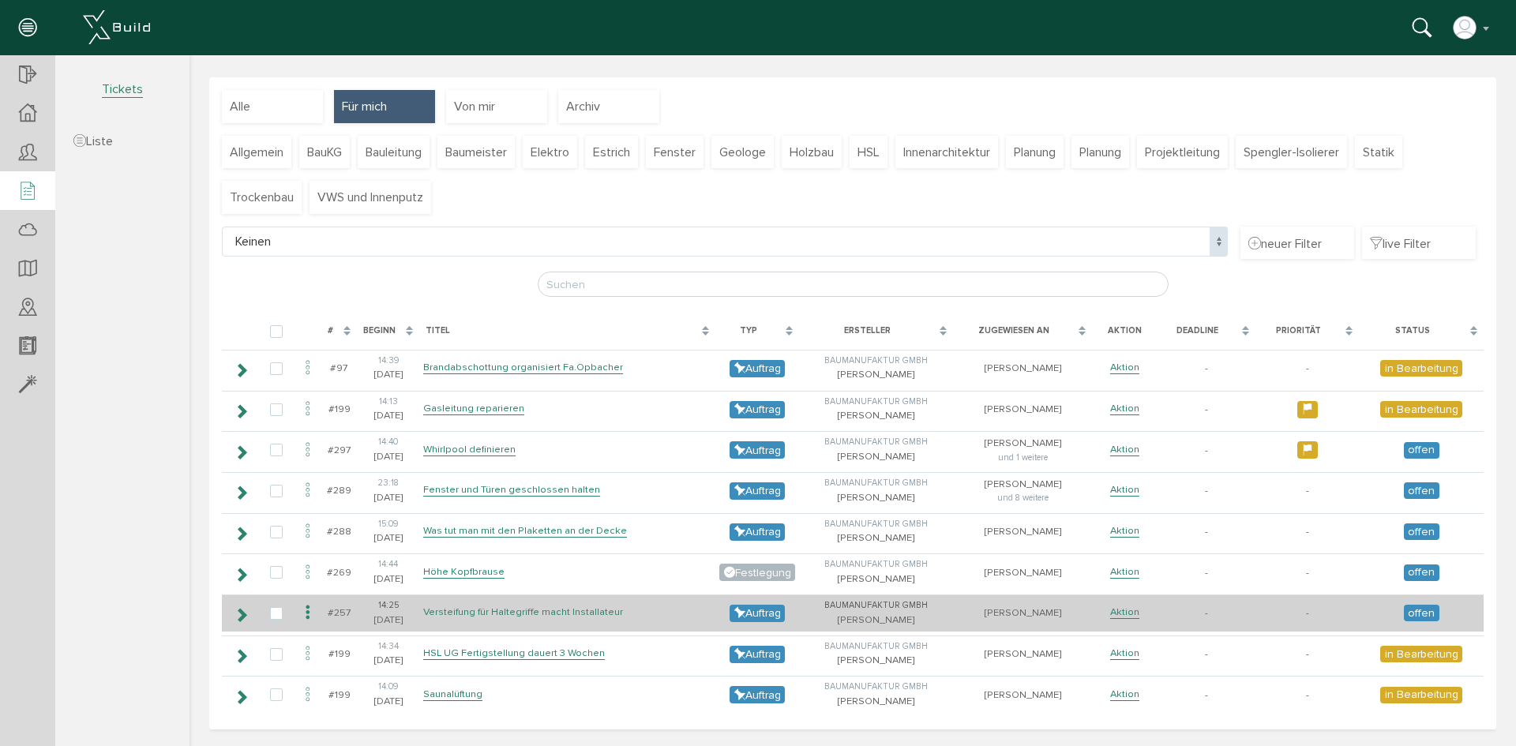
click at [504, 612] on link "Versteifung für Haltegriffe macht Installateur" at bounding box center [523, 611] width 200 height 13
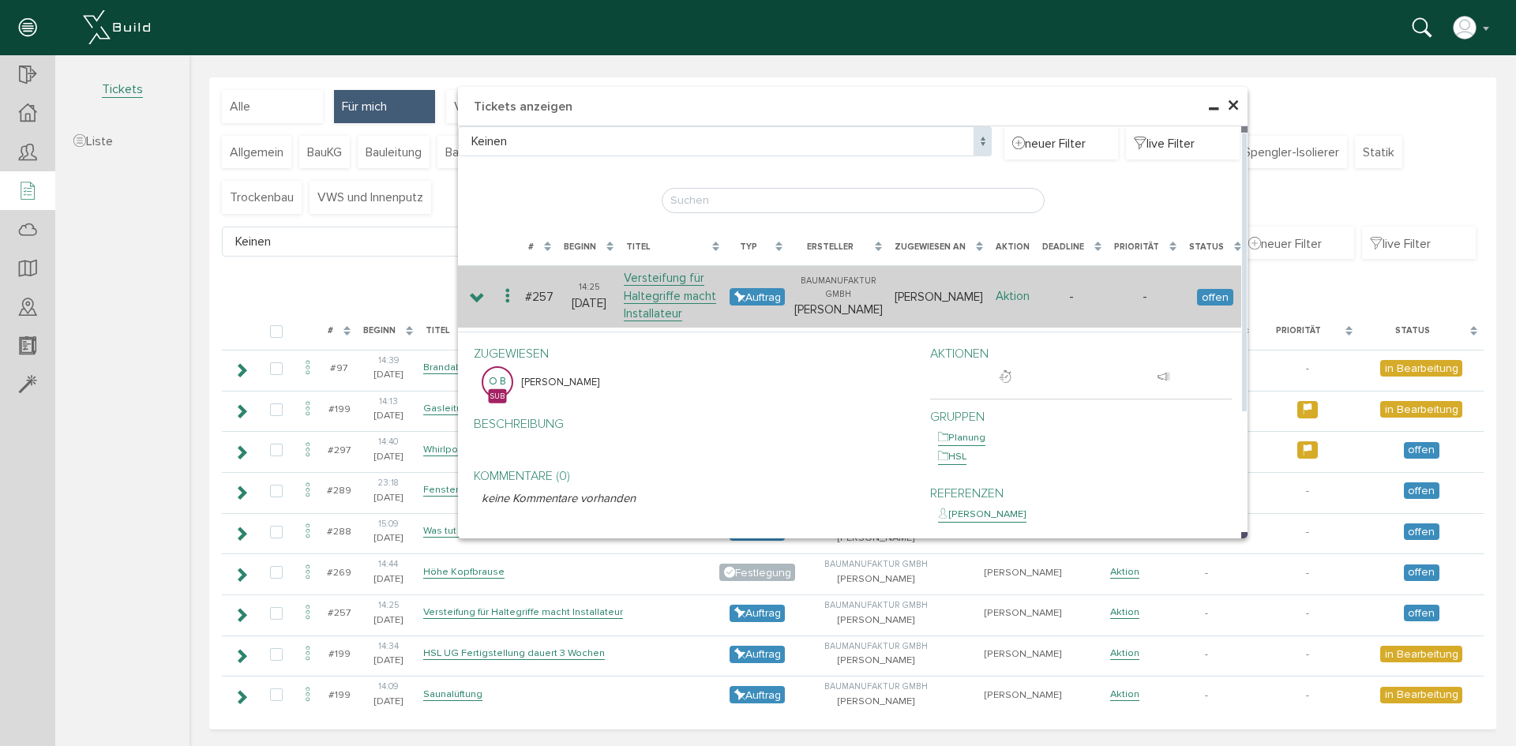
click at [1009, 298] on link "Aktion" at bounding box center [1012, 296] width 34 height 15
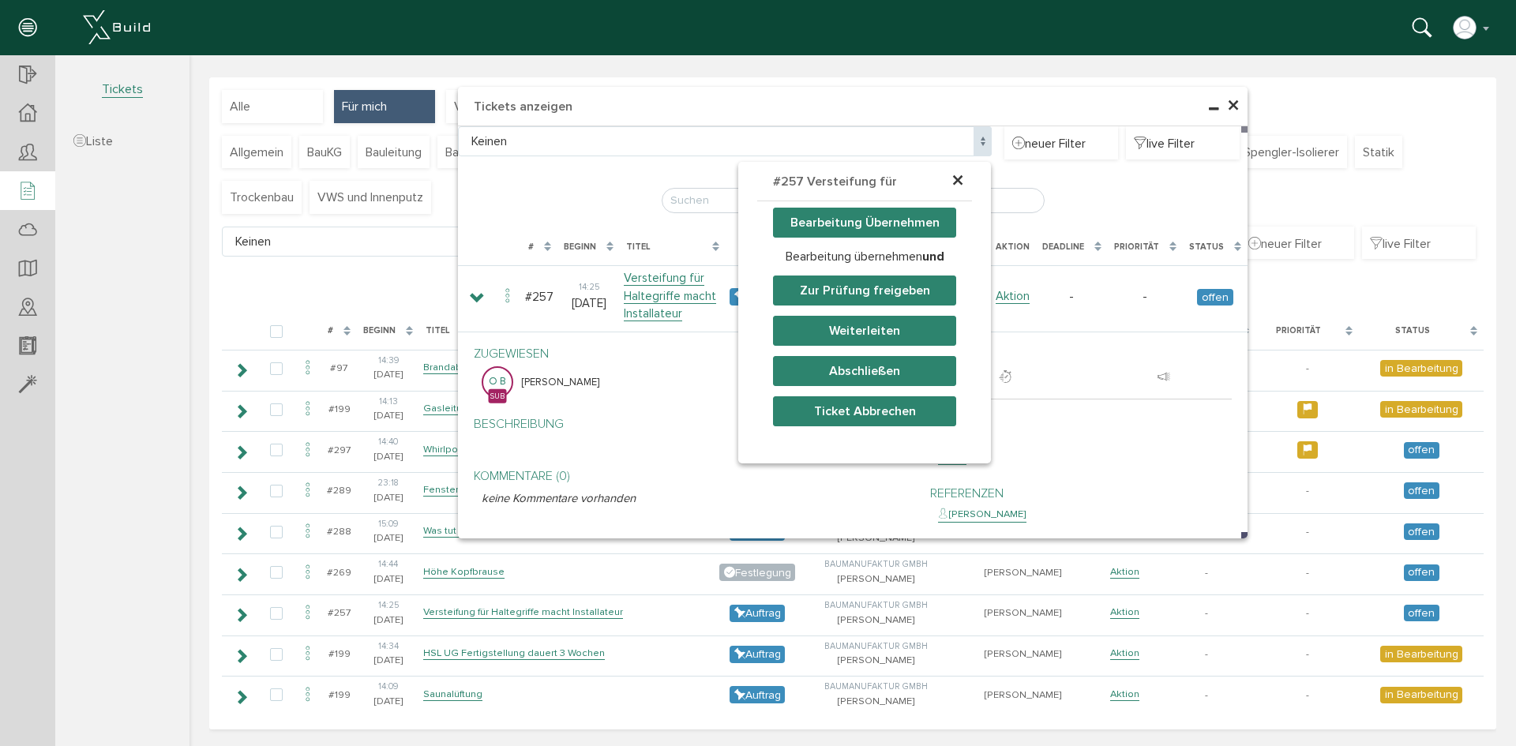
click at [1225, 108] on div "× #257 Versteifung für Haltegr… Bearbeitung Übernehmen Bearbeitung übernehmen u…" at bounding box center [852, 385] width 1326 height 624
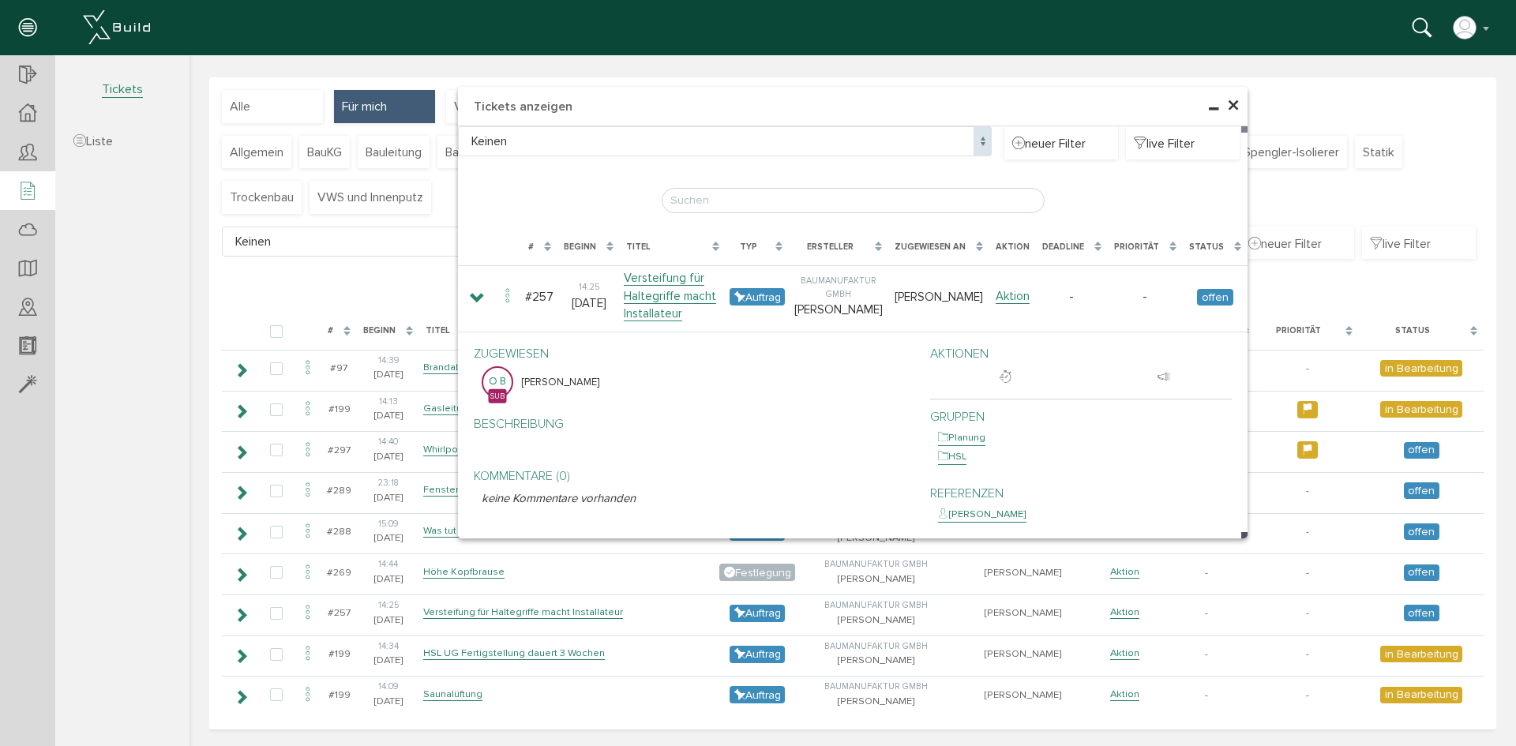
click at [1231, 103] on span "×" at bounding box center [1233, 106] width 13 height 31
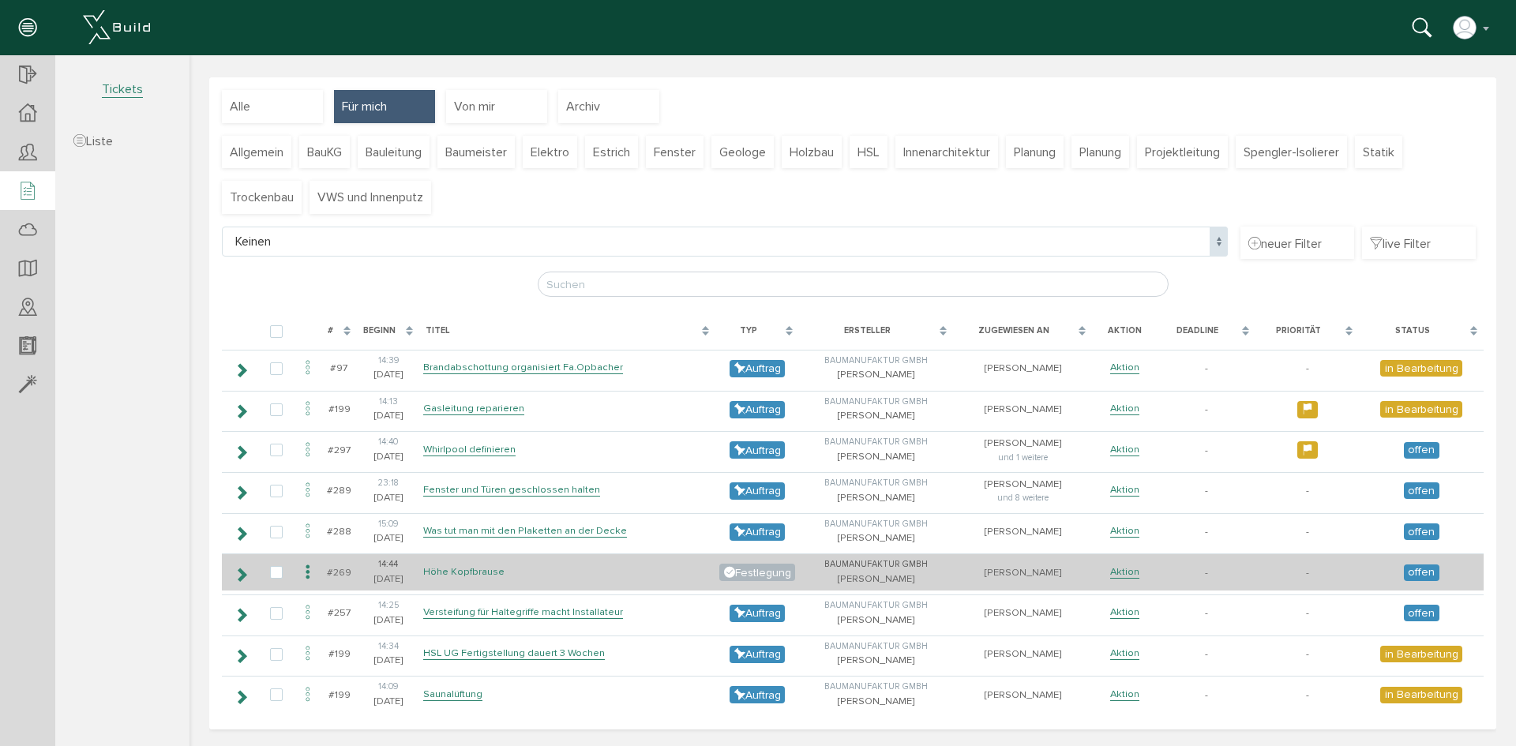
click at [486, 575] on link "Höhe Kopfbrause" at bounding box center [463, 571] width 81 height 13
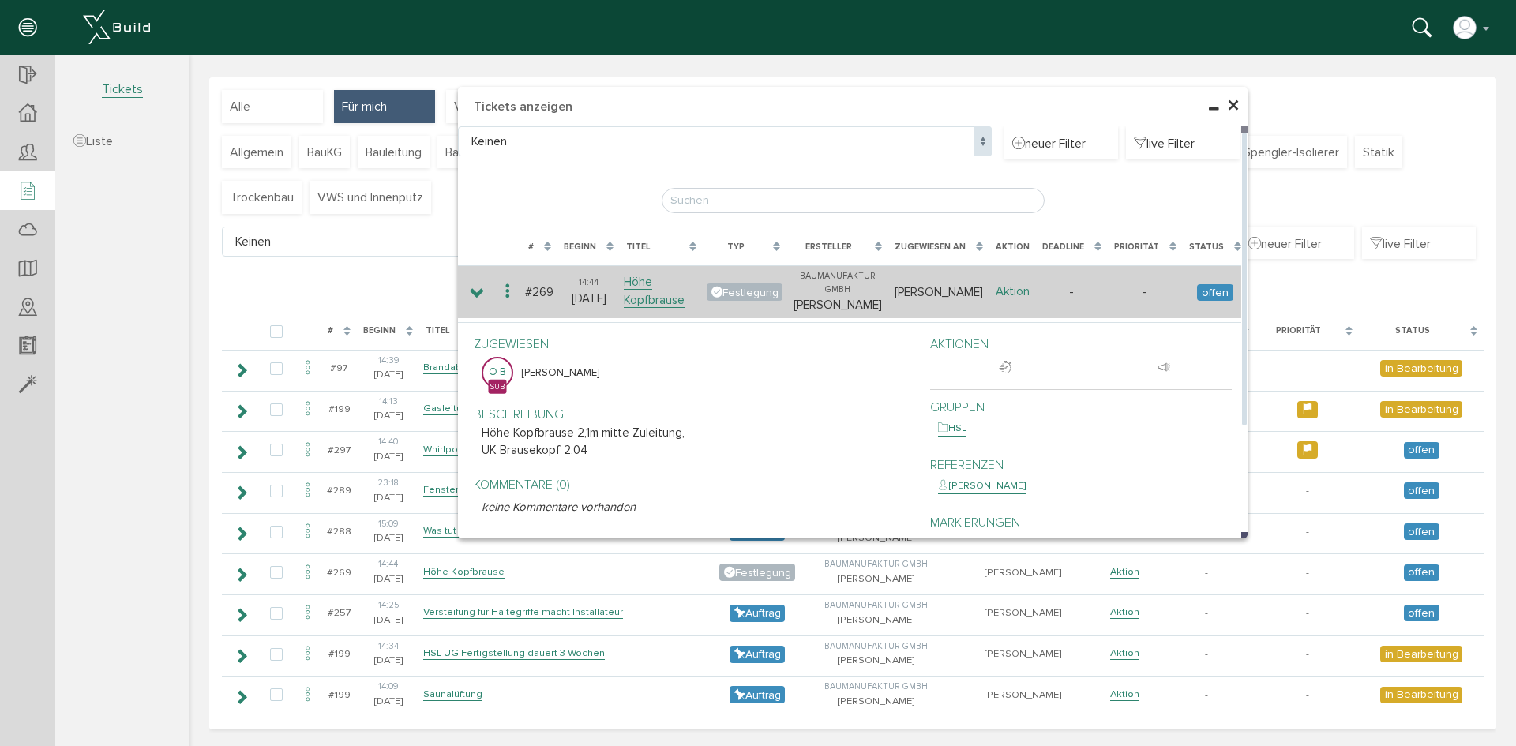
click at [1008, 294] on link "Aktion" at bounding box center [1012, 291] width 34 height 15
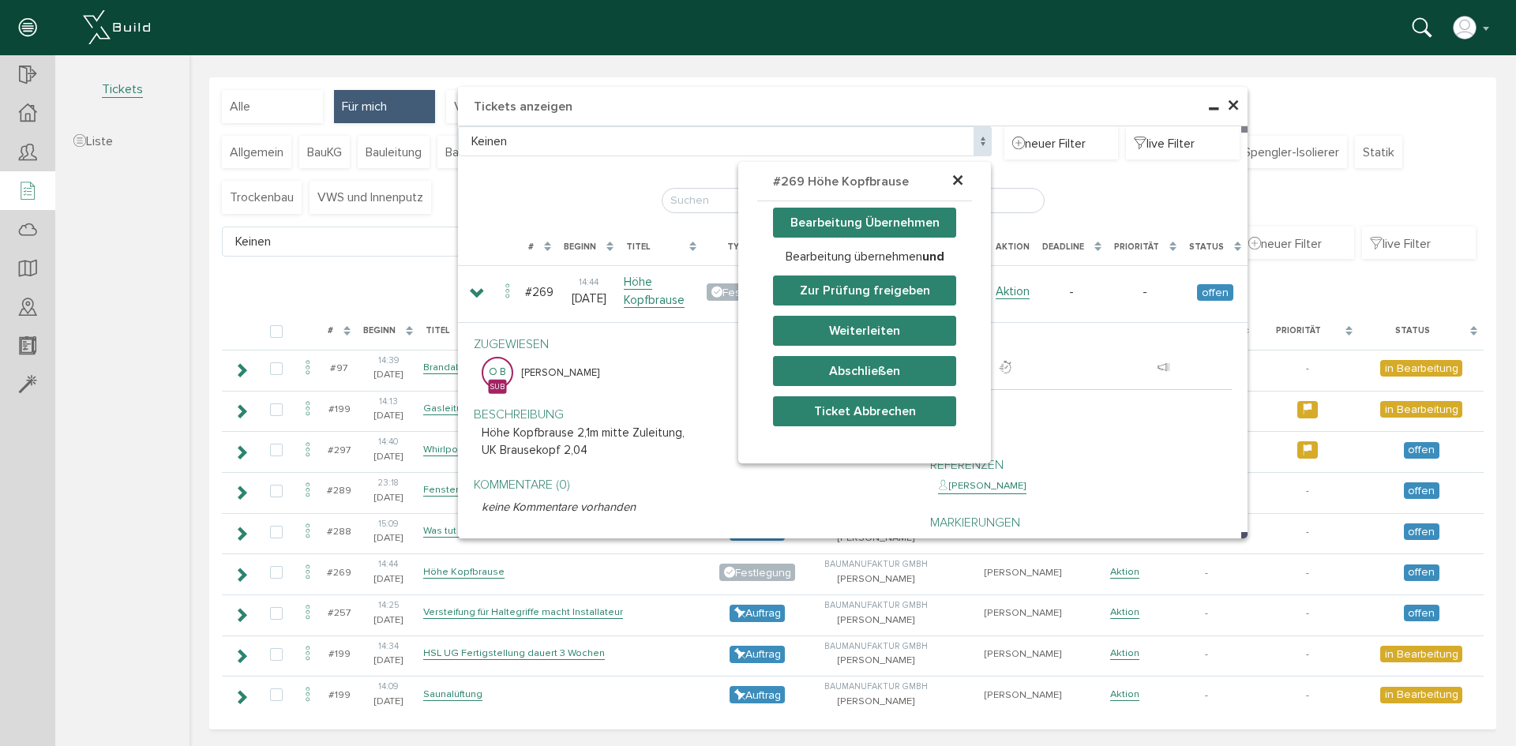
click at [871, 362] on button "Abschließen" at bounding box center [864, 371] width 183 height 30
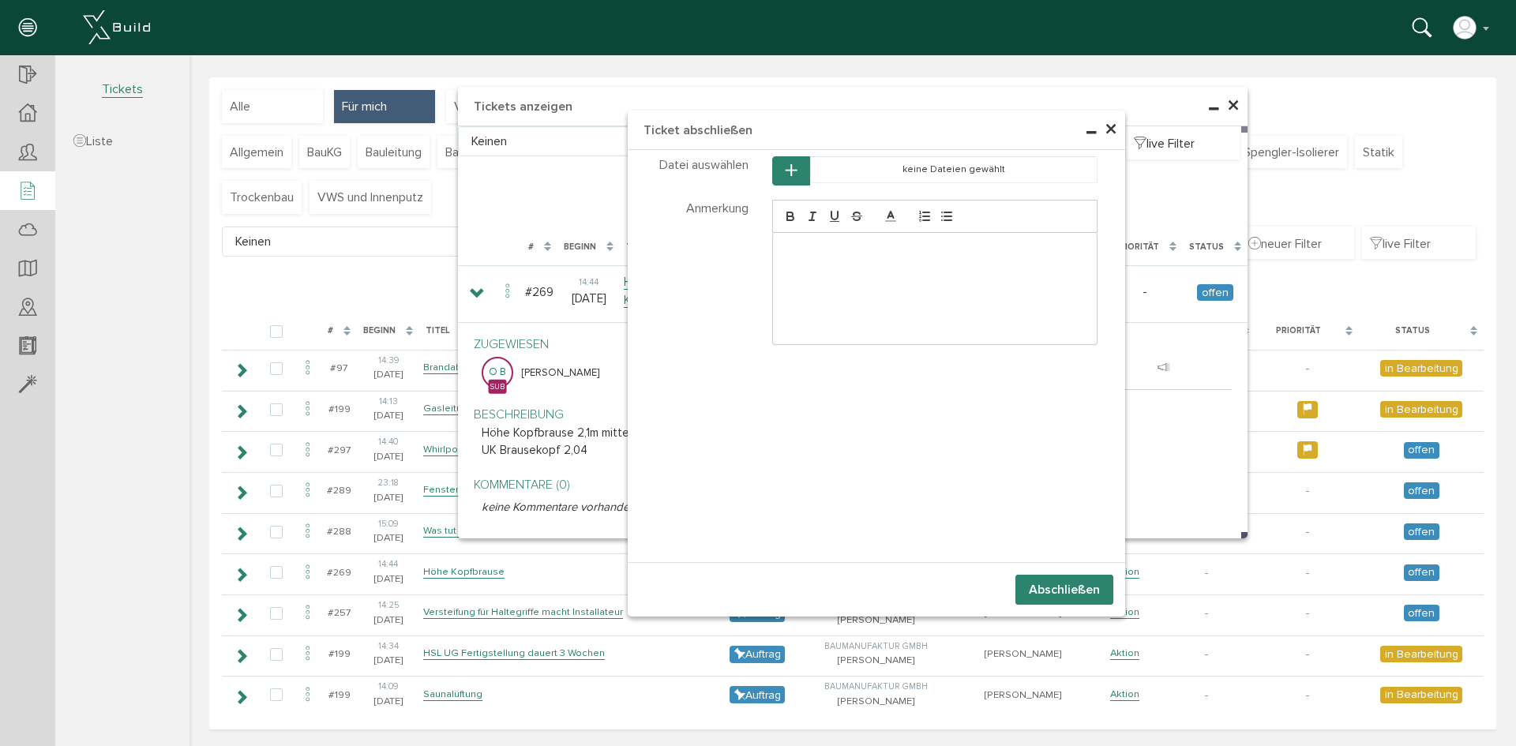
click at [1026, 577] on button "Abschließen" at bounding box center [1064, 590] width 98 height 30
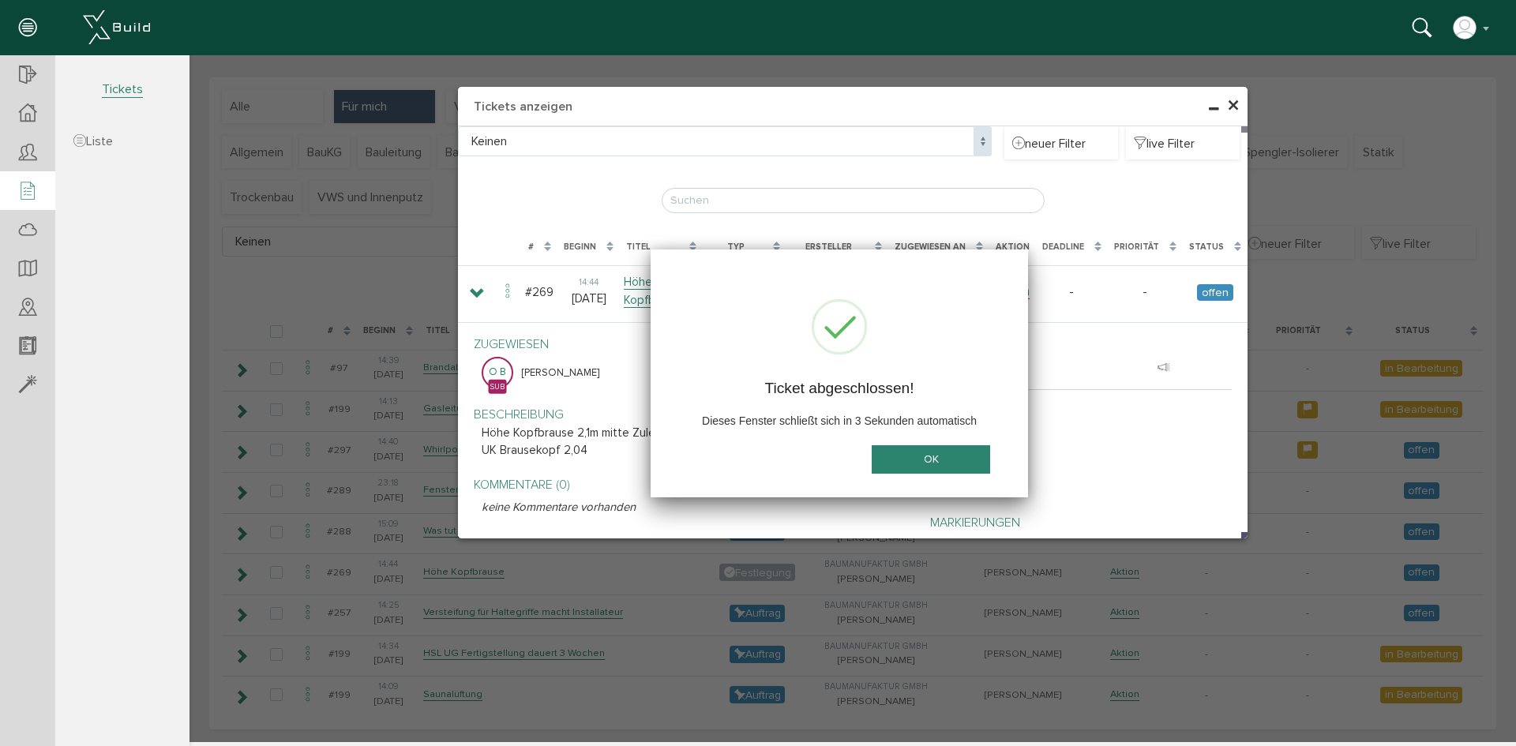
click at [962, 452] on button "OK" at bounding box center [930, 459] width 118 height 29
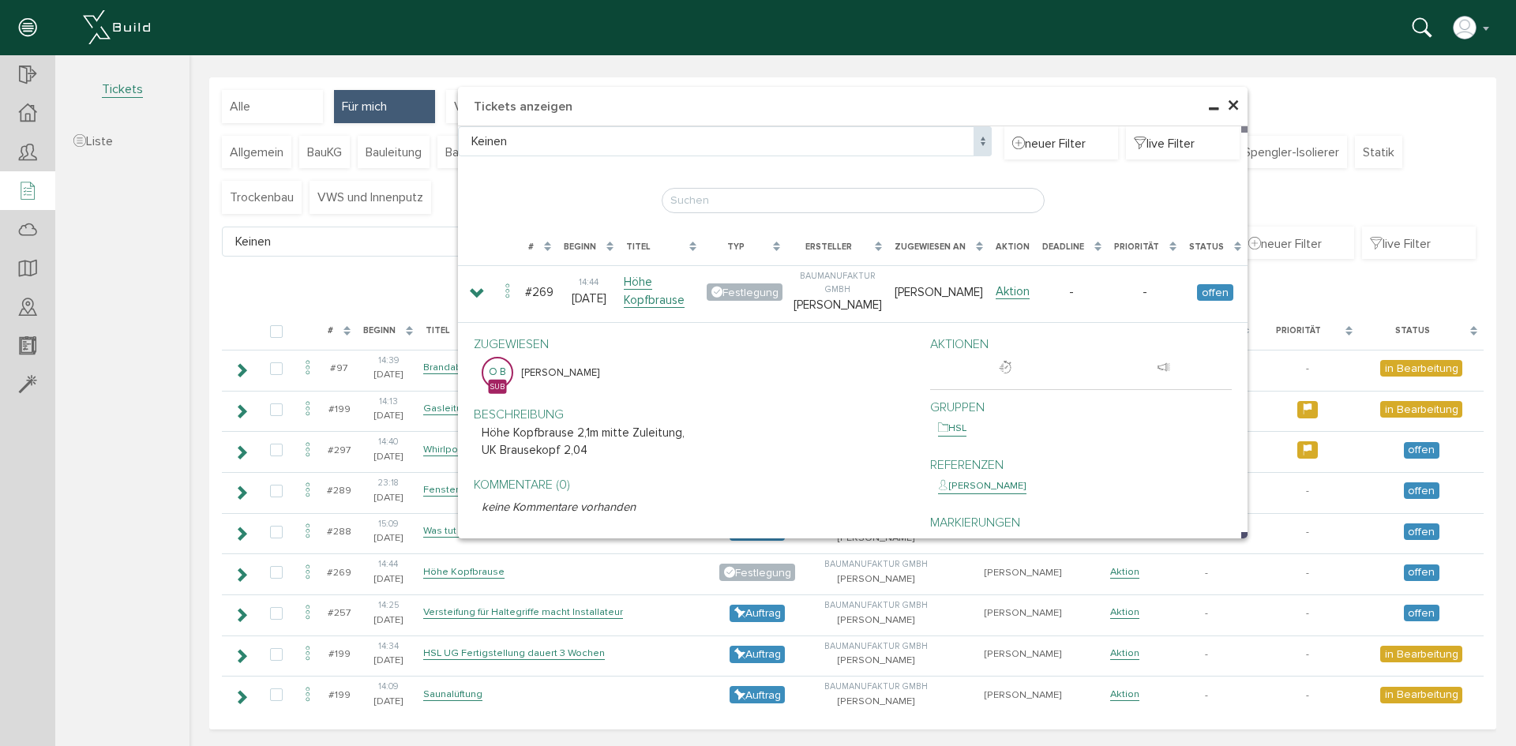
scroll to position [4, 0]
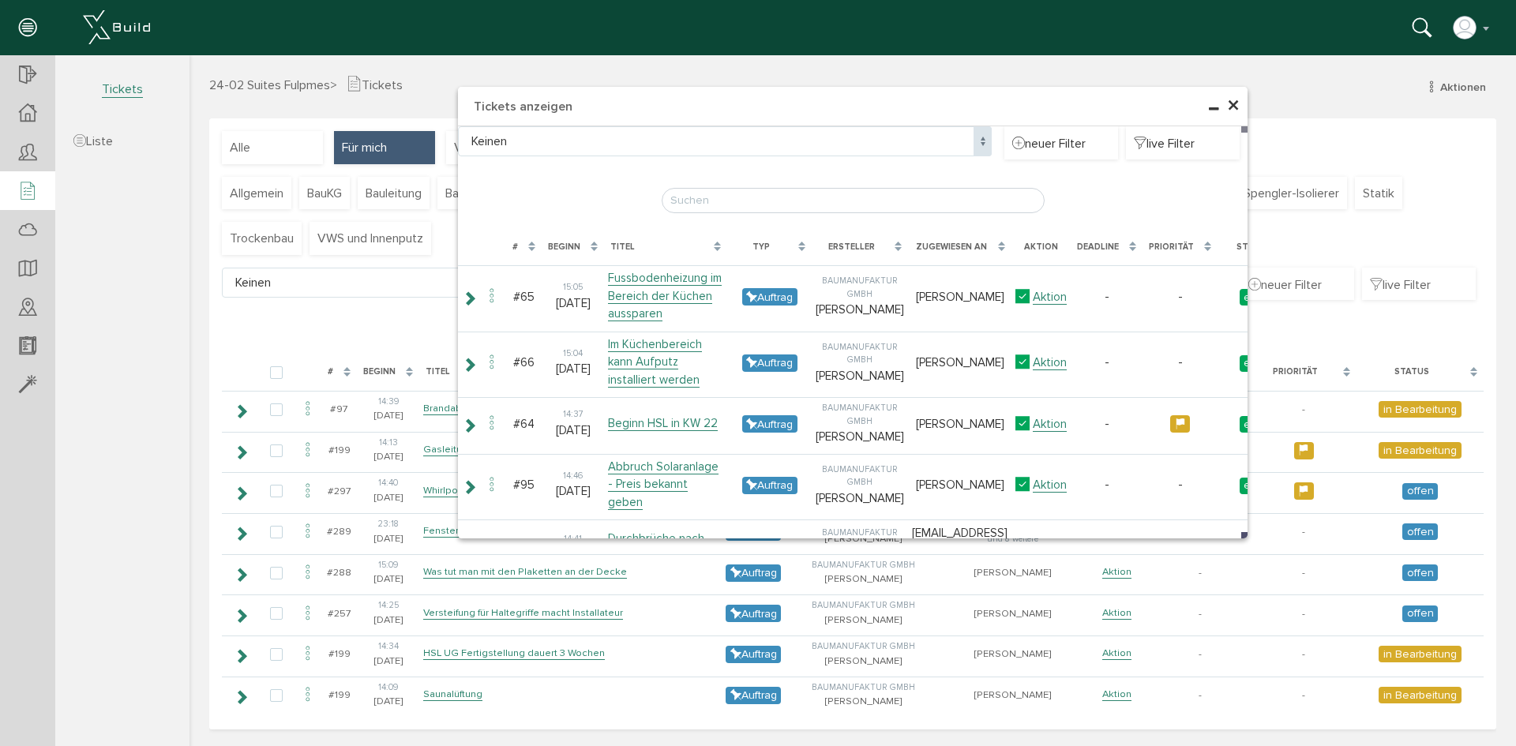
drag, startPoint x: 1226, startPoint y: 100, endPoint x: 1218, endPoint y: 104, distance: 8.8
click at [1227, 101] on span "×" at bounding box center [1233, 106] width 13 height 31
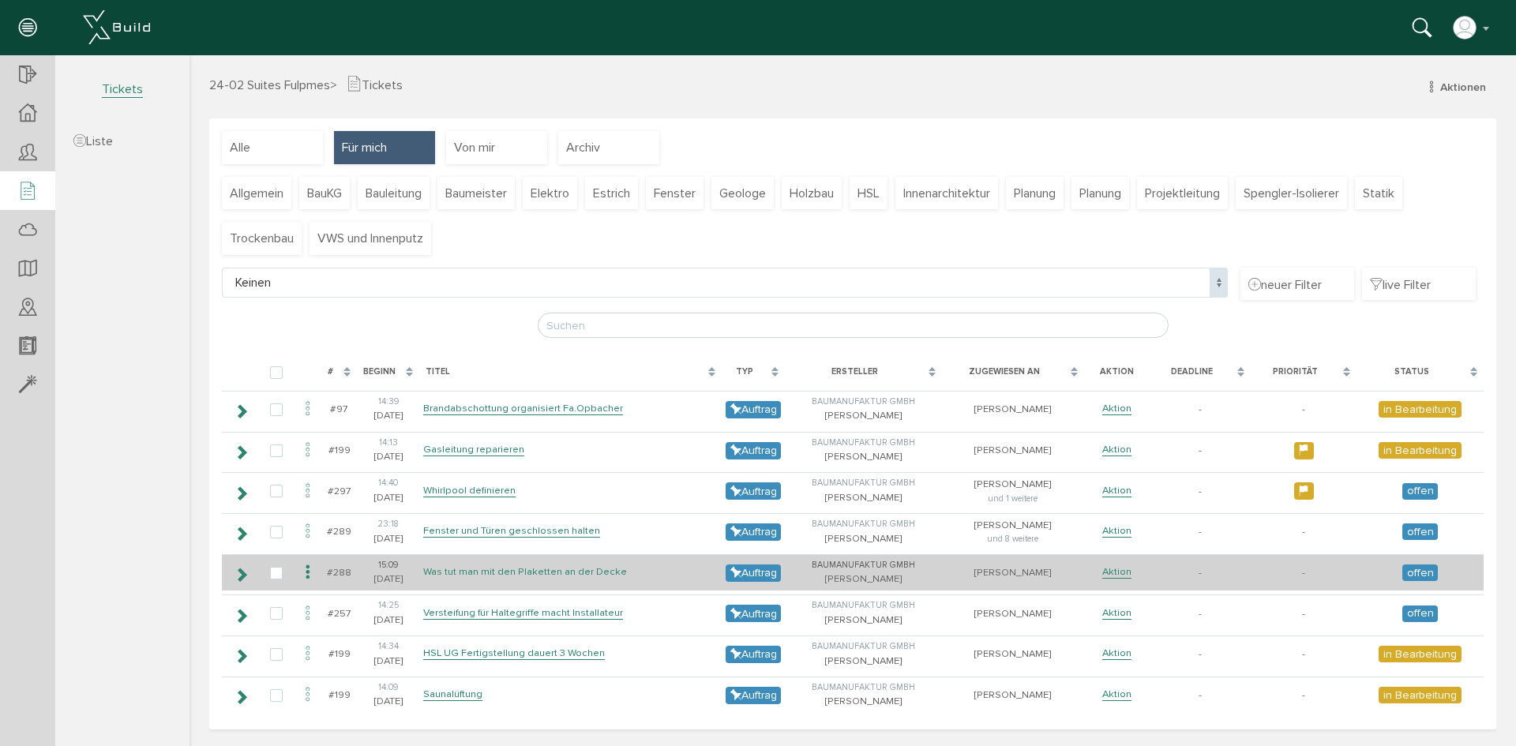
click at [527, 573] on link "Was tut man mit den Plaketten an der Decke" at bounding box center [525, 571] width 204 height 13
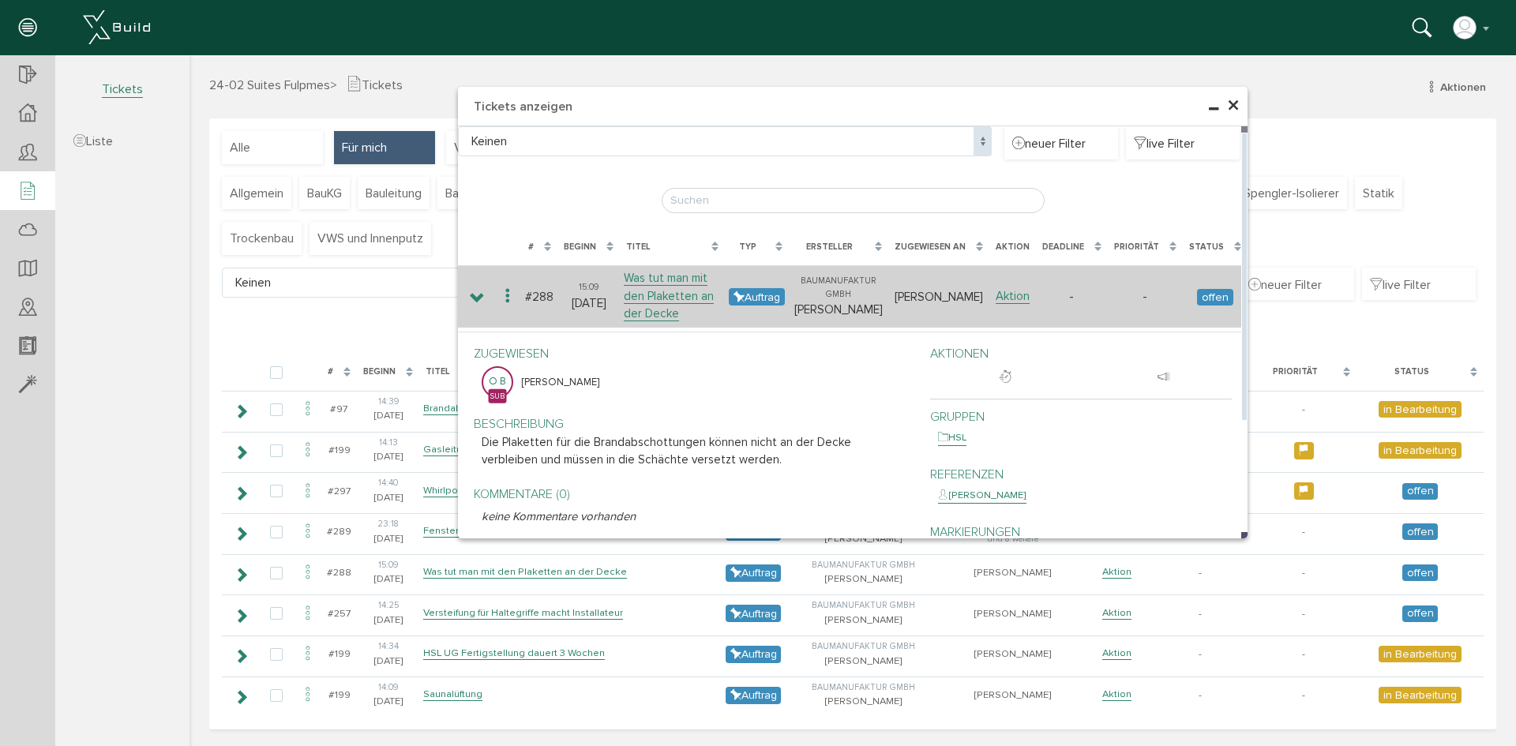
click at [1002, 288] on td "Aktion" at bounding box center [1012, 296] width 47 height 62
click at [1005, 289] on link "Aktion" at bounding box center [1012, 296] width 34 height 15
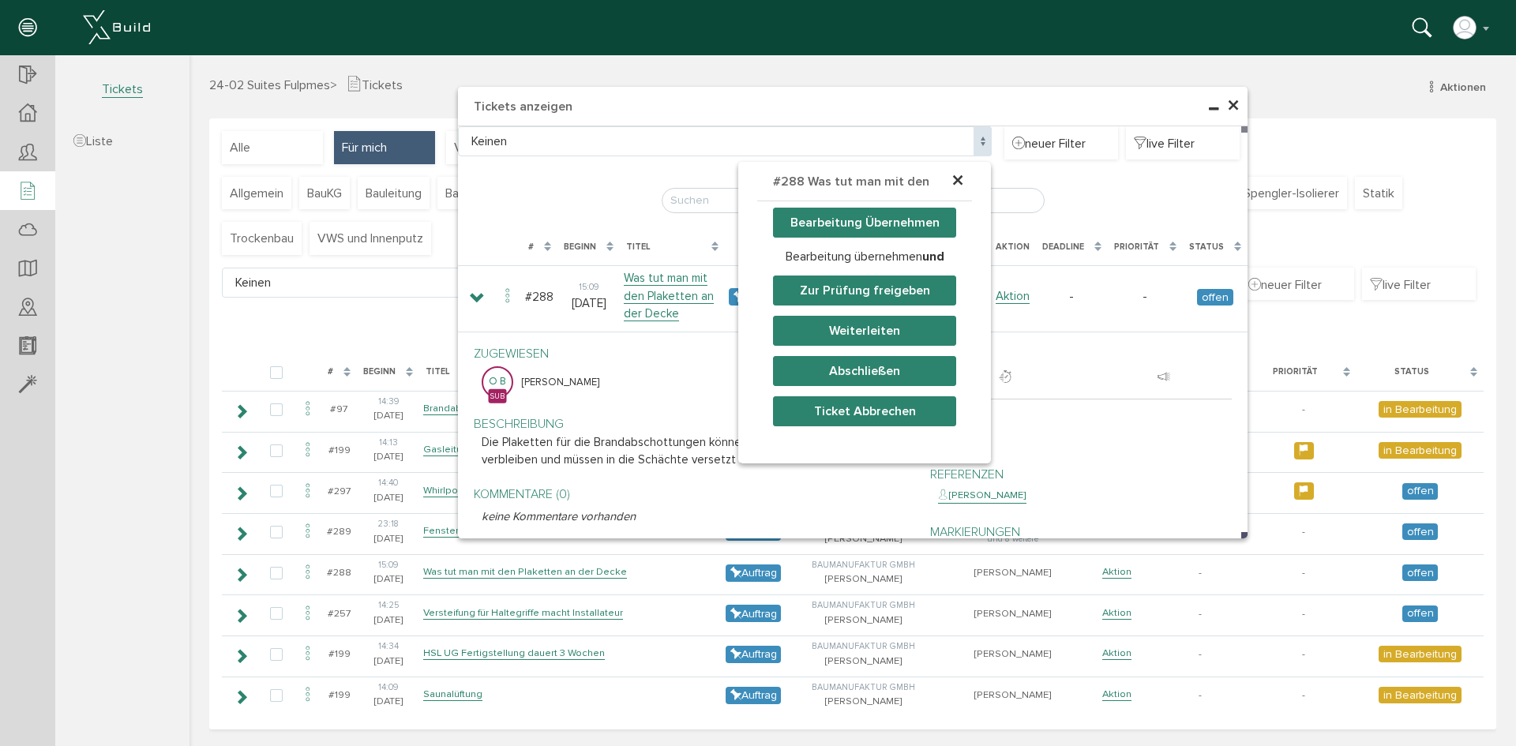
click at [850, 371] on button "Abschließen" at bounding box center [864, 371] width 183 height 30
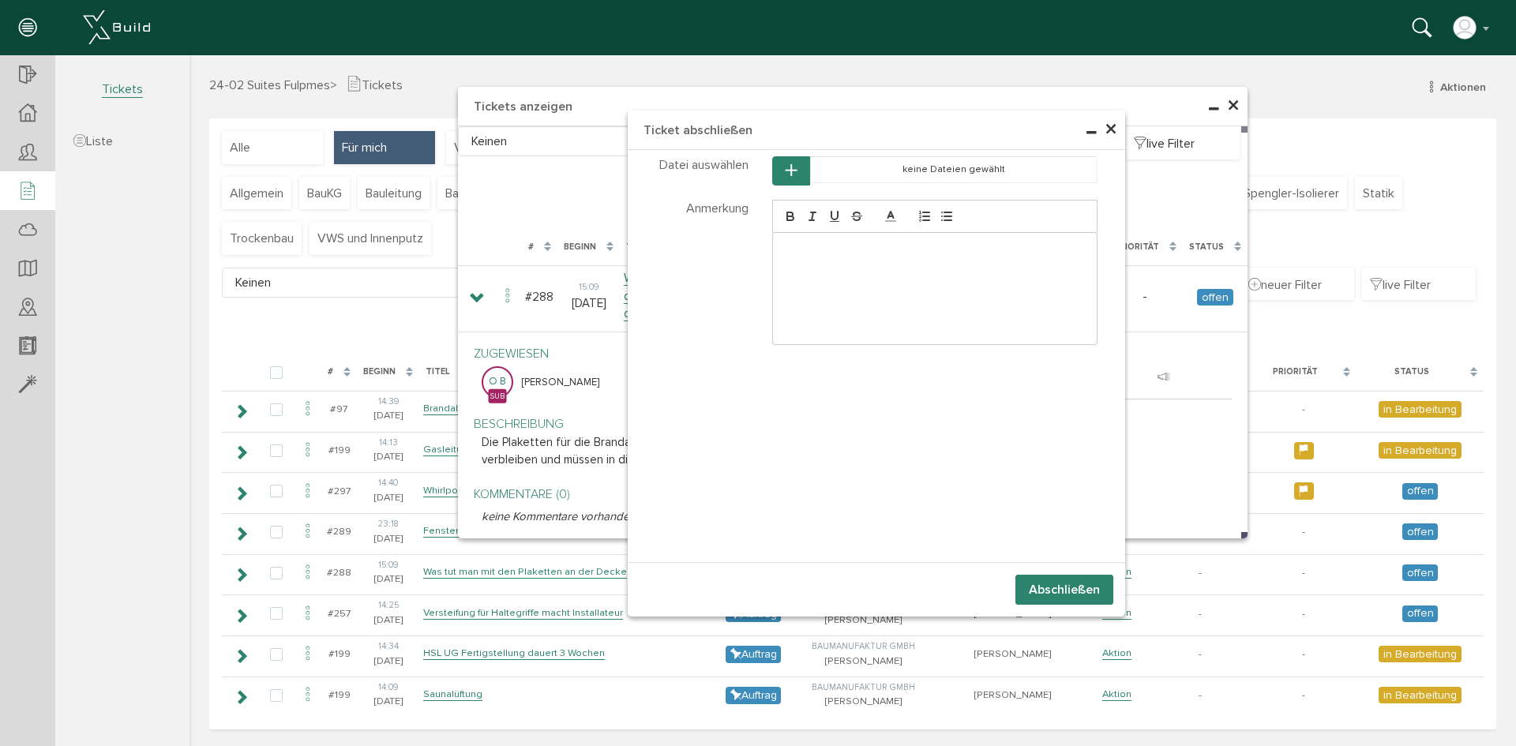
click at [1035, 579] on button "Abschließen" at bounding box center [1064, 590] width 98 height 30
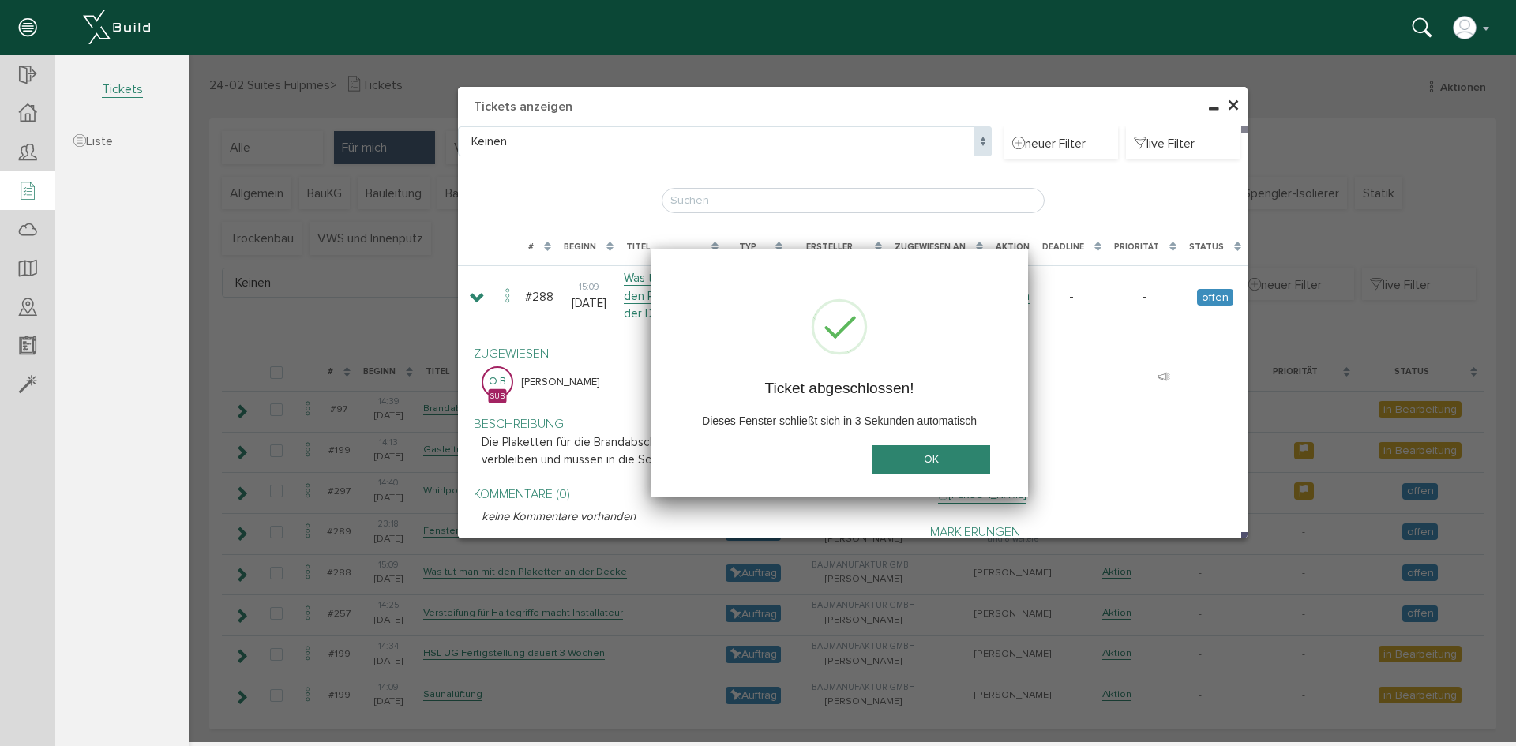
scroll to position [0, 0]
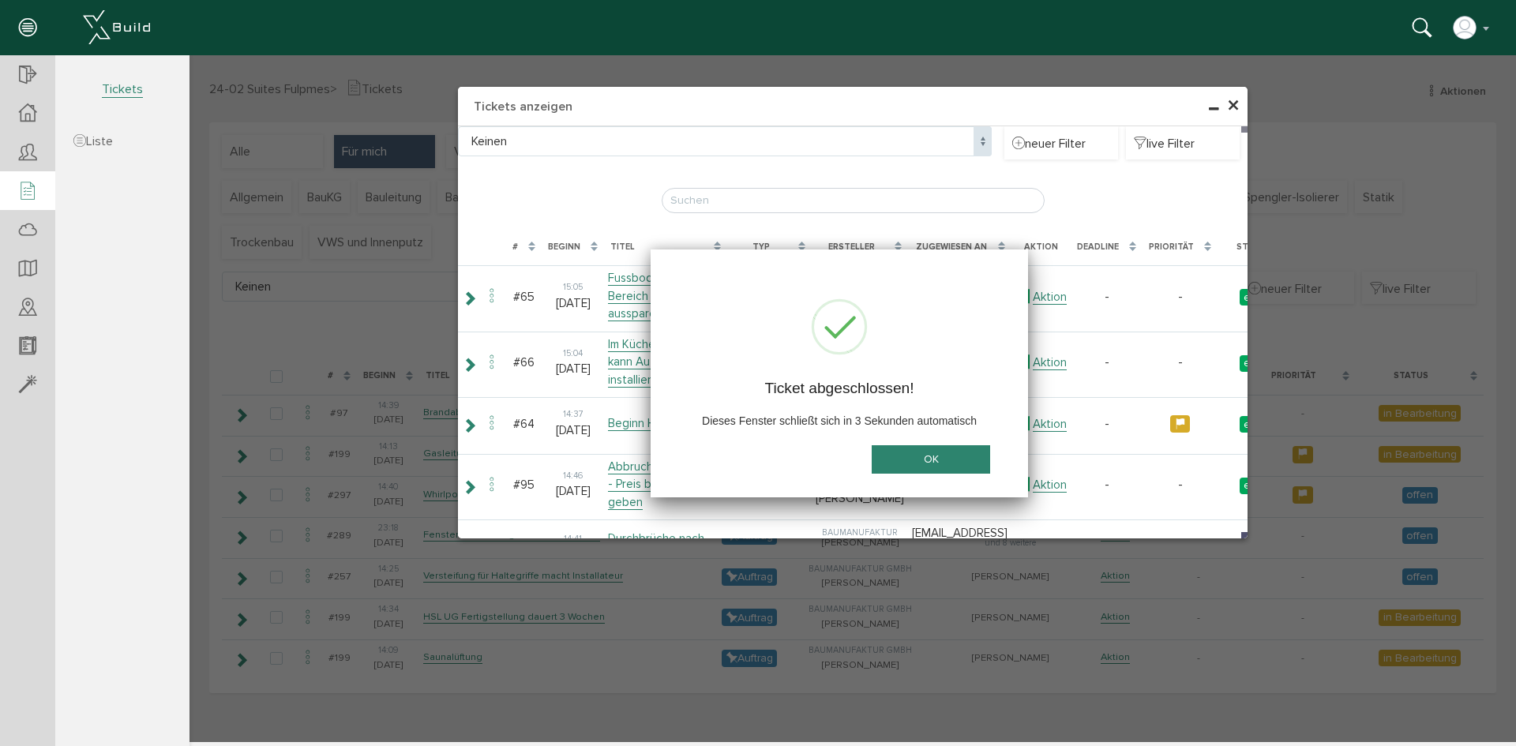
click at [1231, 108] on span "×" at bounding box center [1233, 106] width 13 height 31
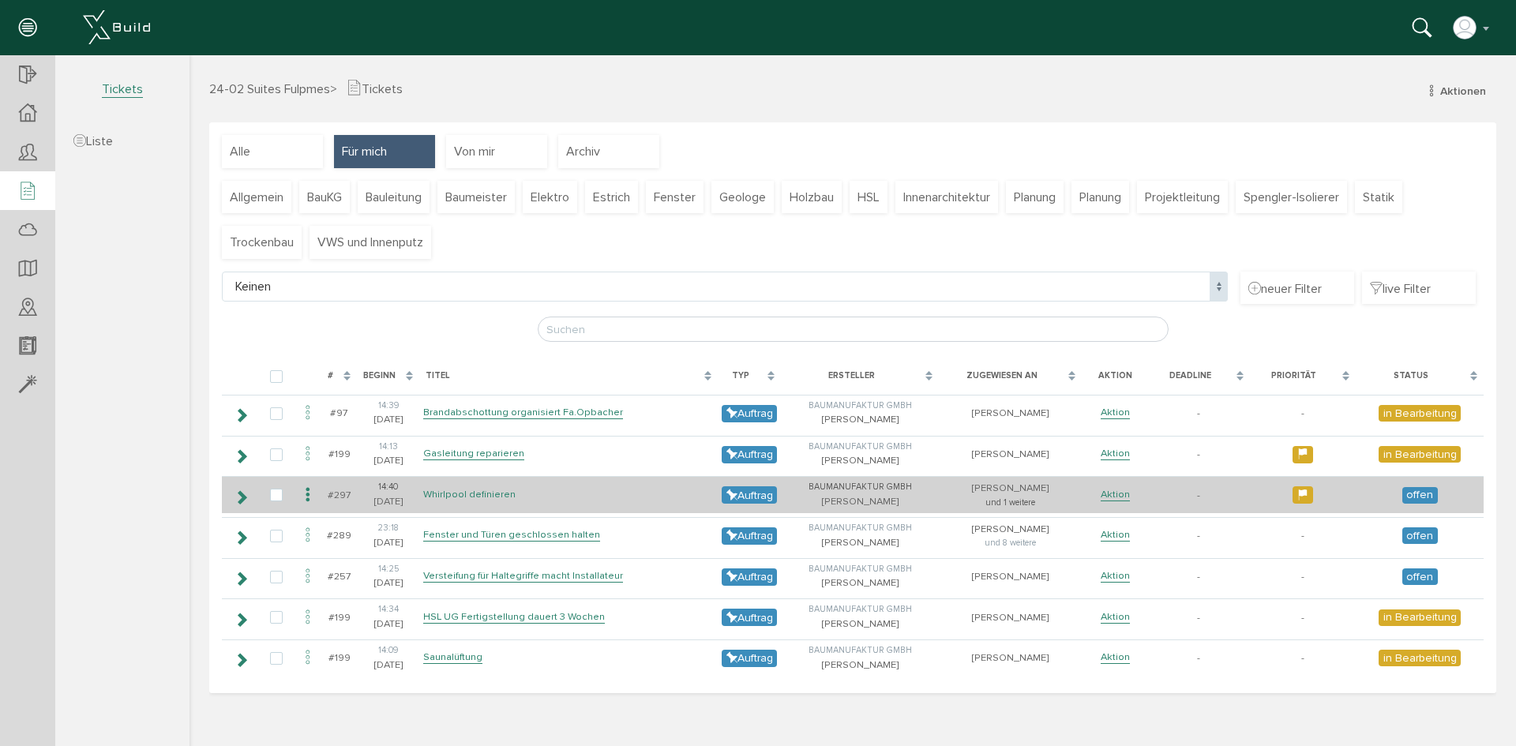
click at [493, 492] on link "Whirlpool definieren" at bounding box center [469, 494] width 92 height 13
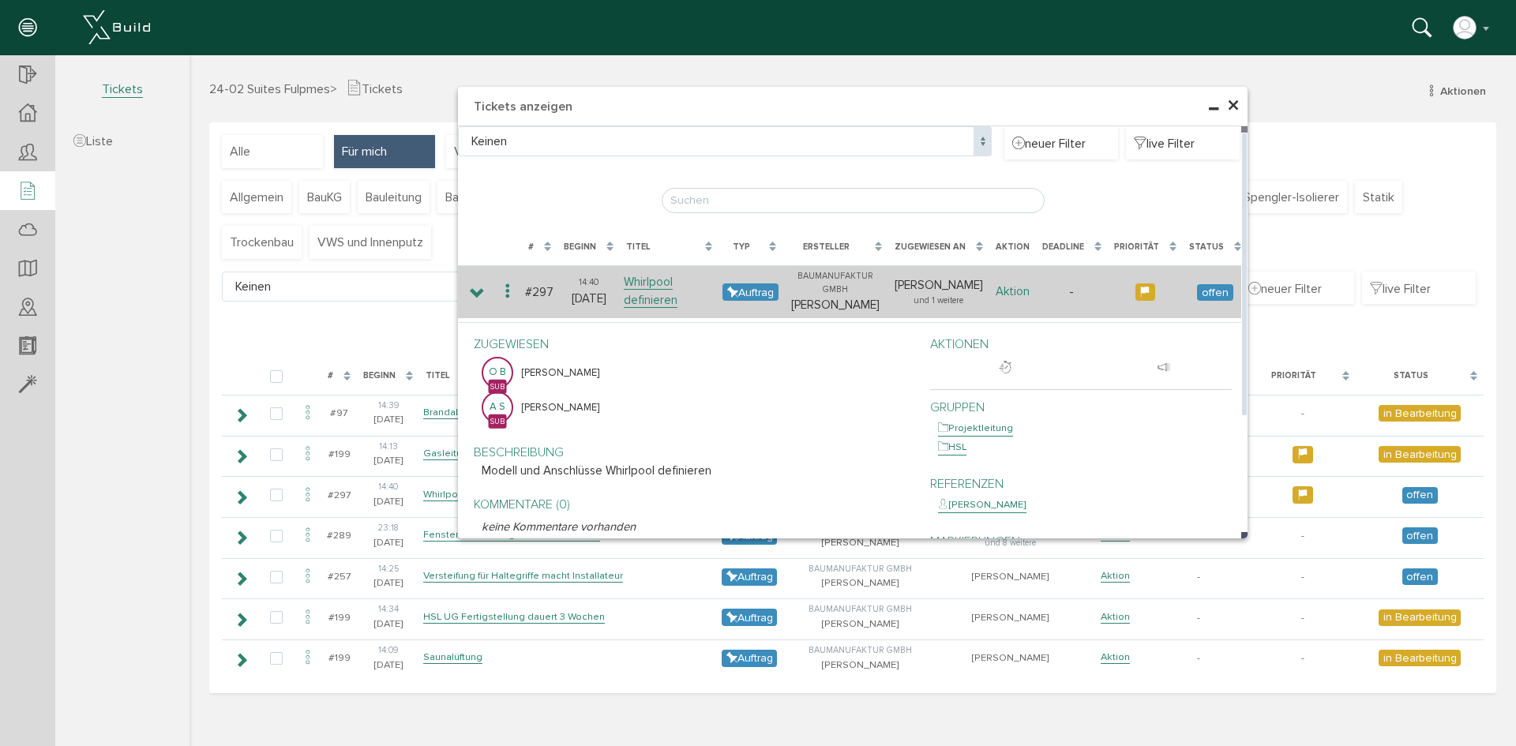
click at [1028, 289] on link "Aktion" at bounding box center [1012, 291] width 34 height 15
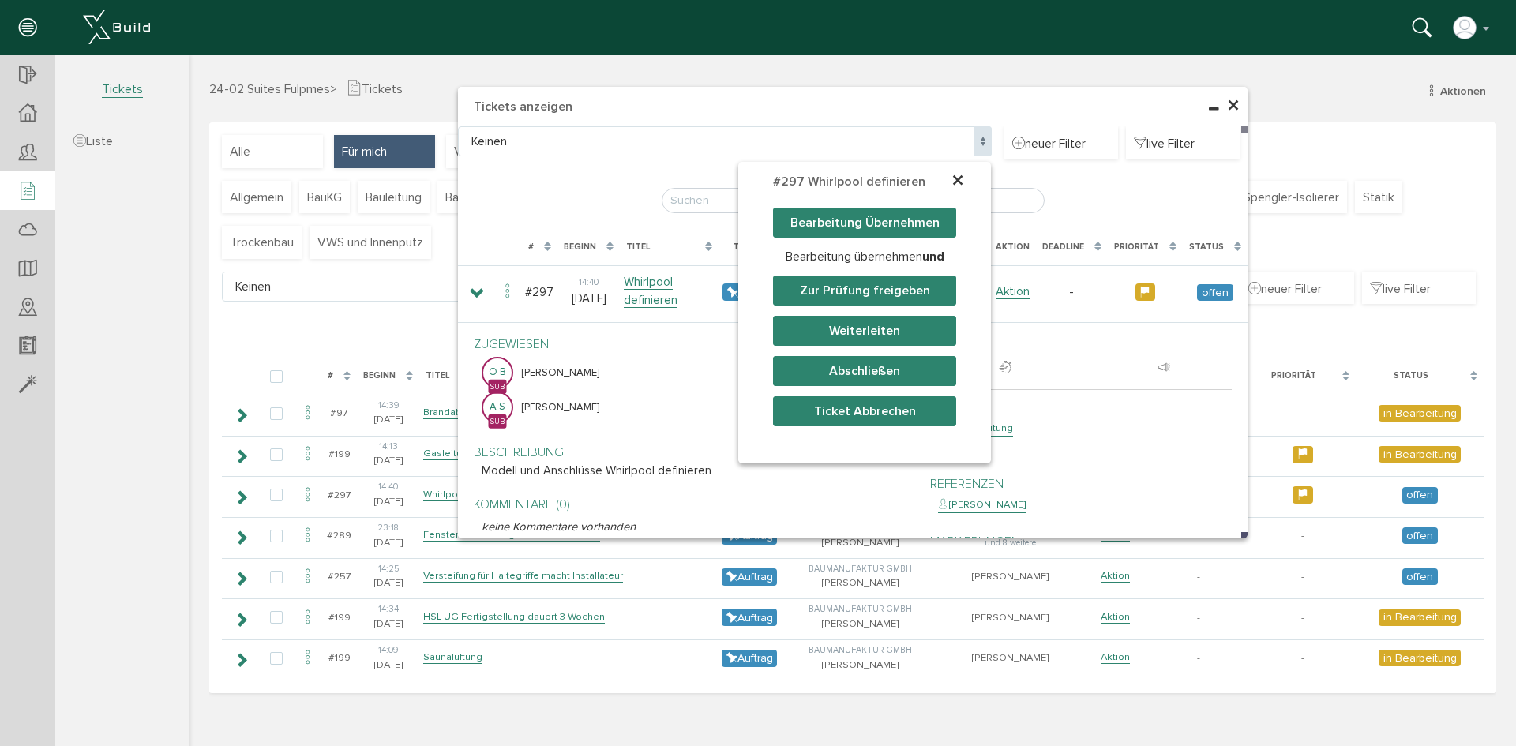
click at [960, 180] on span "×" at bounding box center [957, 181] width 13 height 31
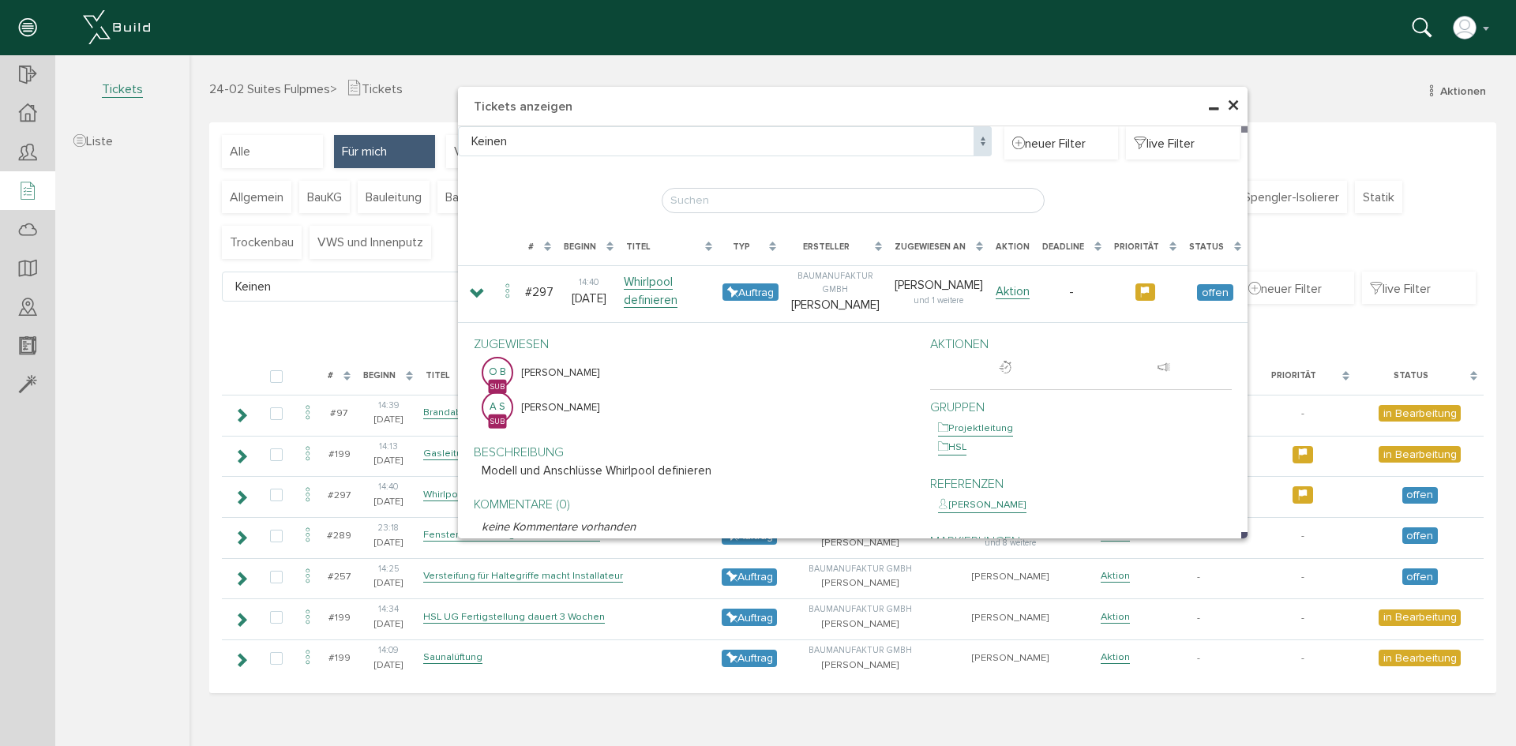
drag, startPoint x: 1235, startPoint y: 101, endPoint x: 1221, endPoint y: 108, distance: 15.2
click at [1235, 101] on span "×" at bounding box center [1233, 106] width 13 height 31
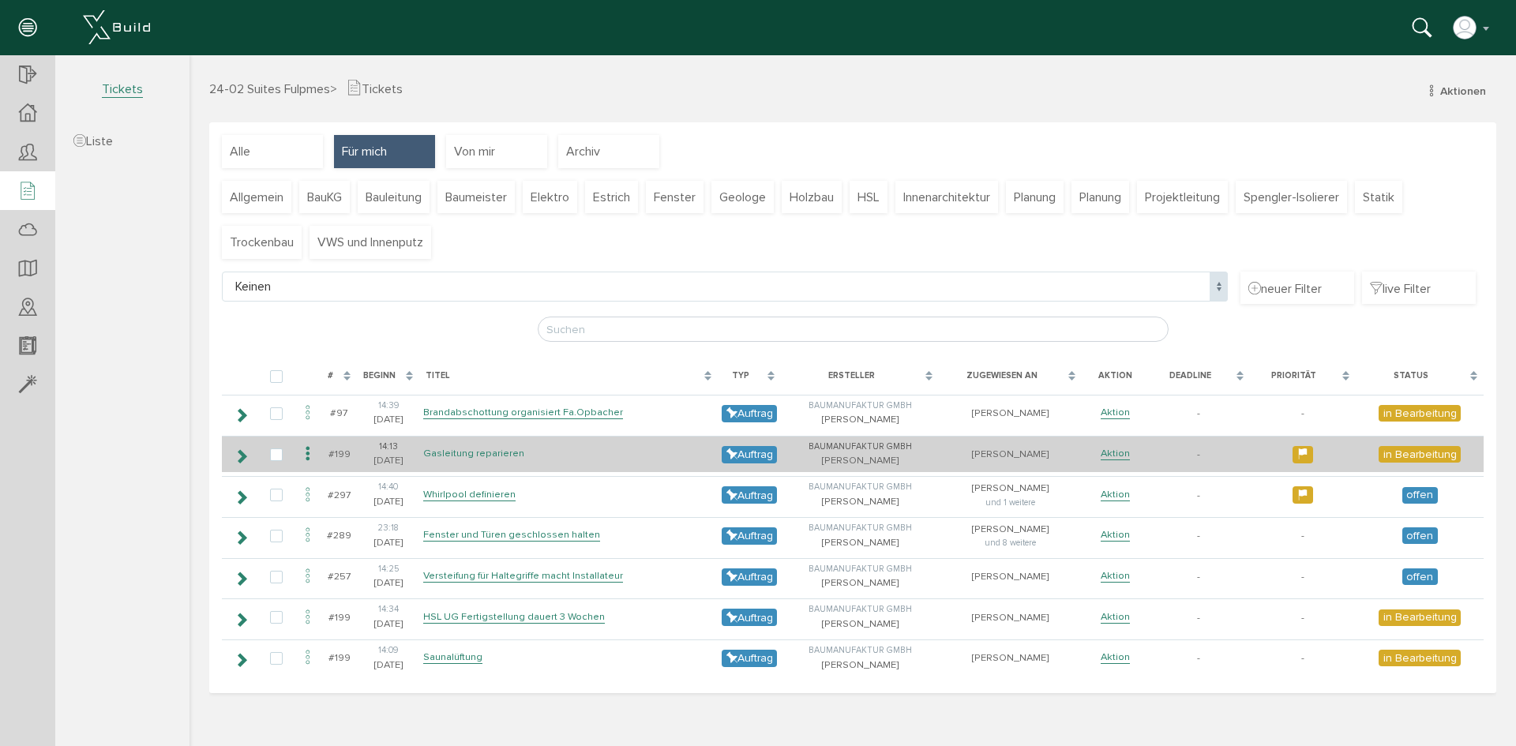
click at [496, 449] on link "Gasleitung reparieren" at bounding box center [473, 453] width 101 height 13
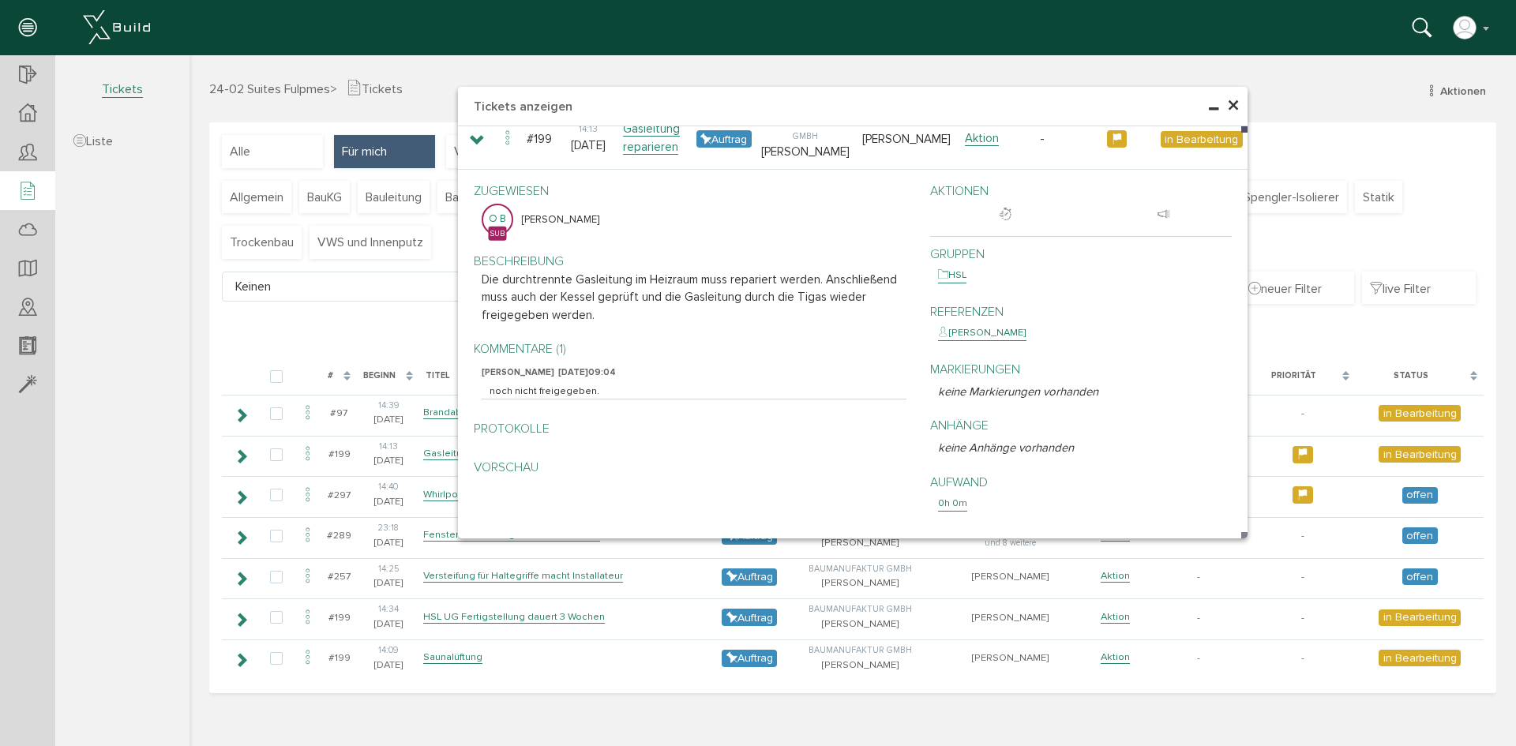
click at [1237, 107] on span "×" at bounding box center [1233, 106] width 13 height 31
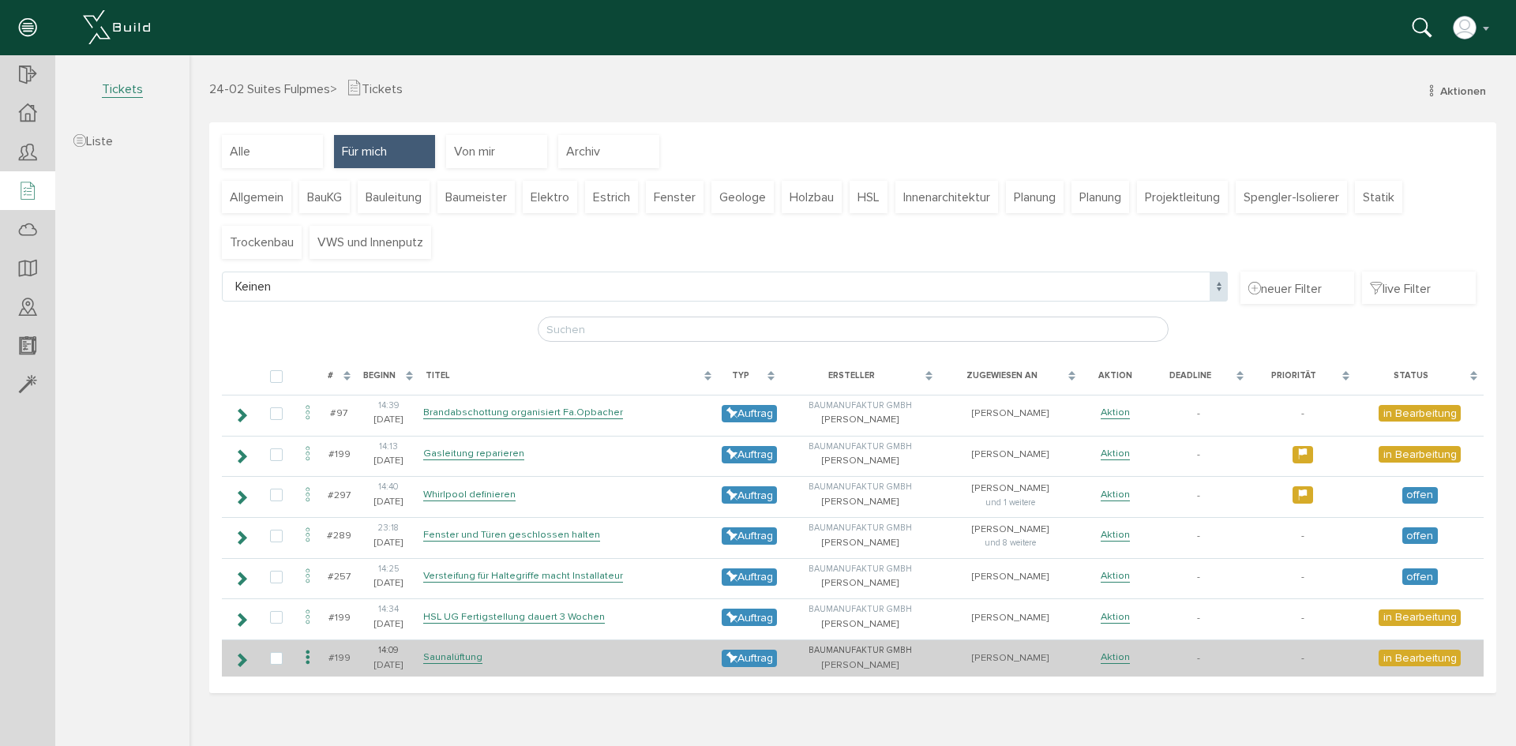
click at [1121, 650] on td "Aktion" at bounding box center [1114, 657] width 66 height 37
click at [1112, 654] on link "Aktion" at bounding box center [1114, 656] width 29 height 13
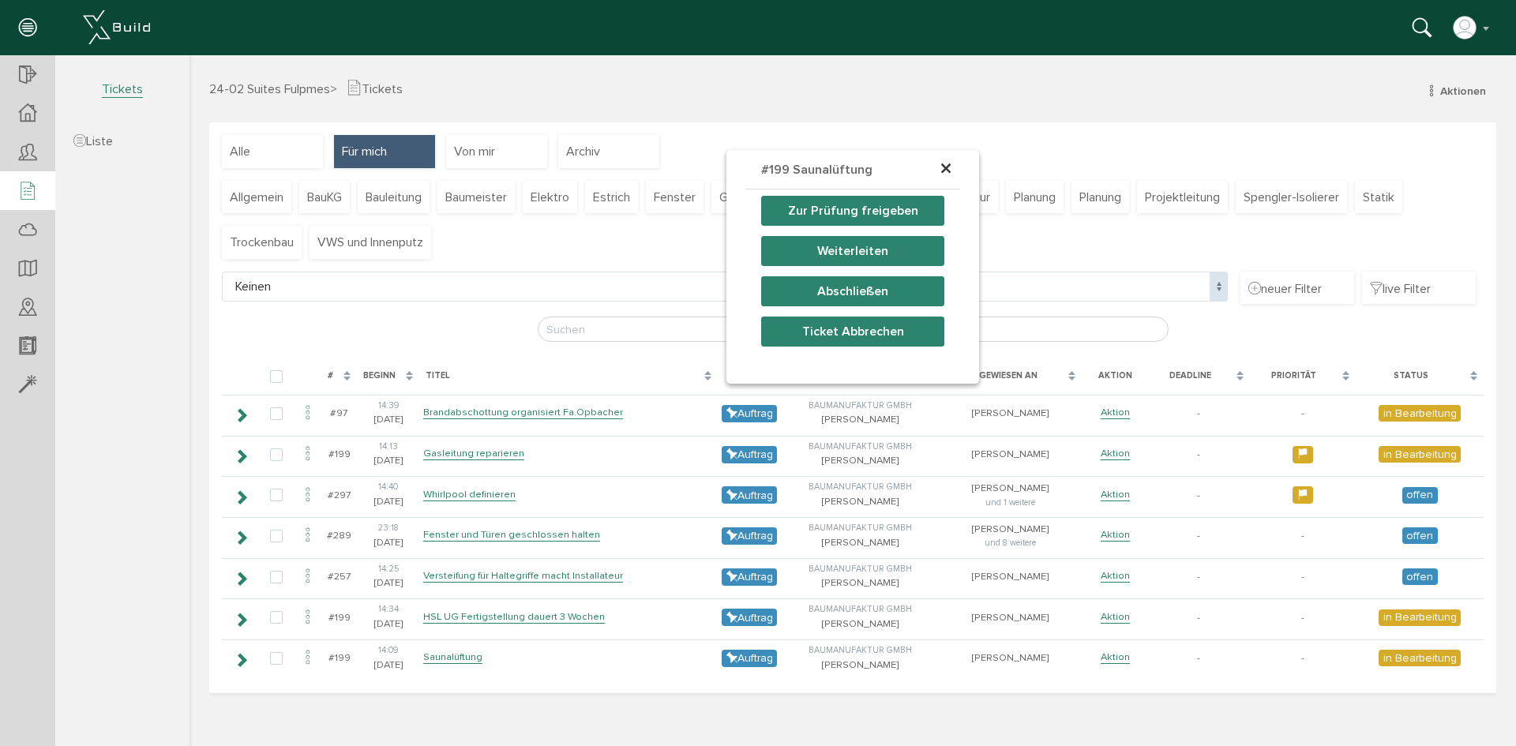
click at [852, 214] on button "Zur Prüfung freigeben" at bounding box center [852, 211] width 183 height 30
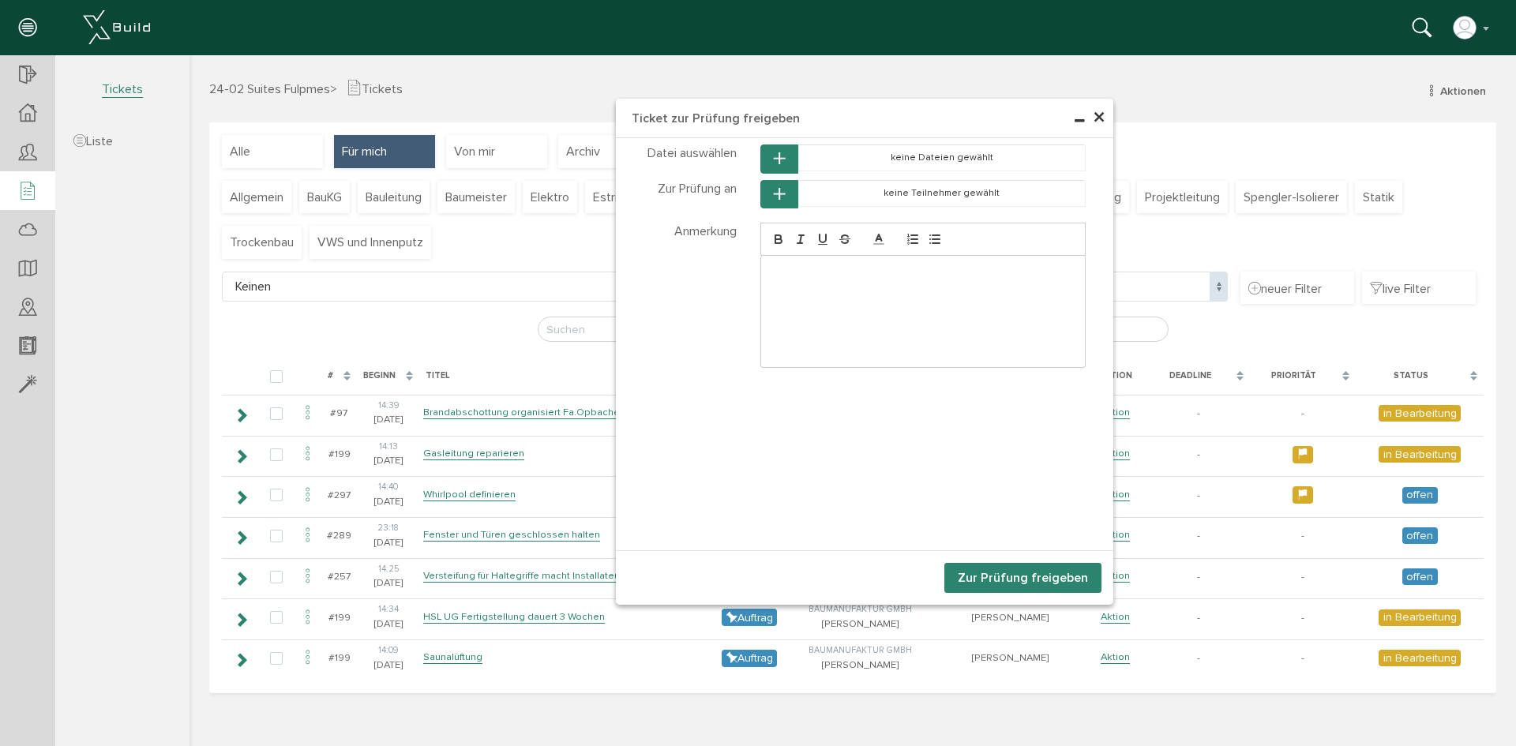
click at [780, 186] on button "button" at bounding box center [779, 194] width 38 height 29
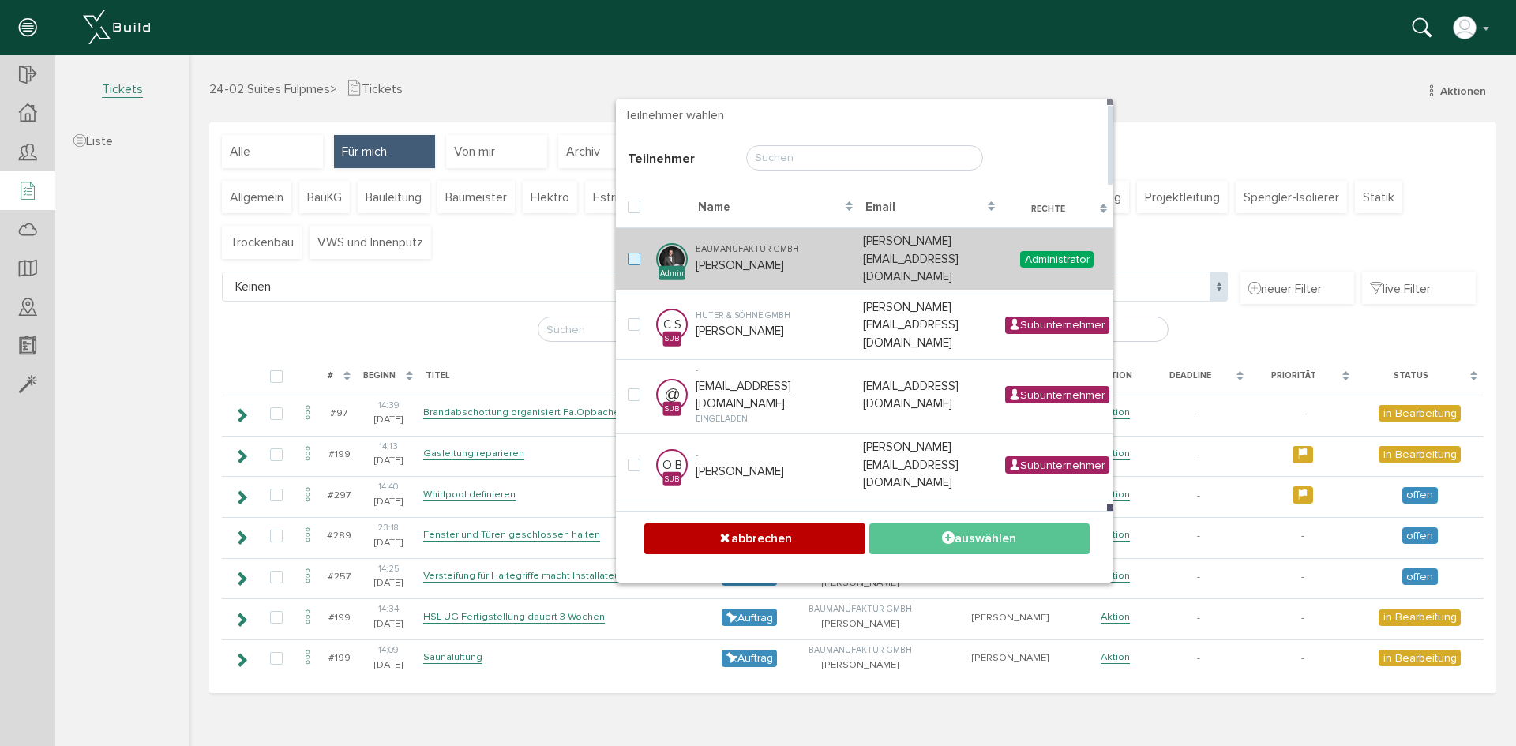
click at [639, 253] on label at bounding box center [637, 260] width 19 height 14
click at [638, 253] on input "checkbox" at bounding box center [633, 258] width 10 height 10
checkbox input "true"
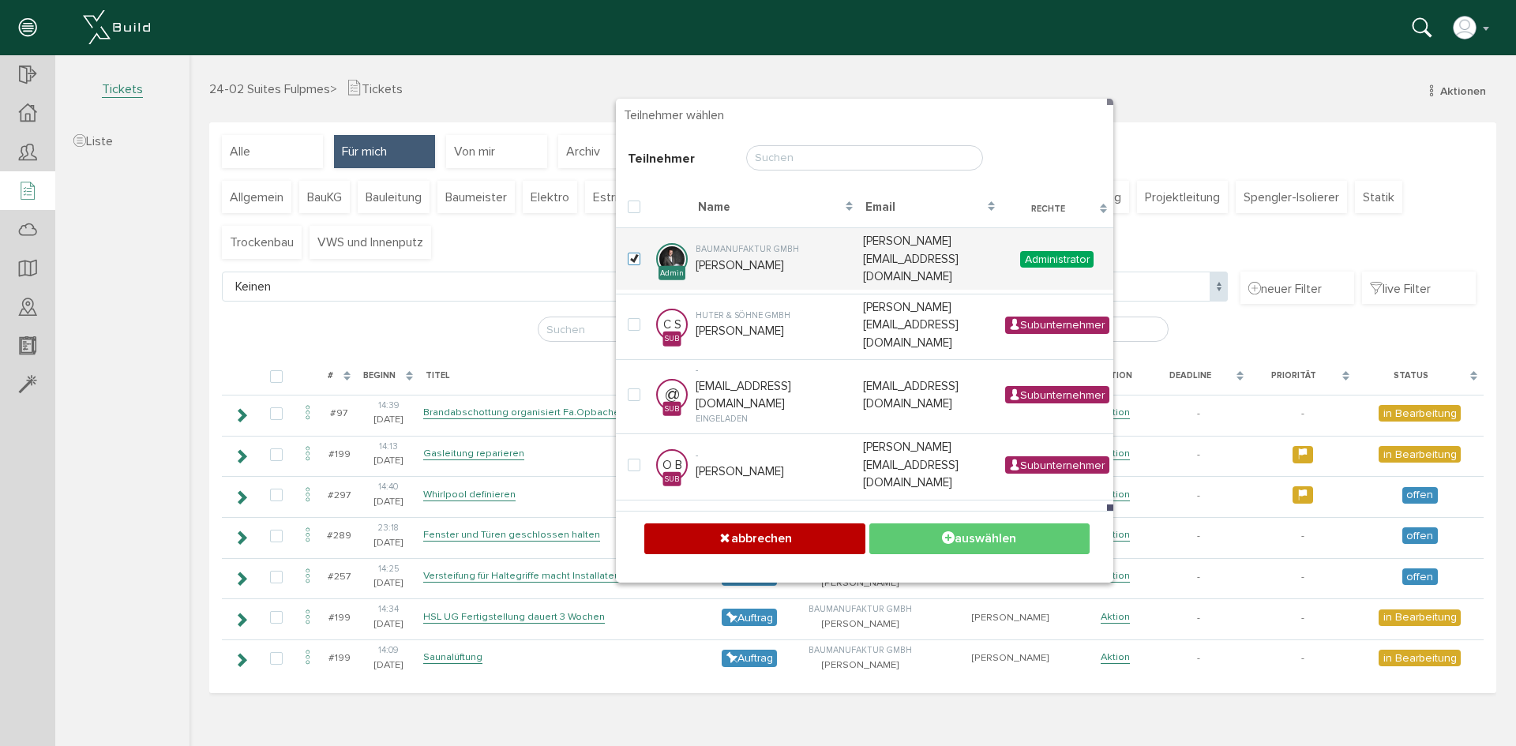
click at [1043, 545] on button "auswählen" at bounding box center [979, 538] width 220 height 31
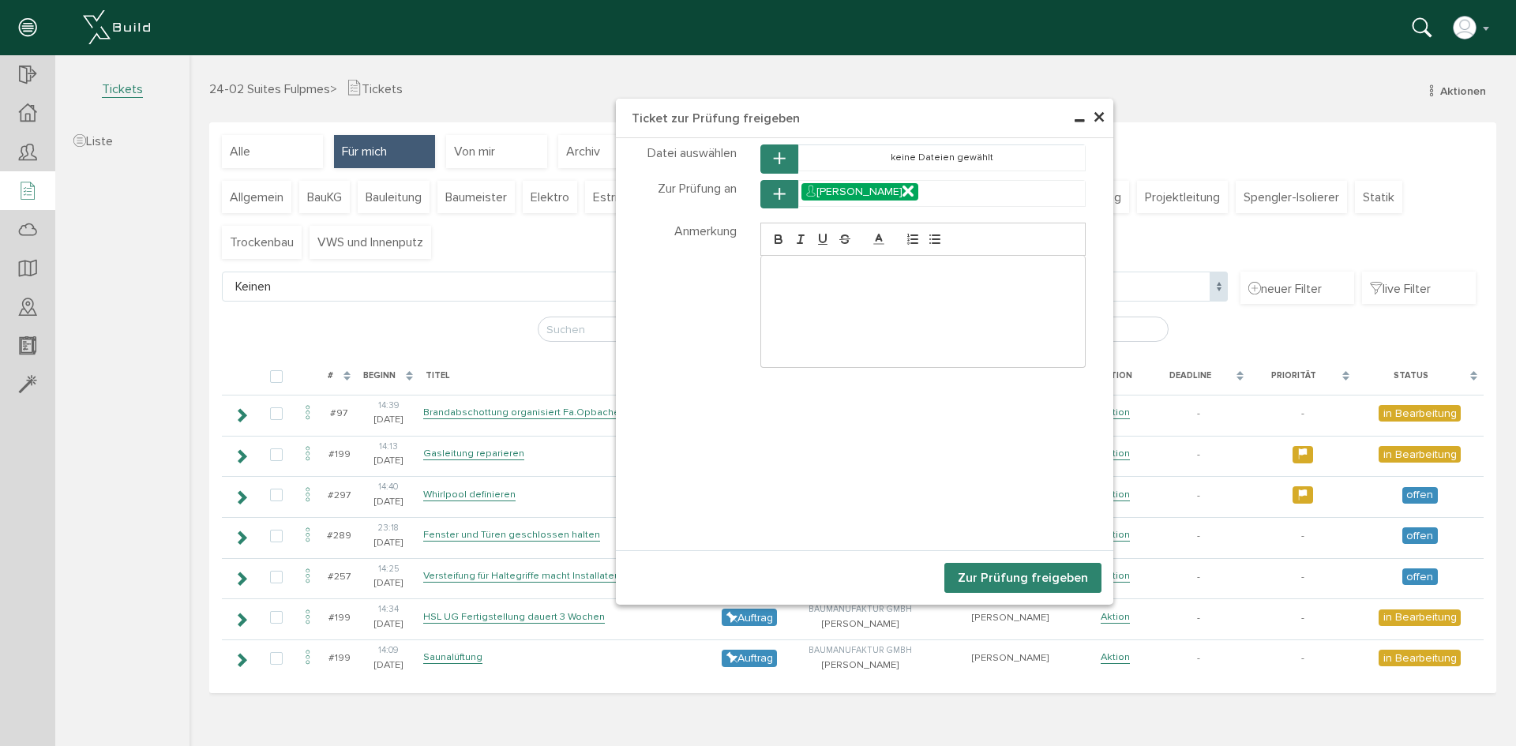
click at [1051, 574] on button "Zur Prüfung freigeben" at bounding box center [1022, 578] width 157 height 30
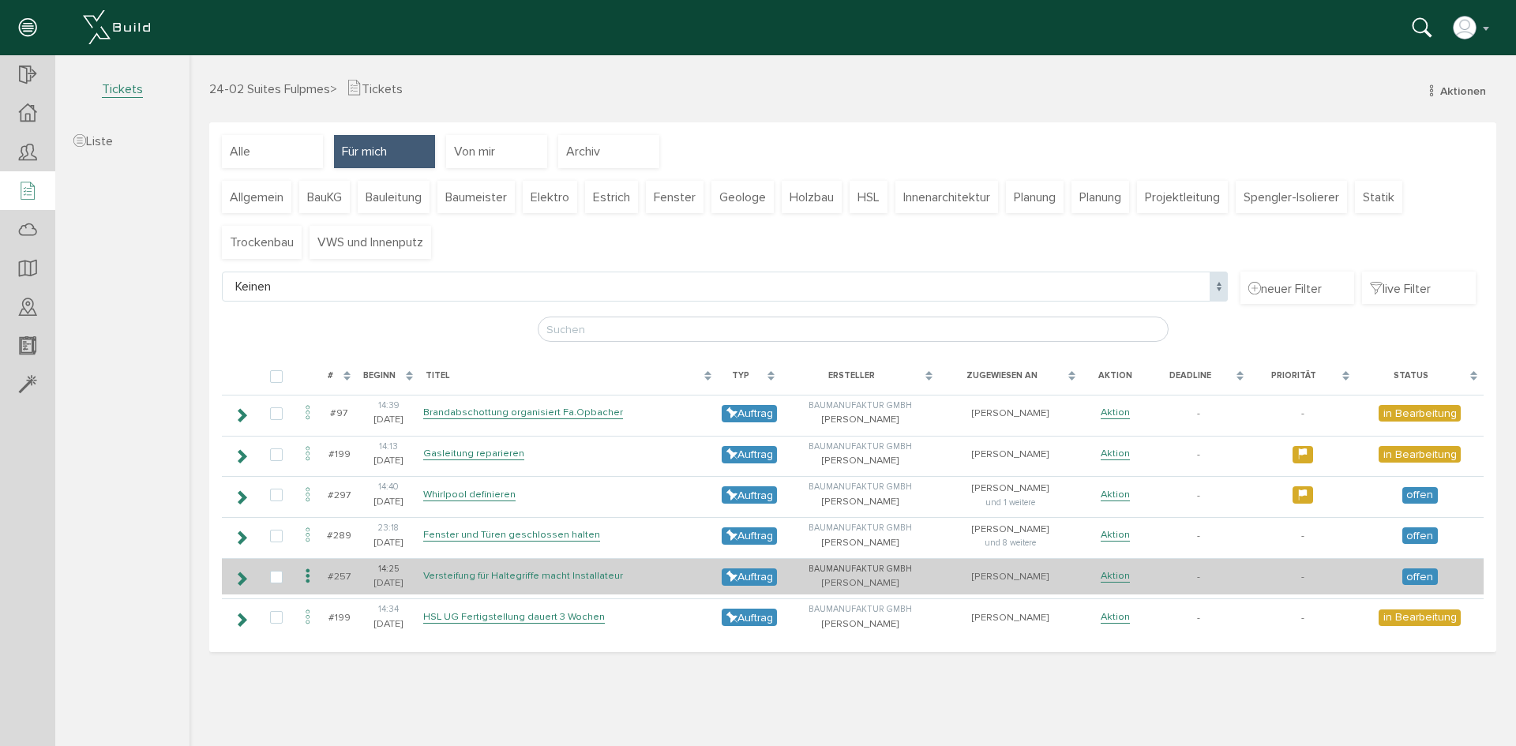
click at [505, 576] on link "Versteifung für Haltegriffe macht Installateur" at bounding box center [523, 575] width 200 height 13
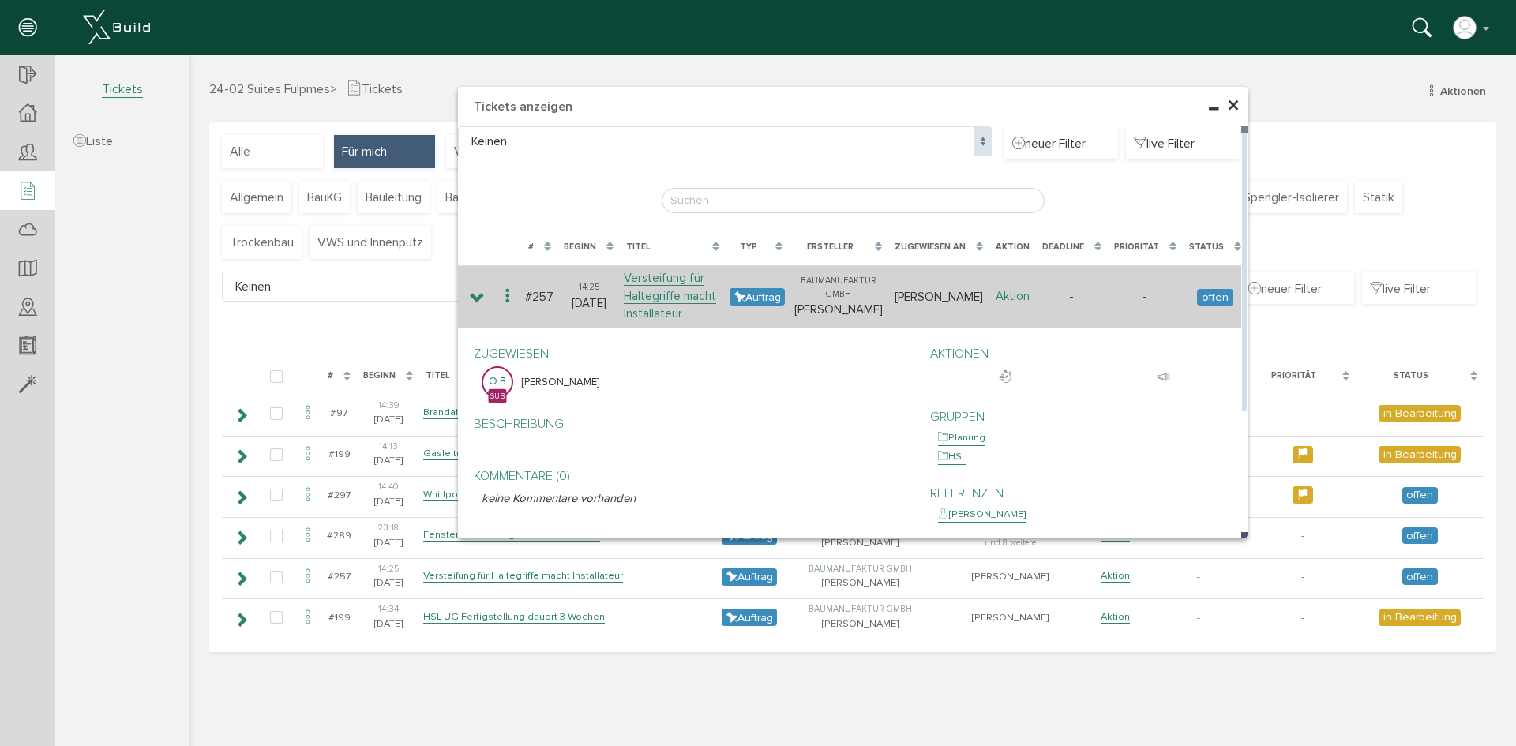
click at [1015, 295] on link "Aktion" at bounding box center [1012, 296] width 34 height 15
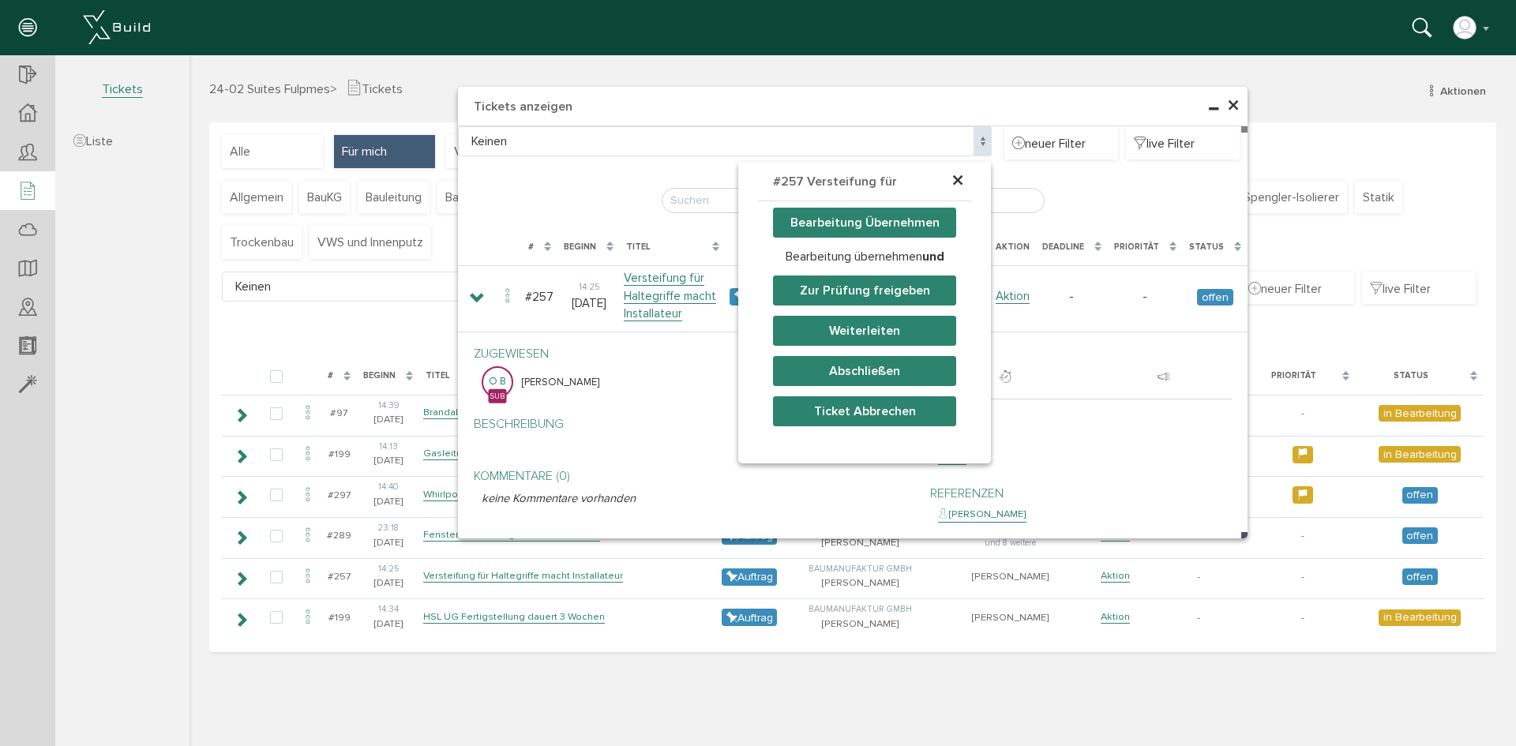
drag, startPoint x: 879, startPoint y: 220, endPoint x: 873, endPoint y: 230, distance: 11.4
click at [881, 220] on button "Bearbeitung Übernehmen" at bounding box center [864, 223] width 183 height 30
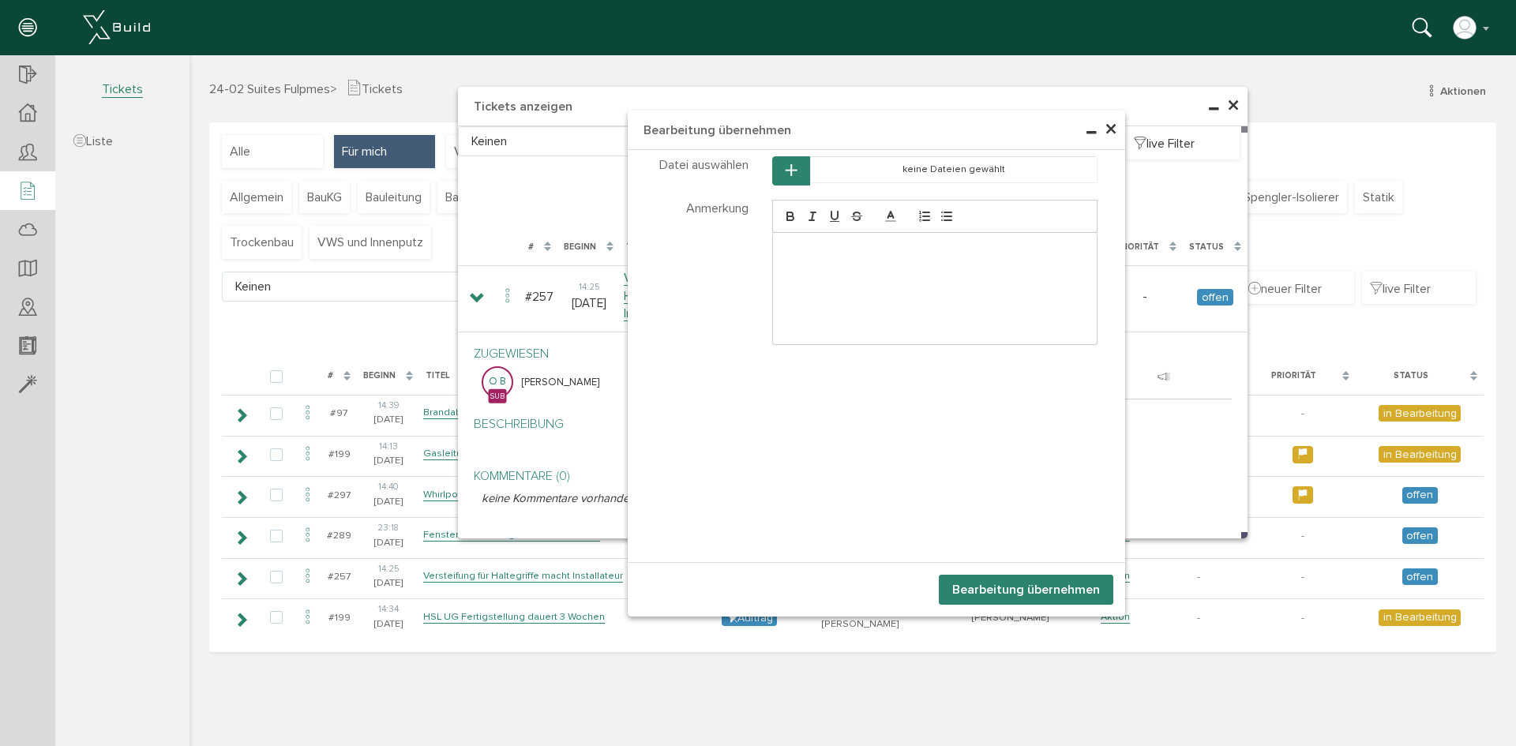
click at [826, 266] on div at bounding box center [935, 288] width 324 height 111
click at [1023, 599] on button "Bearbeitung übernehmen" at bounding box center [1026, 590] width 174 height 30
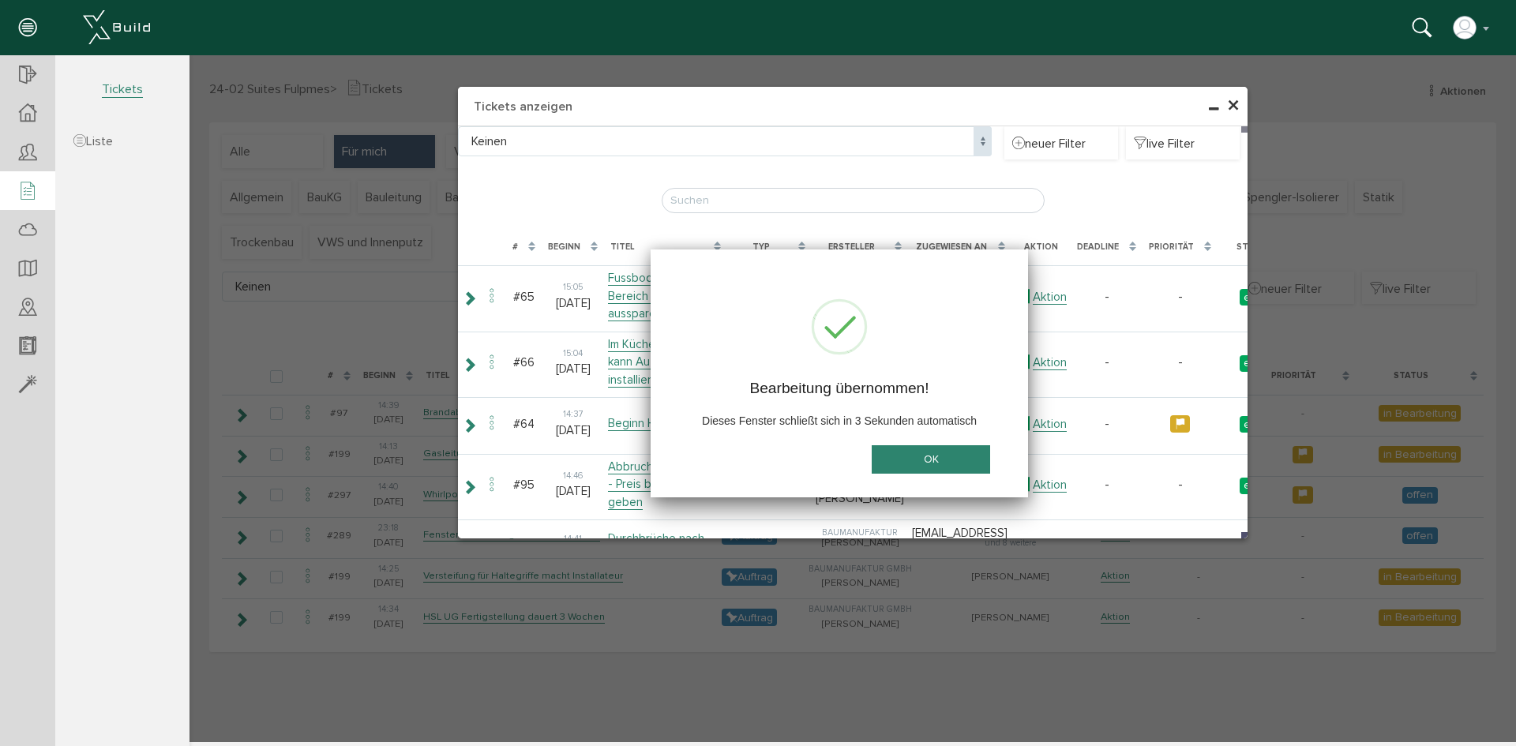
click at [927, 454] on button "OK" at bounding box center [930, 459] width 118 height 29
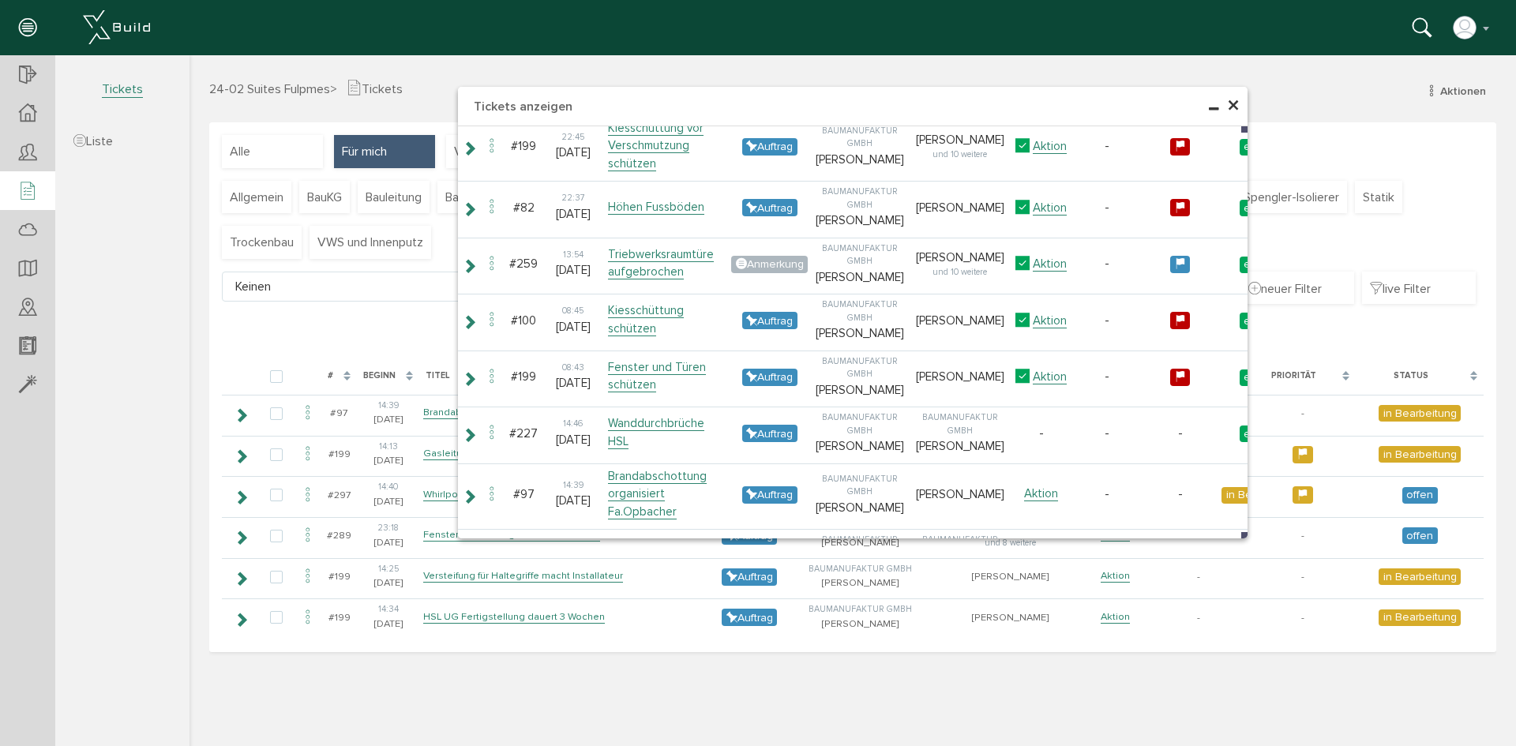
drag, startPoint x: 1230, startPoint y: 106, endPoint x: 1179, endPoint y: 115, distance: 51.4
click at [1230, 106] on span "×" at bounding box center [1233, 106] width 13 height 31
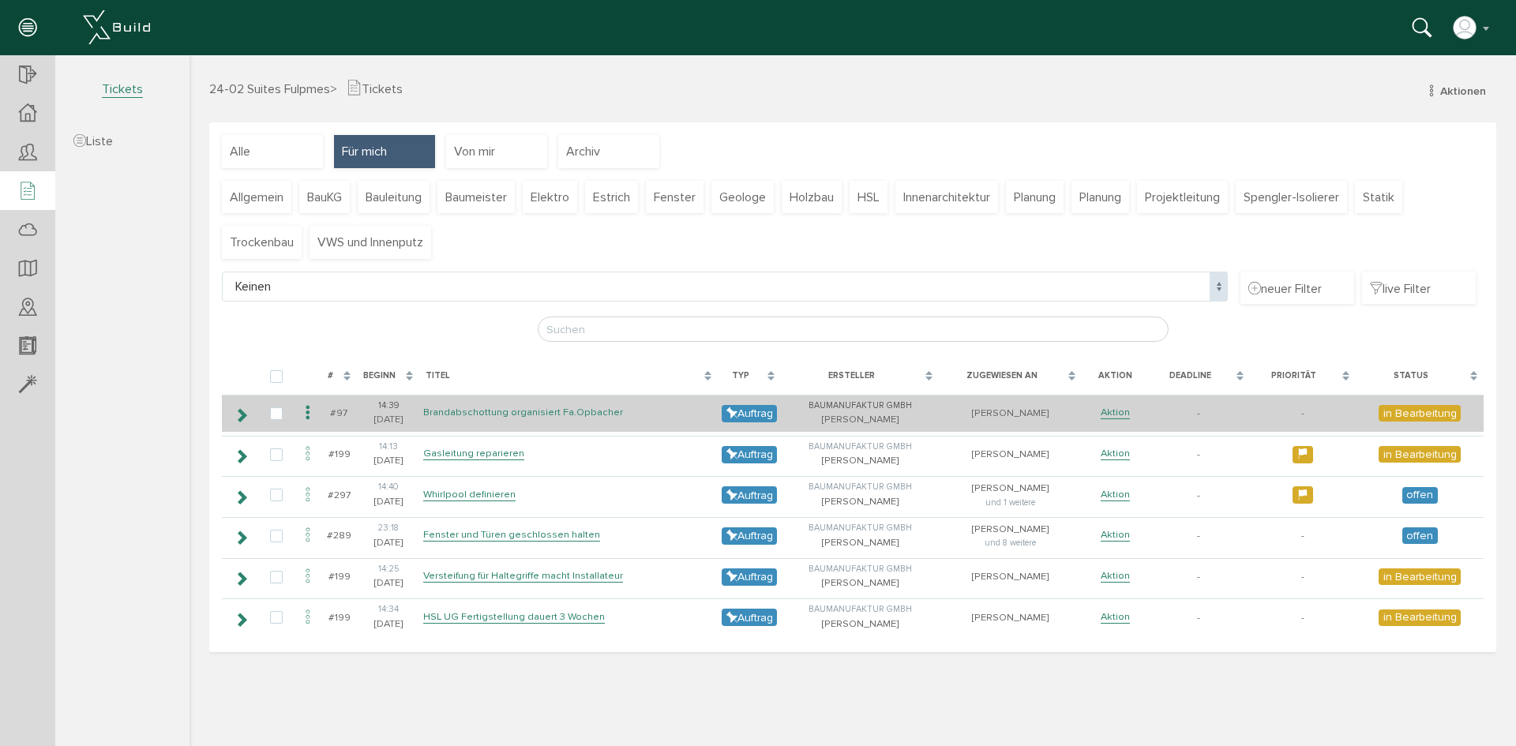
click at [587, 413] on link "Brandabschottung organisiert Fa.Opbacher" at bounding box center [523, 412] width 200 height 13
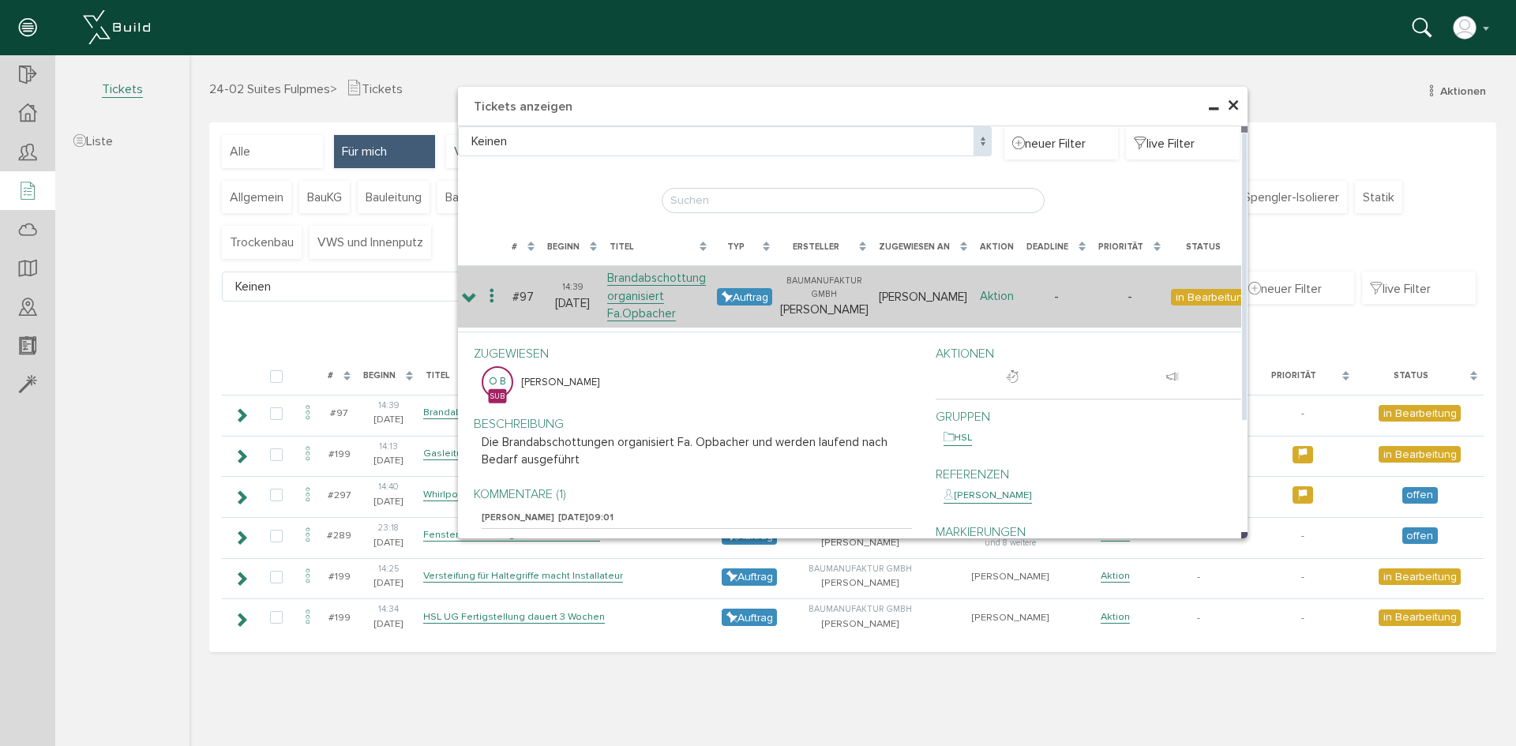
click at [999, 298] on link "Aktion" at bounding box center [997, 296] width 34 height 15
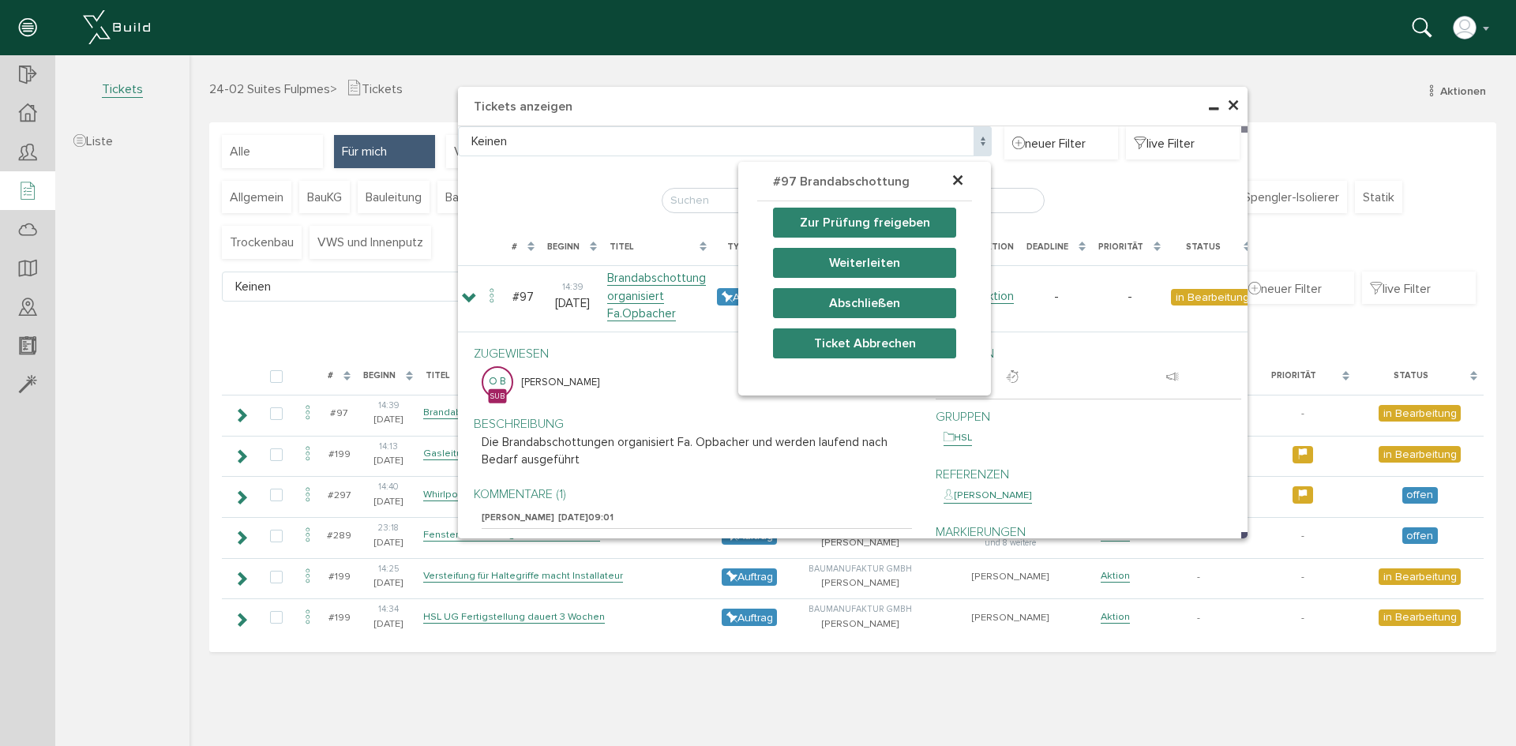
click at [888, 225] on button "Zur Prüfung freigeben" at bounding box center [864, 223] width 183 height 30
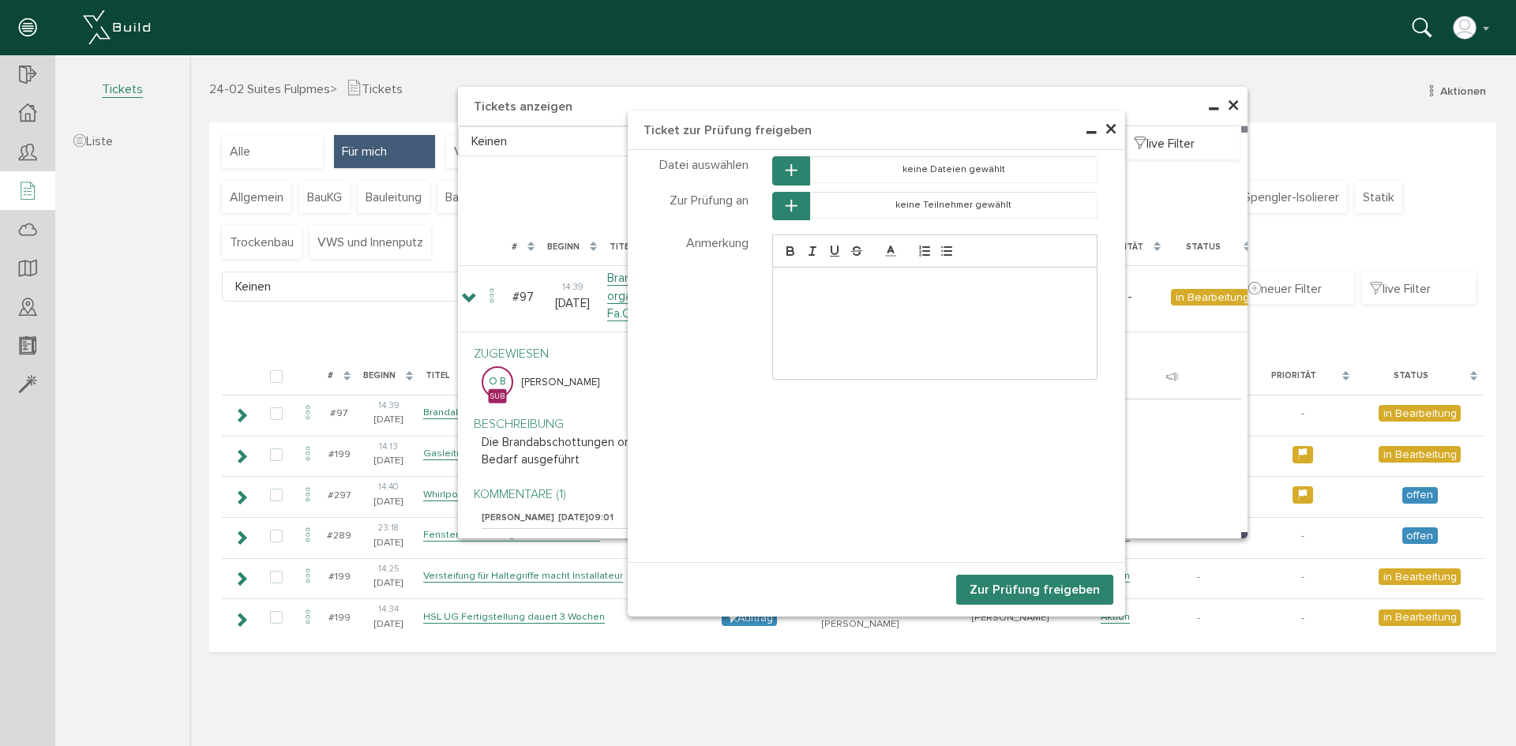
click at [999, 584] on button "Zur Prüfung freigeben" at bounding box center [1034, 590] width 157 height 30
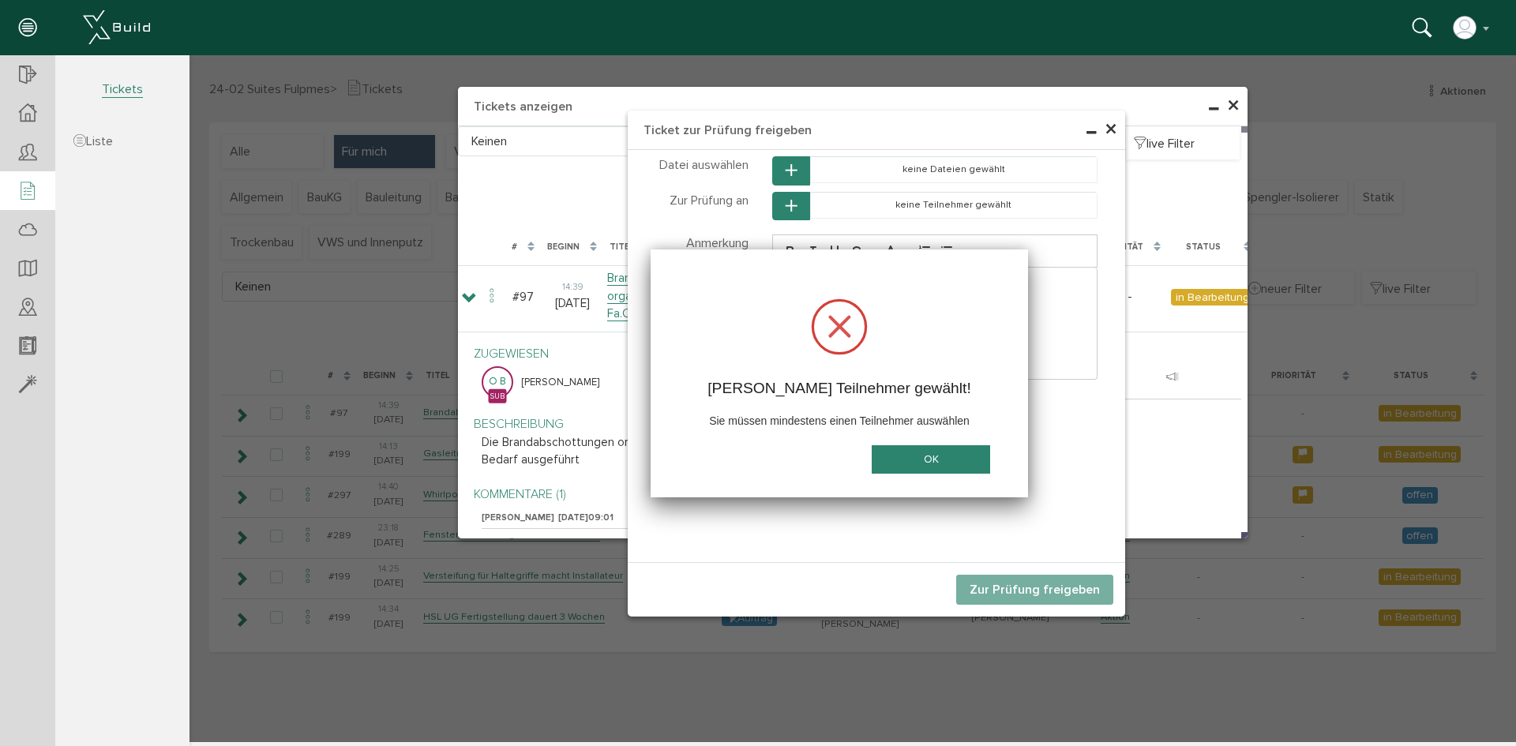
click at [909, 448] on button "OK" at bounding box center [930, 459] width 118 height 29
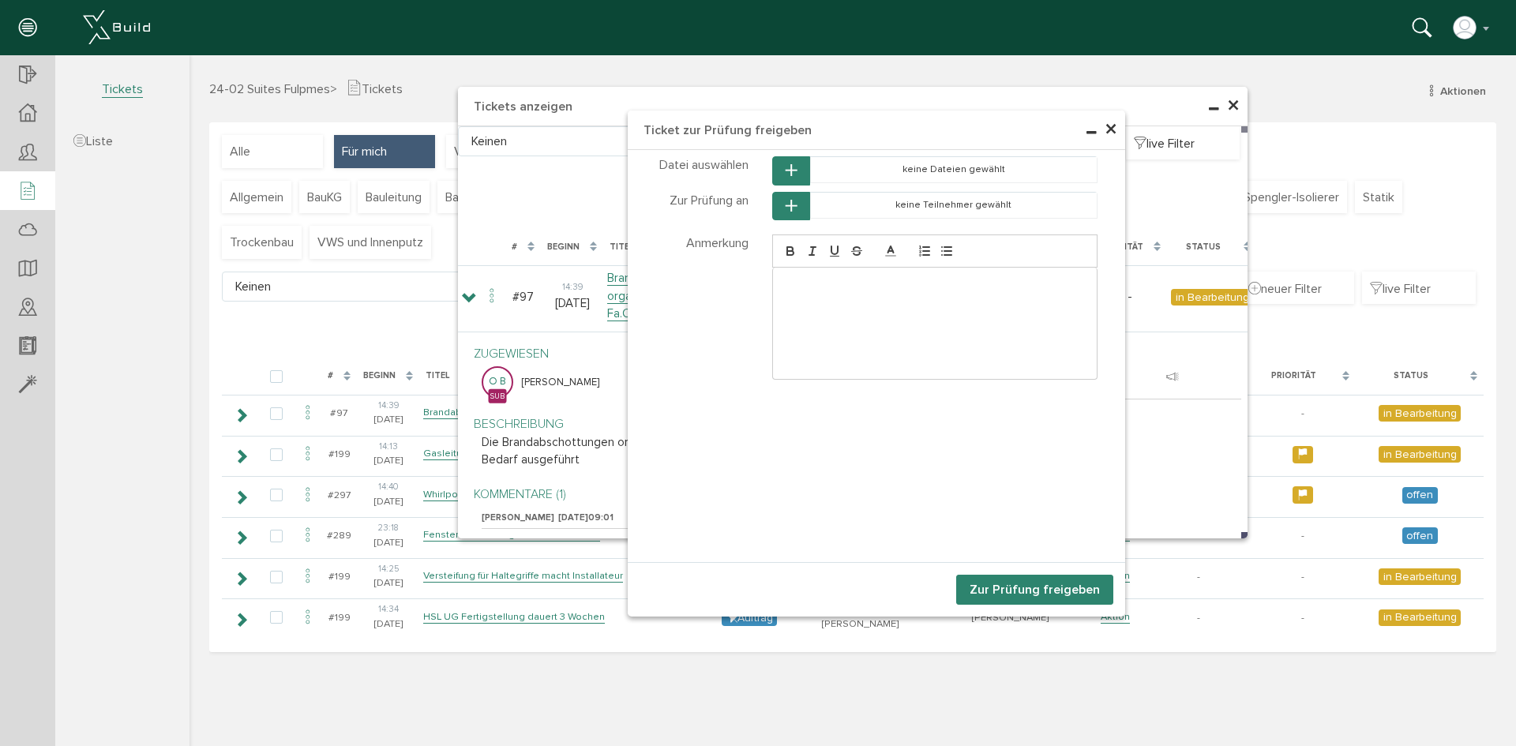
click at [788, 197] on button "button" at bounding box center [791, 206] width 38 height 29
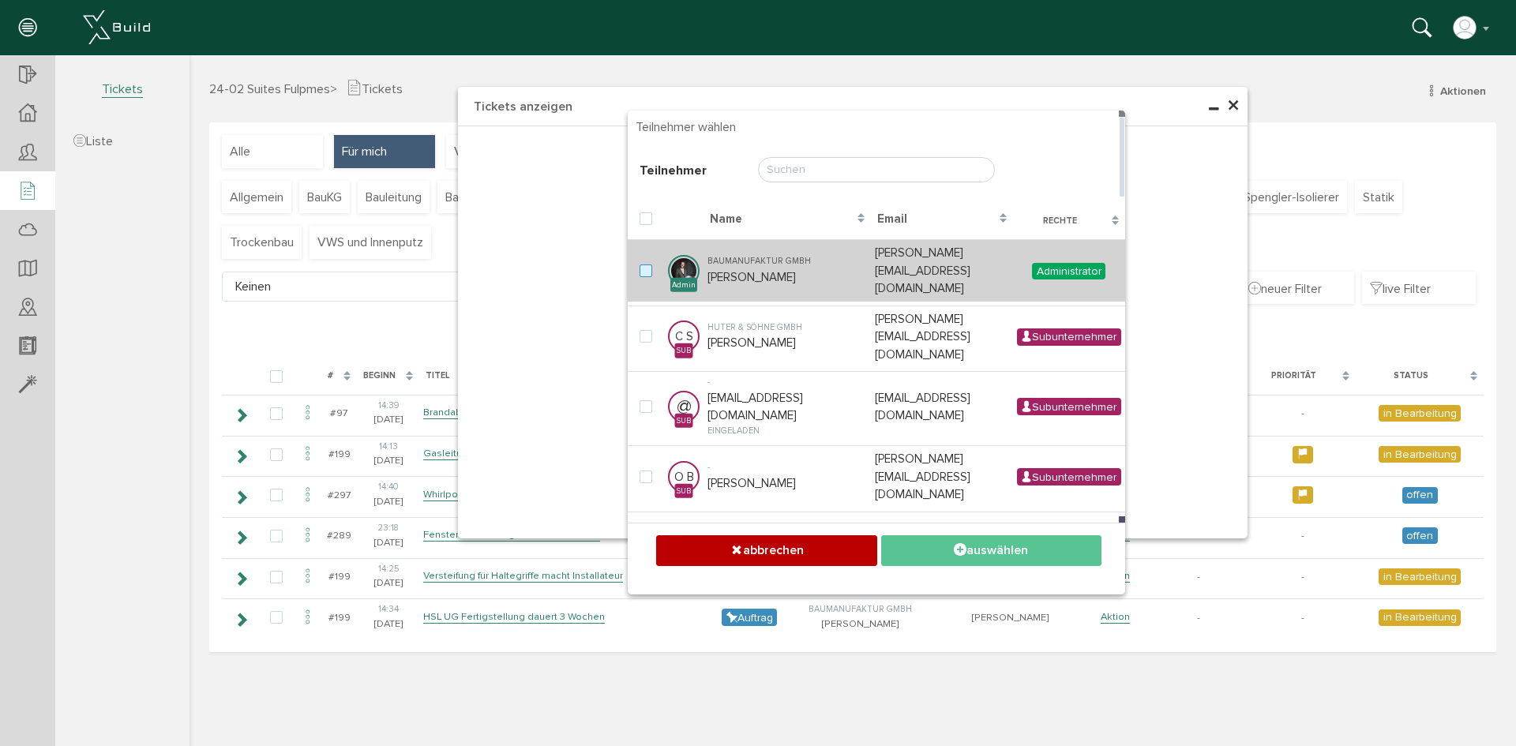
click at [650, 264] on label at bounding box center [648, 271] width 19 height 14
click at [650, 264] on input "checkbox" at bounding box center [644, 269] width 10 height 10
checkbox input "true"
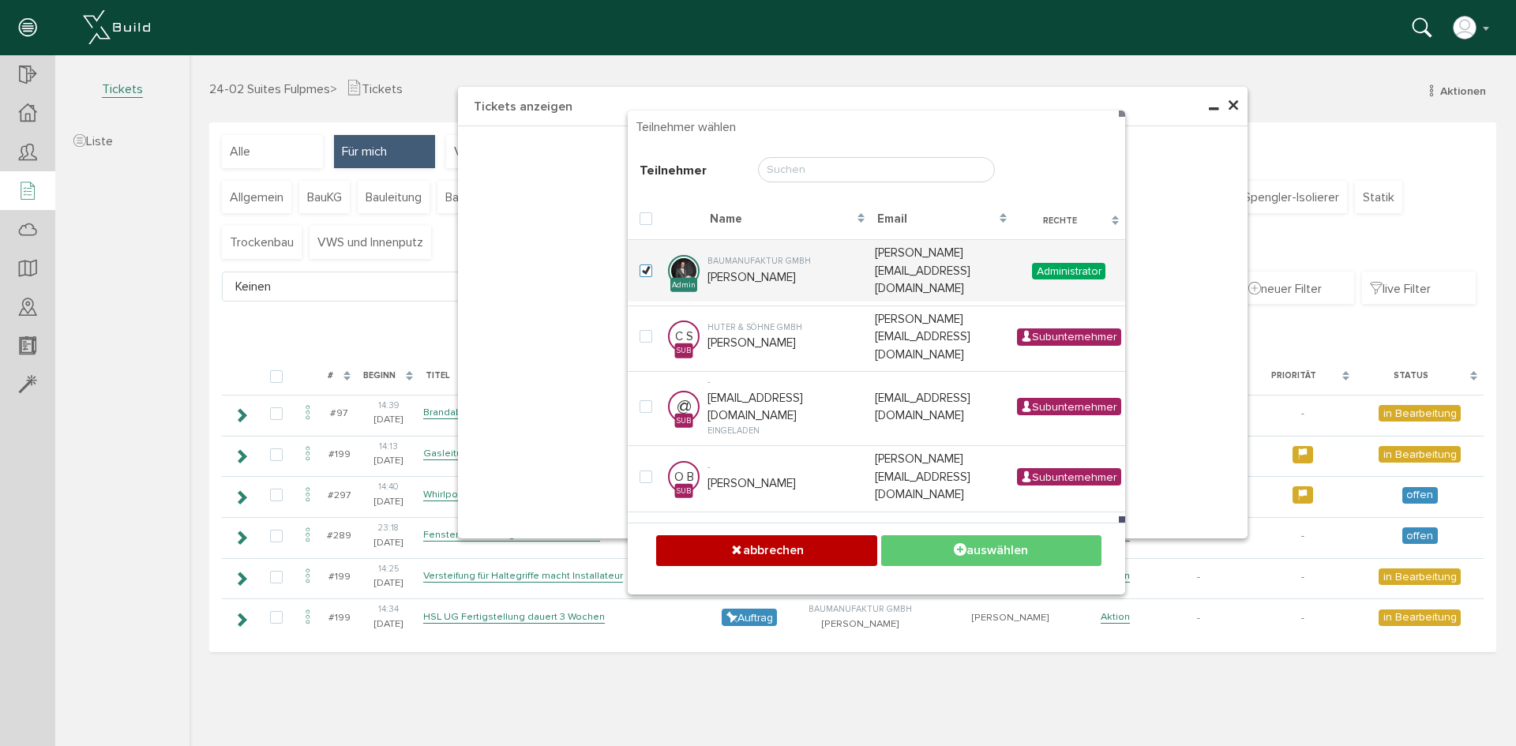
click at [948, 549] on button "auswählen" at bounding box center [991, 550] width 220 height 31
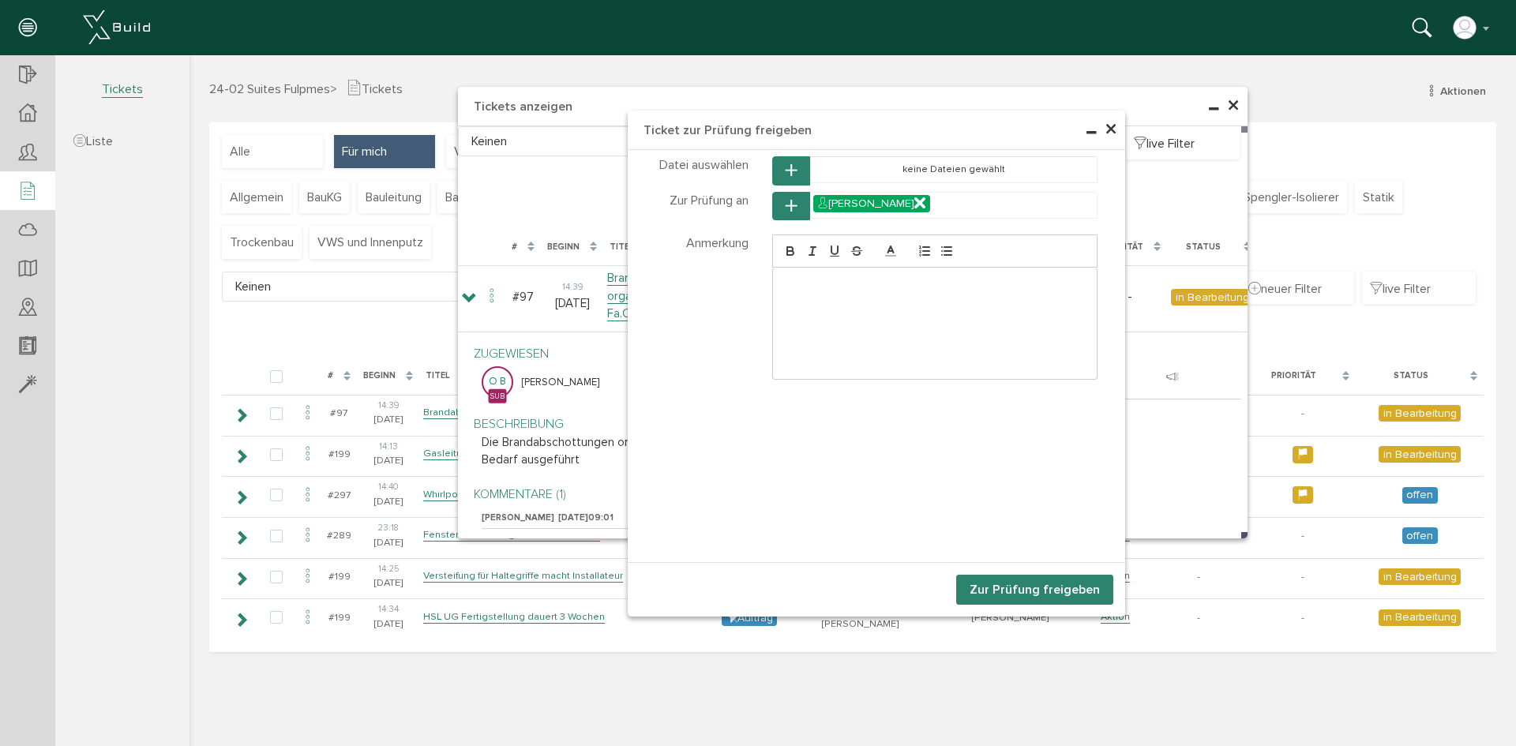
click at [1021, 583] on button "Zur Prüfung freigeben" at bounding box center [1034, 590] width 157 height 30
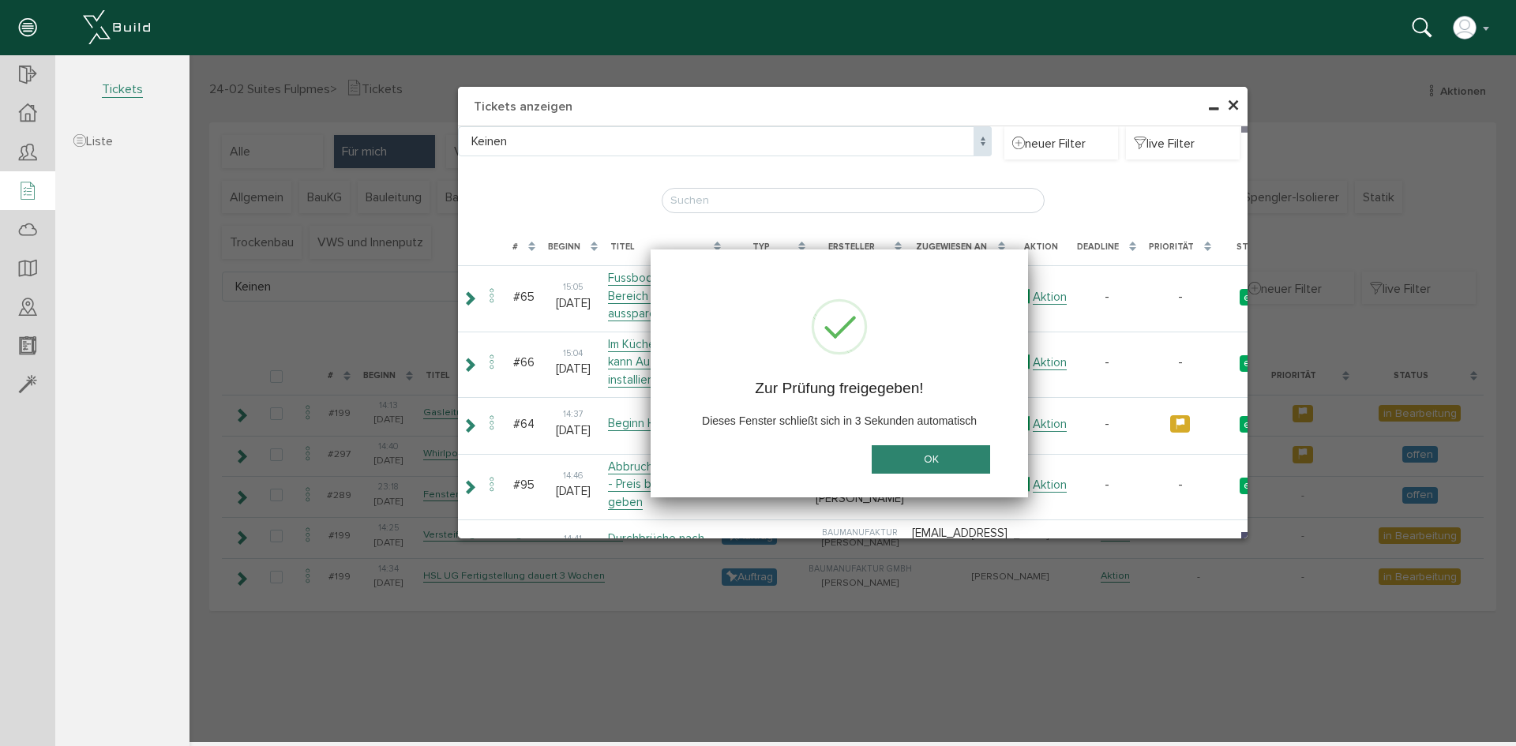
click at [1234, 105] on span "×" at bounding box center [1233, 106] width 13 height 31
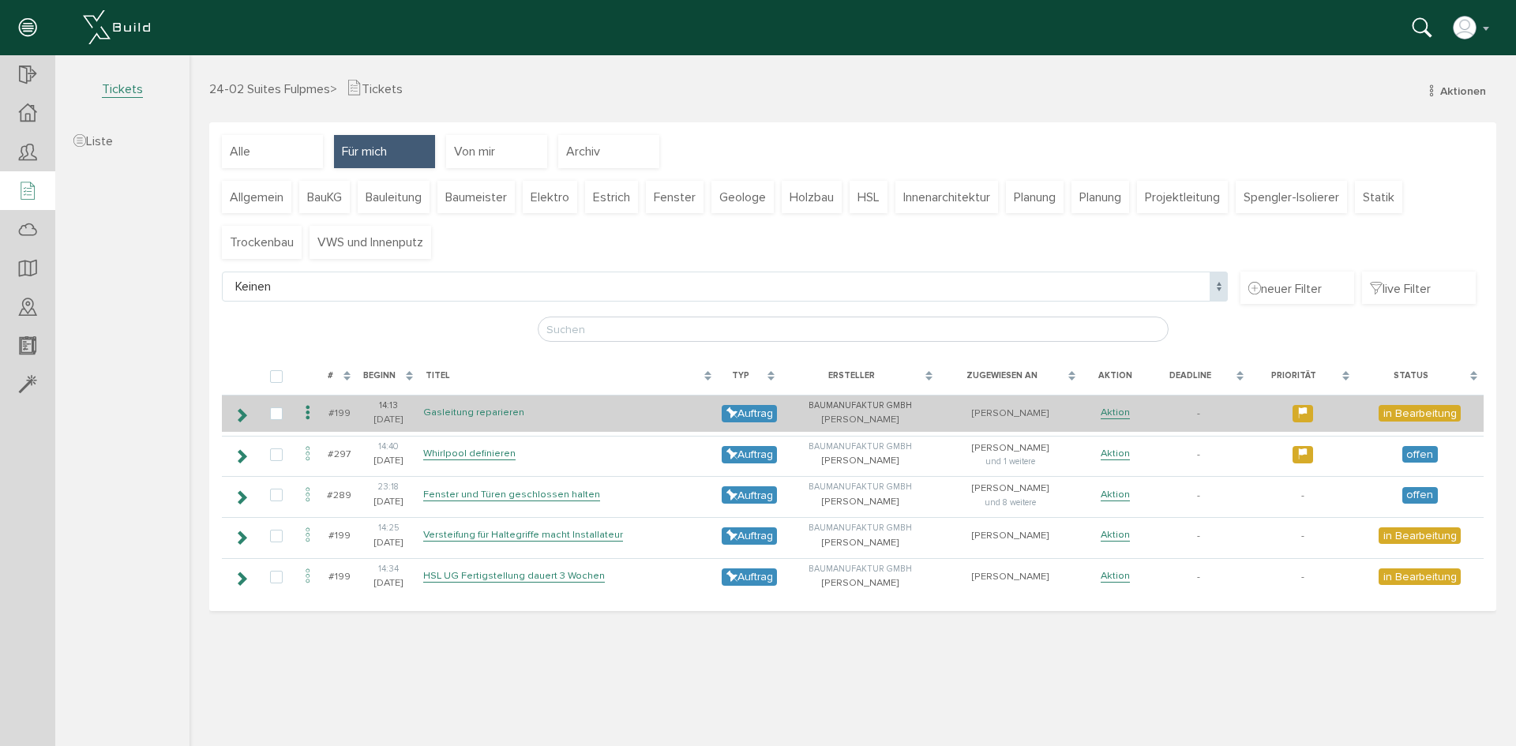
click at [485, 412] on link "Gasleitung reparieren" at bounding box center [473, 412] width 101 height 13
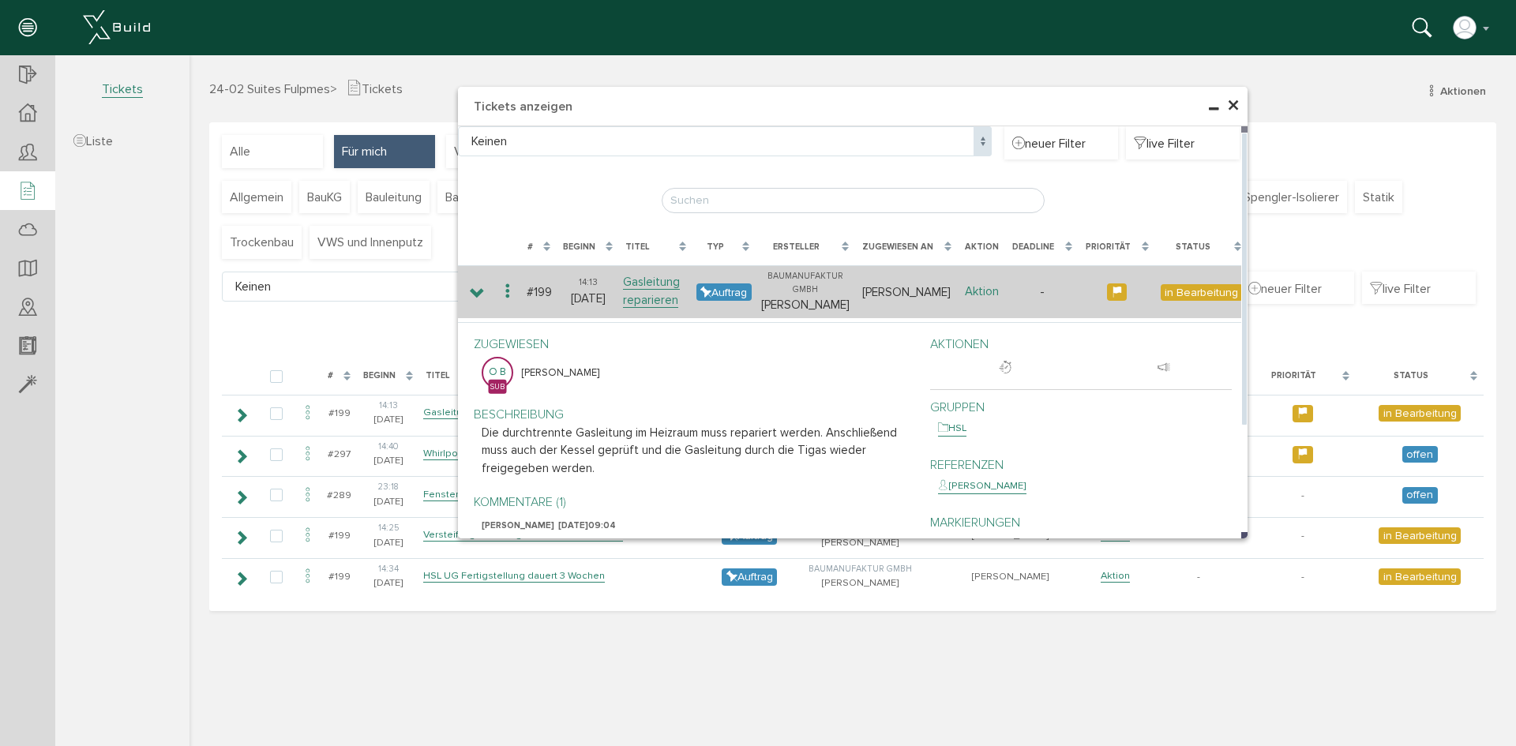
click at [979, 296] on link "Aktion" at bounding box center [982, 291] width 34 height 15
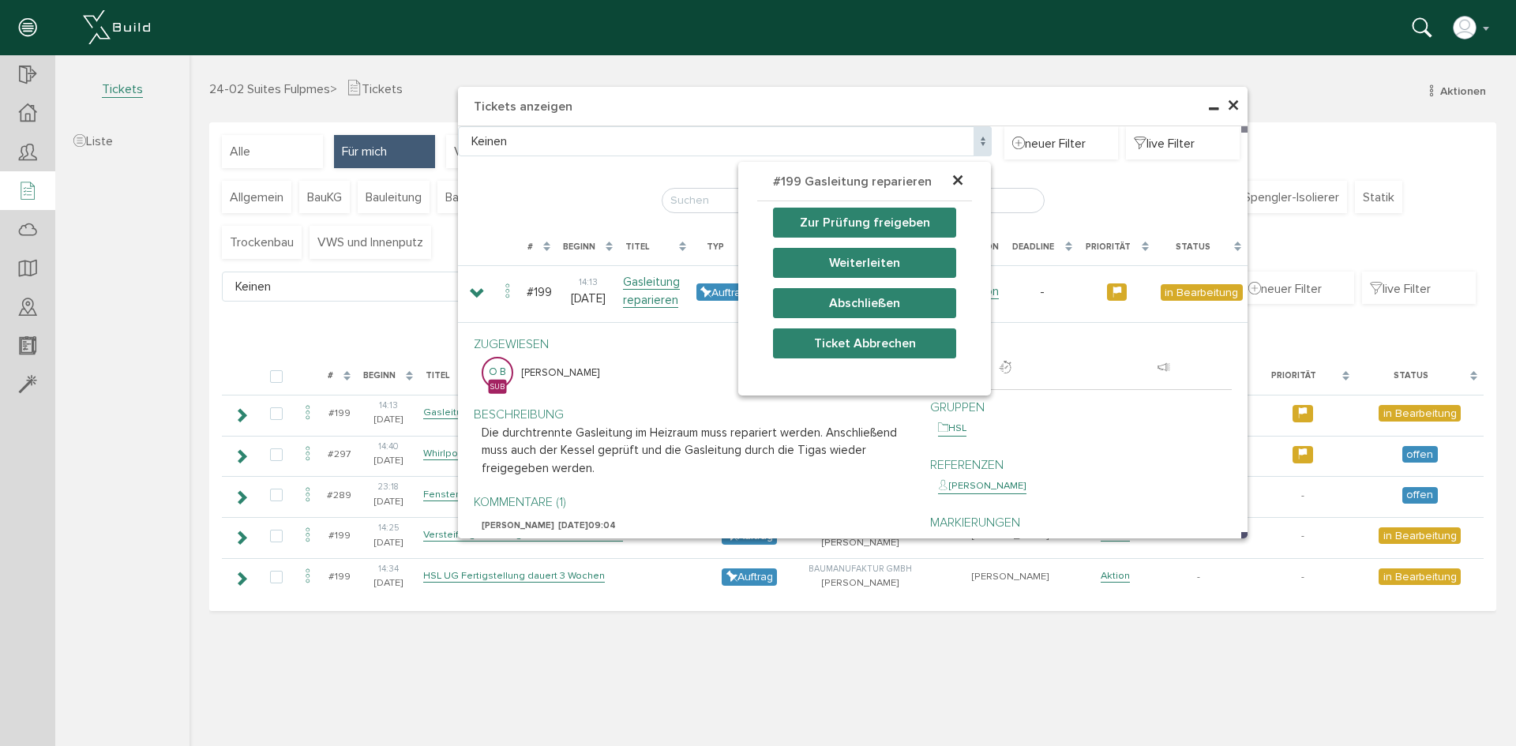
click at [852, 227] on button "Zur Prüfung freigeben" at bounding box center [864, 223] width 183 height 30
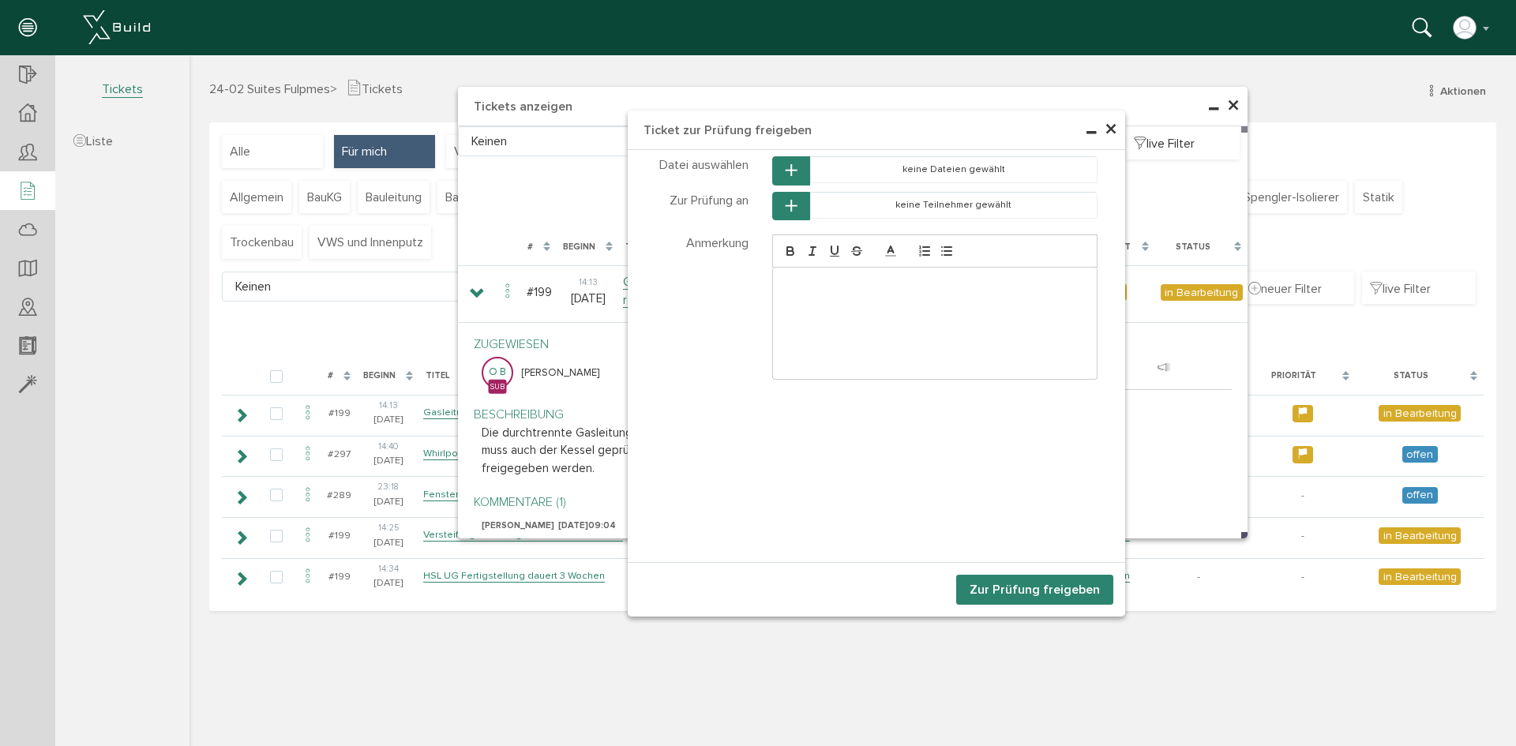
click at [967, 594] on button "Zur Prüfung freigeben" at bounding box center [1034, 590] width 157 height 30
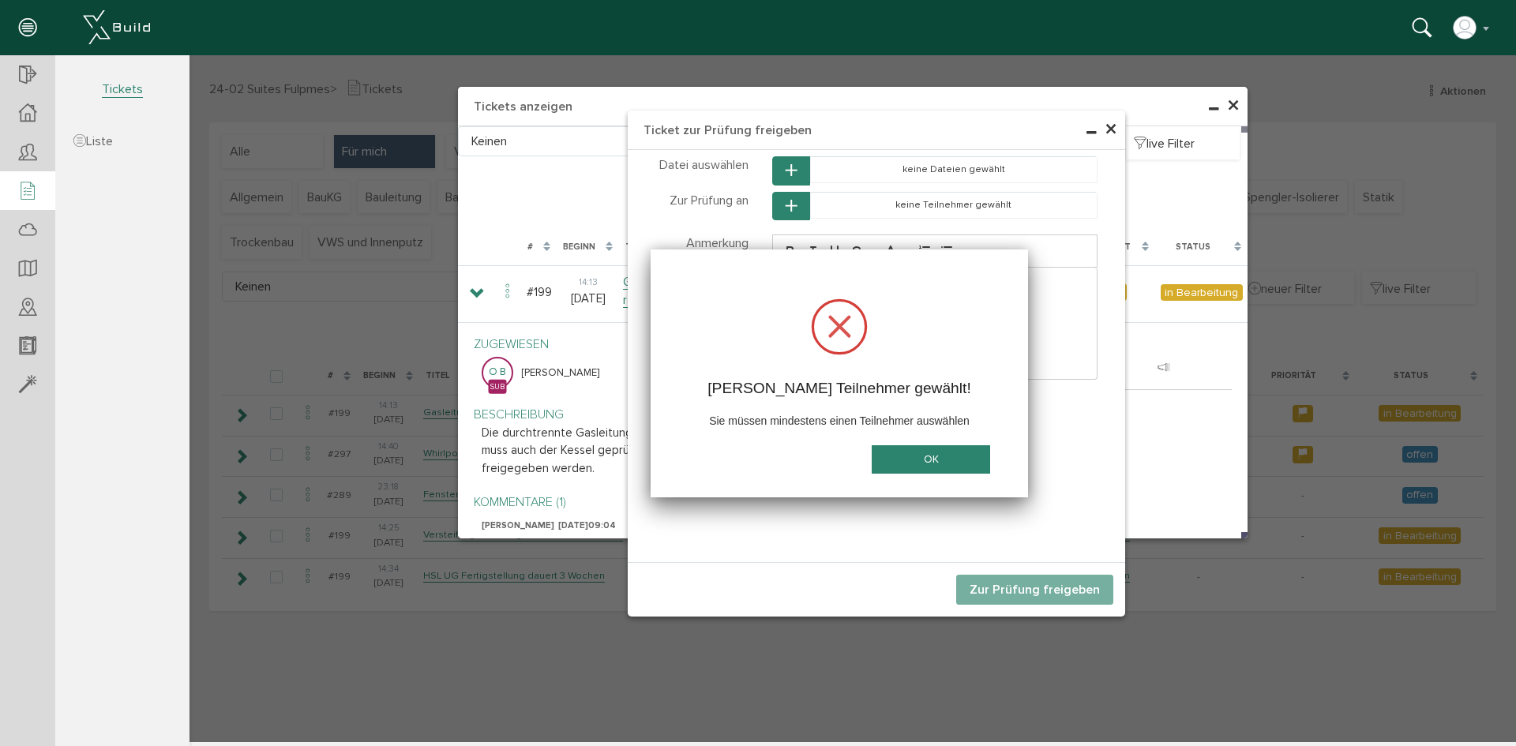
click at [909, 471] on button "OK" at bounding box center [930, 459] width 118 height 29
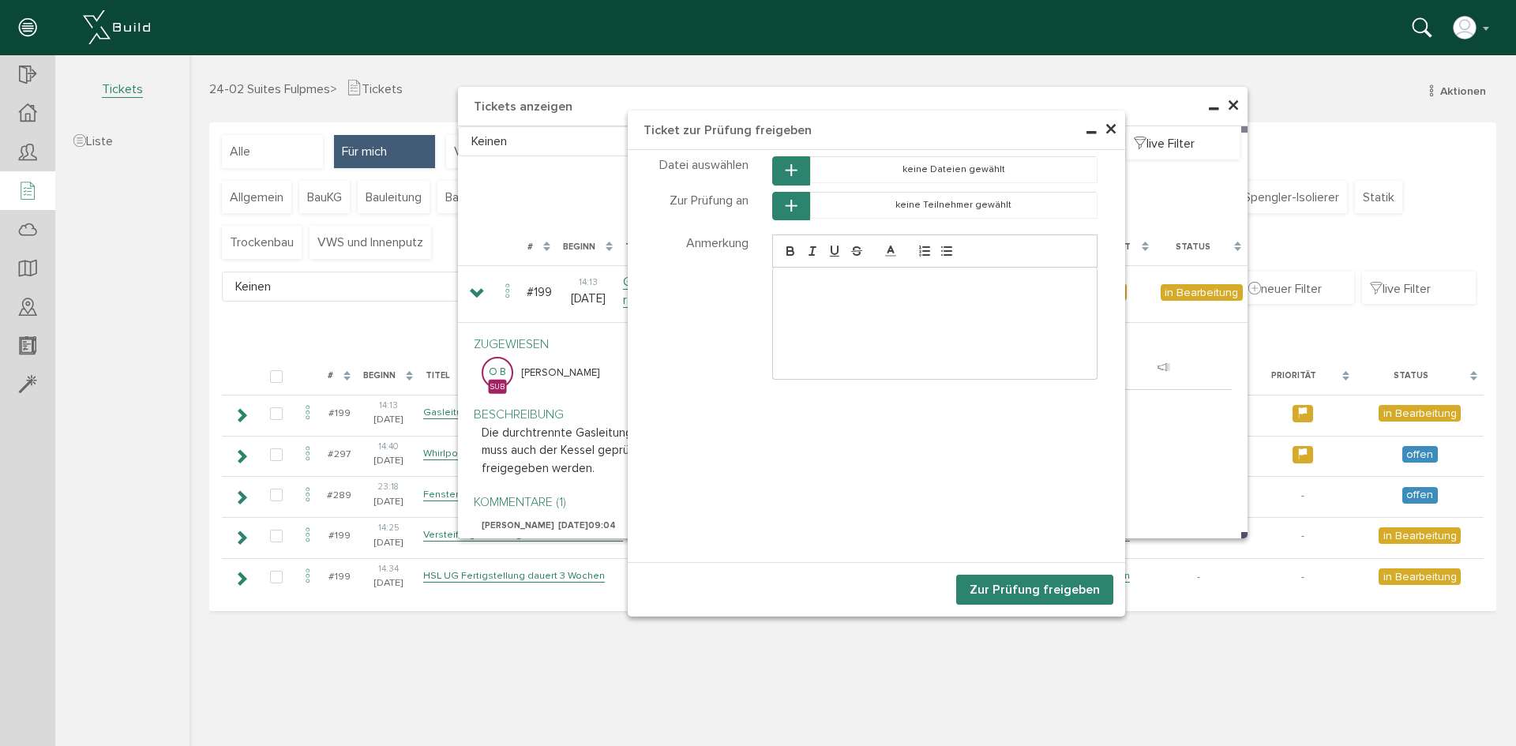
click at [785, 214] on button "button" at bounding box center [791, 206] width 38 height 29
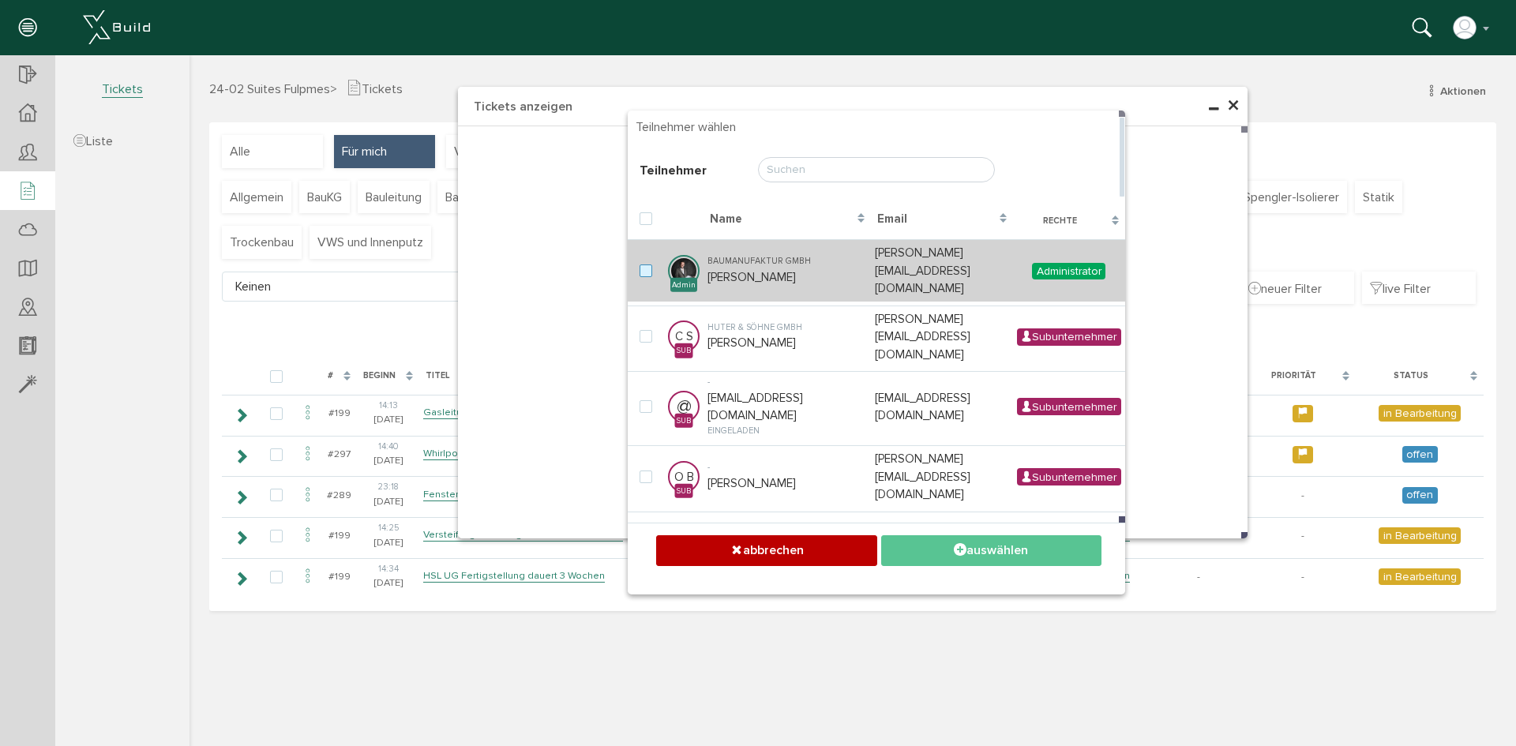
click at [645, 264] on label at bounding box center [648, 271] width 19 height 14
click at [645, 264] on input "checkbox" at bounding box center [644, 269] width 10 height 10
checkbox input "true"
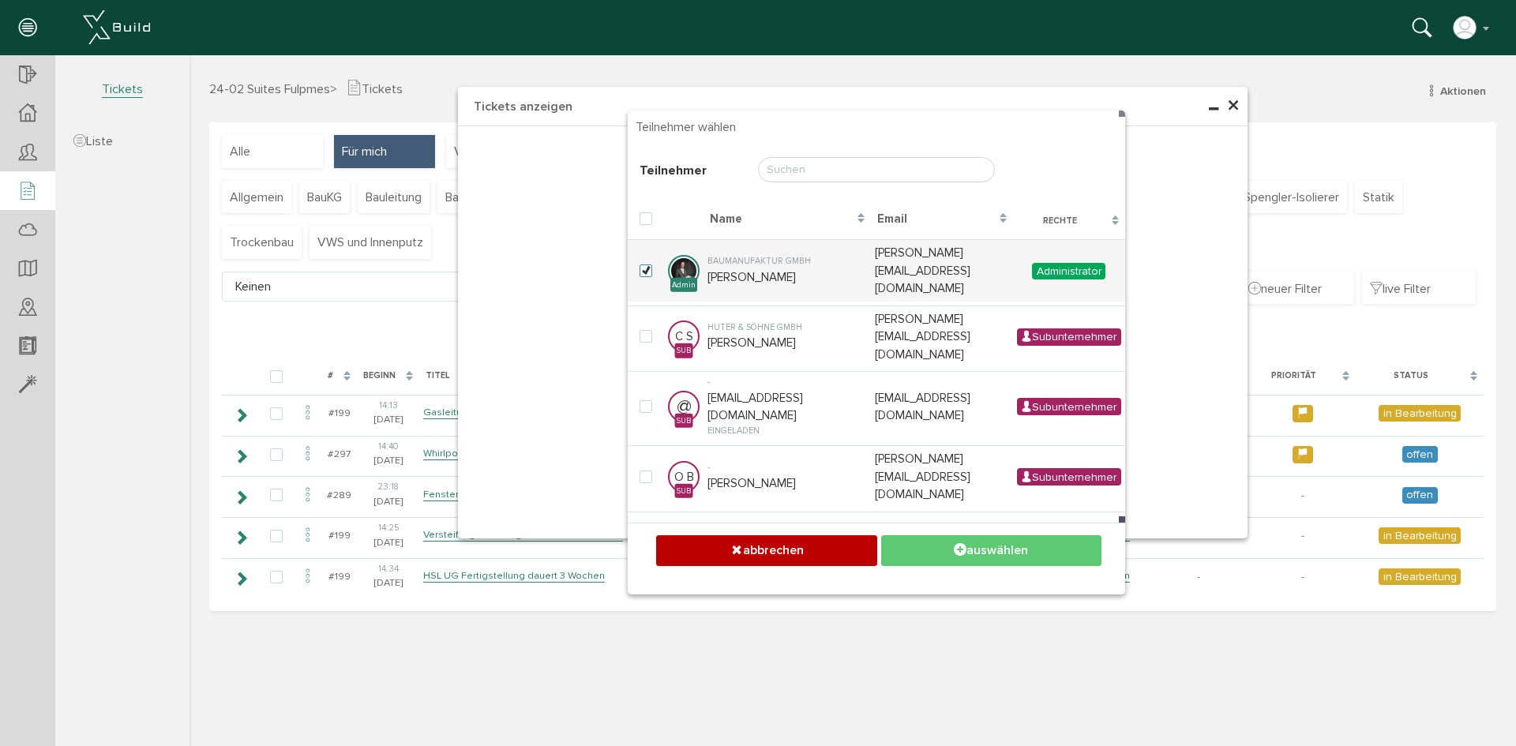
click at [963, 544] on icon at bounding box center [960, 550] width 13 height 16
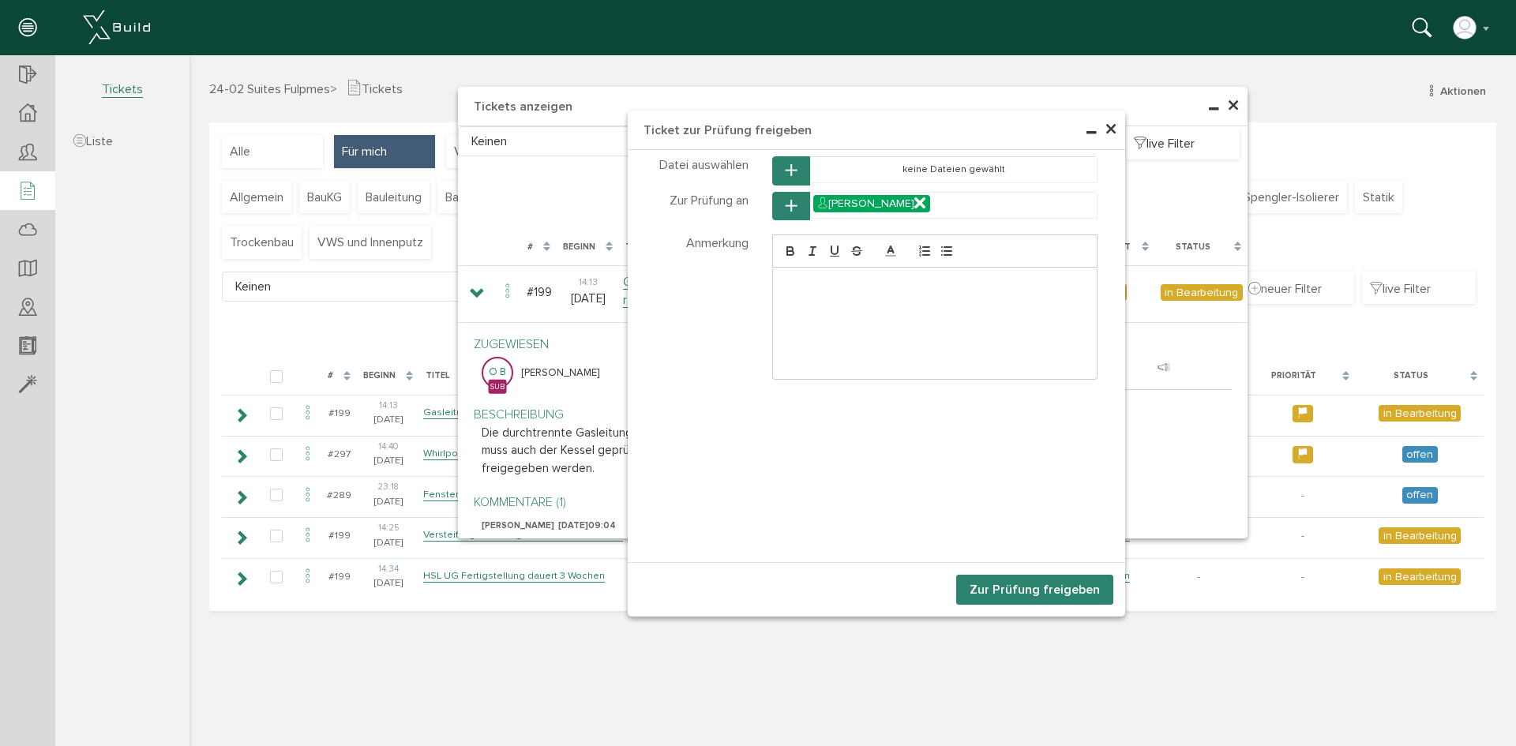
click at [1062, 583] on button "Zur Prüfung freigeben" at bounding box center [1034, 590] width 157 height 30
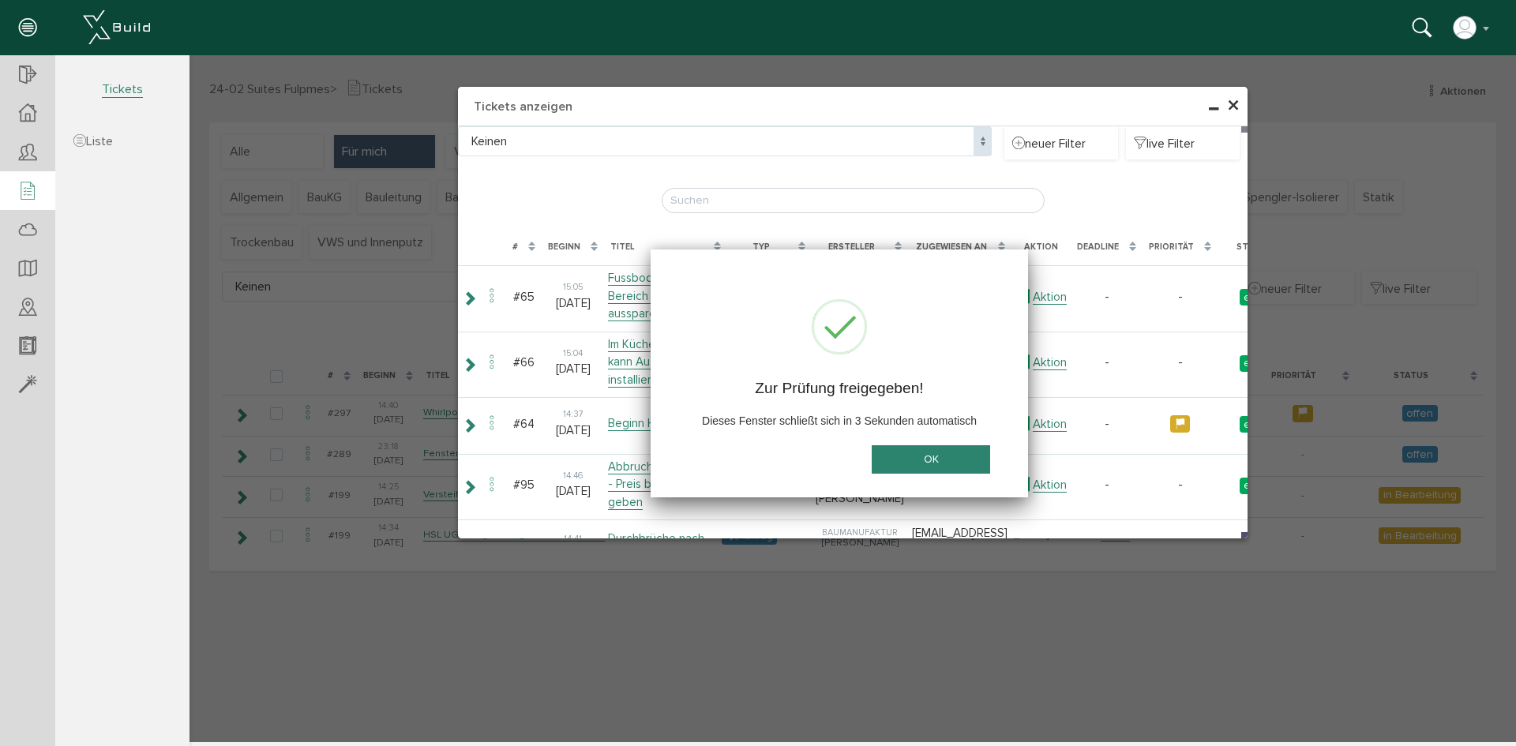
click at [1232, 103] on span "×" at bounding box center [1233, 106] width 13 height 31
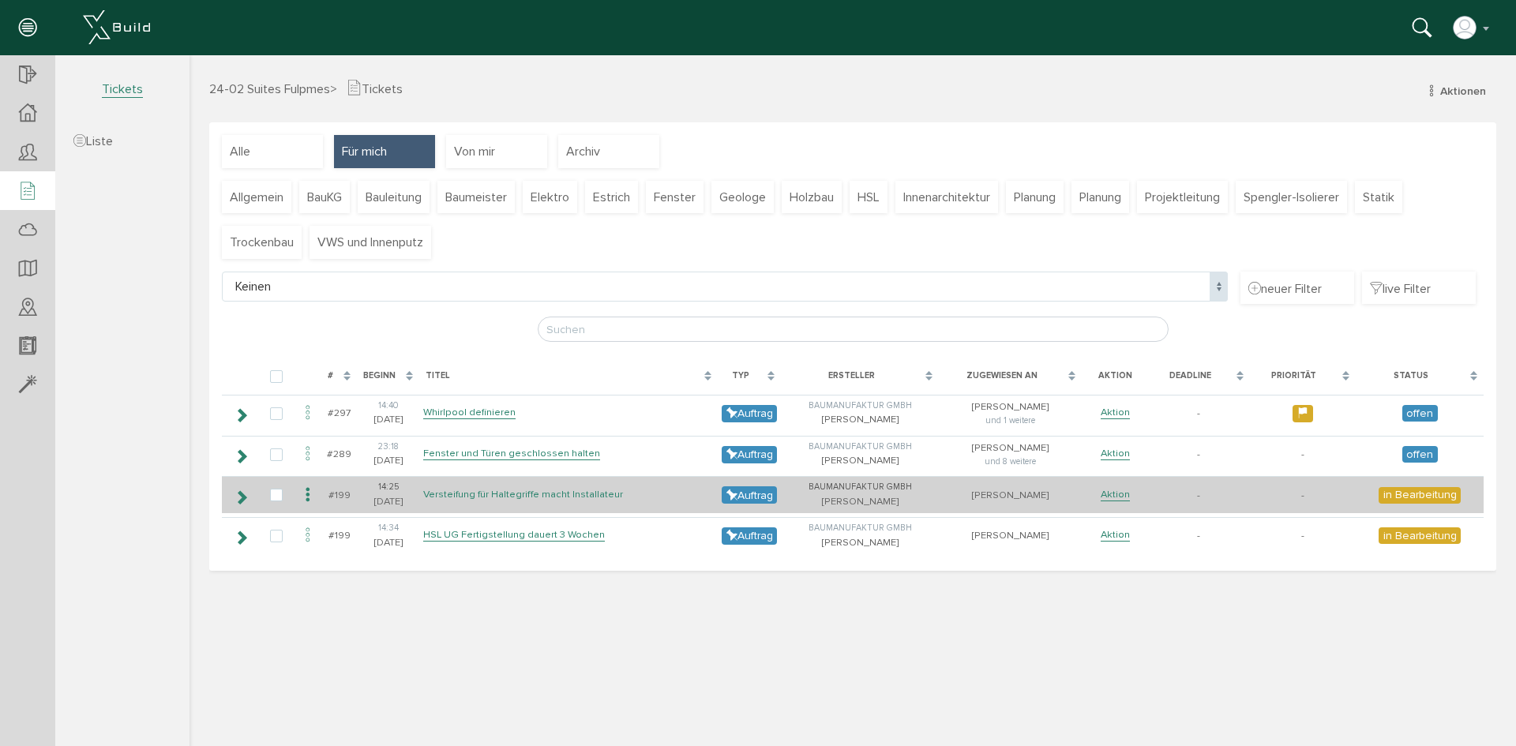
click at [482, 494] on link "Versteifung für Haltegriffe macht Installateur" at bounding box center [523, 494] width 200 height 13
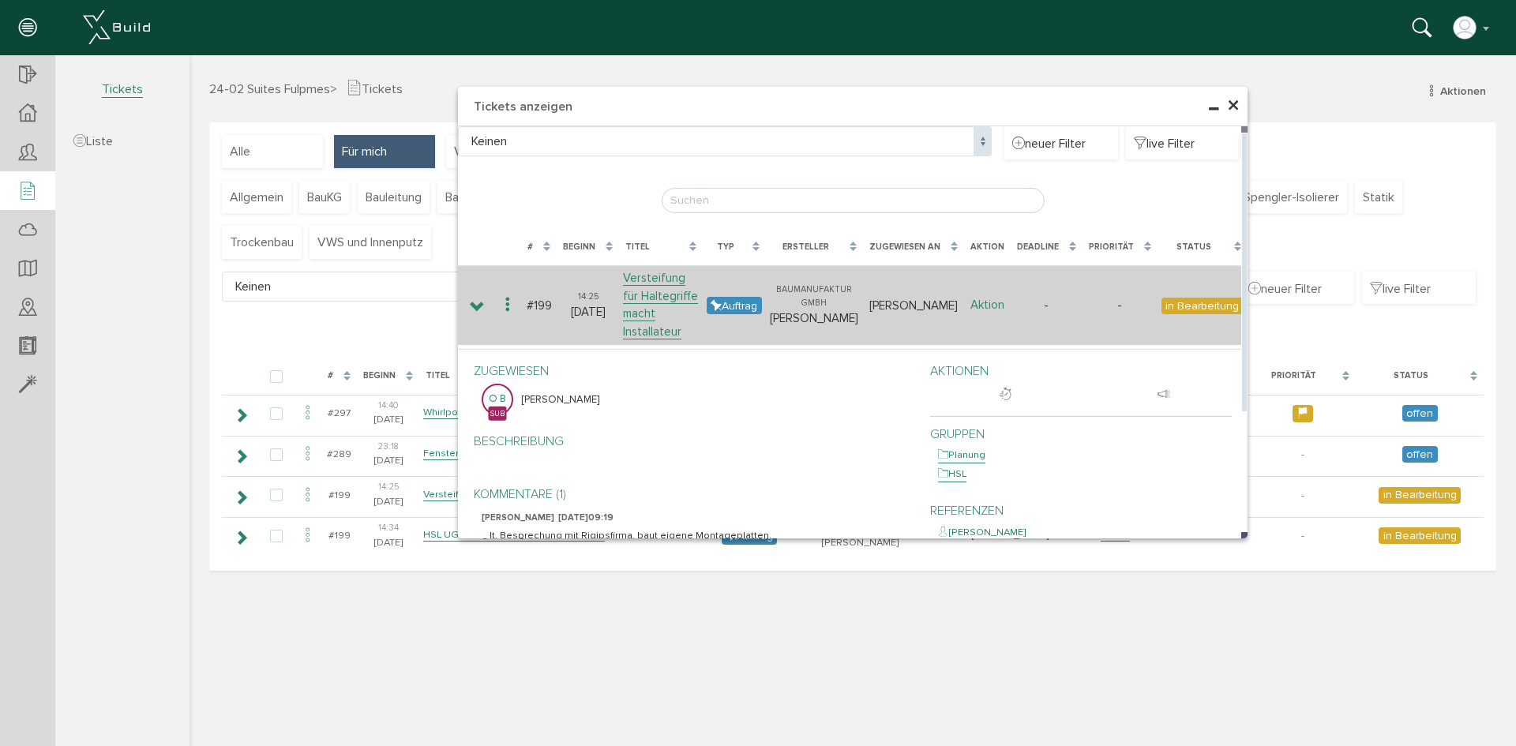
click at [996, 298] on link "Aktion" at bounding box center [987, 305] width 34 height 15
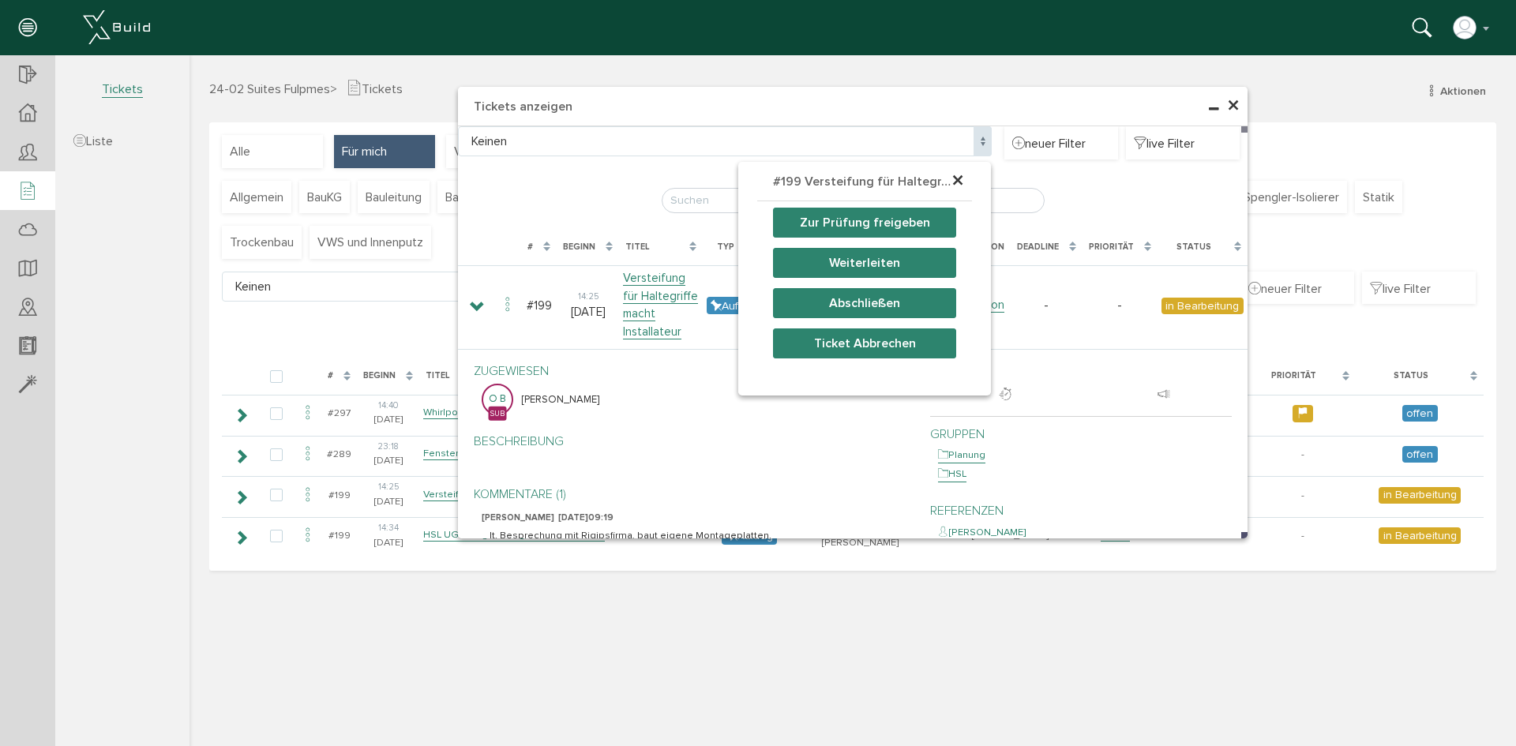
click at [871, 230] on button "Zur Prüfung freigeben" at bounding box center [864, 223] width 183 height 30
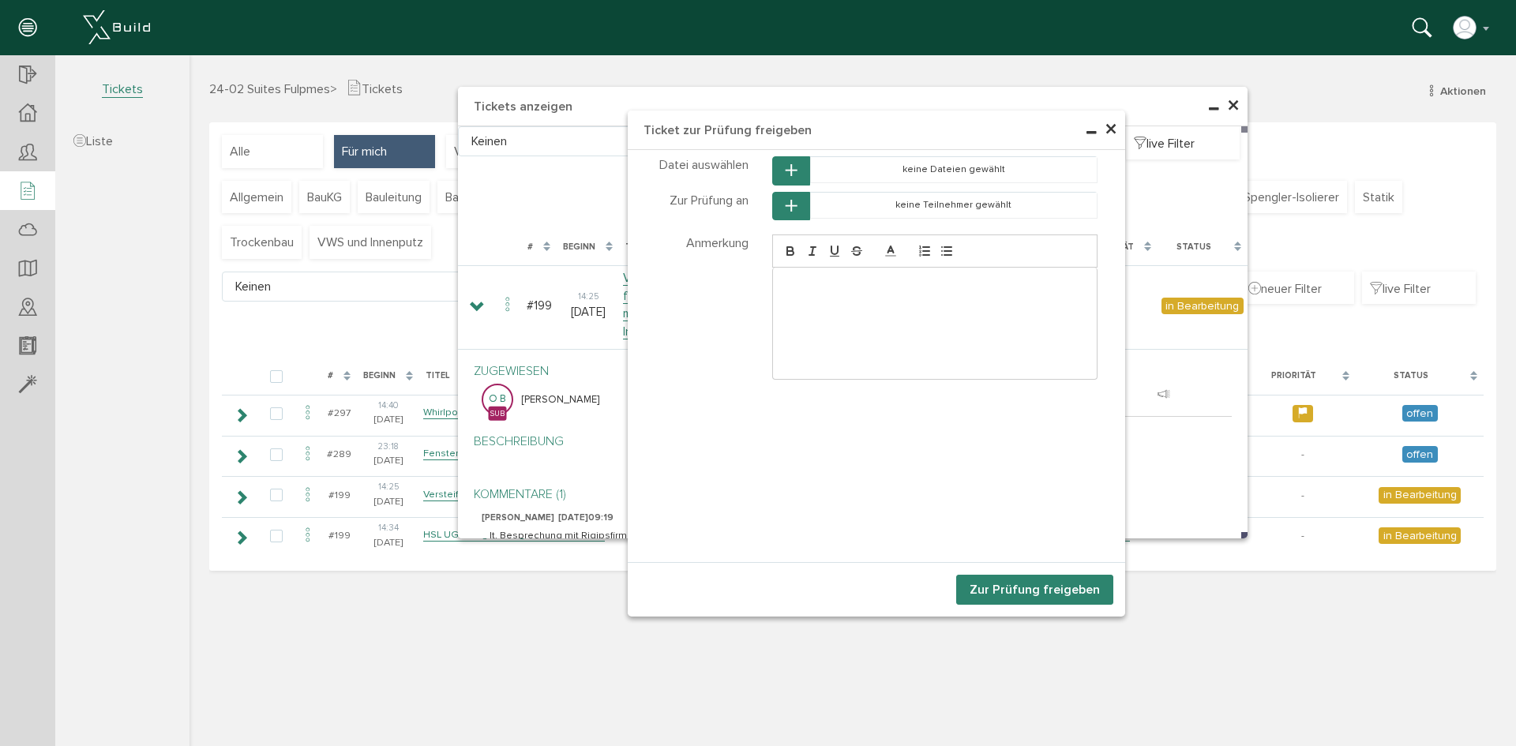
click at [798, 207] on button "button" at bounding box center [791, 206] width 38 height 29
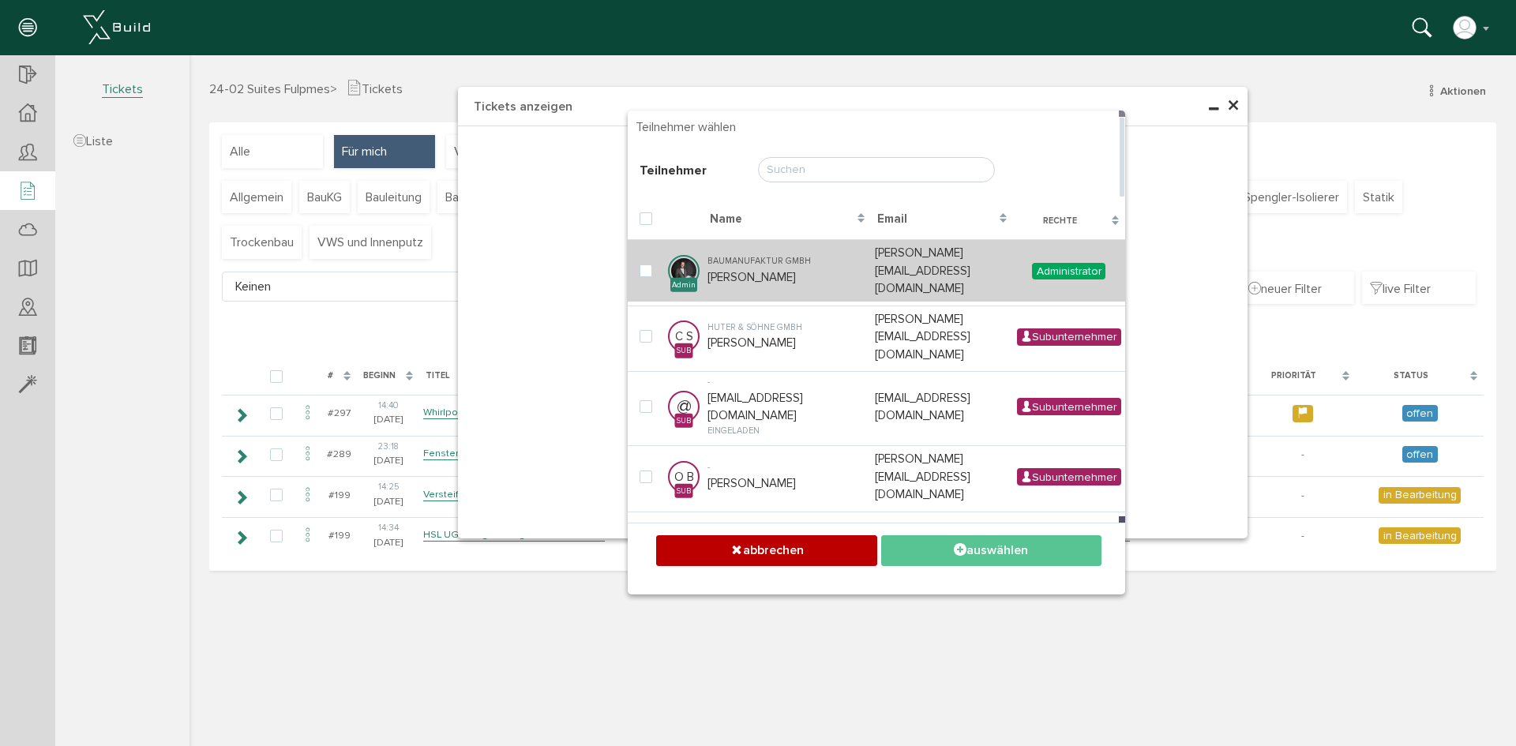
drag, startPoint x: 639, startPoint y: 263, endPoint x: 664, endPoint y: 267, distance: 25.6
click at [639, 263] on td at bounding box center [646, 270] width 36 height 62
click at [643, 264] on label at bounding box center [648, 271] width 19 height 14
click at [643, 264] on input "checkbox" at bounding box center [644, 269] width 10 height 10
checkbox input "true"
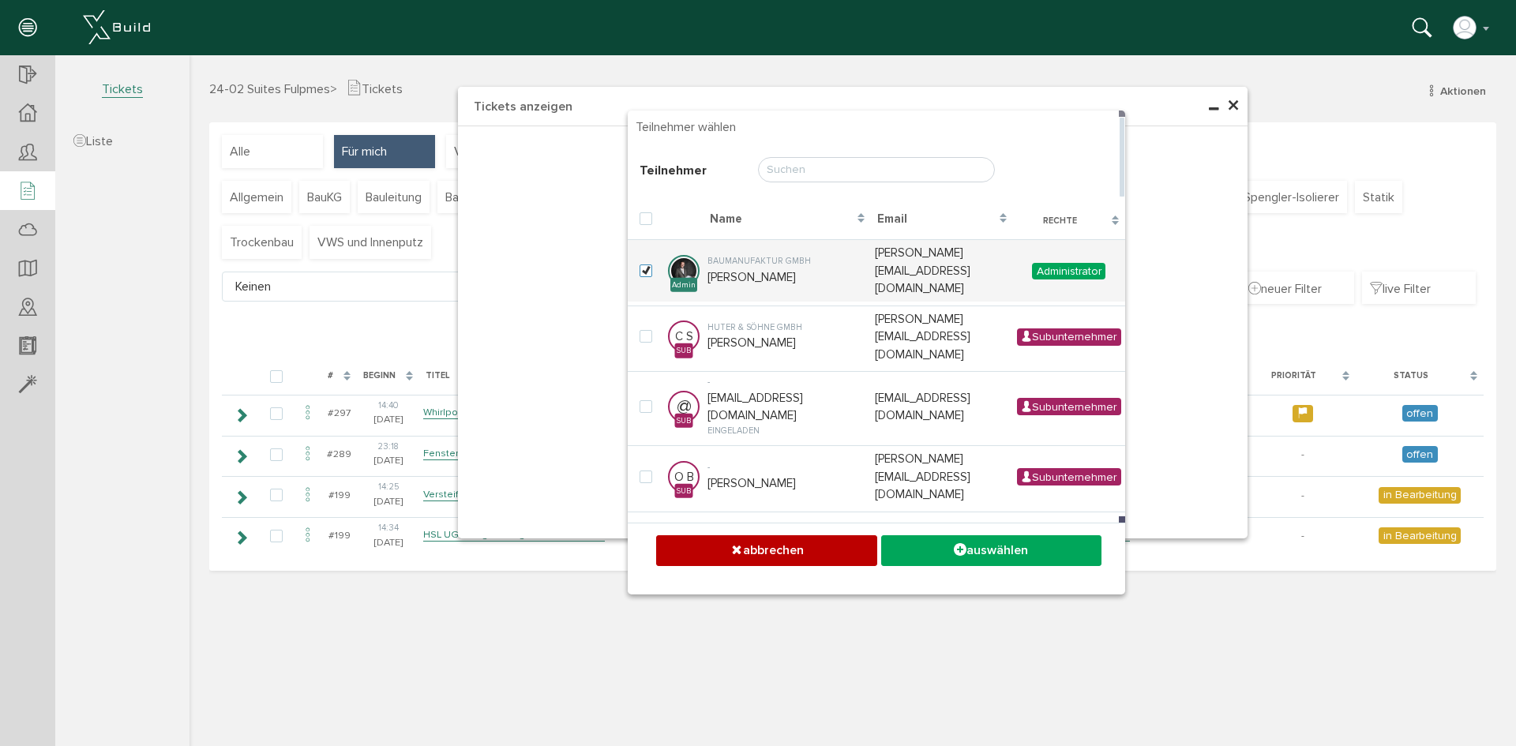
click at [992, 556] on button "auswählen" at bounding box center [991, 550] width 220 height 31
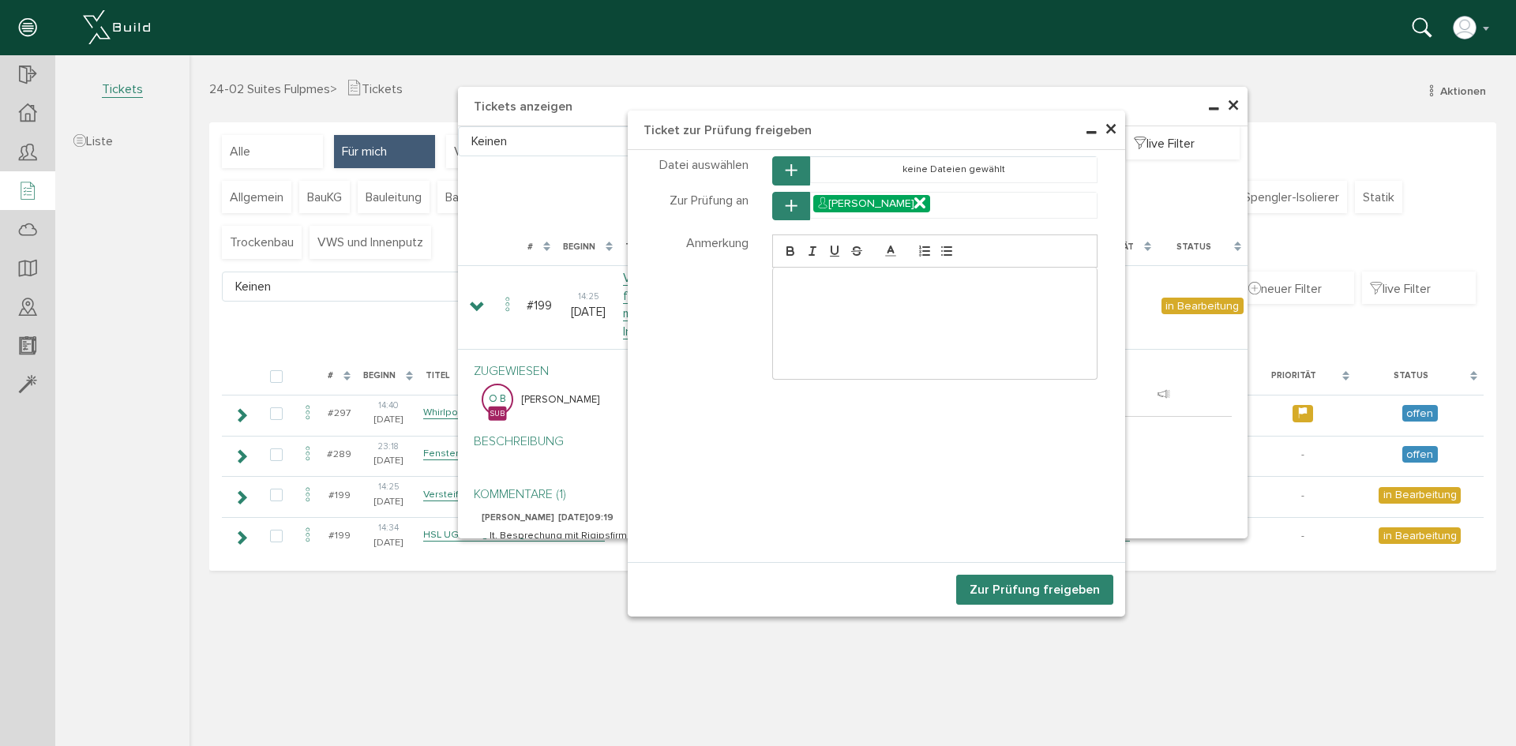
click at [1007, 589] on button "Zur Prüfung freigeben" at bounding box center [1034, 590] width 157 height 30
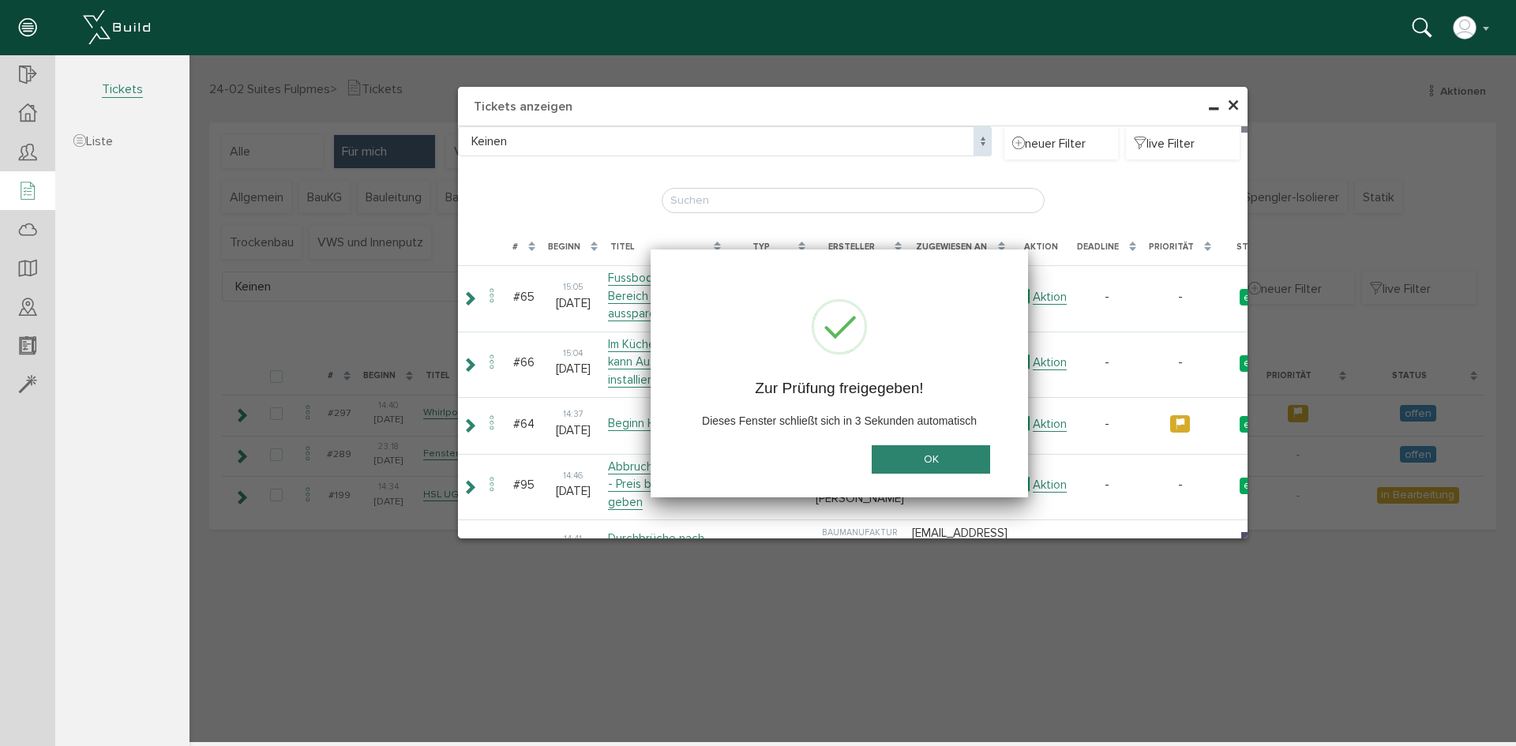
click at [1234, 105] on span "×" at bounding box center [1233, 106] width 13 height 31
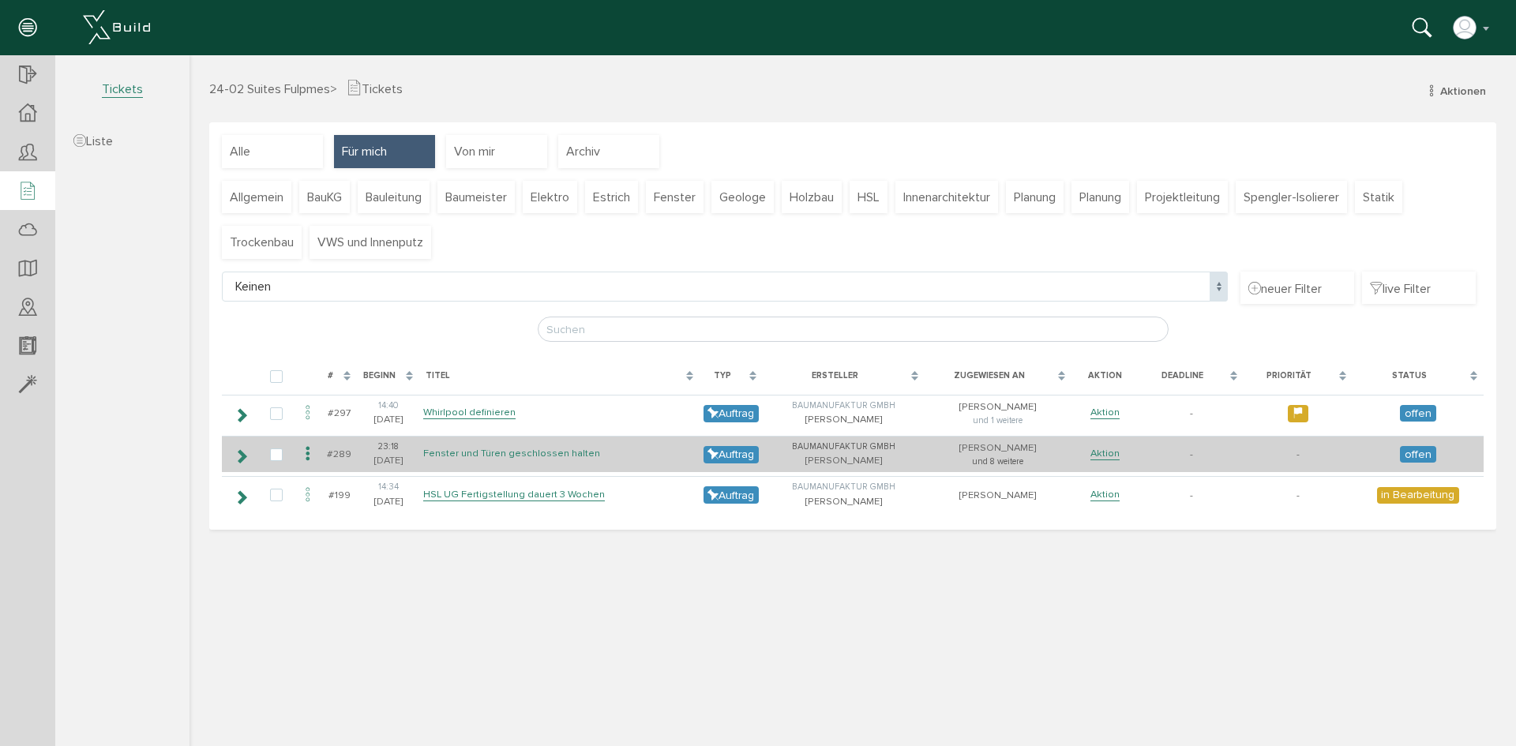
click at [510, 453] on link "Fenster und Türen geschlossen halten" at bounding box center [511, 453] width 177 height 13
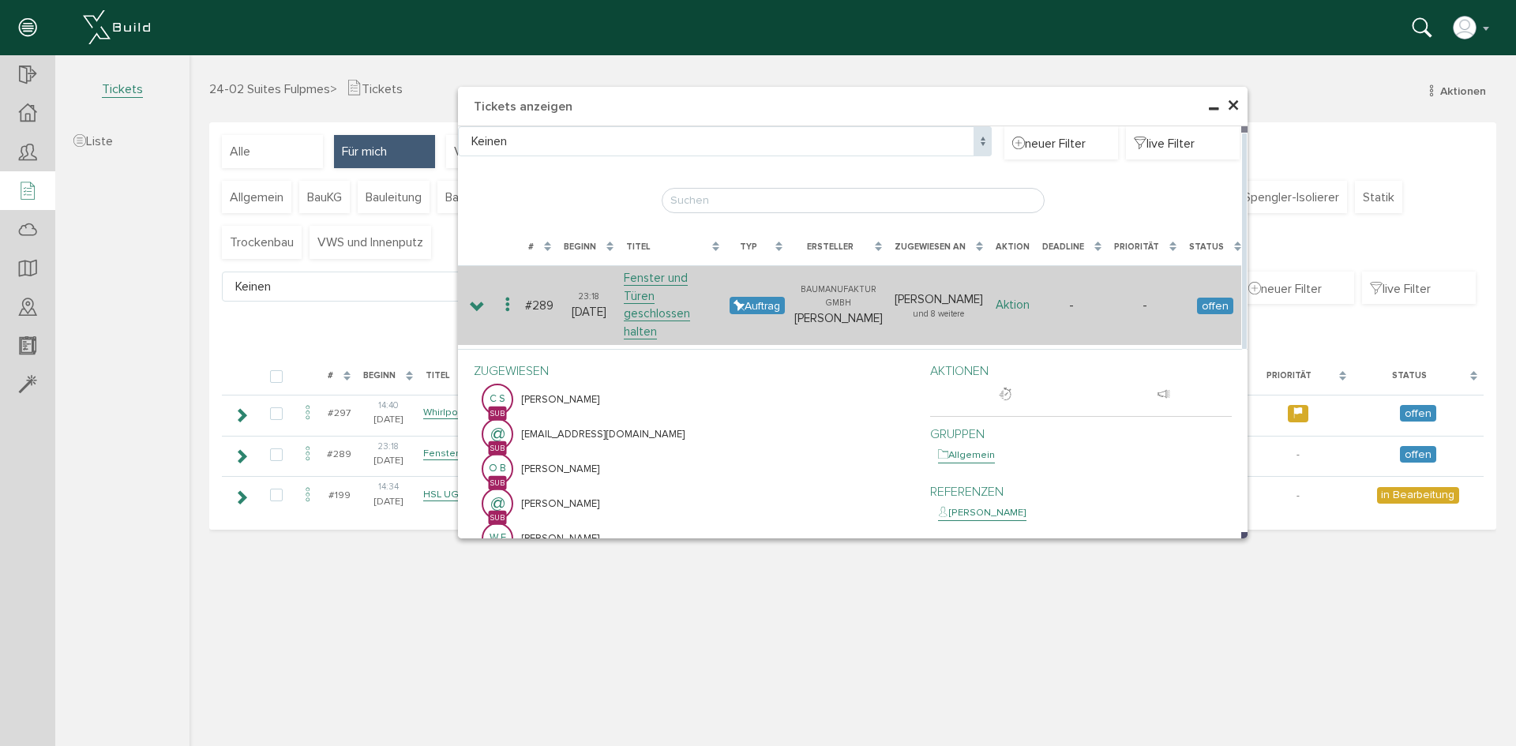
click at [1017, 298] on link "Aktion" at bounding box center [1012, 305] width 34 height 15
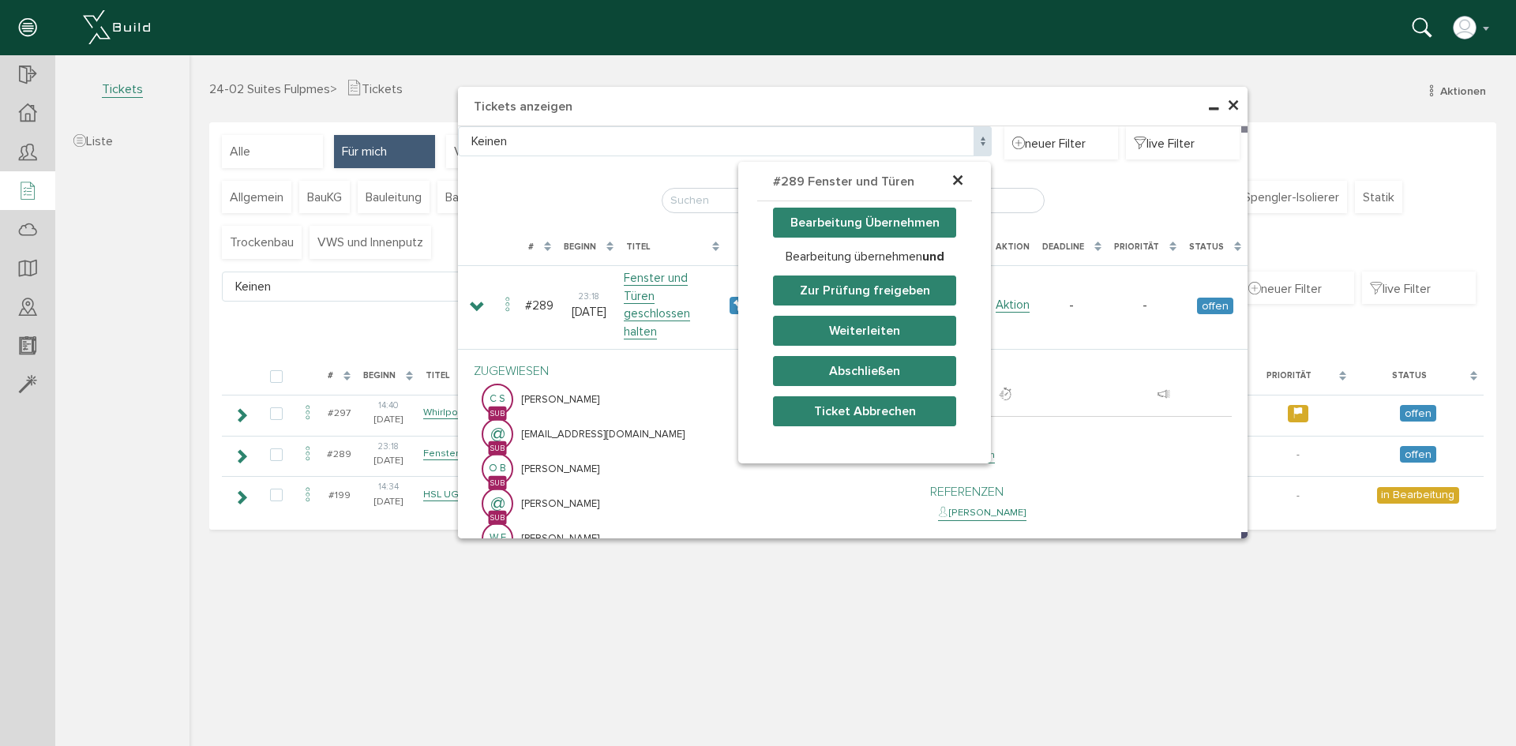
click at [858, 366] on button "Abschließen" at bounding box center [864, 371] width 183 height 30
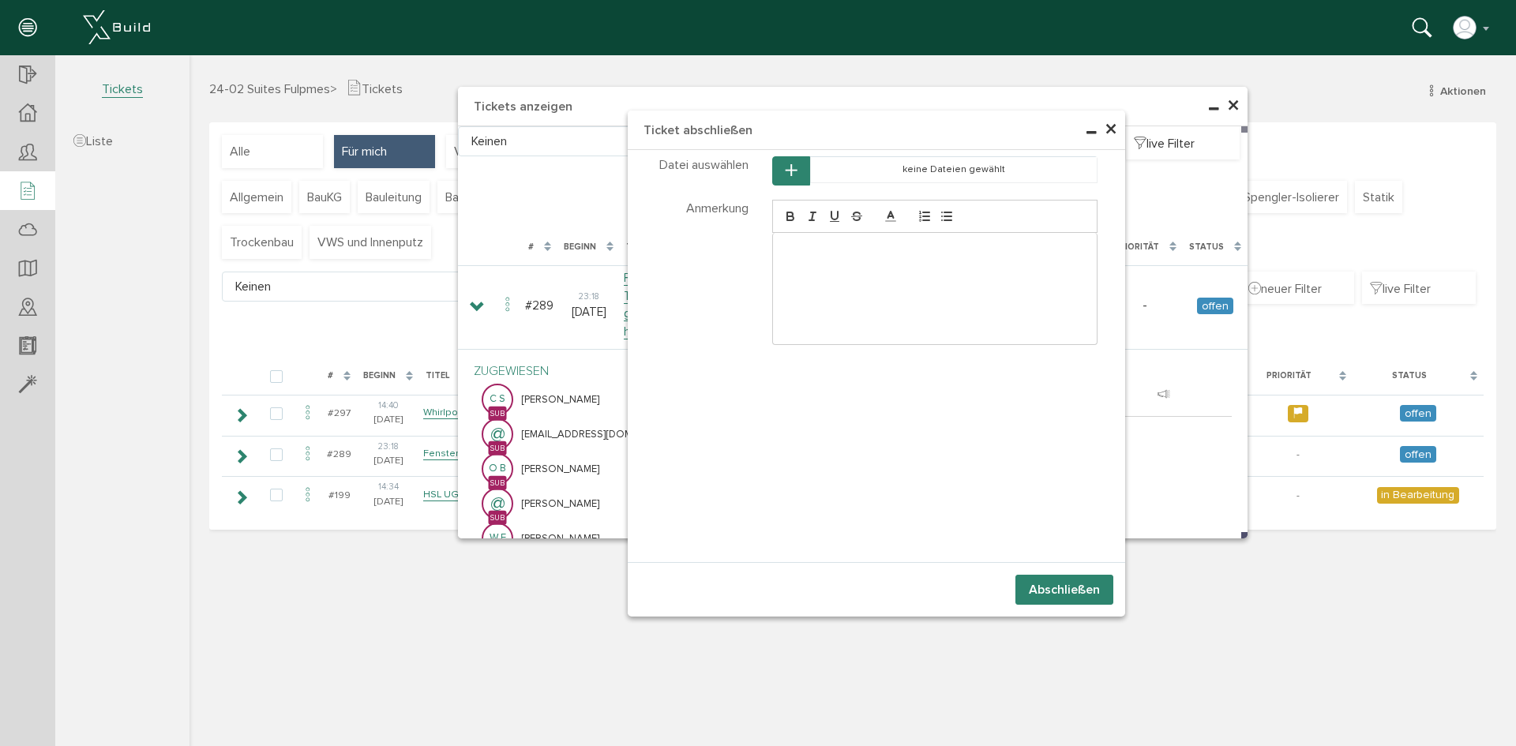
click at [1055, 575] on button "Abschließen" at bounding box center [1064, 590] width 98 height 30
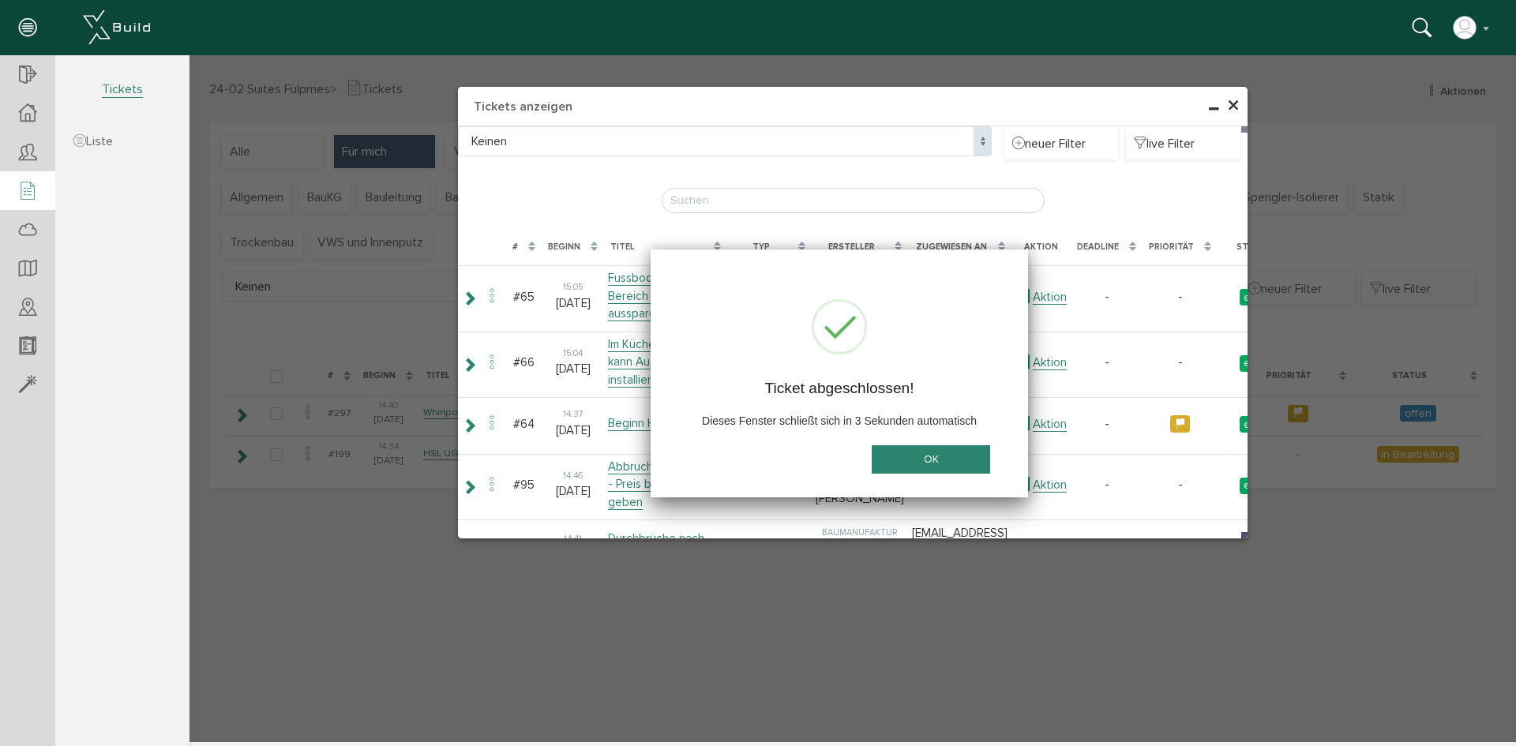
click at [928, 455] on button "OK" at bounding box center [930, 459] width 118 height 29
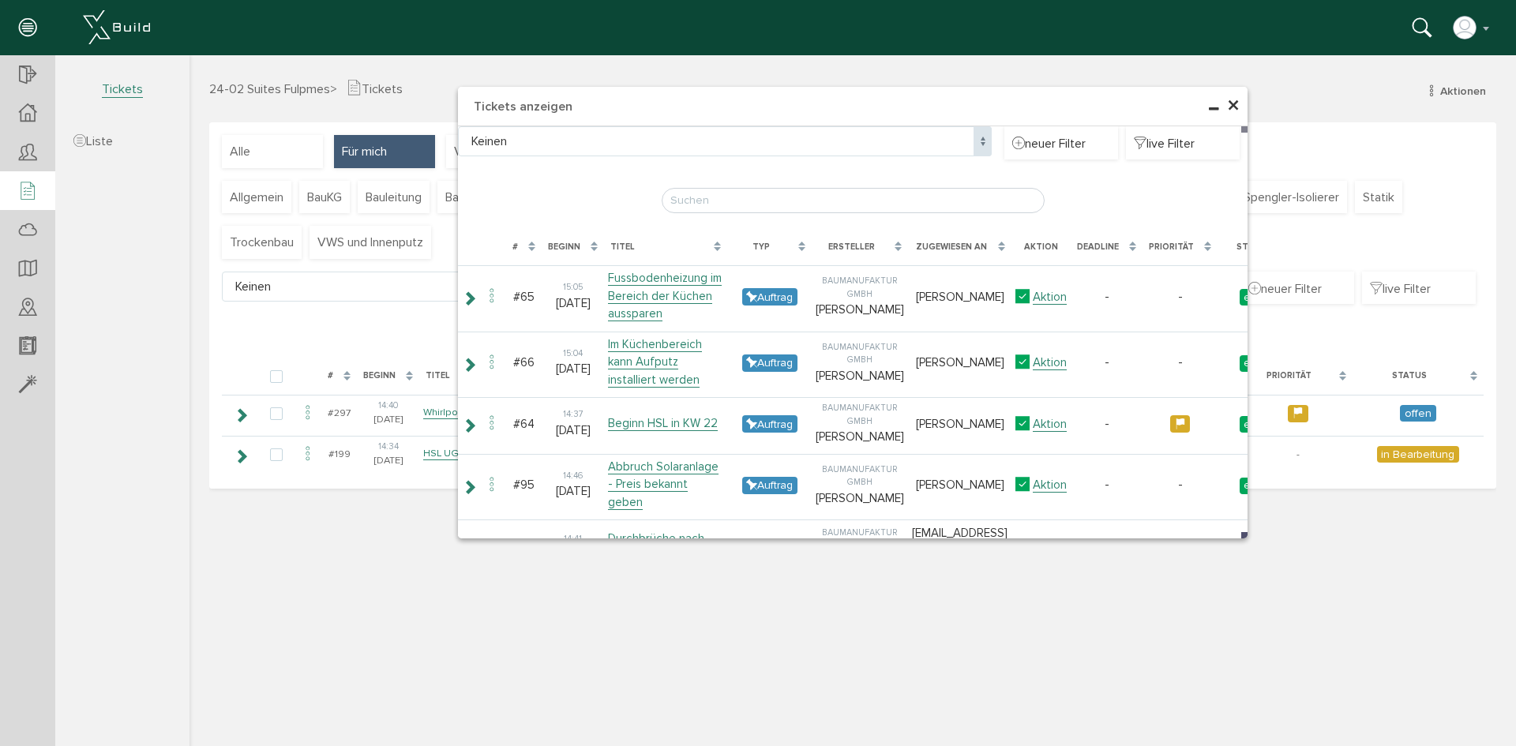
click at [1231, 107] on span "×" at bounding box center [1233, 106] width 13 height 31
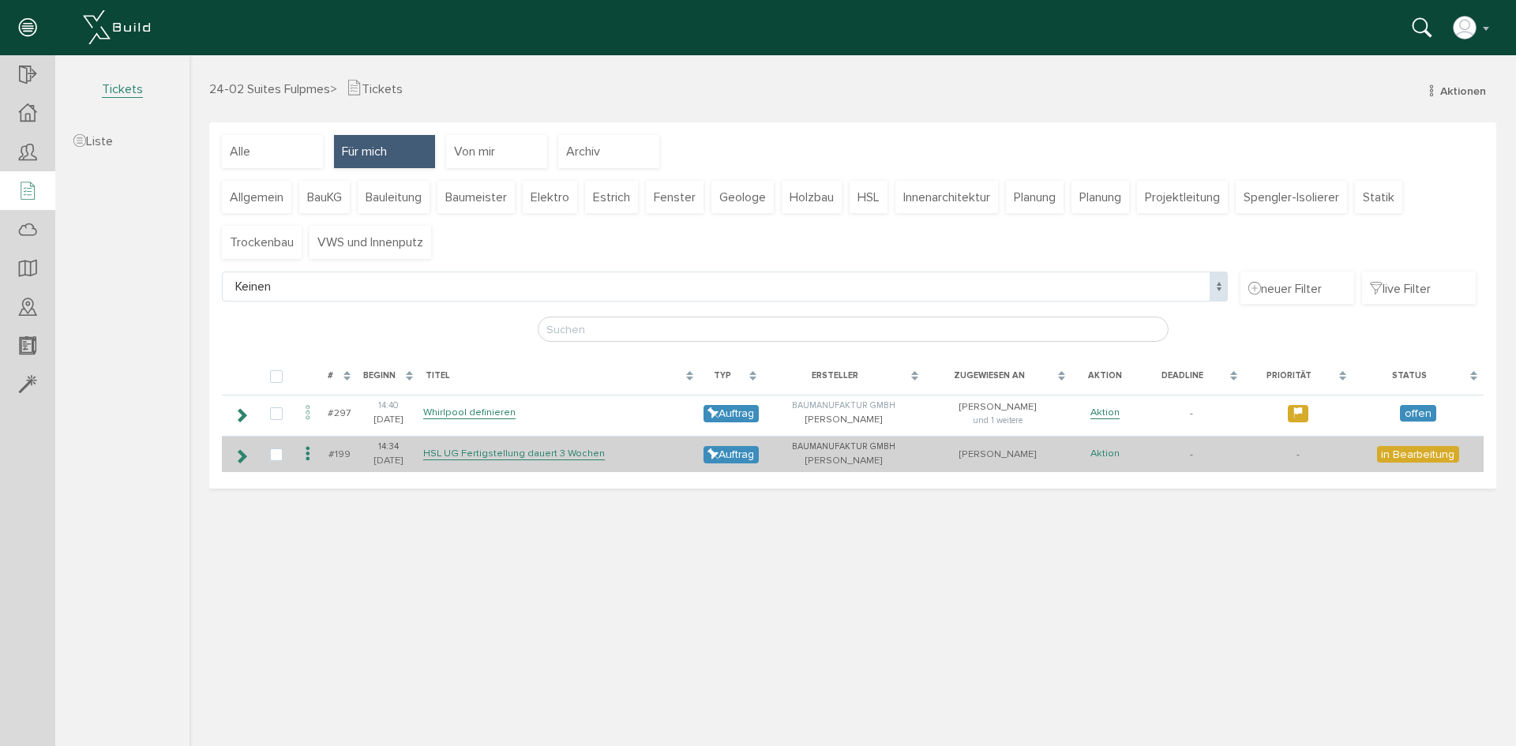
click at [1092, 448] on link "Aktion" at bounding box center [1104, 453] width 29 height 13
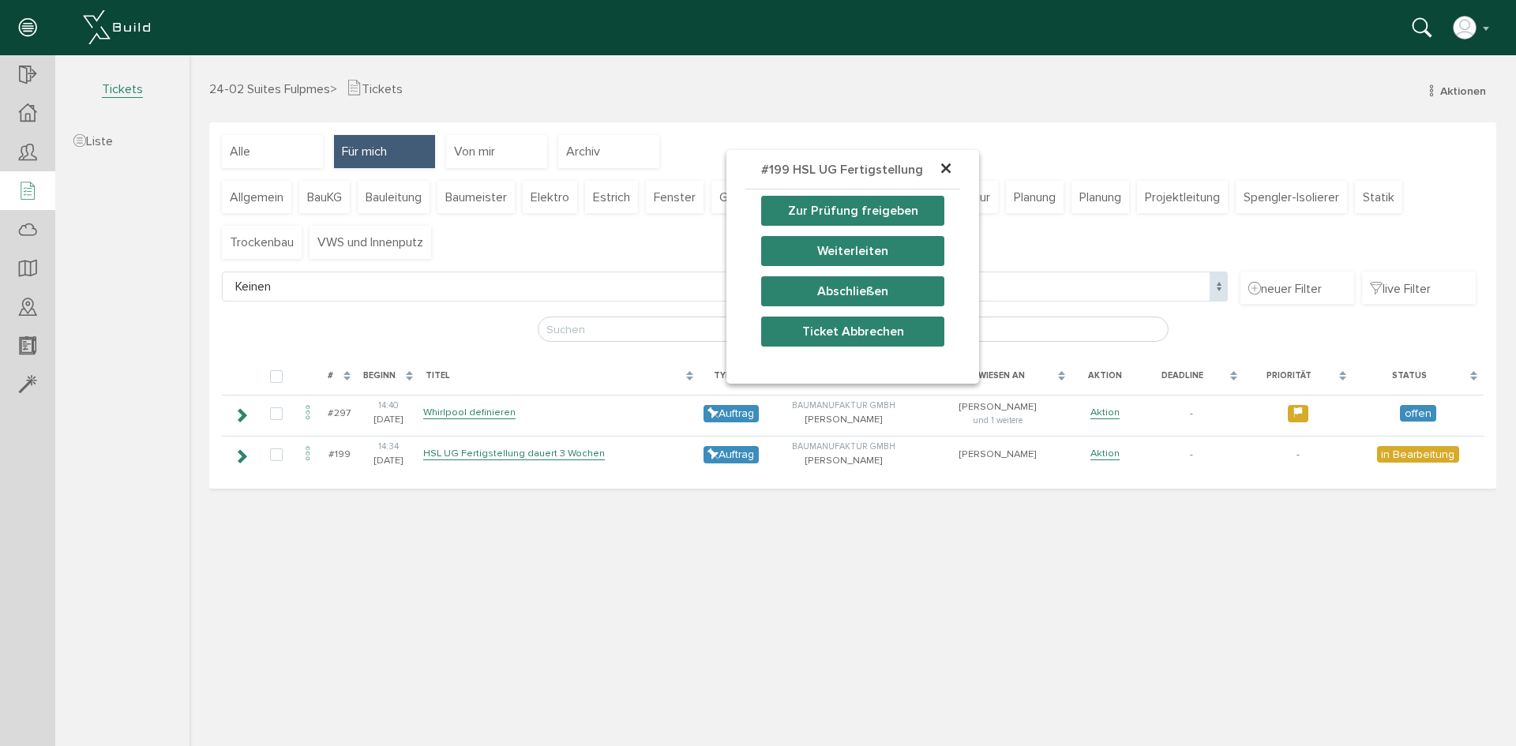
click at [866, 208] on button "Zur Prüfung freigeben" at bounding box center [852, 211] width 183 height 30
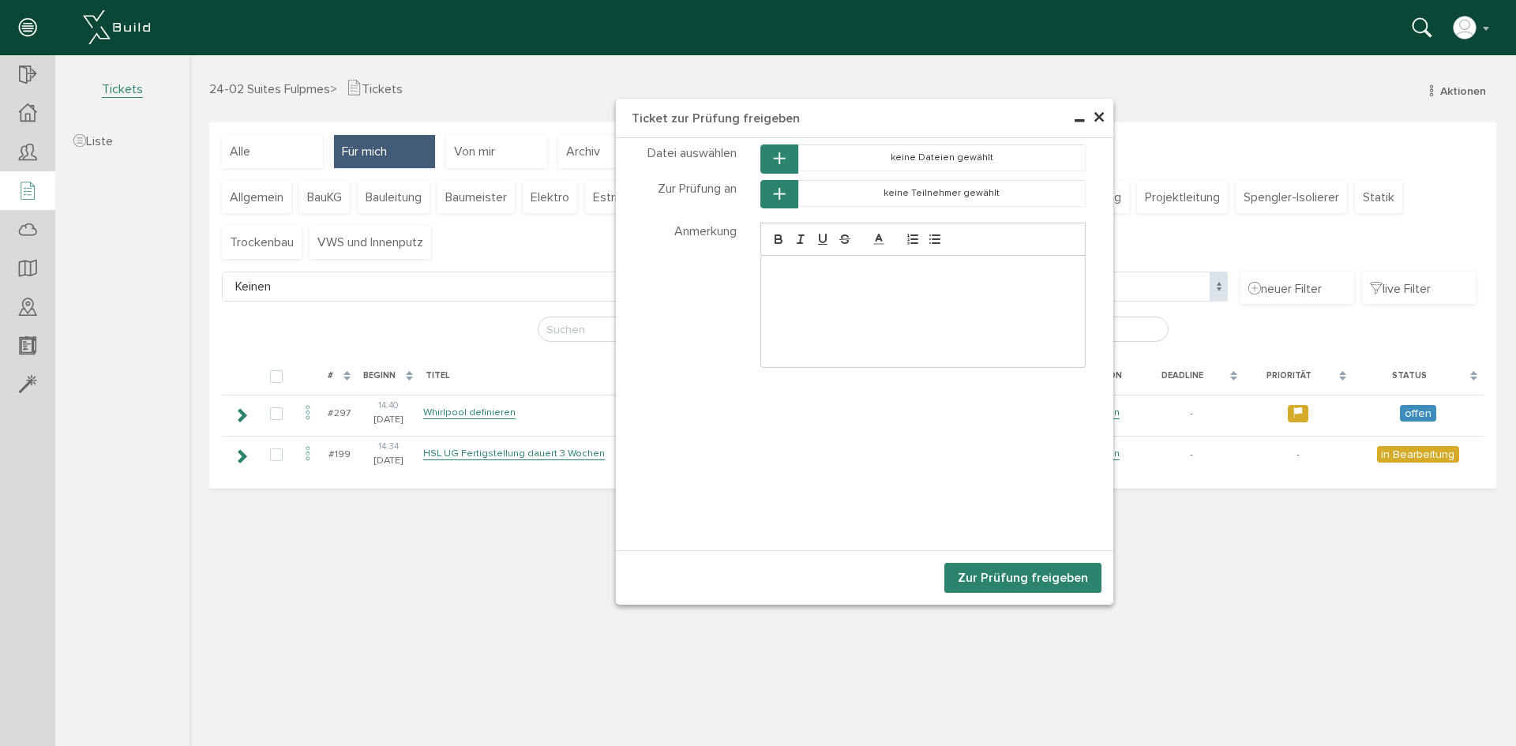
click at [766, 191] on button "button" at bounding box center [779, 194] width 38 height 29
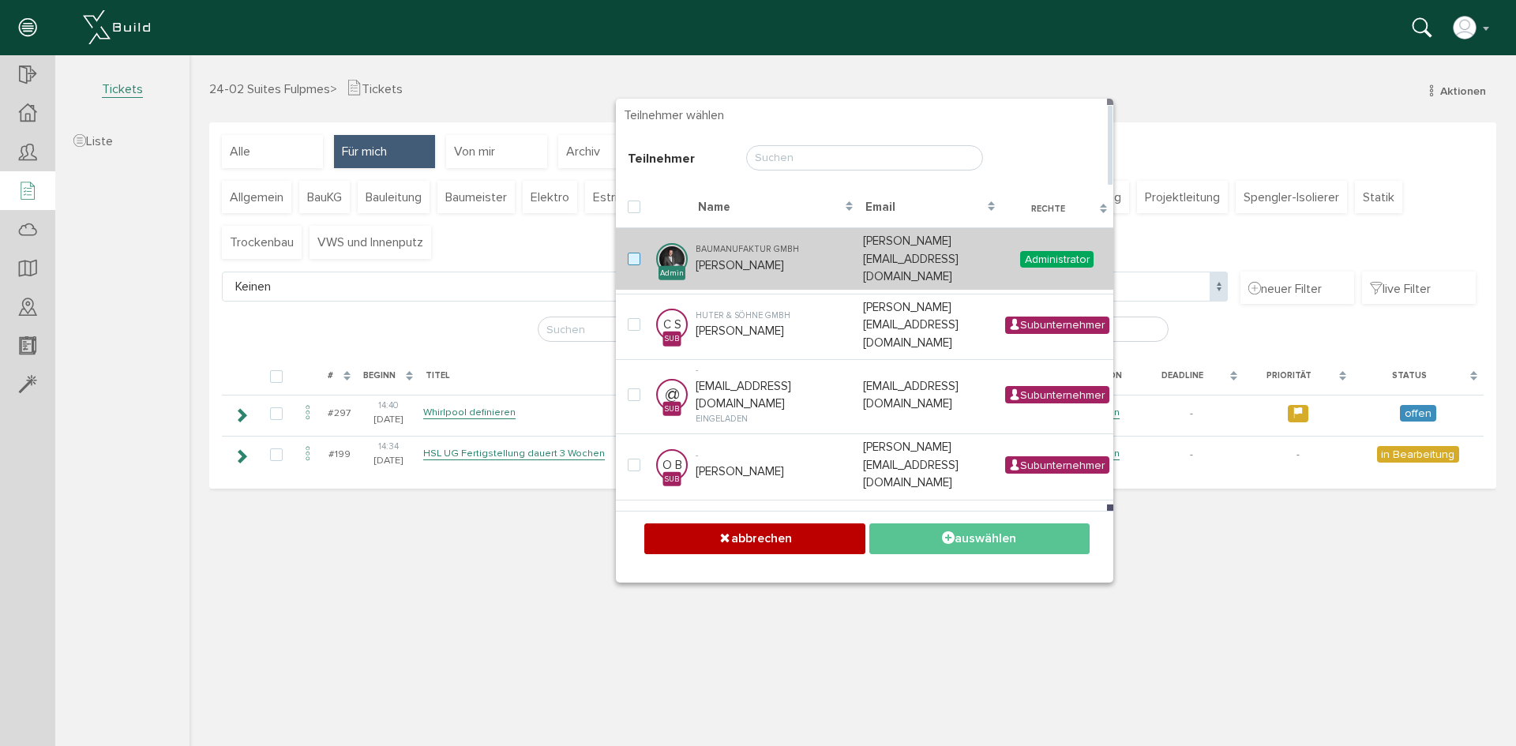
click at [628, 253] on label at bounding box center [637, 260] width 19 height 14
click at [628, 253] on input "checkbox" at bounding box center [633, 258] width 10 height 10
checkbox input "true"
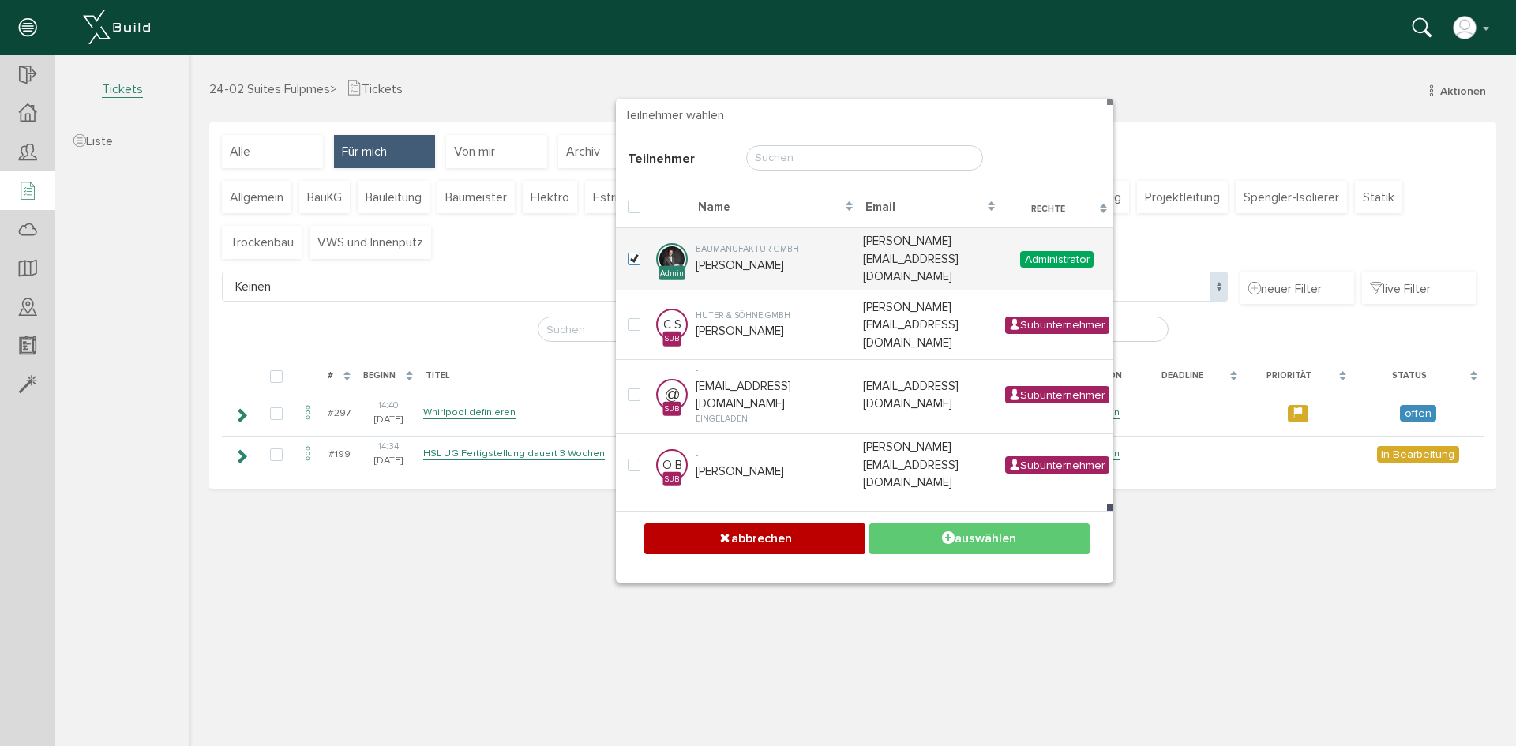
click at [972, 538] on button "auswählen" at bounding box center [979, 538] width 220 height 31
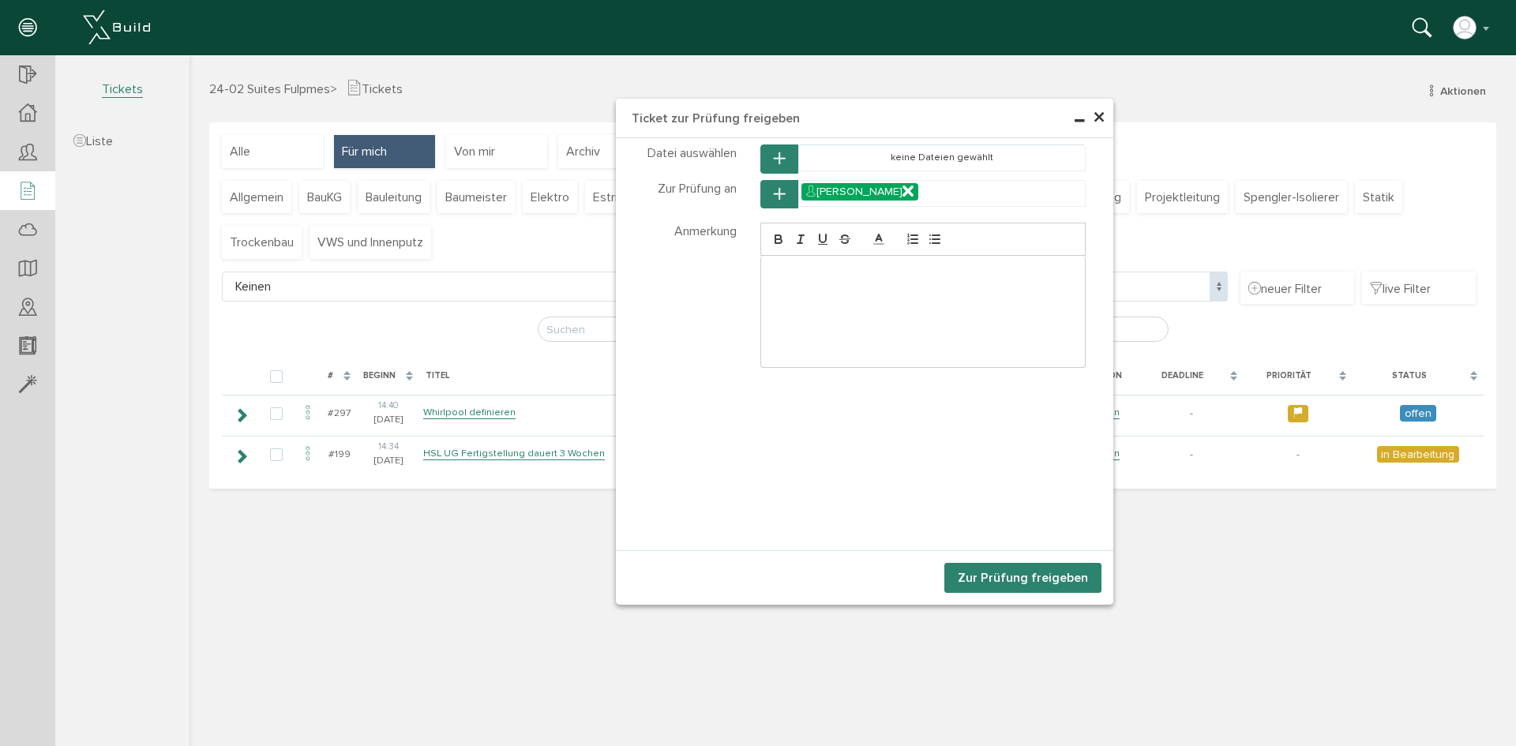
click at [983, 579] on button "Zur Prüfung freigeben" at bounding box center [1022, 578] width 157 height 30
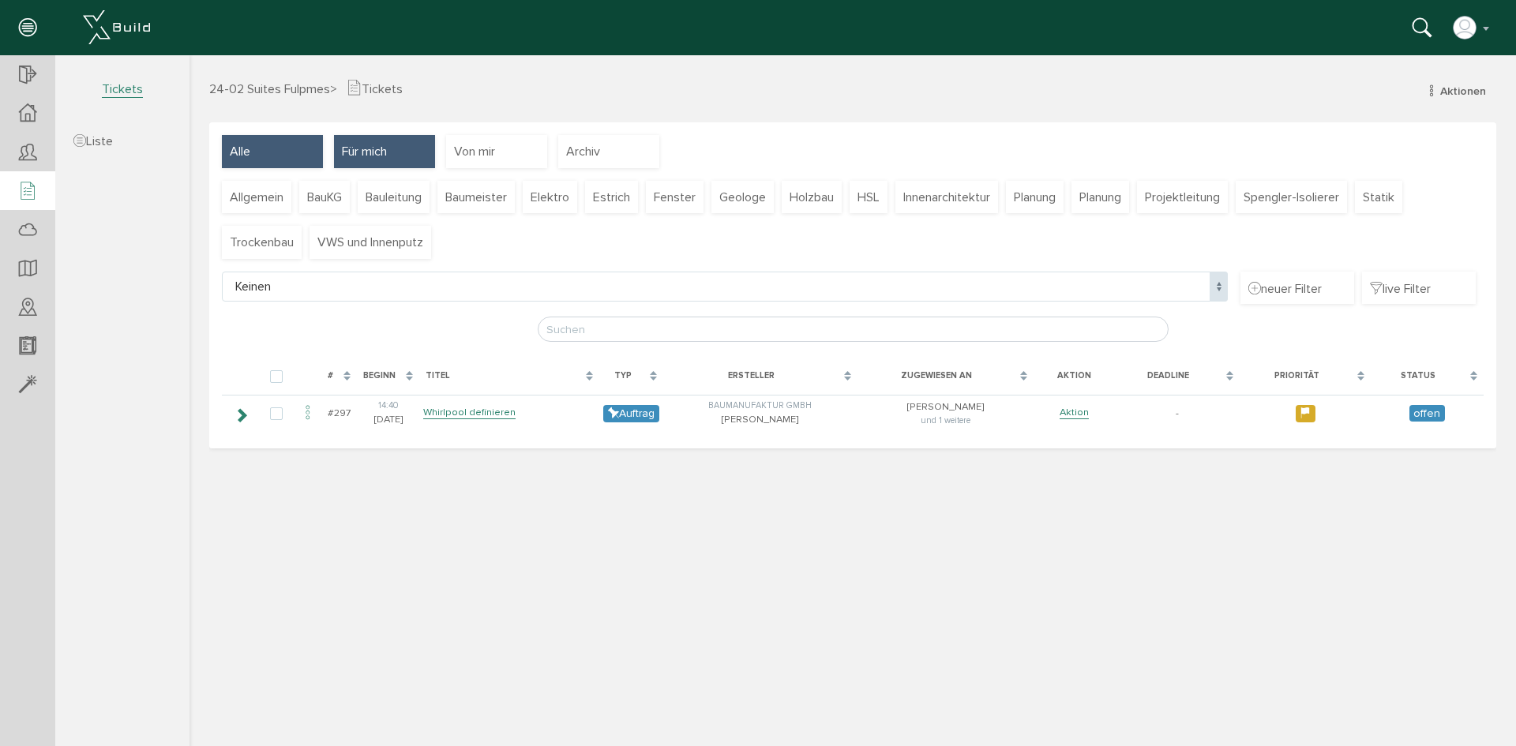
click at [283, 156] on div "Alle" at bounding box center [272, 151] width 101 height 33
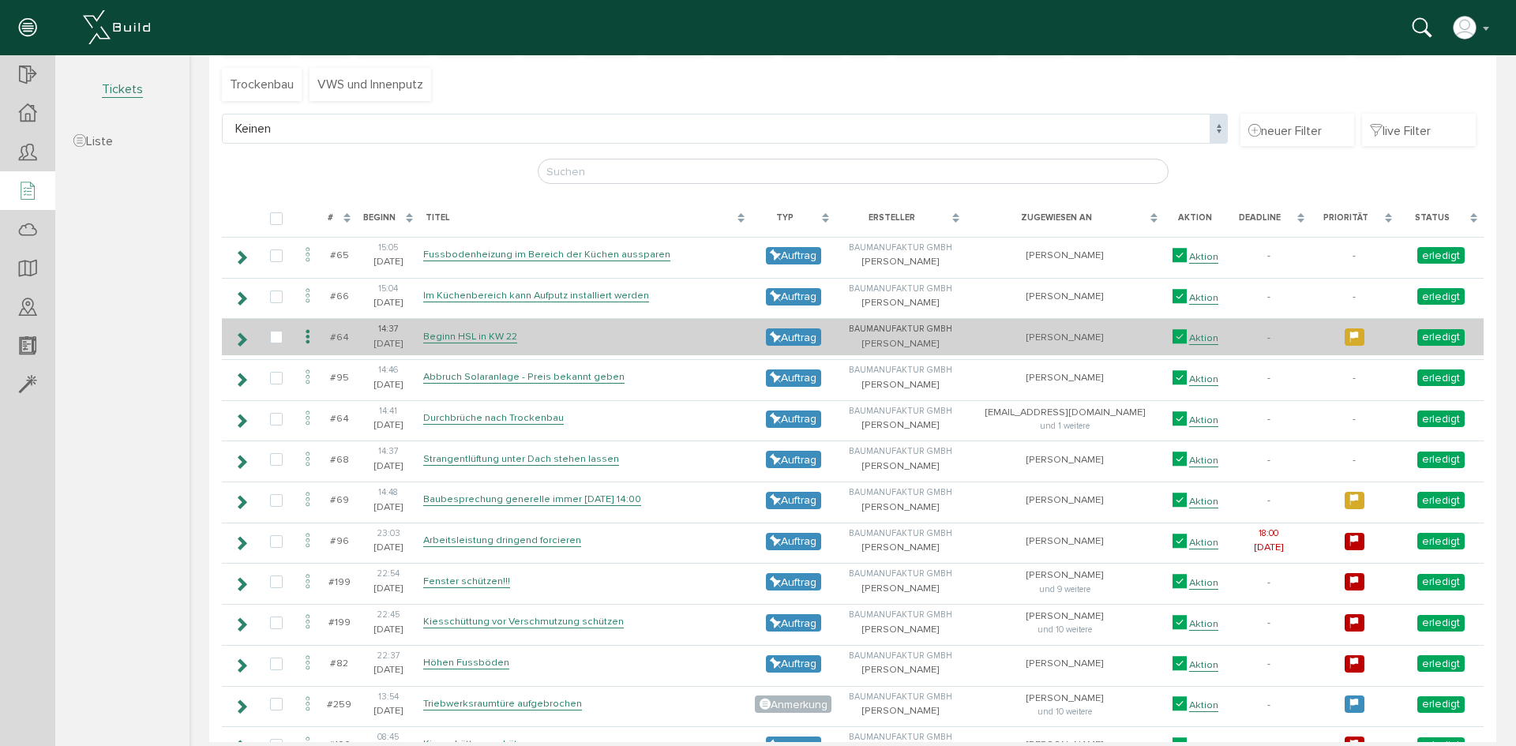
scroll to position [237, 0]
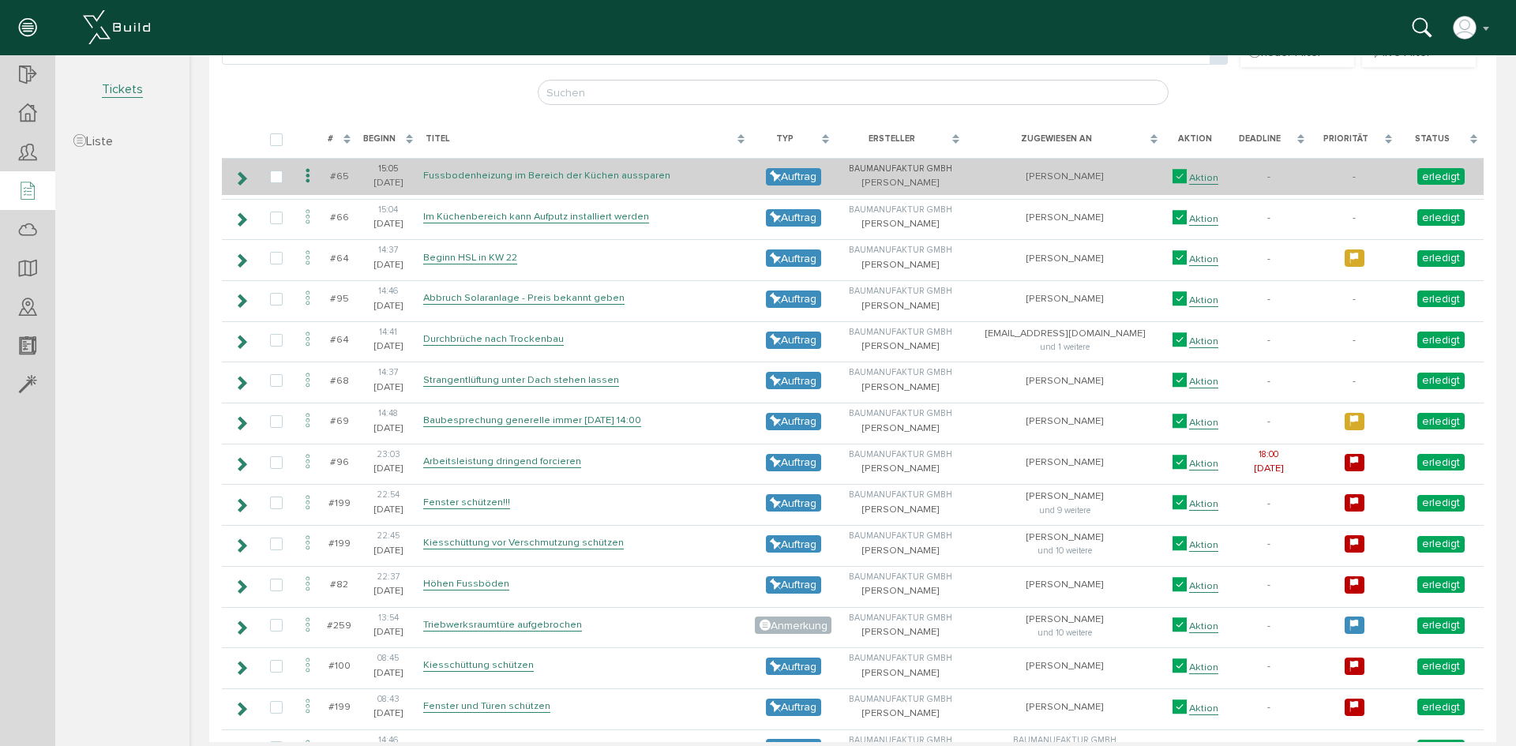
click at [556, 179] on link "Fussbodenheizung im Bereich der Küchen aussparen" at bounding box center [546, 175] width 247 height 13
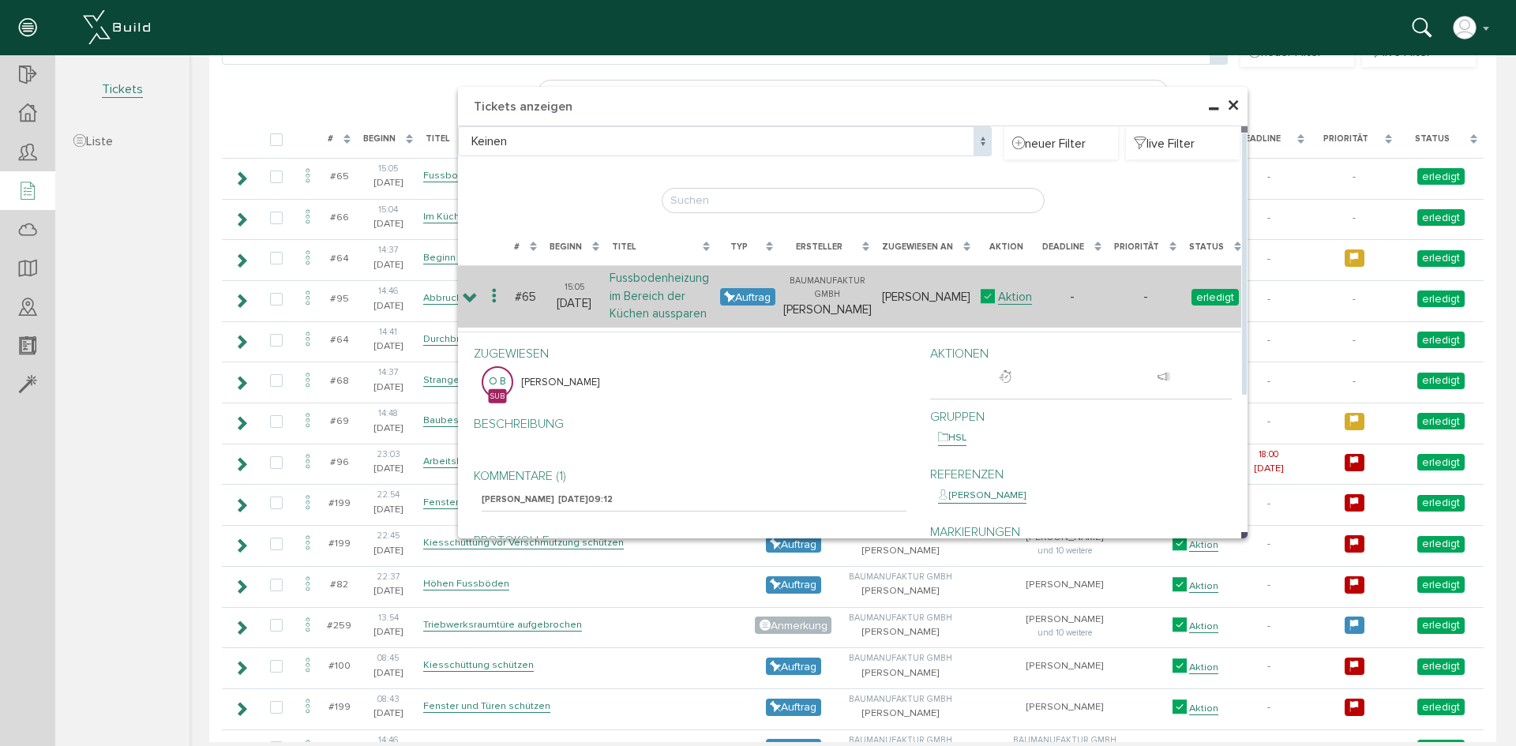
click at [678, 315] on link "Fussbodenheizung im Bereich der Küchen aussparen" at bounding box center [658, 296] width 99 height 51
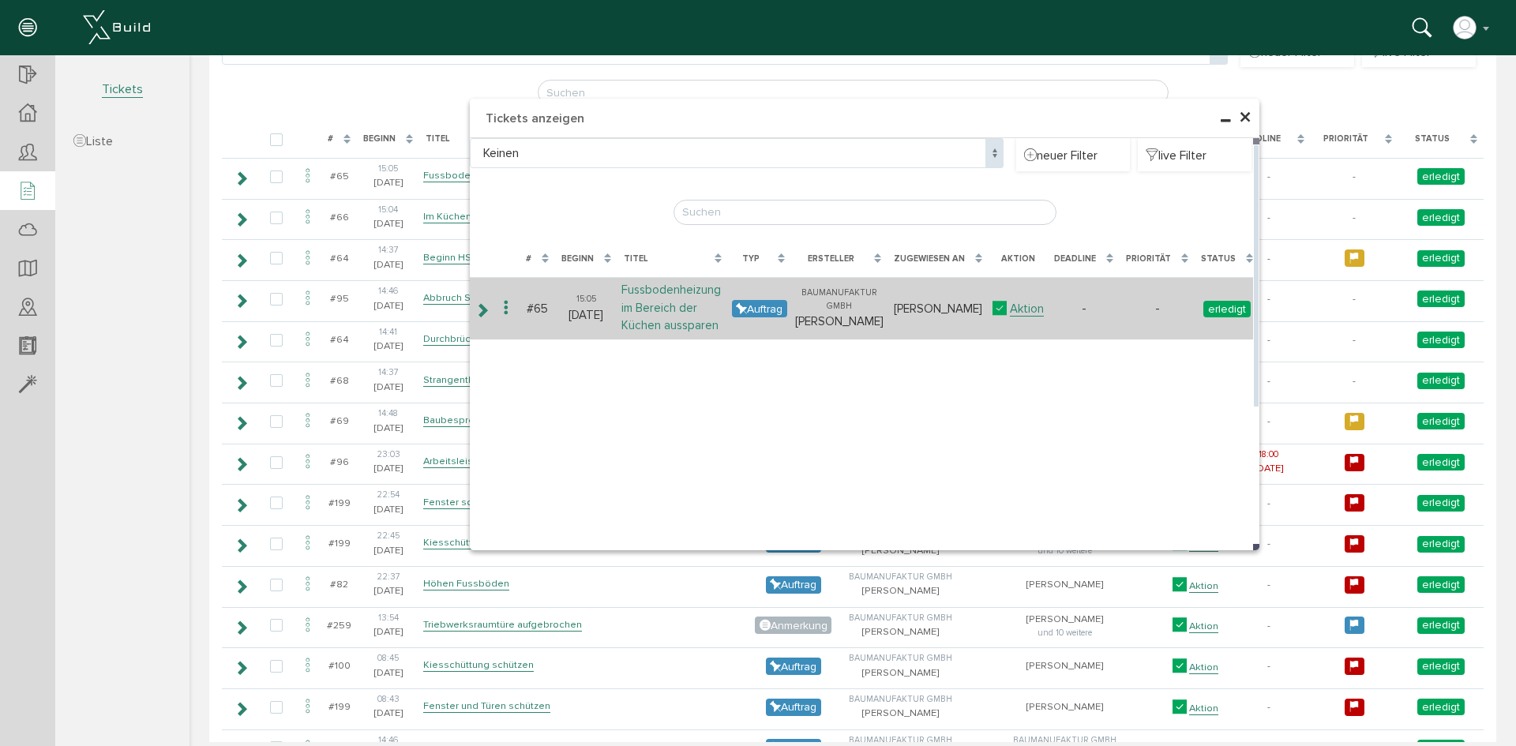
click at [666, 304] on link "Fussbodenheizung im Bereich der Küchen aussparen" at bounding box center [670, 308] width 99 height 51
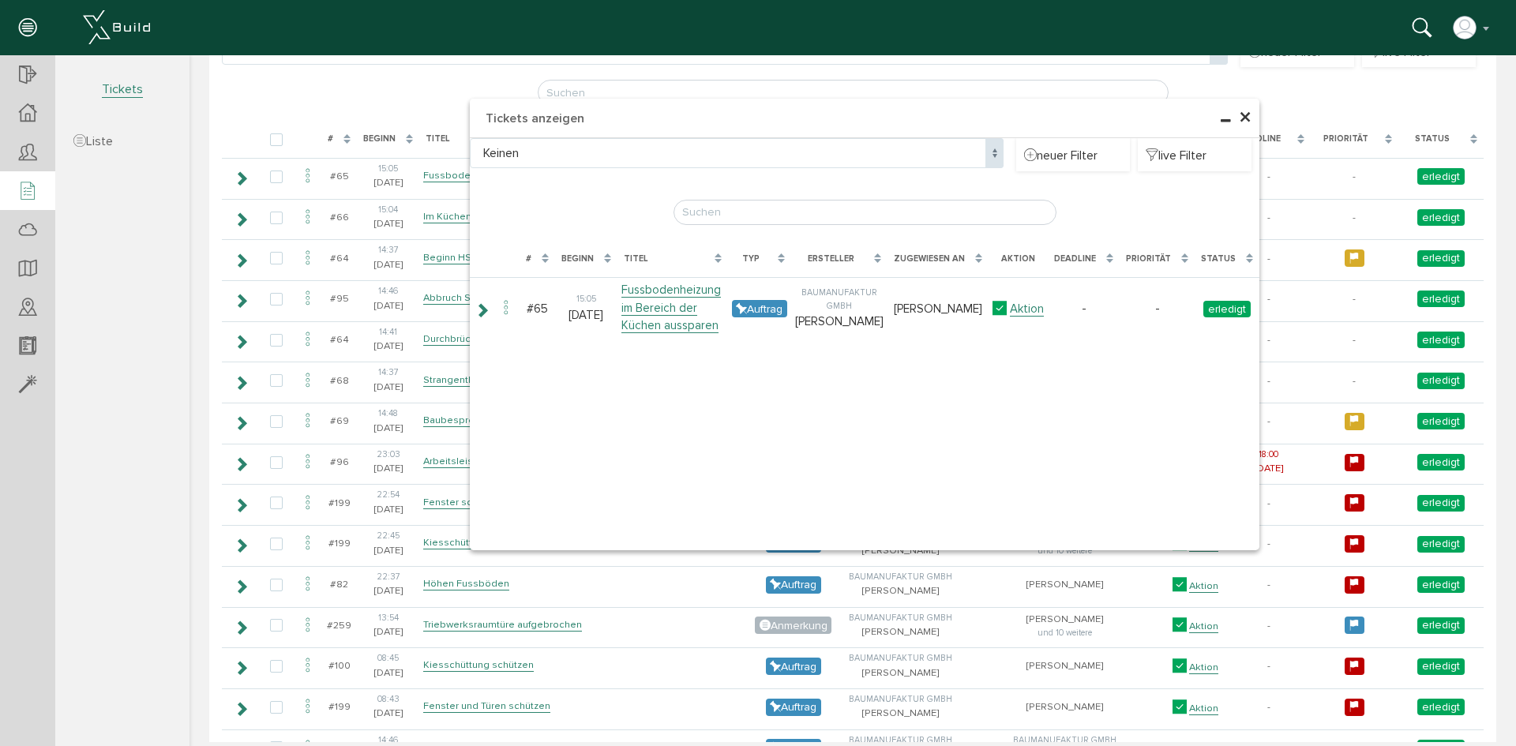
click at [1238, 117] on span "×" at bounding box center [1244, 118] width 13 height 31
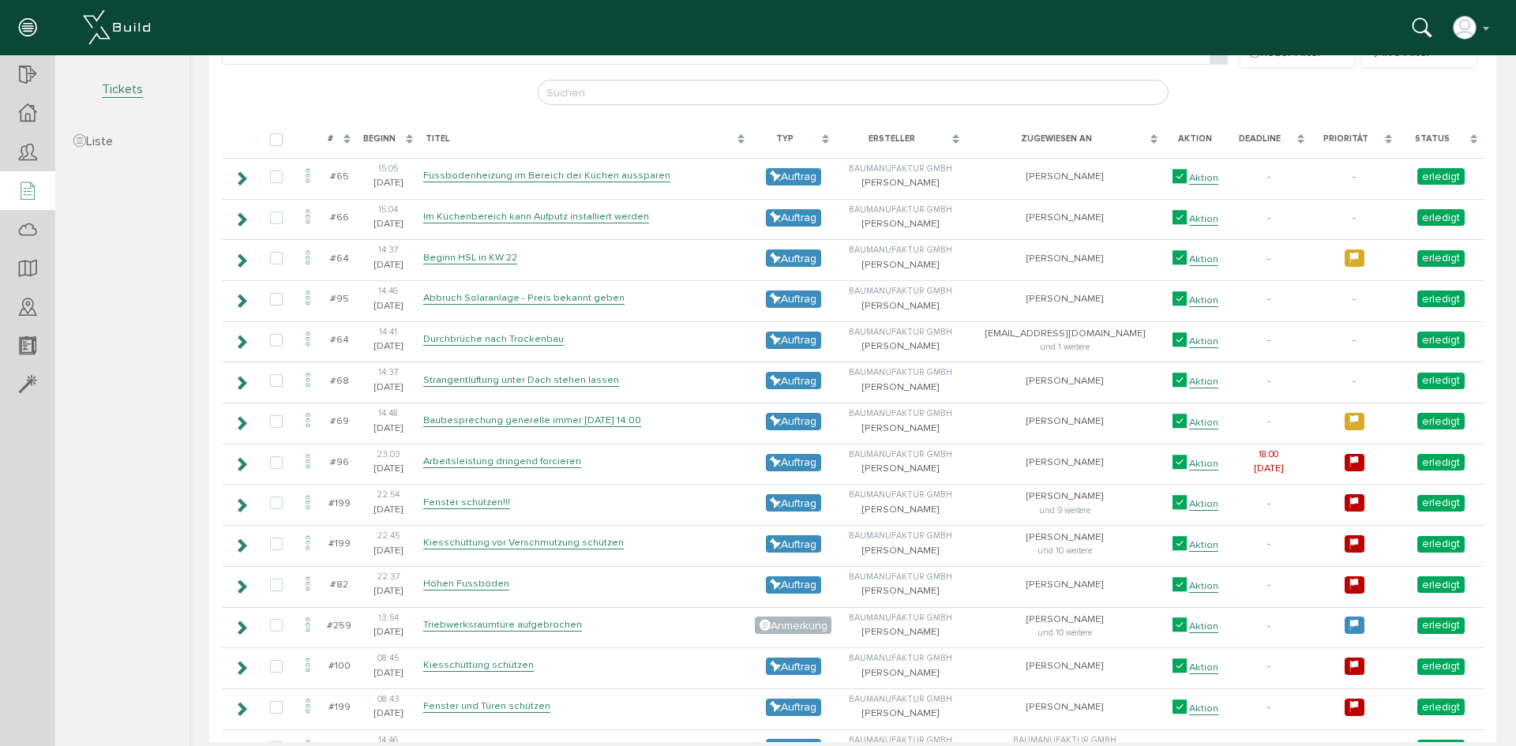
scroll to position [0, 0]
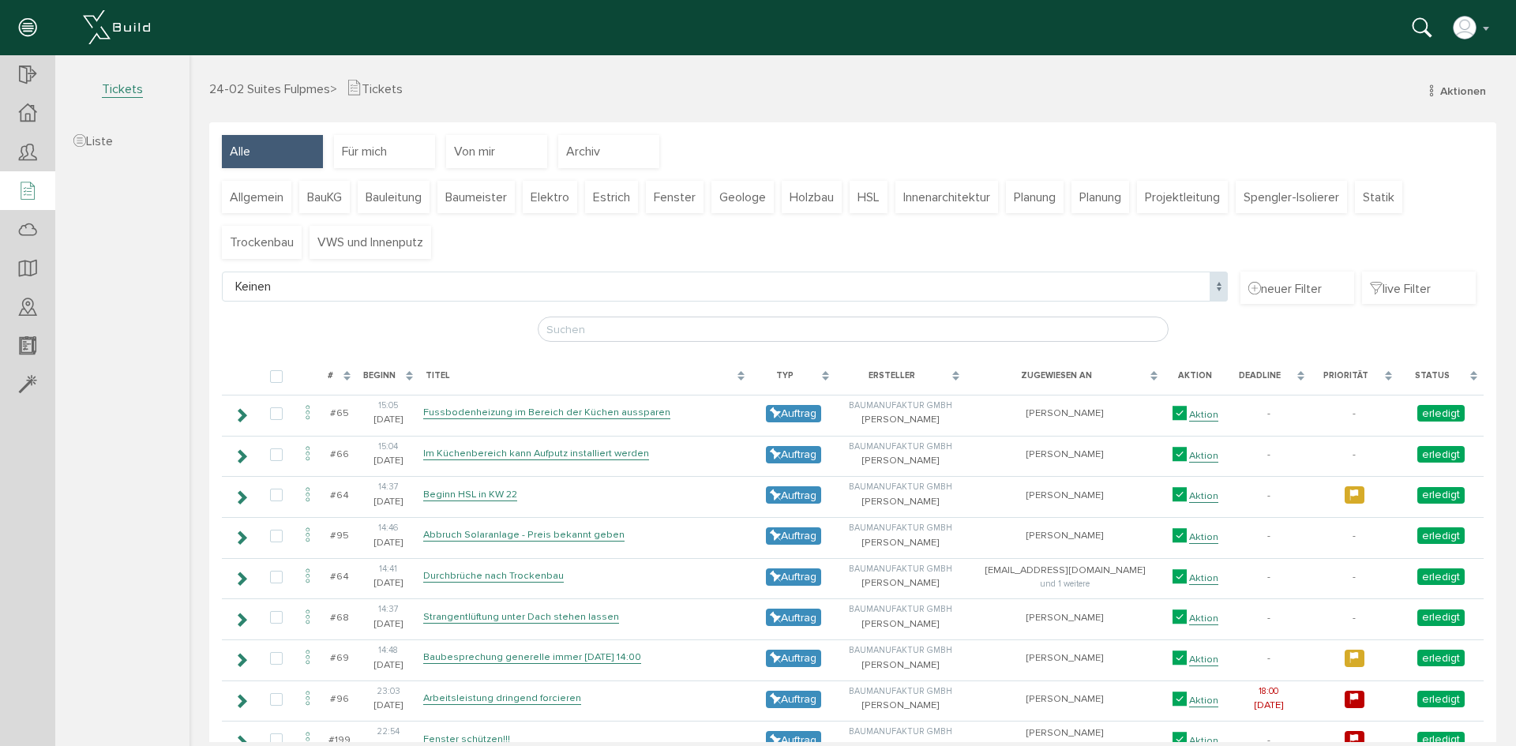
click at [259, 87] on span "24-02 Suites Fulpmes" at bounding box center [269, 89] width 121 height 16
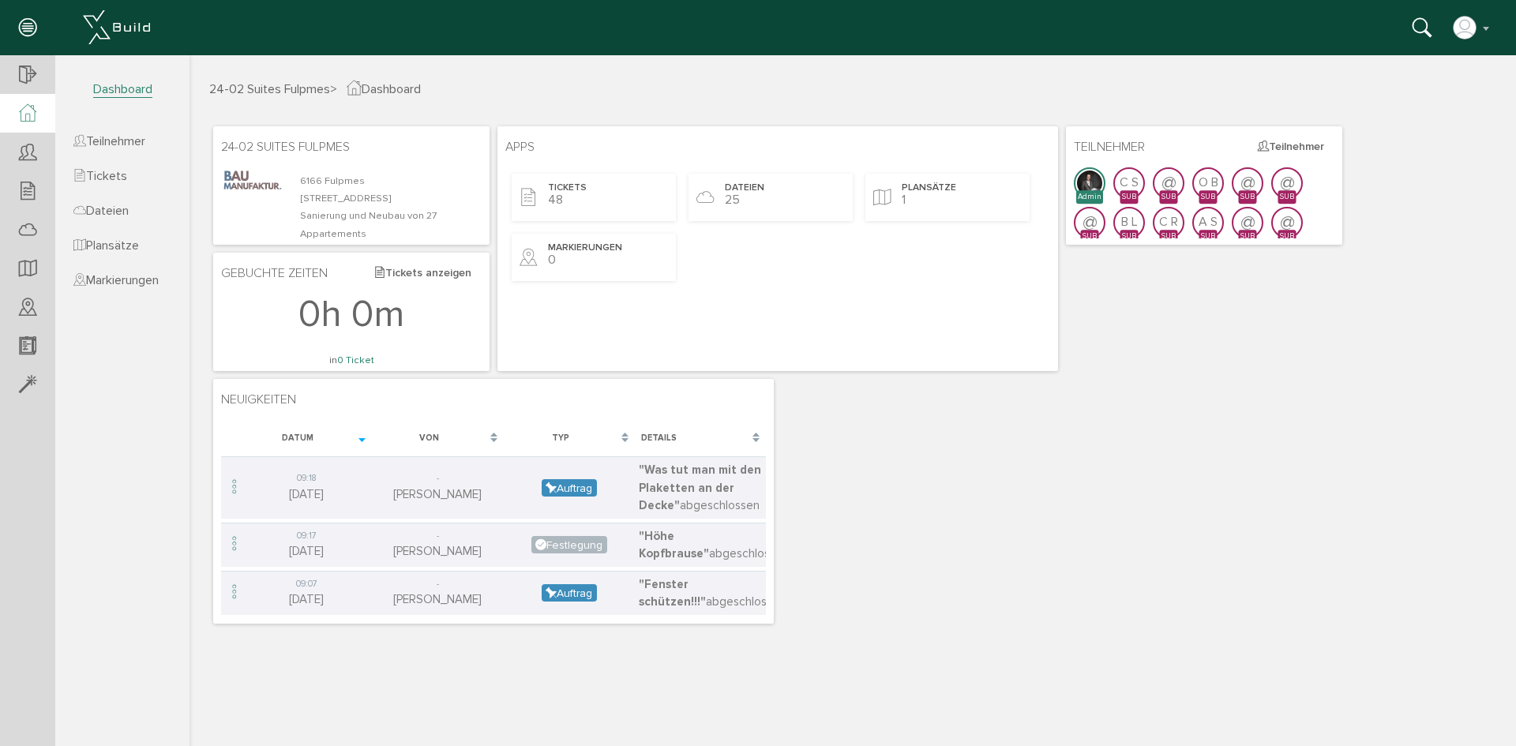
click at [32, 115] on icon at bounding box center [27, 113] width 17 height 18
click at [39, 126] on div at bounding box center [27, 113] width 55 height 39
click at [22, 116] on icon at bounding box center [27, 113] width 17 height 18
click at [130, 85] on span "Dashboard" at bounding box center [122, 89] width 59 height 17
click at [256, 81] on span "24-02 Suites Fulpmes" at bounding box center [269, 89] width 121 height 16
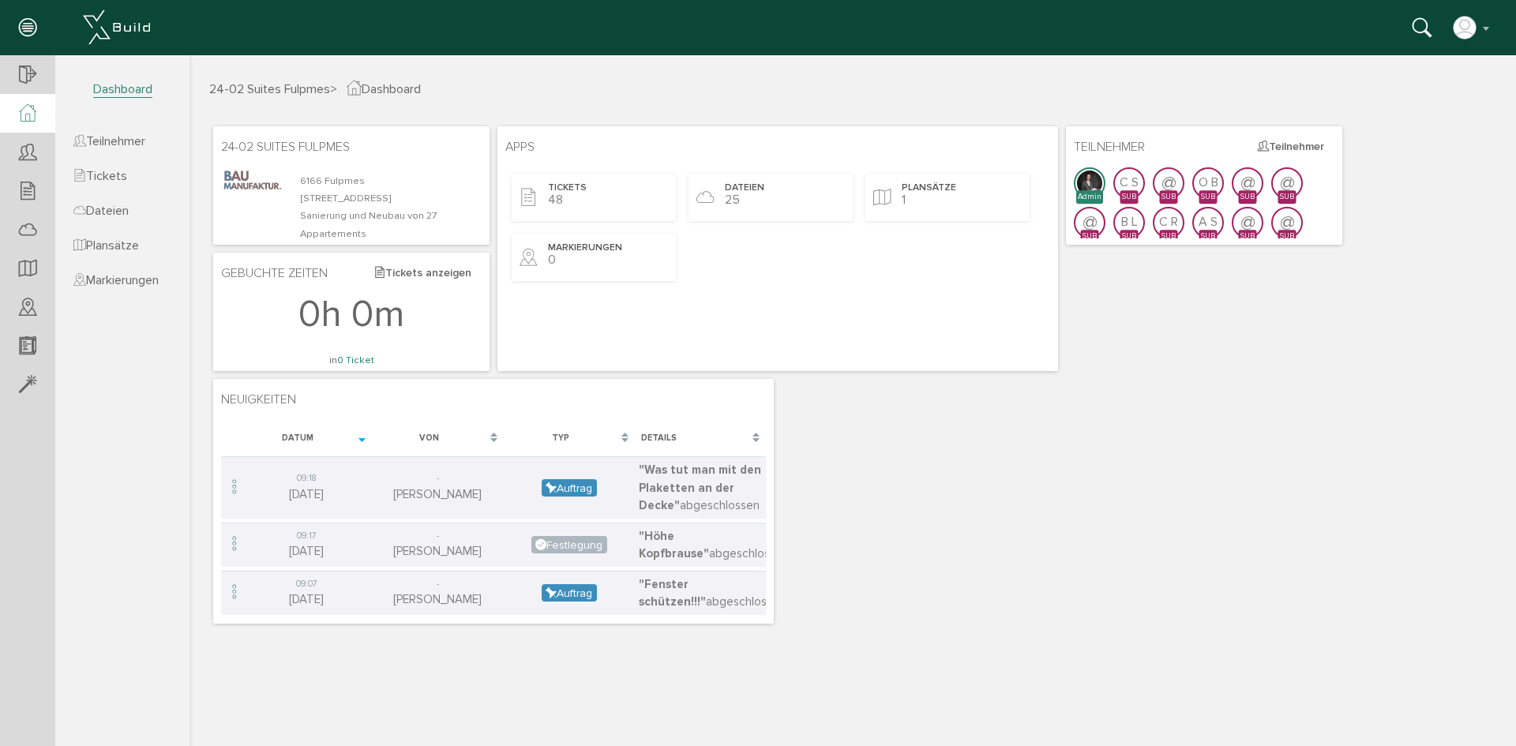
click at [268, 84] on span "24-02 Suites Fulpmes" at bounding box center [269, 89] width 121 height 16
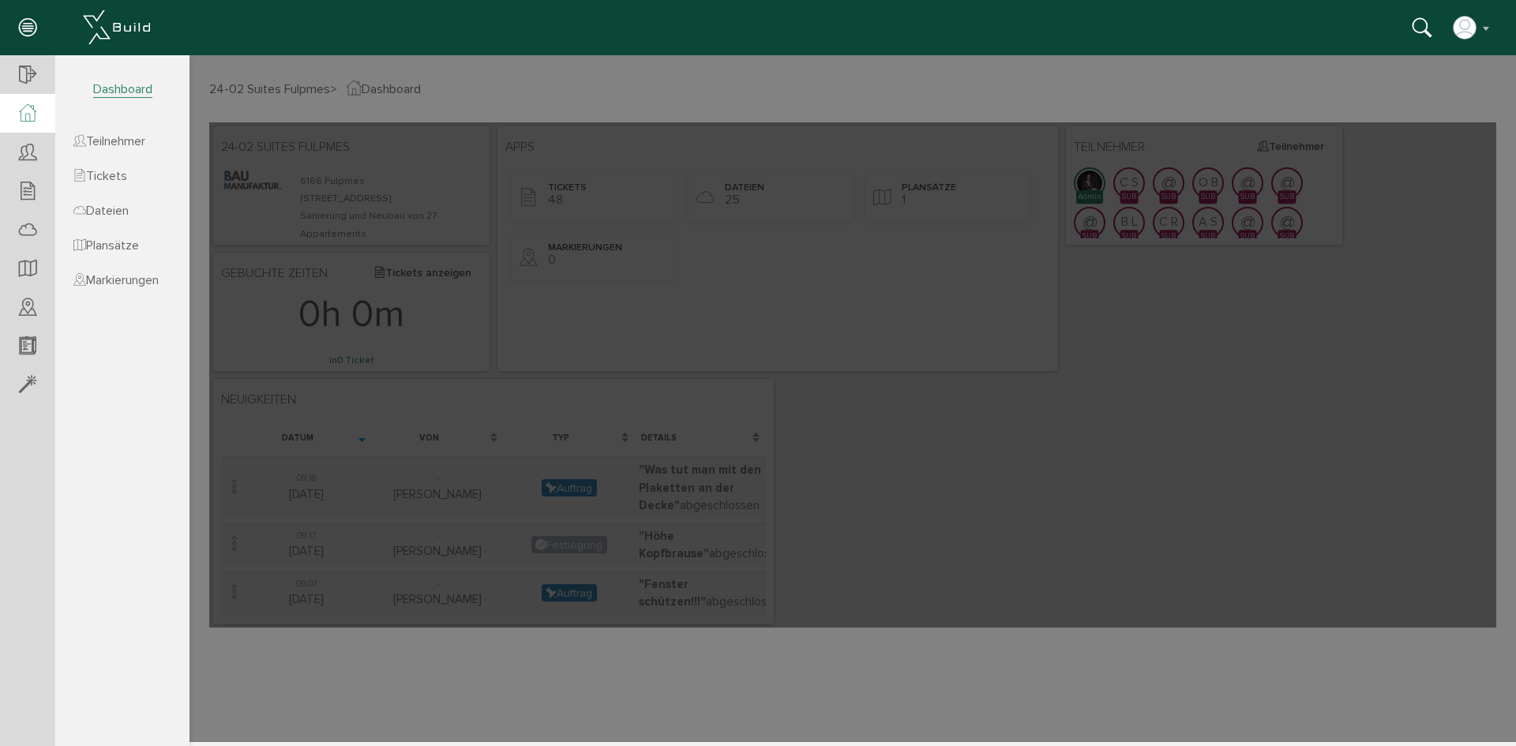
click at [400, 86] on div at bounding box center [852, 398] width 1326 height 687
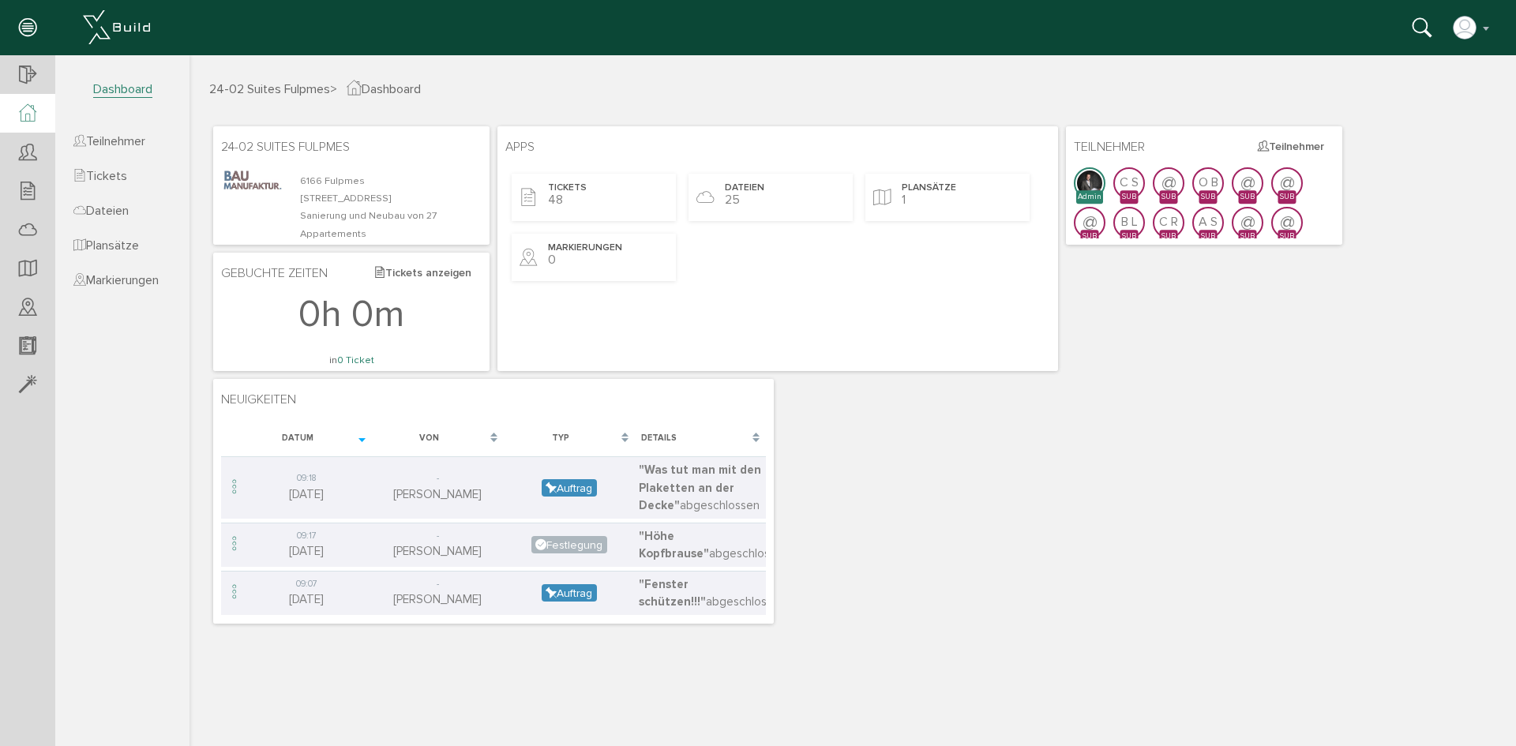
click at [393, 88] on span "Dashboard" at bounding box center [384, 89] width 74 height 16
click at [110, 85] on span "Dashboard" at bounding box center [122, 89] width 59 height 17
click at [29, 106] on icon at bounding box center [27, 113] width 17 height 18
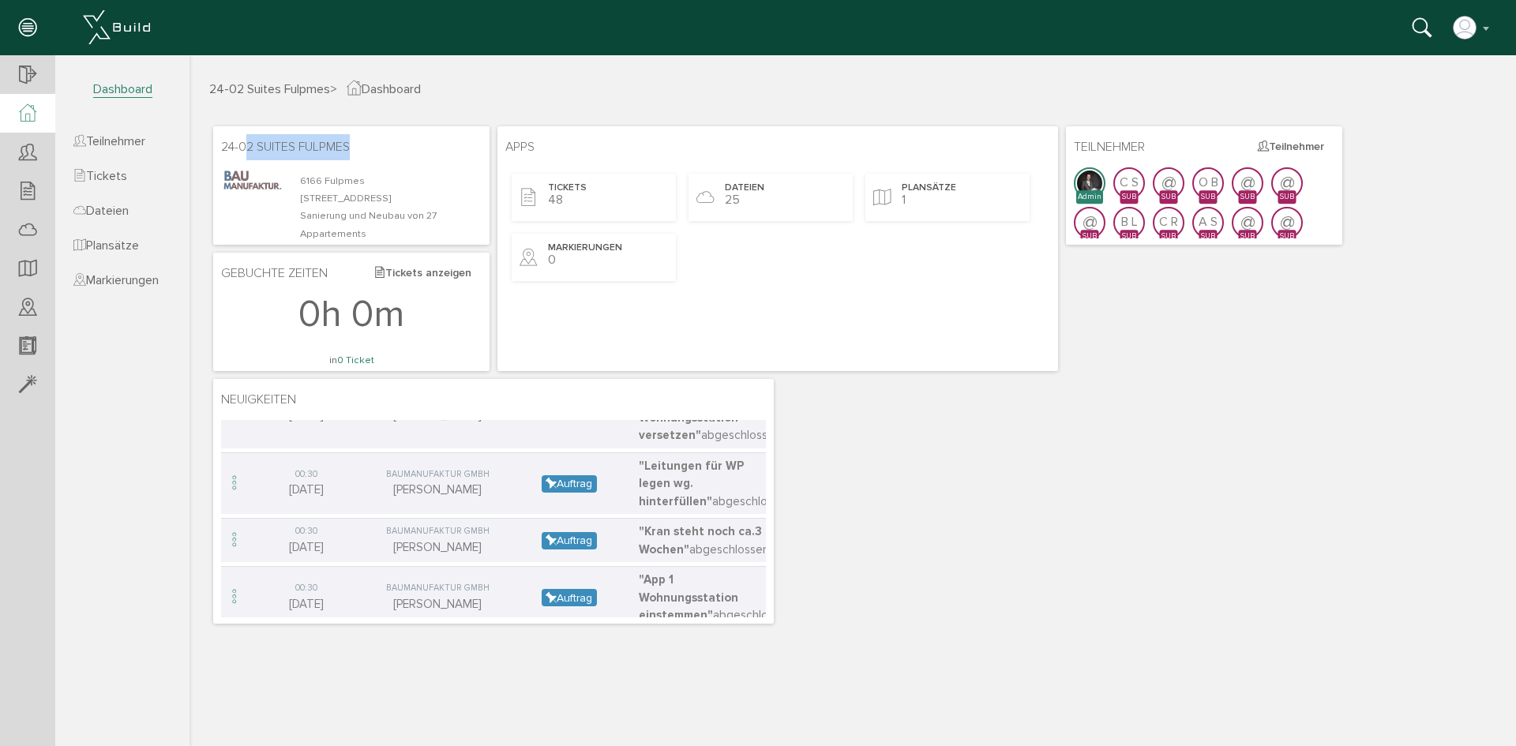
drag, startPoint x: 376, startPoint y: 150, endPoint x: 238, endPoint y: 136, distance: 138.1
click at [238, 136] on section "24-02 Suites Fulpmes 6166 Fulpmes [STREET_ADDRESS] und Neubau von 27 Appartemen…" at bounding box center [351, 185] width 276 height 118
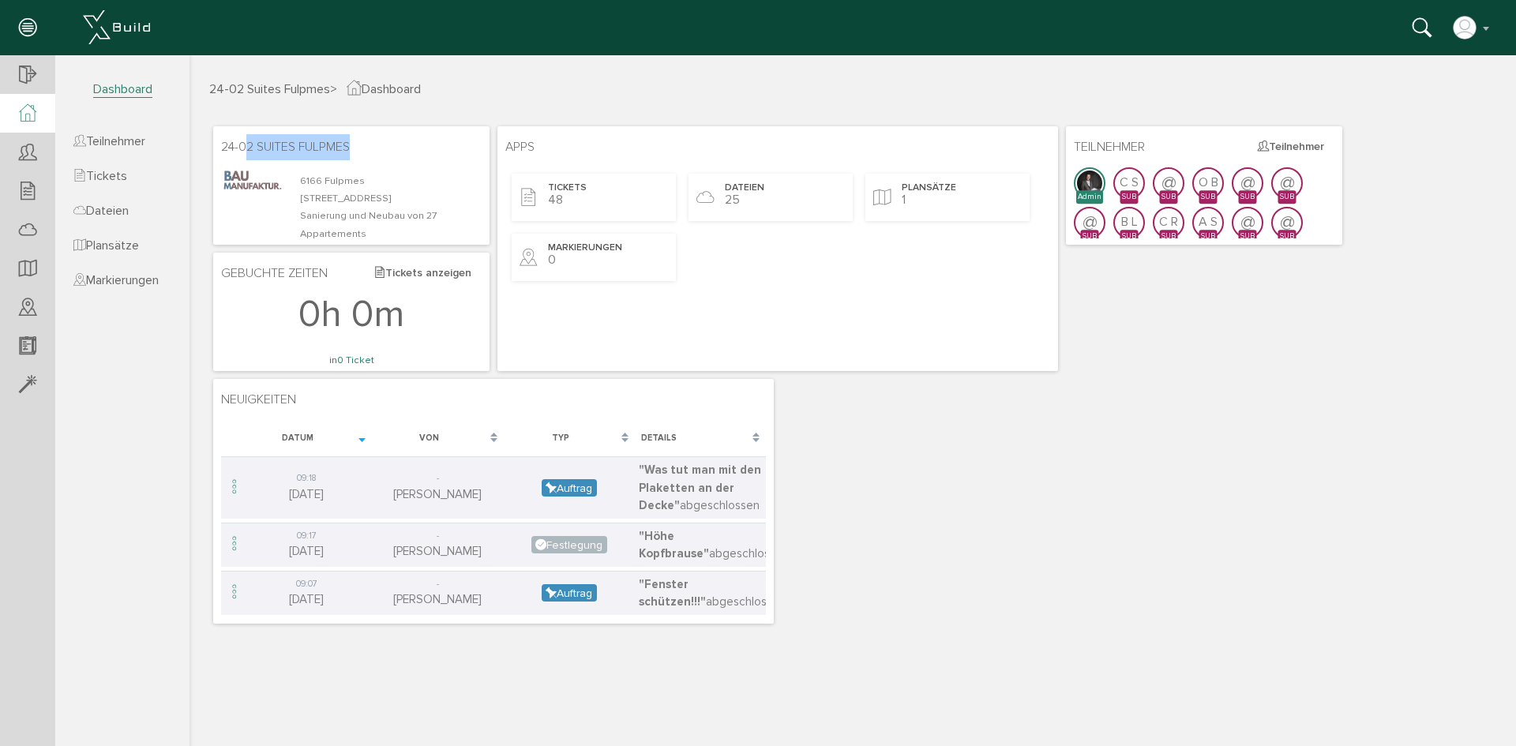
click at [111, 85] on span "Dashboard" at bounding box center [122, 89] width 59 height 17
click at [107, 171] on span "Tickets" at bounding box center [100, 176] width 54 height 16
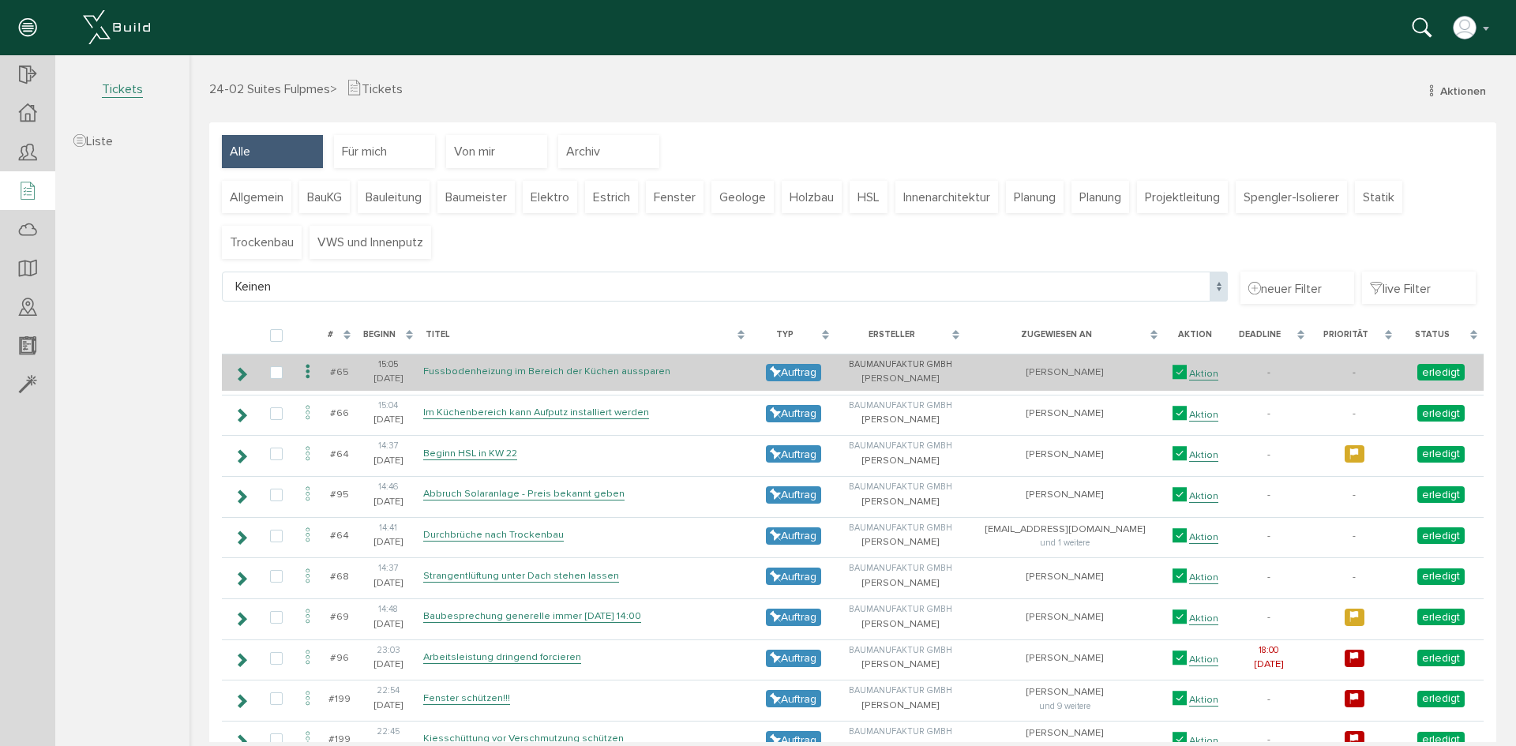
click at [579, 369] on link "Fussbodenheizung im Bereich der Küchen aussparen" at bounding box center [546, 371] width 247 height 13
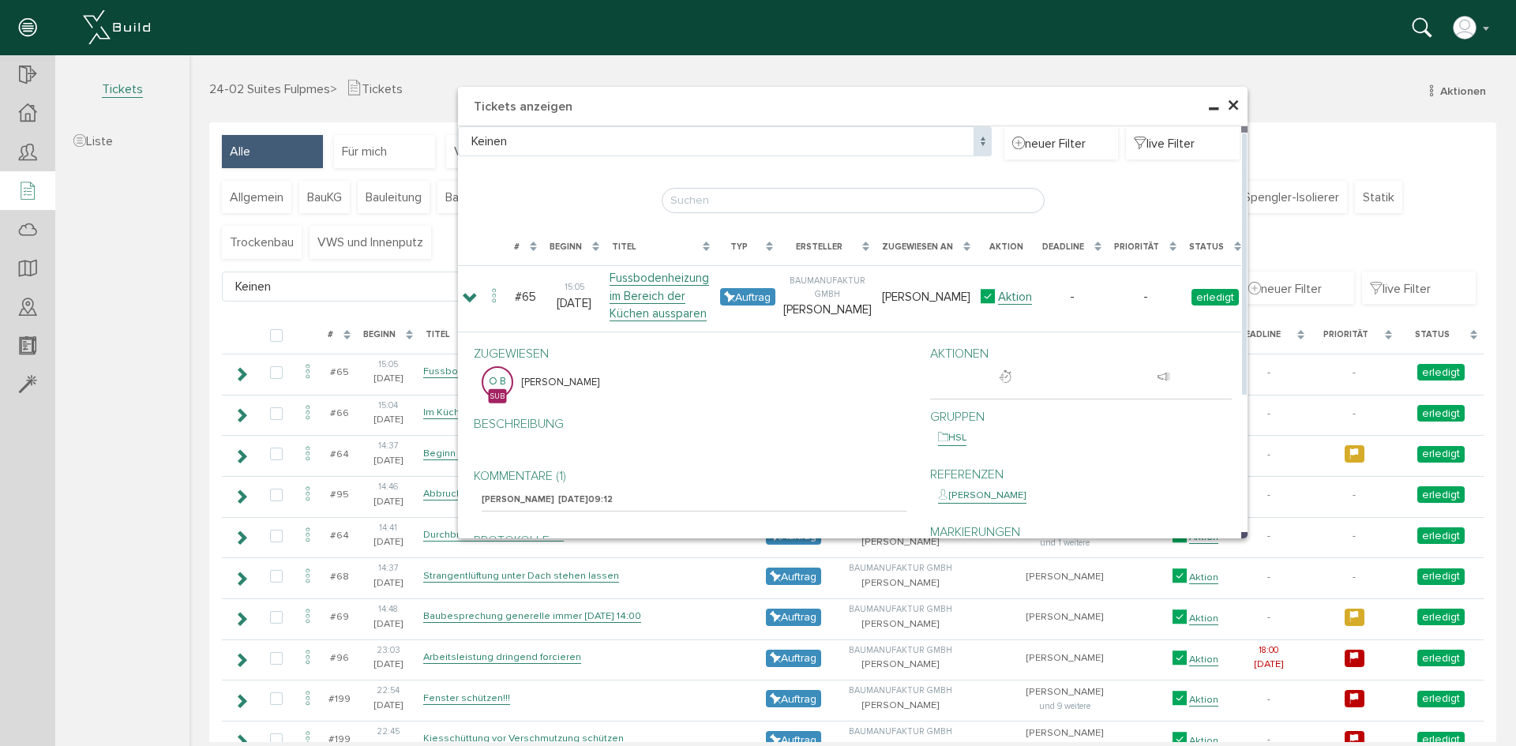
click at [1227, 100] on span "×" at bounding box center [1233, 106] width 13 height 31
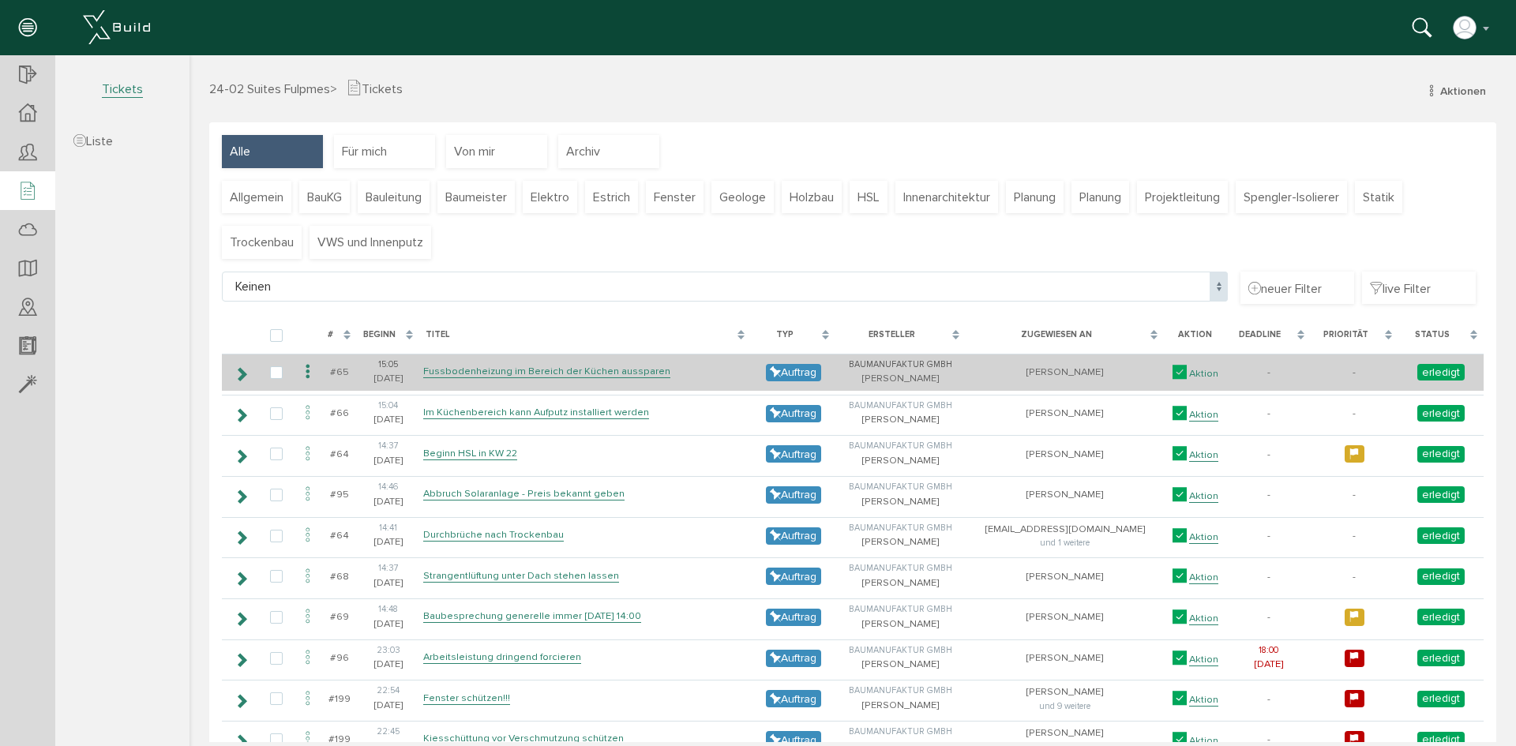
click at [1189, 375] on link "Aktion" at bounding box center [1203, 373] width 29 height 13
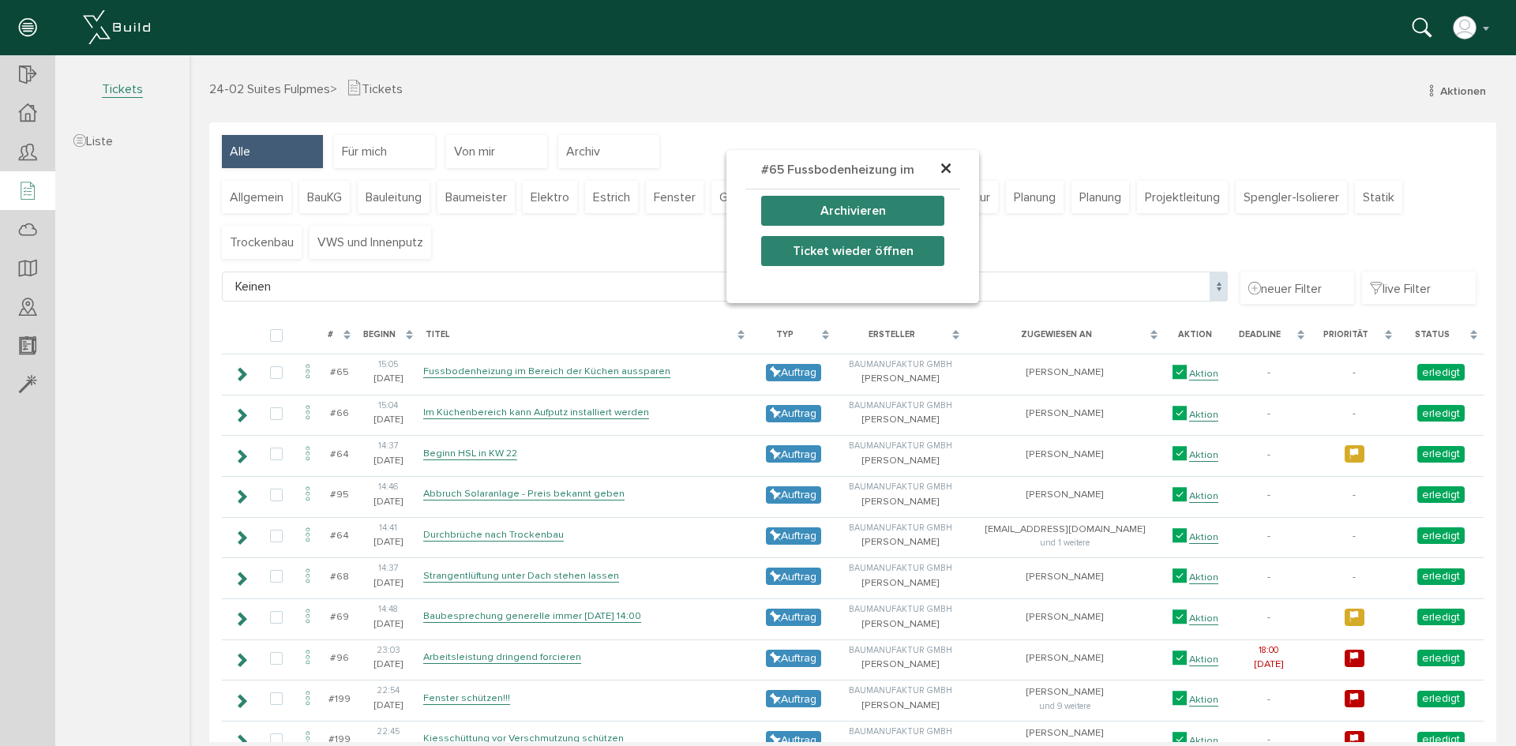
click at [946, 166] on span "×" at bounding box center [945, 169] width 13 height 31
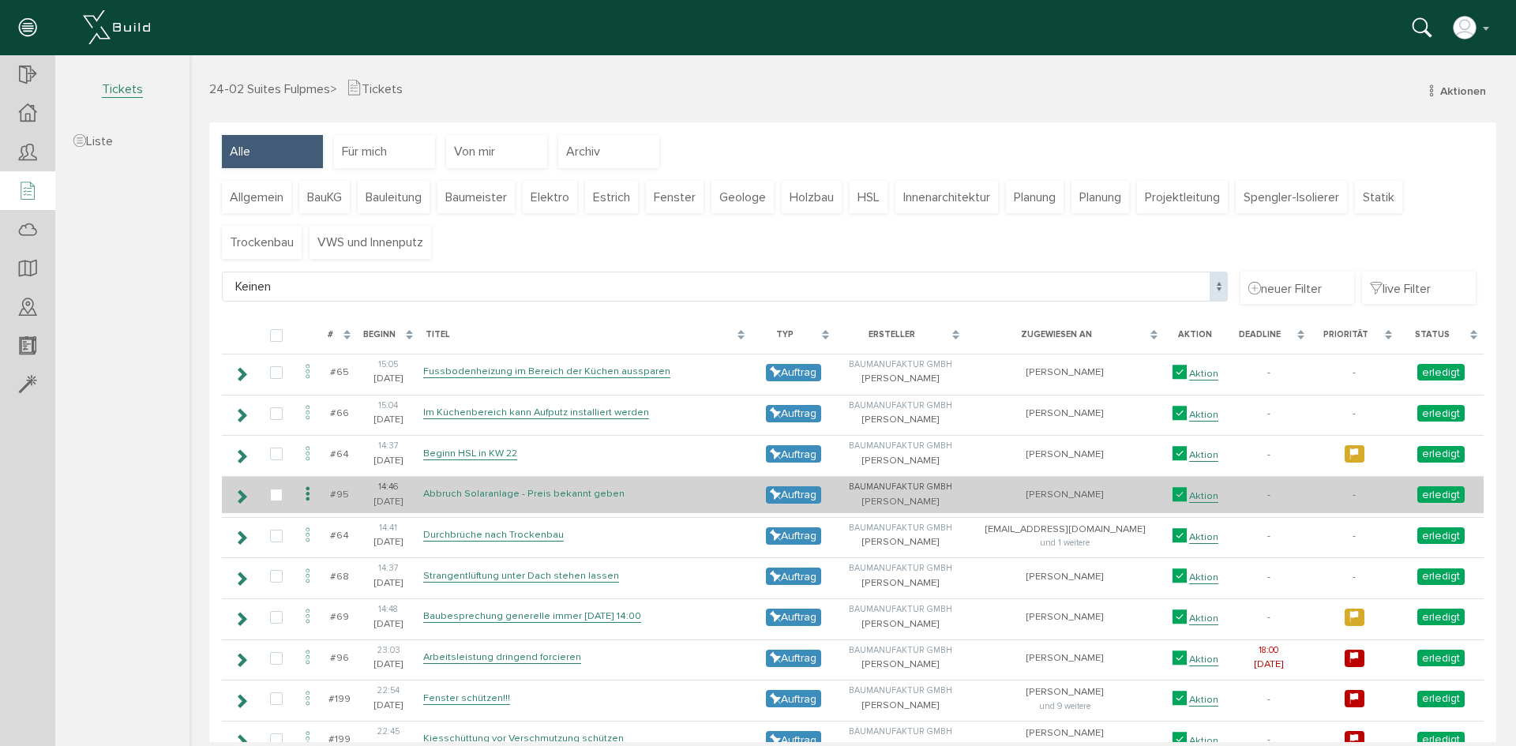
click at [528, 491] on link "Abbruch Solaranlage - Preis bekannt geben" at bounding box center [523, 493] width 201 height 13
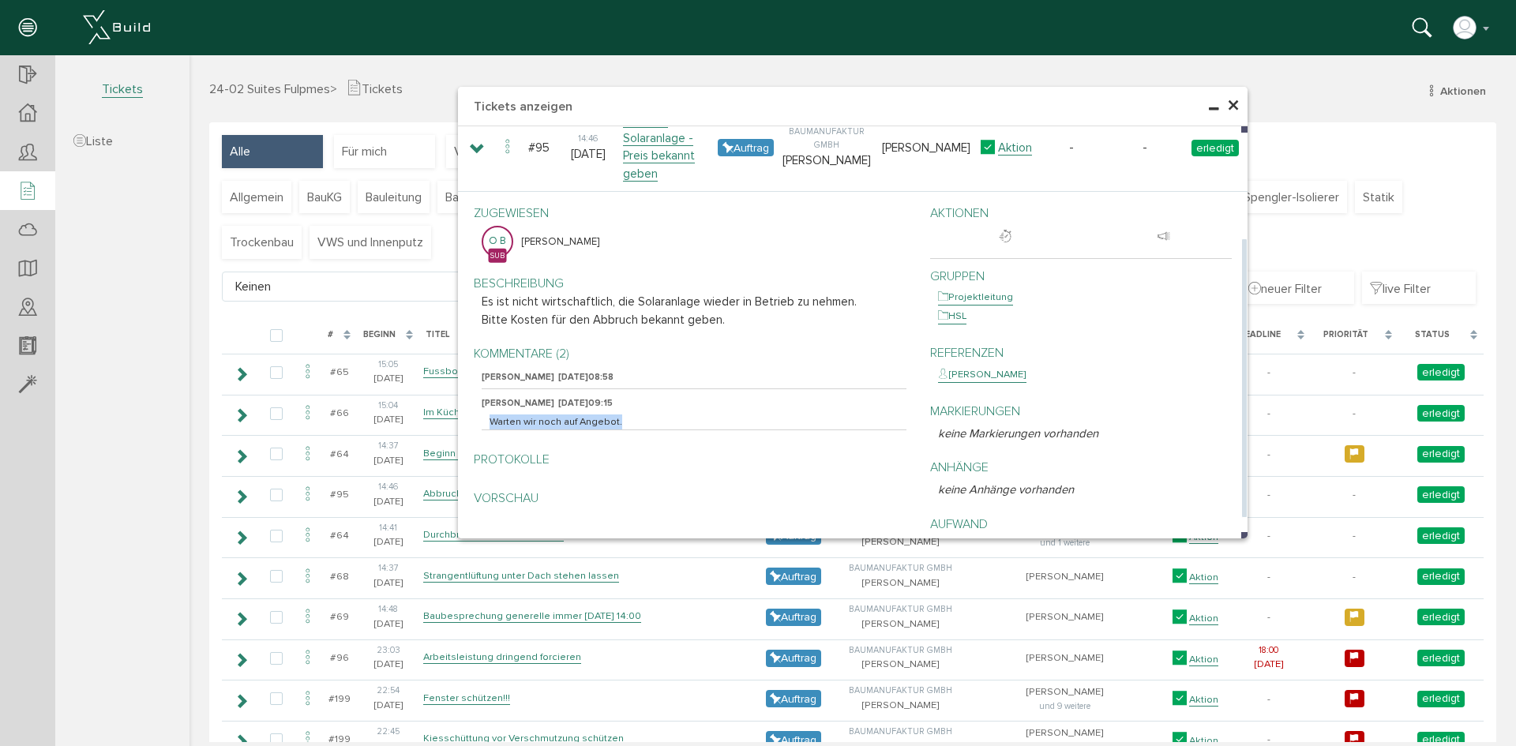
drag, startPoint x: 637, startPoint y: 404, endPoint x: 465, endPoint y: 418, distance: 172.6
click at [465, 418] on div "zugewiesen O B [PERSON_NAME] Beschreibung Es ist nicht wirtschaftlich, die Sola…" at bounding box center [690, 358] width 456 height 324
click at [547, 344] on p "Kommentare (2)" at bounding box center [694, 353] width 425 height 19
click at [511, 344] on p "Kommentare (2)" at bounding box center [694, 353] width 425 height 19
click at [510, 344] on p "Kommentare (2)" at bounding box center [694, 353] width 425 height 19
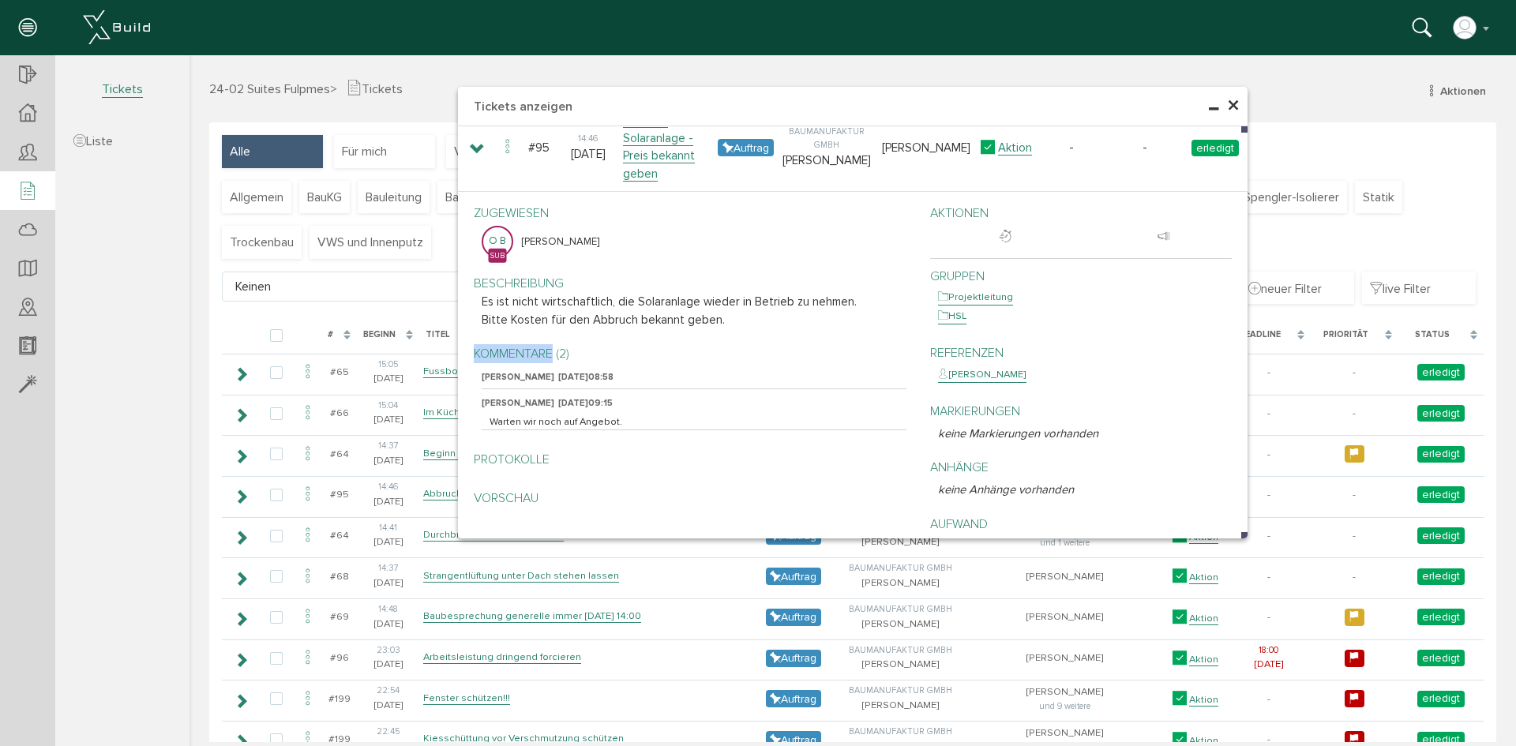
click at [1227, 102] on span "×" at bounding box center [1233, 106] width 13 height 31
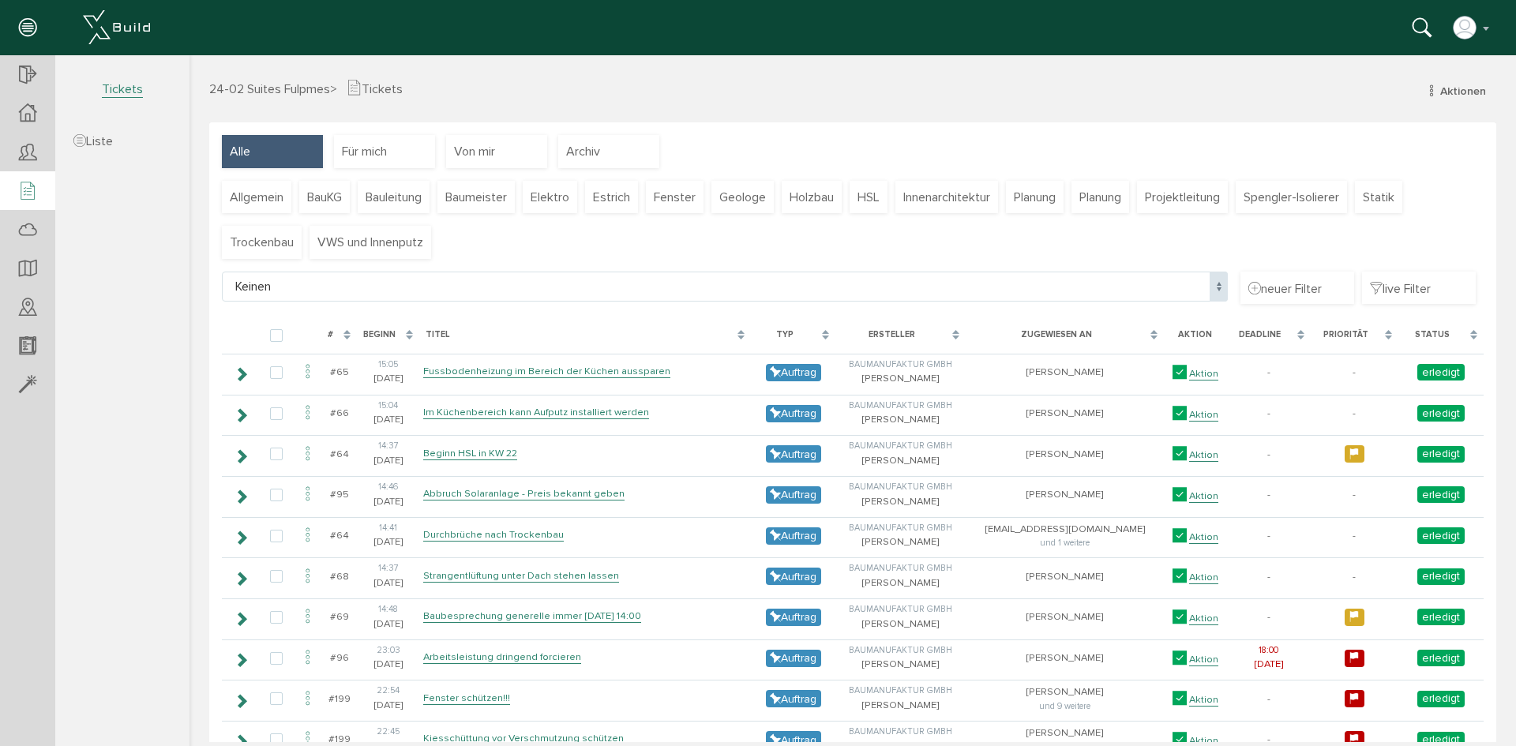
click at [147, 92] on span "Tickets" at bounding box center [122, 81] width 134 height 52
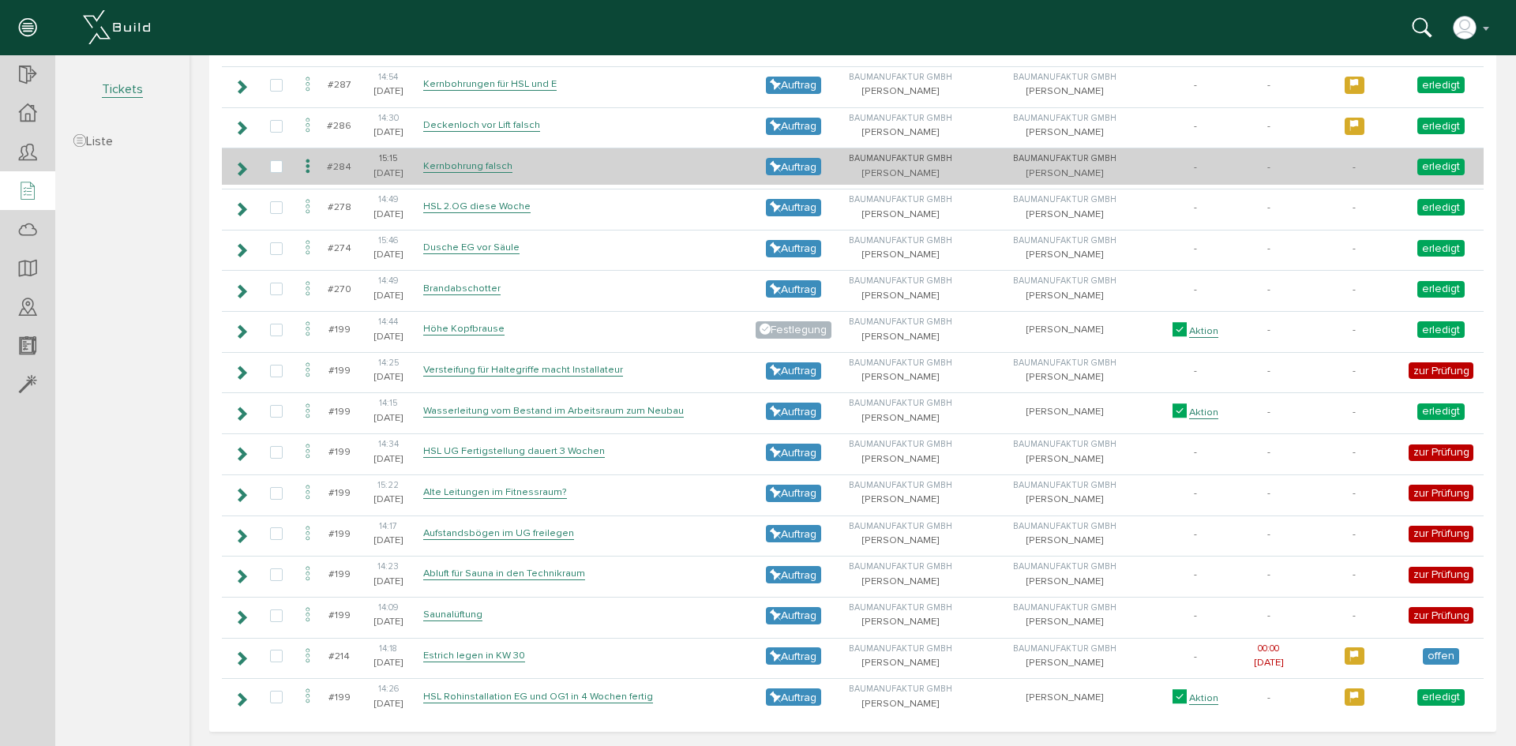
scroll to position [1595, 0]
